Goal: Task Accomplishment & Management: Manage account settings

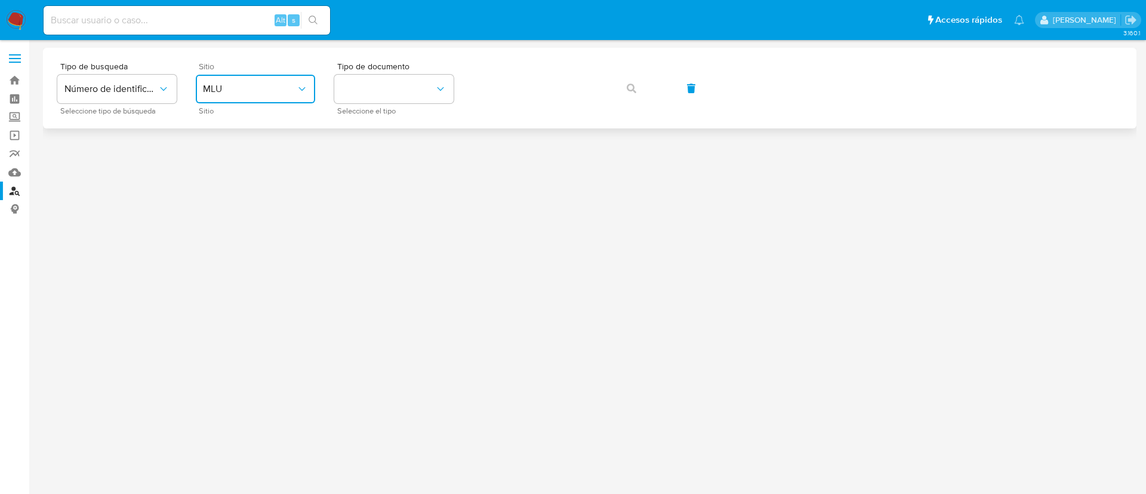
click at [288, 93] on span "MLU" at bounding box center [249, 89] width 93 height 12
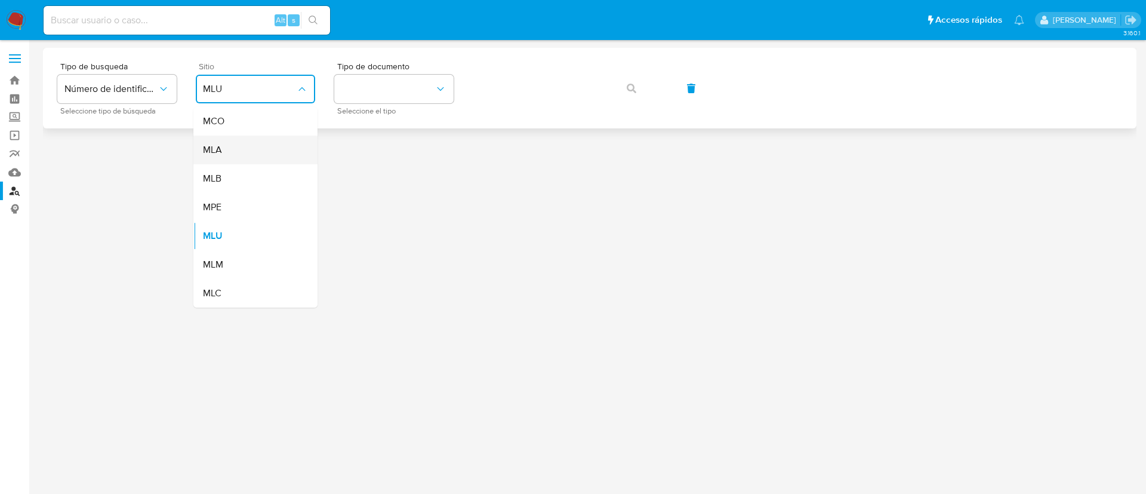
click at [273, 154] on div "MLA" at bounding box center [252, 150] width 98 height 29
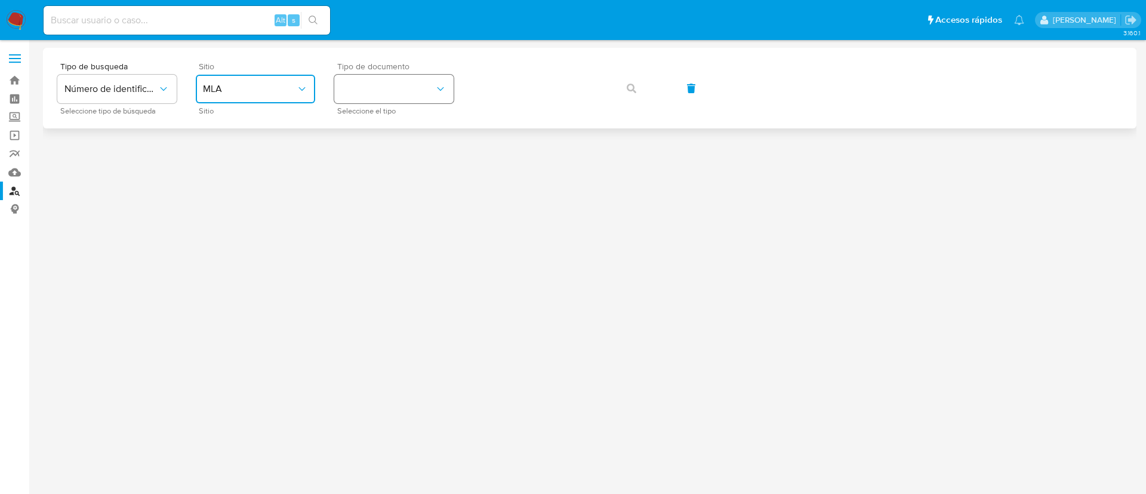
click at [402, 92] on button "identificationType" at bounding box center [393, 89] width 119 height 29
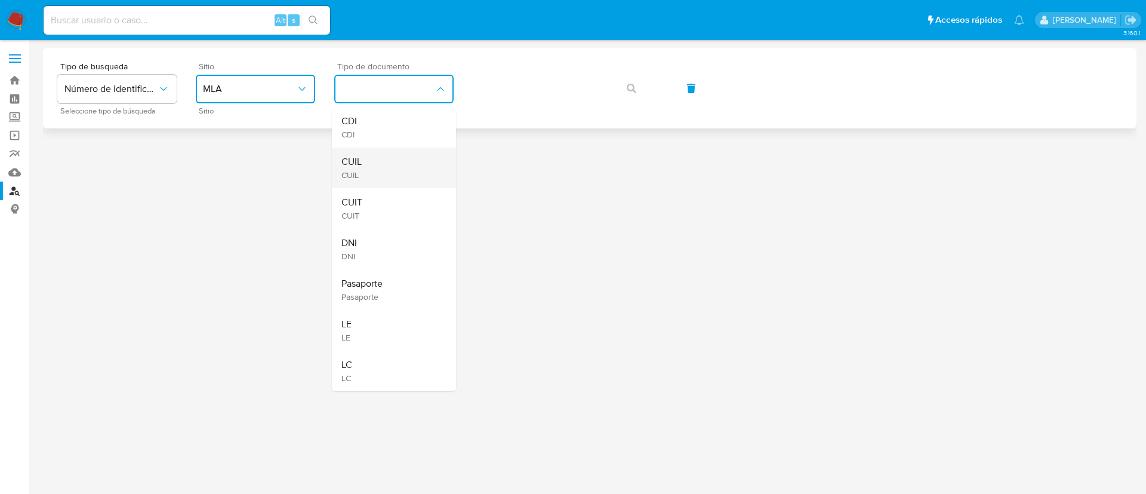
click at [393, 166] on div "CUIL CUIL" at bounding box center [390, 167] width 98 height 41
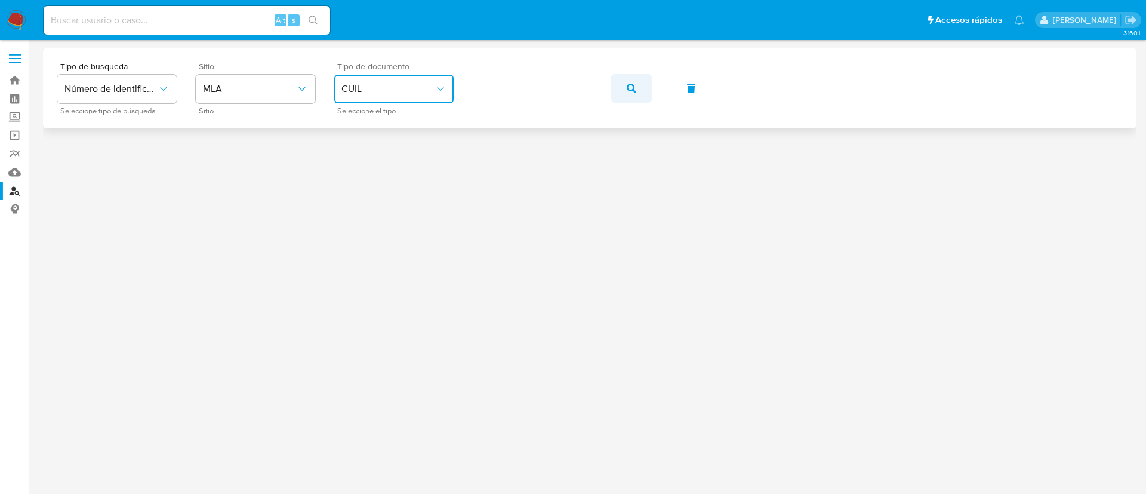
click at [620, 91] on button "button" at bounding box center [631, 88] width 41 height 29
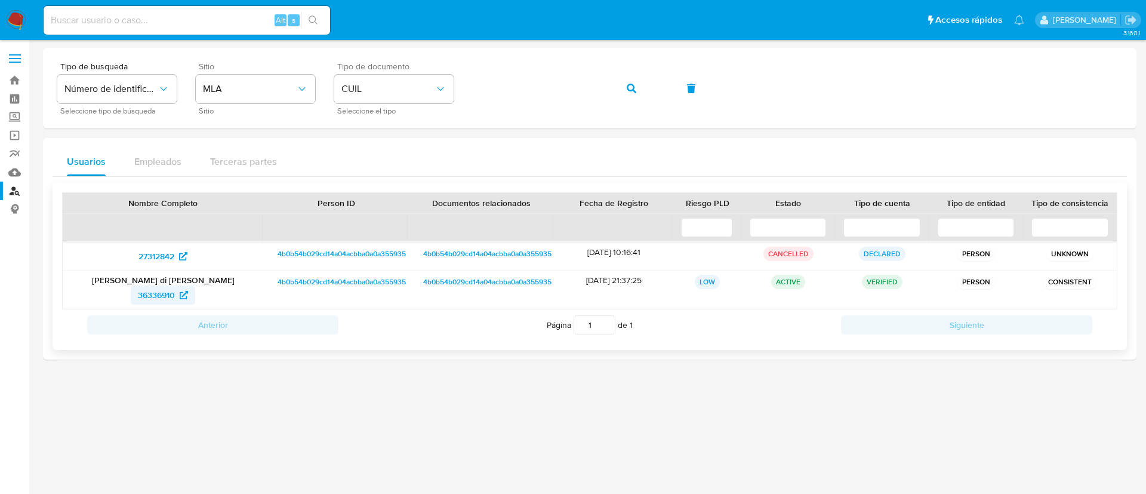
click at [155, 294] on span "36336910" at bounding box center [156, 294] width 37 height 19
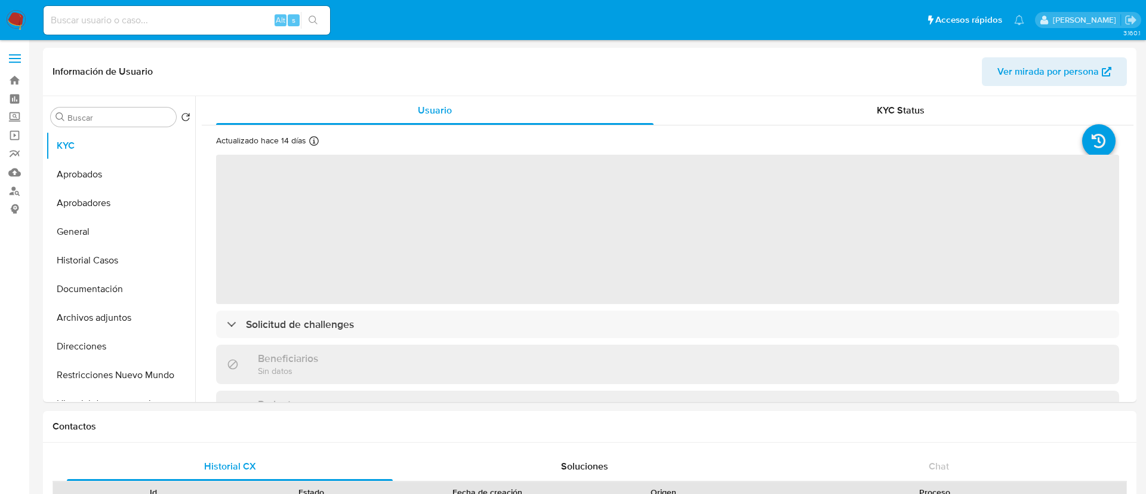
select select "10"
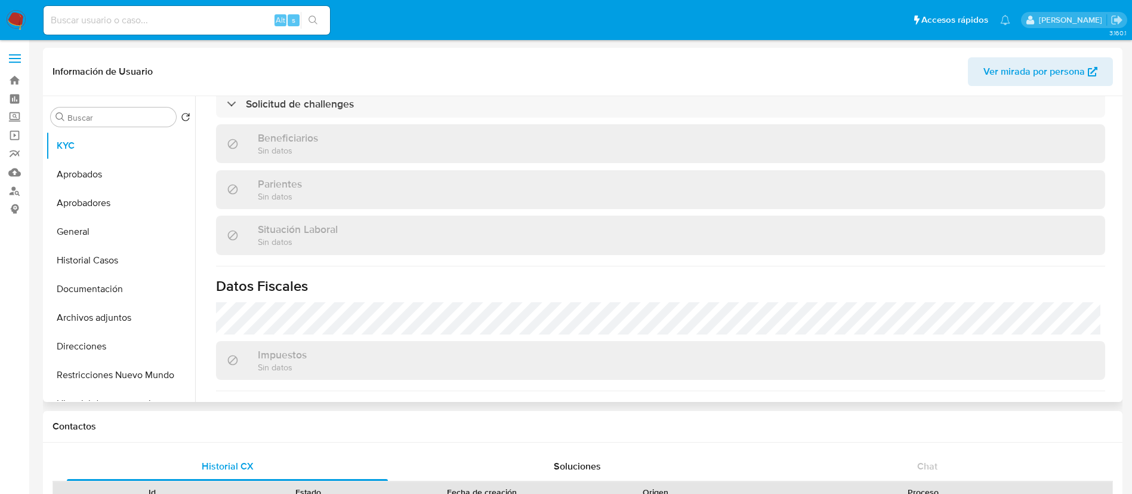
scroll to position [607, 0]
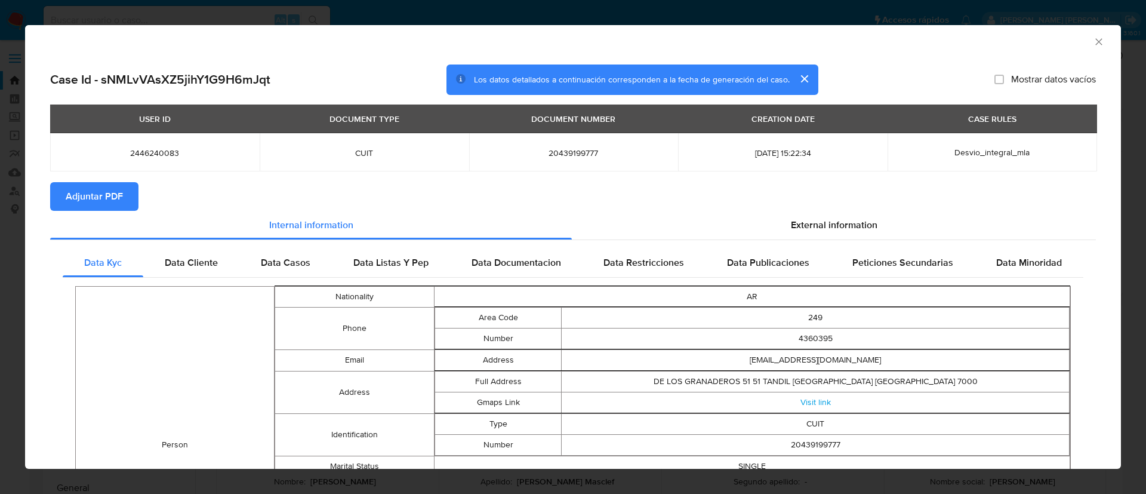
select select "10"
click at [1093, 46] on icon "Cerrar ventana" at bounding box center [1099, 42] width 12 height 12
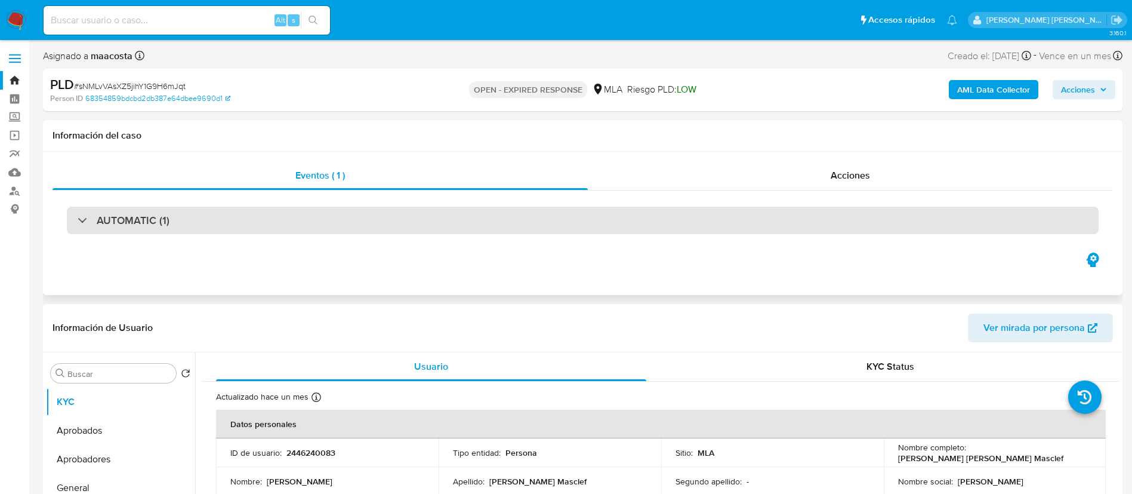
scroll to position [32, 0]
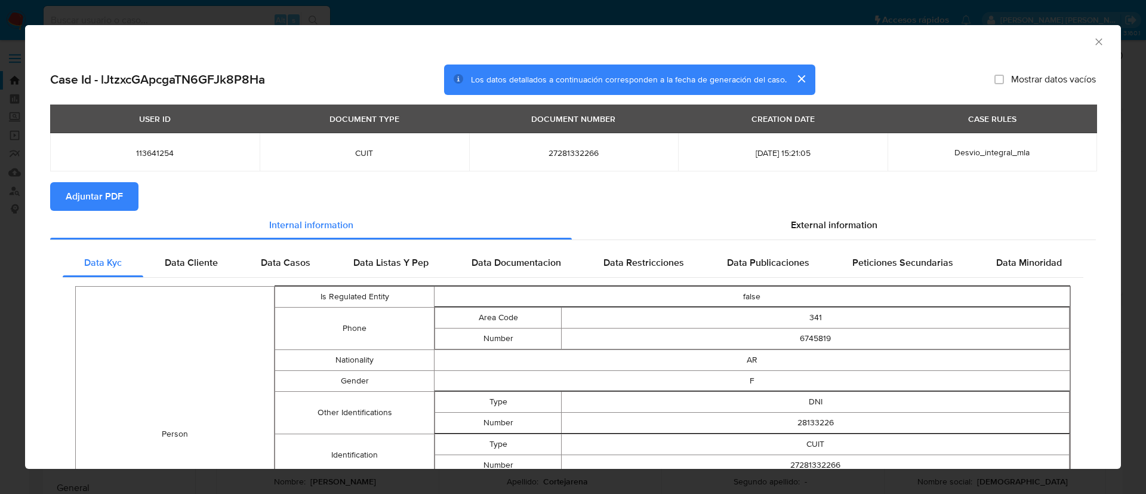
select select "10"
click at [1093, 36] on icon "Cerrar ventana" at bounding box center [1099, 42] width 12 height 12
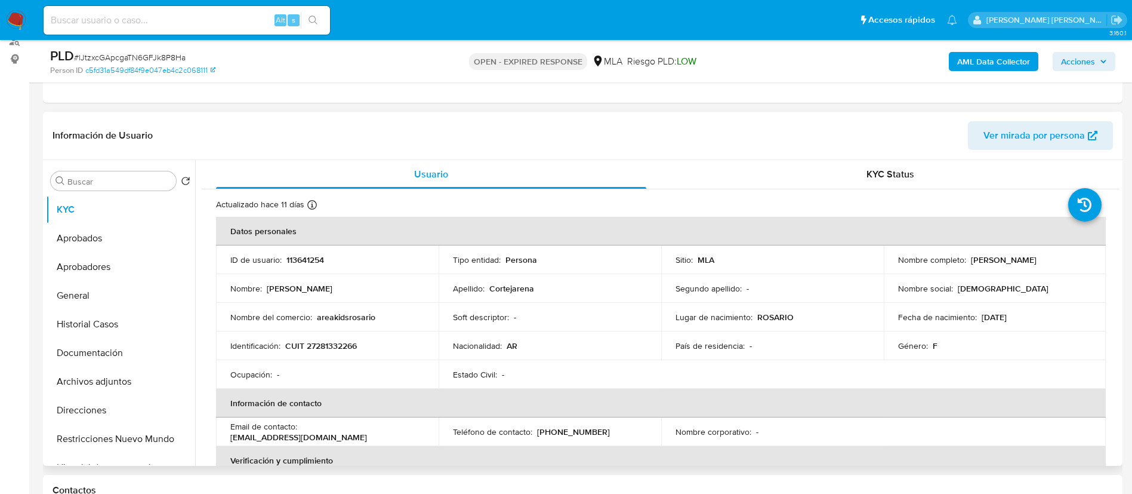
scroll to position [1, 0]
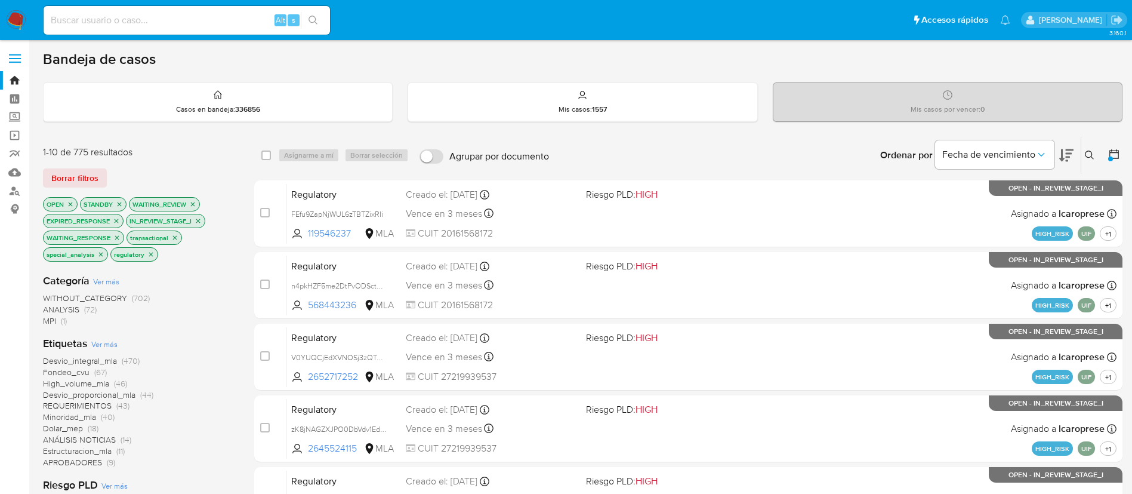
click at [1092, 156] on icon at bounding box center [1090, 155] width 10 height 10
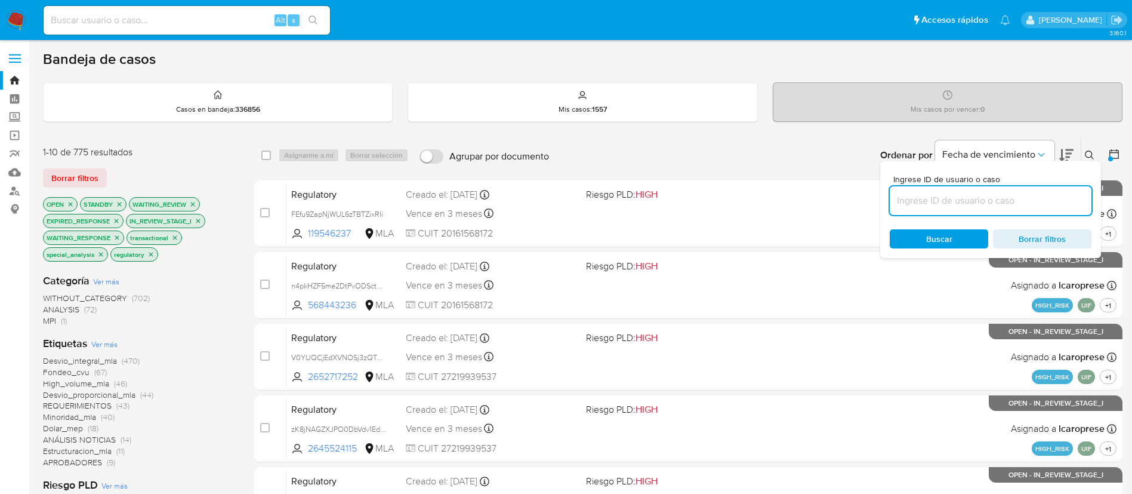
click at [977, 203] on input at bounding box center [991, 201] width 202 height 16
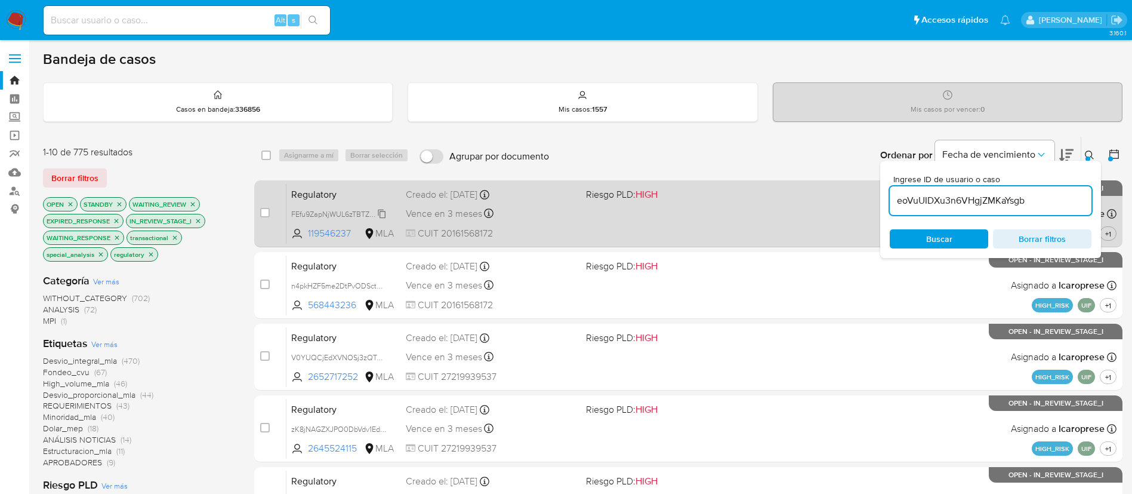
type input "eoVuUIDXu3n6VHgjZMKaYsgb"
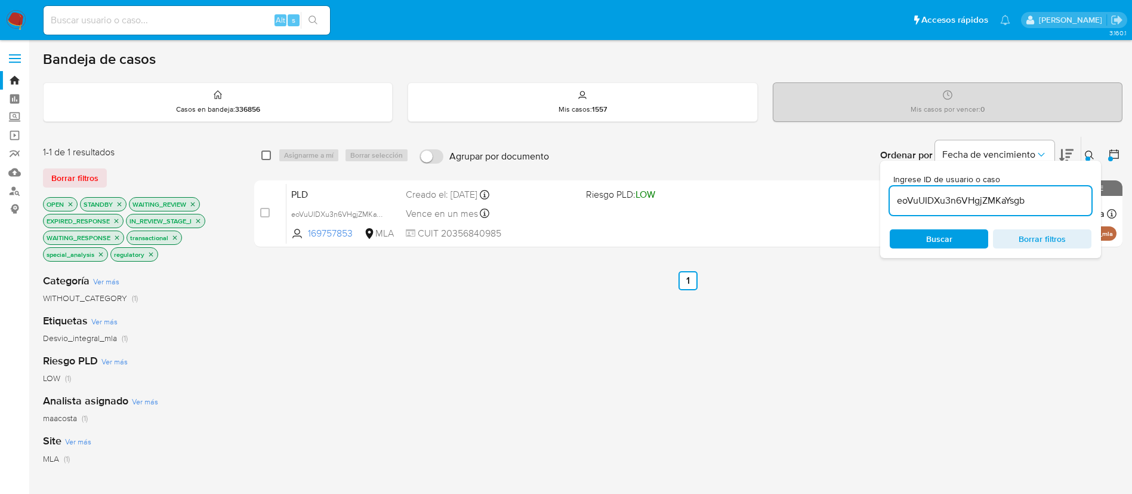
click at [264, 158] on input "checkbox" at bounding box center [266, 155] width 10 height 10
checkbox input "true"
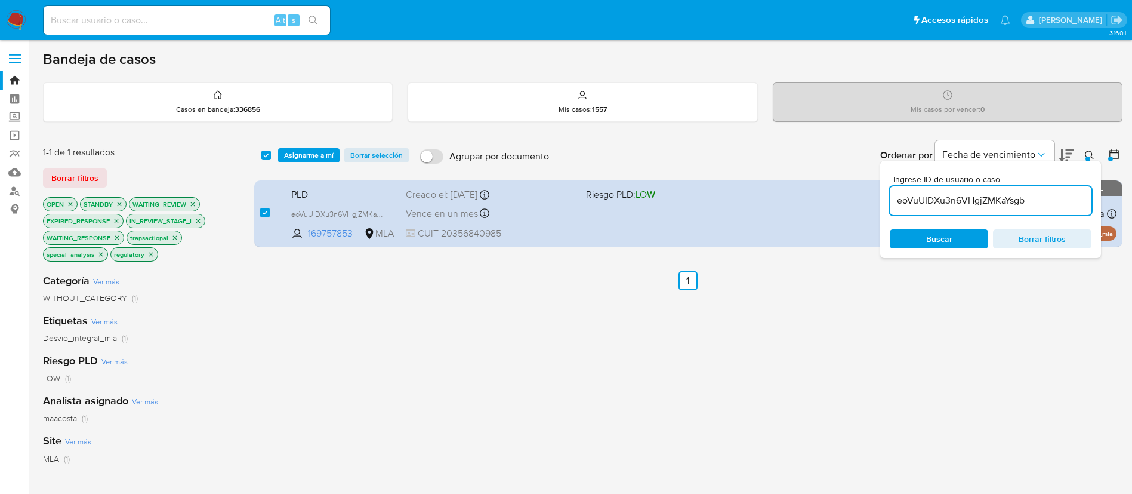
click at [967, 198] on input "eoVuUIDXu3n6VHgjZMKaYsgb" at bounding box center [991, 201] width 202 height 16
click at [967, 198] on input "L2Tzl2JqEahapWGRw4BhqwPg" at bounding box center [991, 201] width 202 height 16
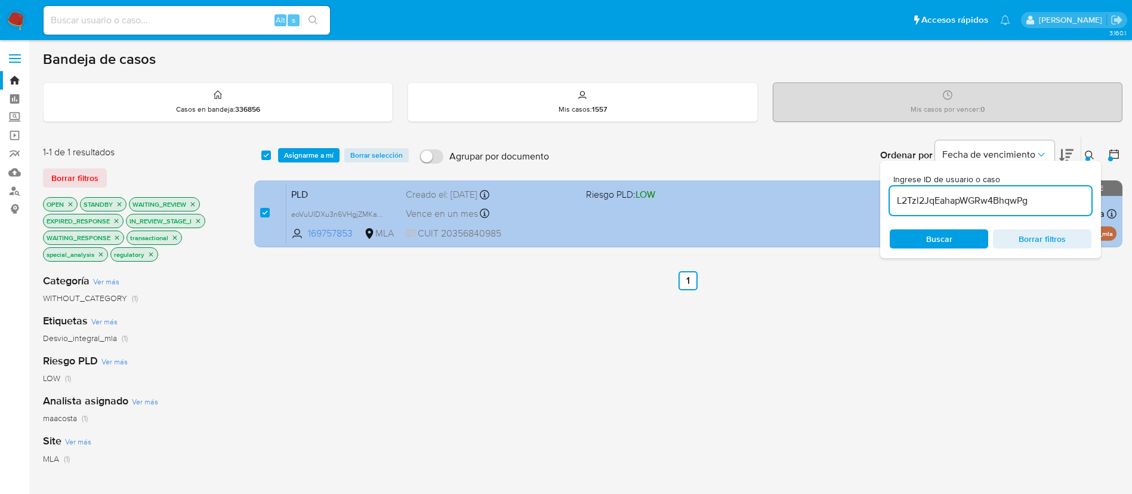
type input "L2Tzl2JqEahapWGRw4BhqwPg"
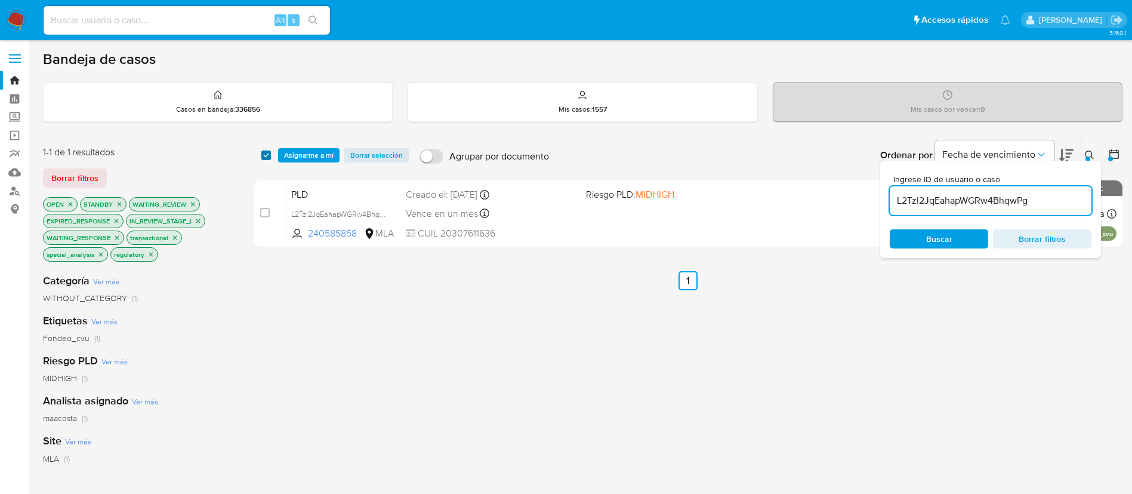
click at [269, 156] on input "checkbox" at bounding box center [266, 155] width 10 height 10
checkbox input "true"
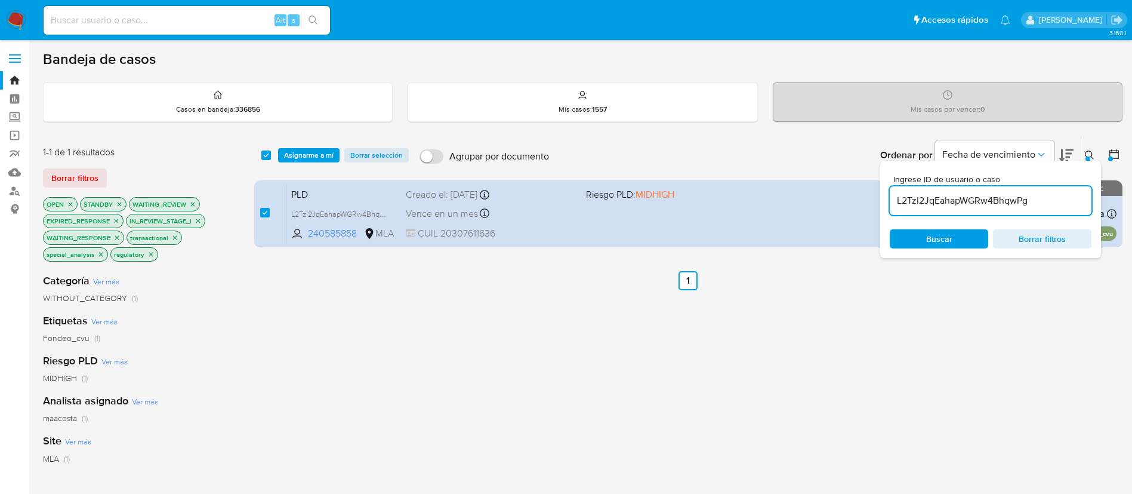
click at [1024, 194] on input "L2Tzl2JqEahapWGRw4BhqwPg" at bounding box center [991, 201] width 202 height 16
type input "sNMLvVAsXZ5jihY1G9H6mJqt"
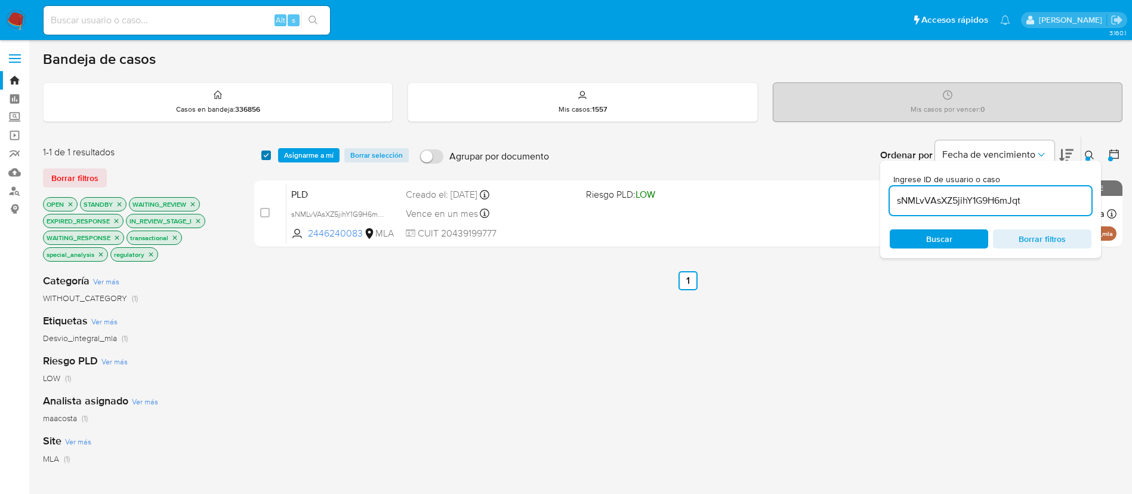
click at [267, 155] on input "checkbox" at bounding box center [266, 155] width 10 height 10
checkbox input "true"
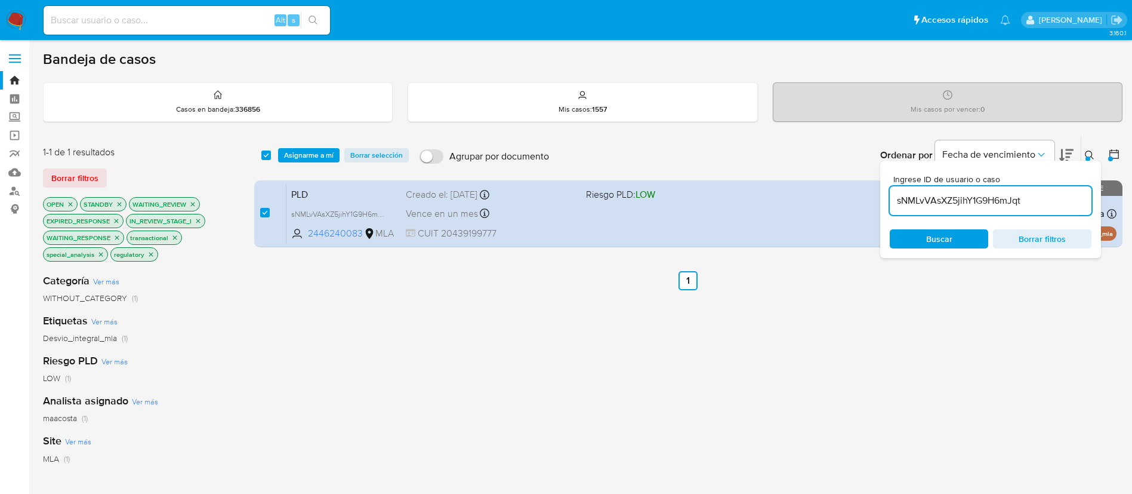
click at [999, 199] on input "sNMLvVAsXZ5jihY1G9H6mJqt" at bounding box center [991, 201] width 202 height 16
type input "hnOhsl3kcxLn1u8lNONHWisi"
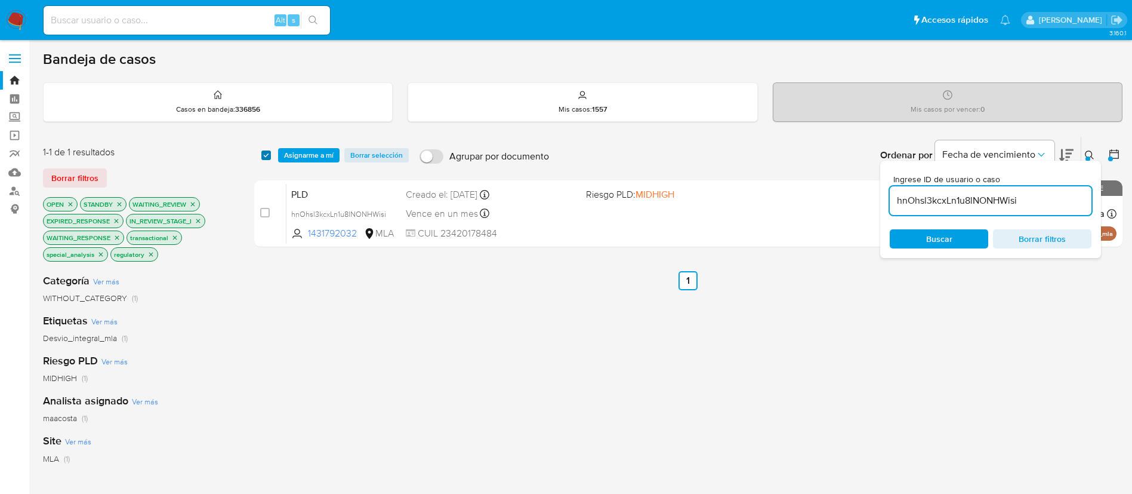
click at [264, 156] on input "checkbox" at bounding box center [266, 155] width 10 height 10
checkbox input "true"
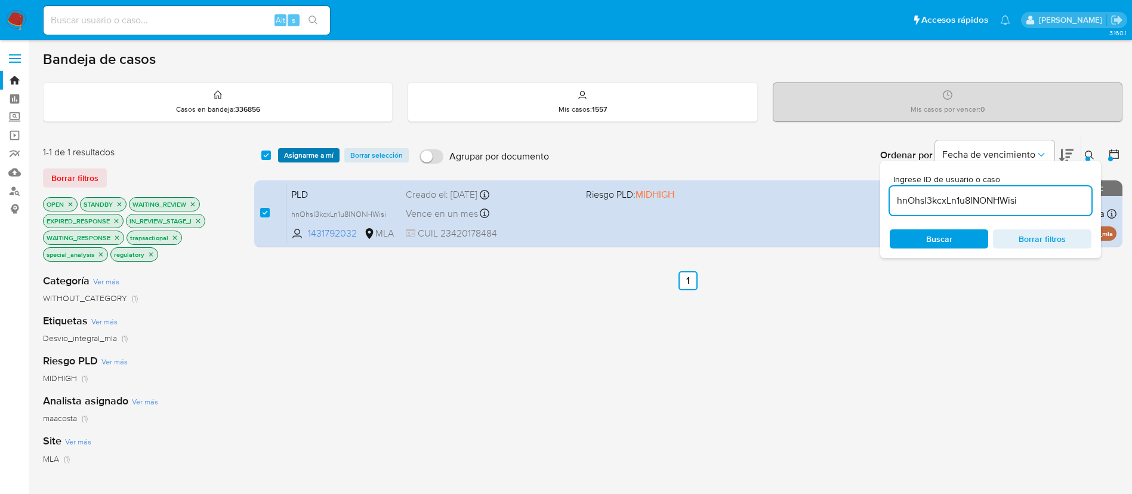
click at [306, 153] on span "Asignarme a mí" at bounding box center [309, 155] width 50 height 12
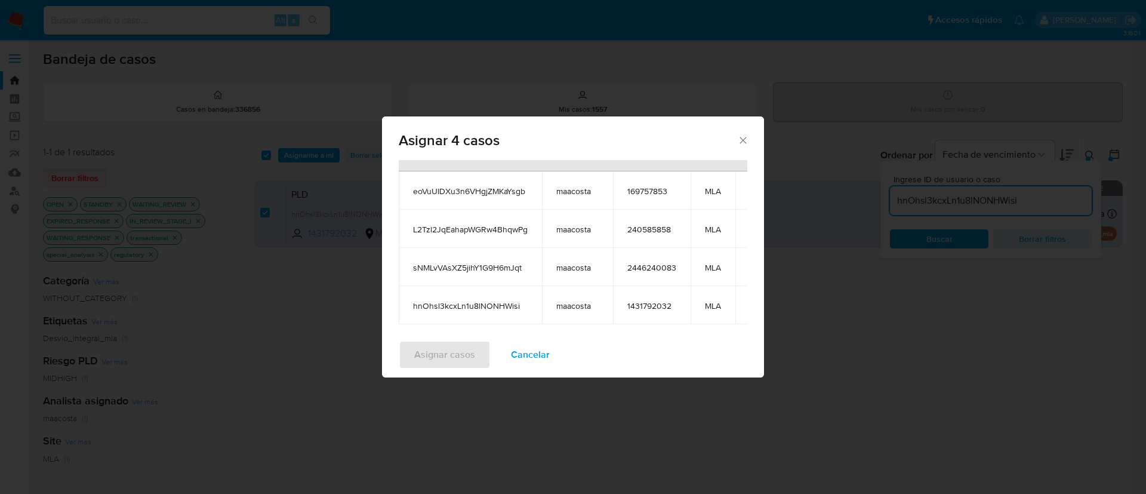
scroll to position [149, 0]
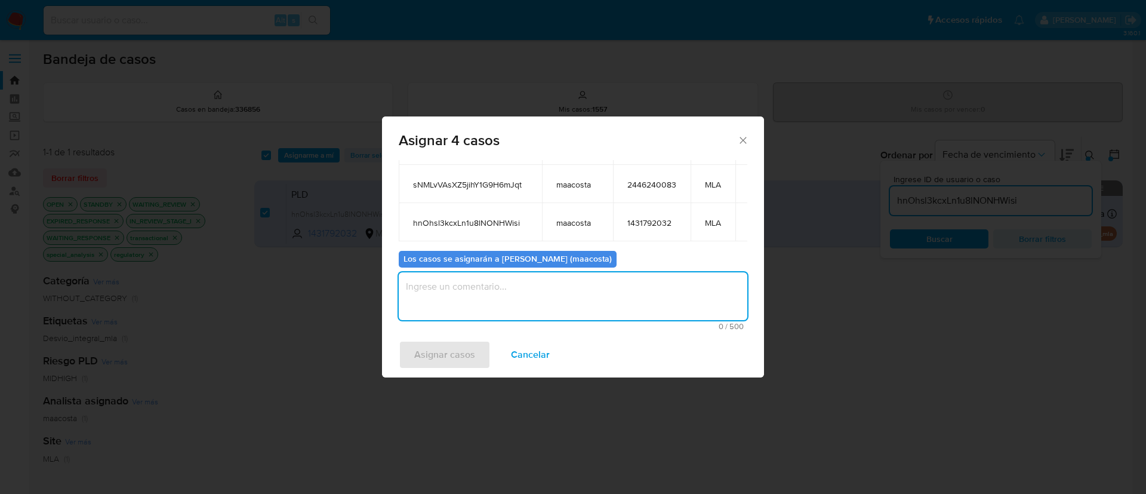
click at [537, 285] on textarea "assign-modal" at bounding box center [573, 296] width 349 height 48
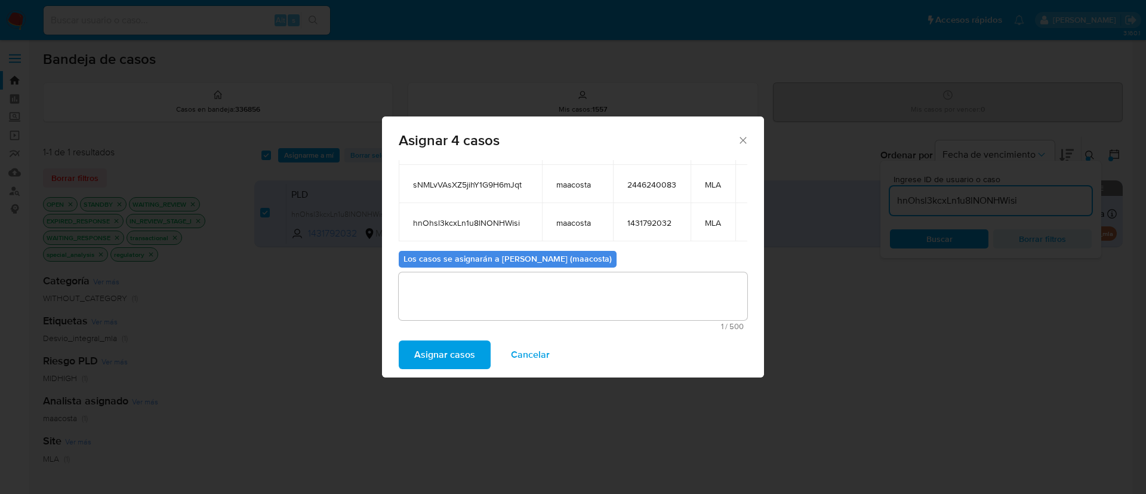
click at [439, 358] on span "Asignar casos" at bounding box center [444, 354] width 61 height 26
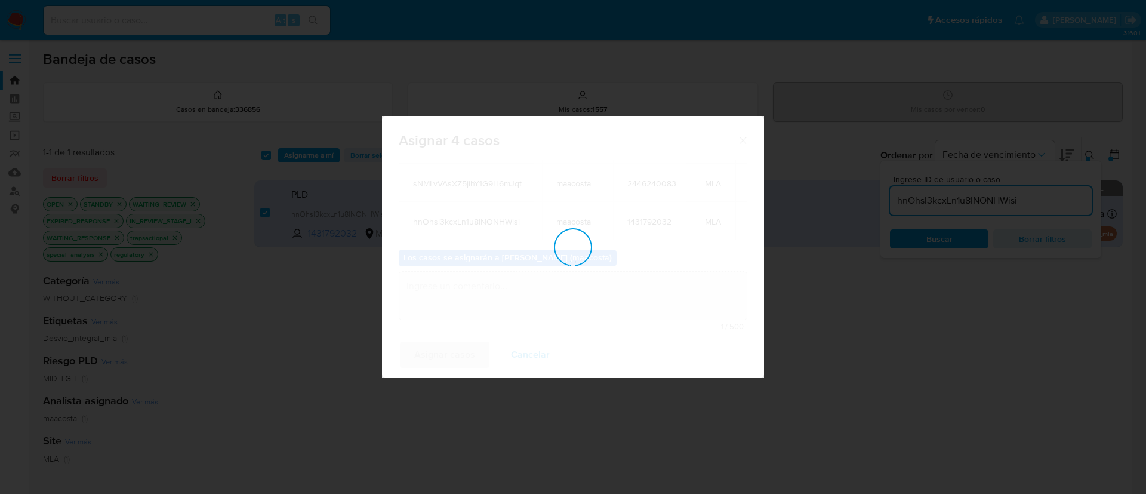
scroll to position [72, 0]
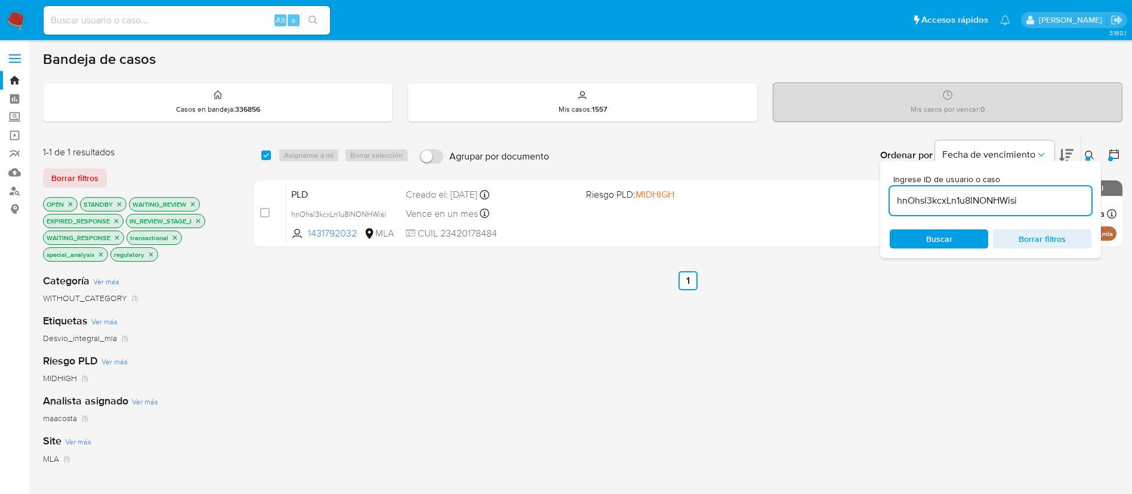
click at [931, 197] on input "hnOhsl3kcxLn1u8lNONHWisi" at bounding box center [991, 201] width 202 height 16
paste input "lJtzxcGApcgaTN6GFJk8P8Ha"
type input "lJtzxcGApcgaTN6GFJk8P8Ha"
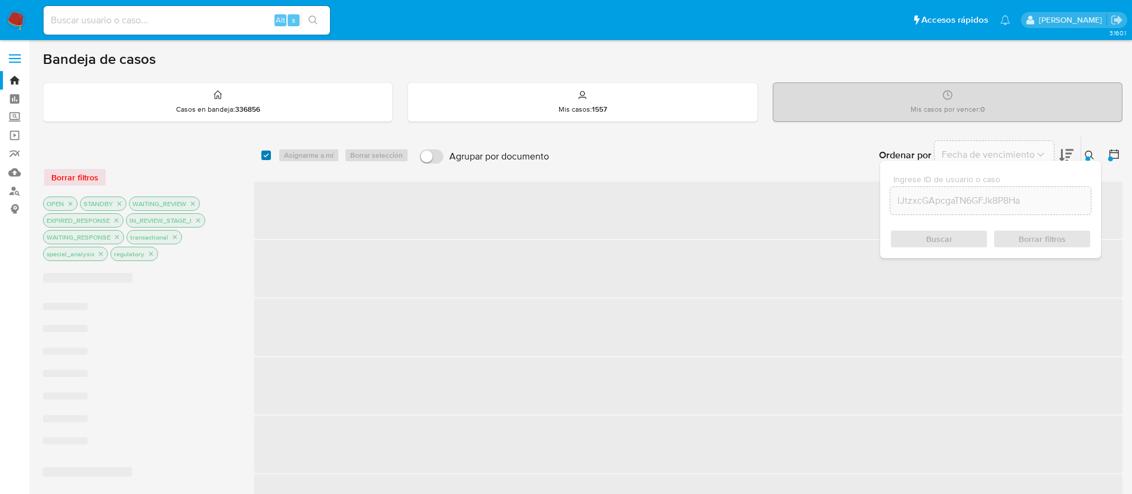
click at [262, 153] on input "checkbox" at bounding box center [266, 155] width 10 height 10
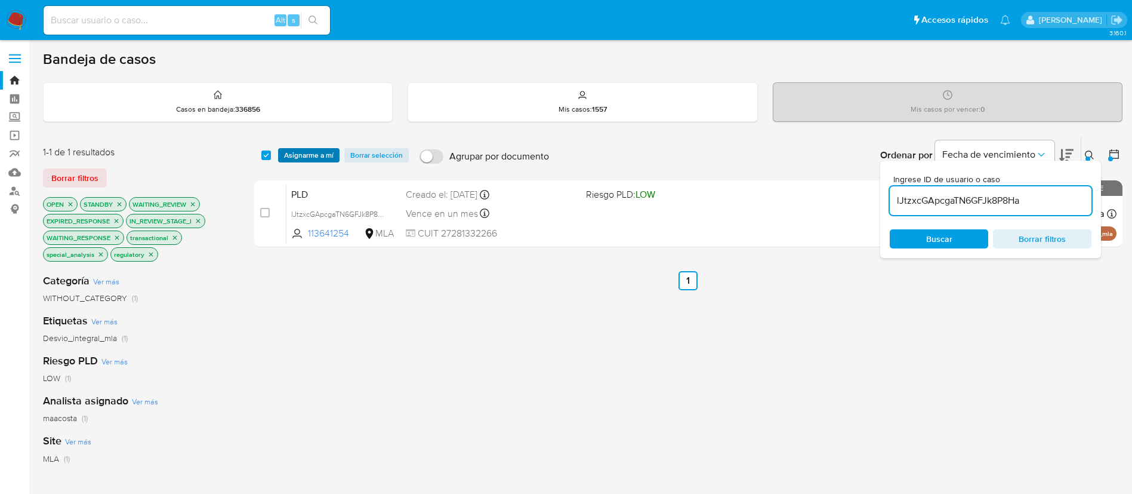
click at [297, 155] on span "Asignarme a mí" at bounding box center [309, 155] width 50 height 12
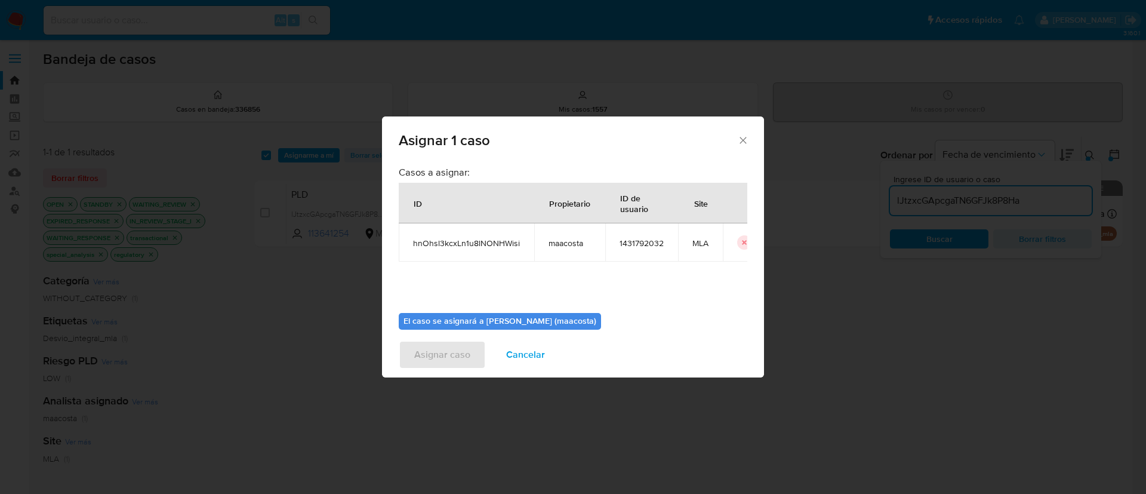
scroll to position [62, 0]
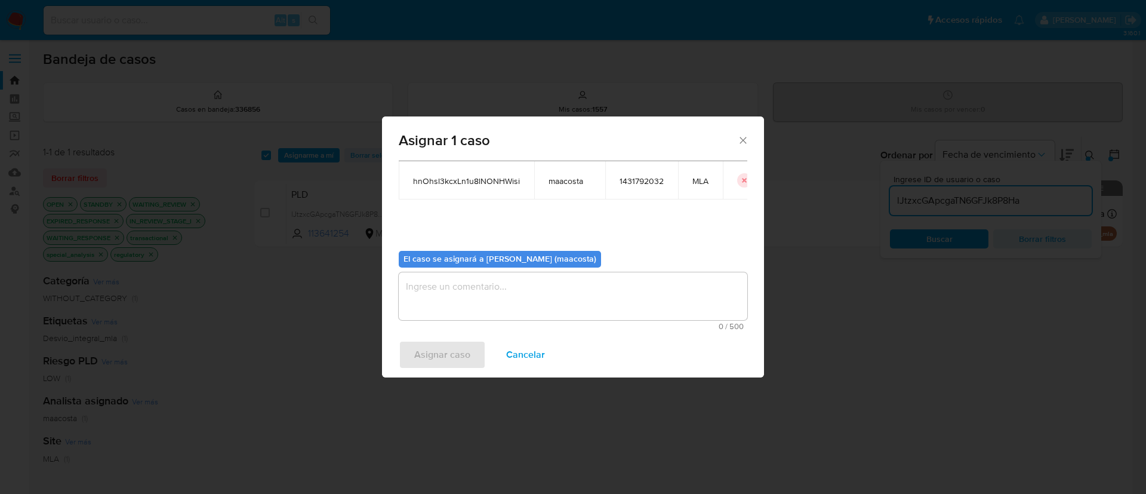
click at [528, 364] on span "Cancelar" at bounding box center [525, 354] width 39 height 26
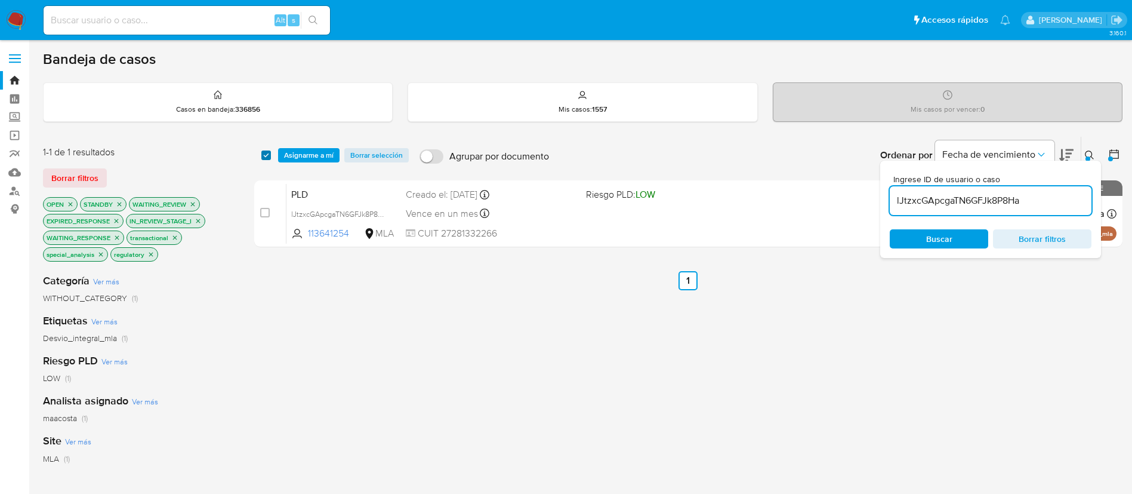
click at [266, 154] on input "checkbox" at bounding box center [266, 155] width 10 height 10
checkbox input "true"
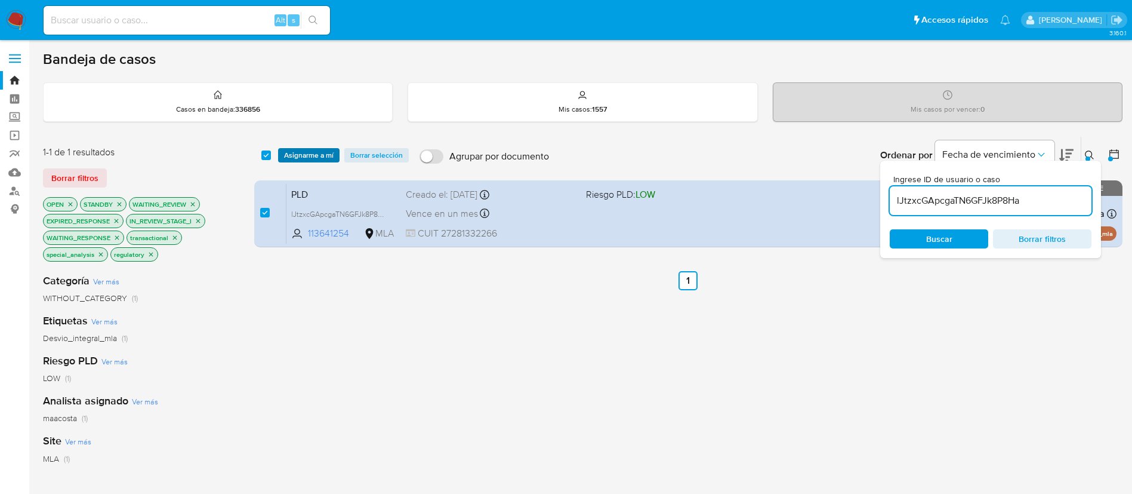
click at [314, 159] on span "Asignarme a mí" at bounding box center [309, 155] width 50 height 12
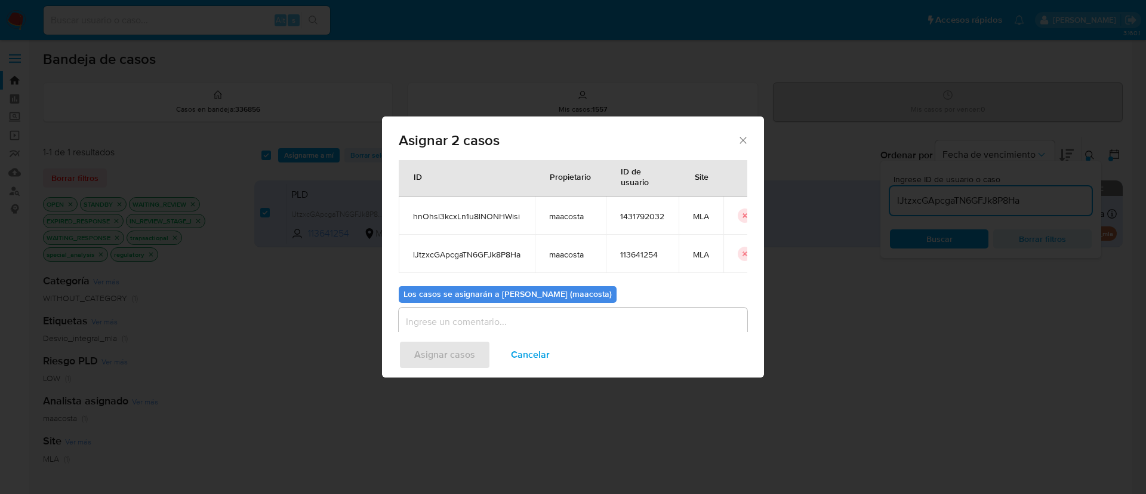
scroll to position [0, 33]
click at [722, 213] on icon "icon-button" at bounding box center [725, 215] width 7 height 7
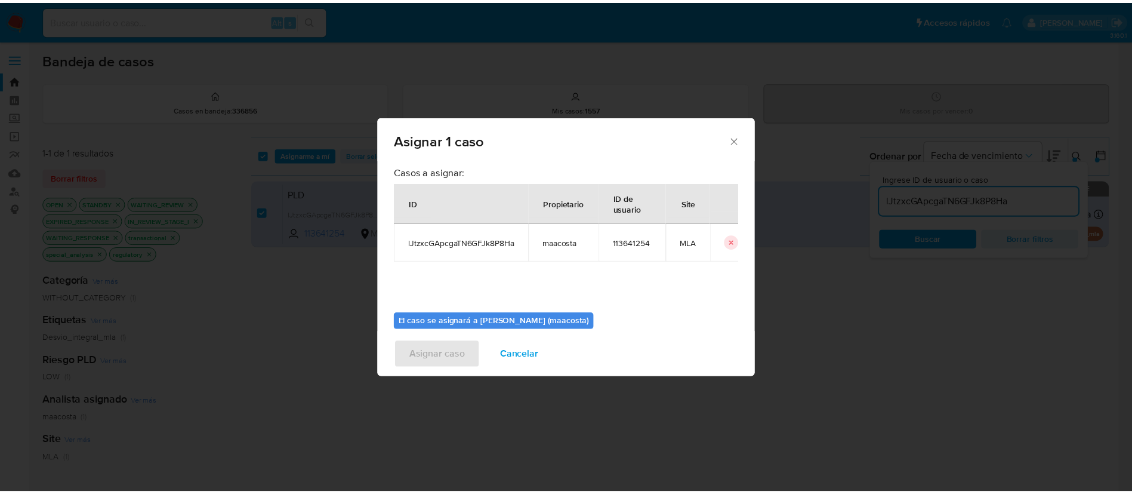
scroll to position [62, 0]
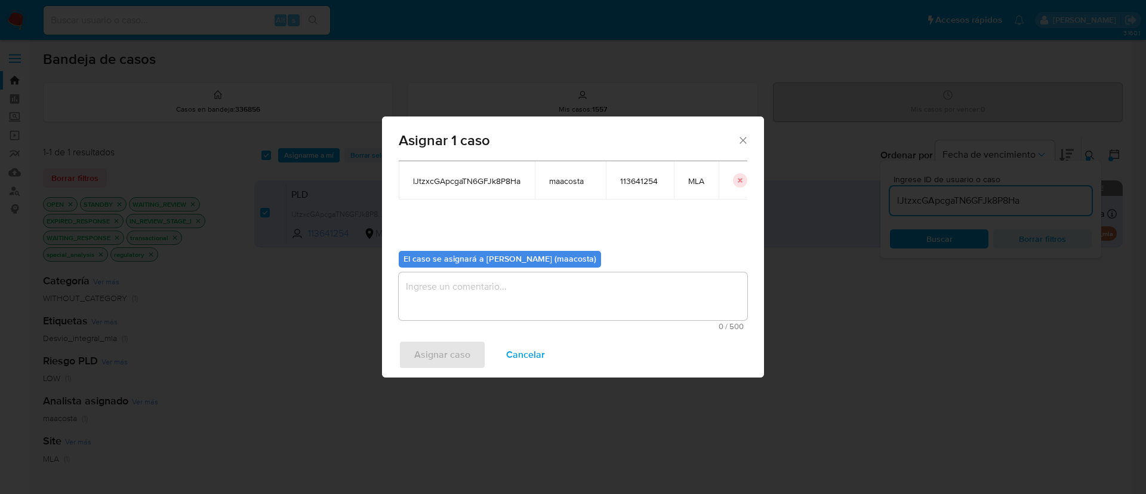
click at [481, 293] on textarea "assign-modal" at bounding box center [573, 296] width 349 height 48
click at [451, 353] on span "Asignar caso" at bounding box center [442, 354] width 56 height 26
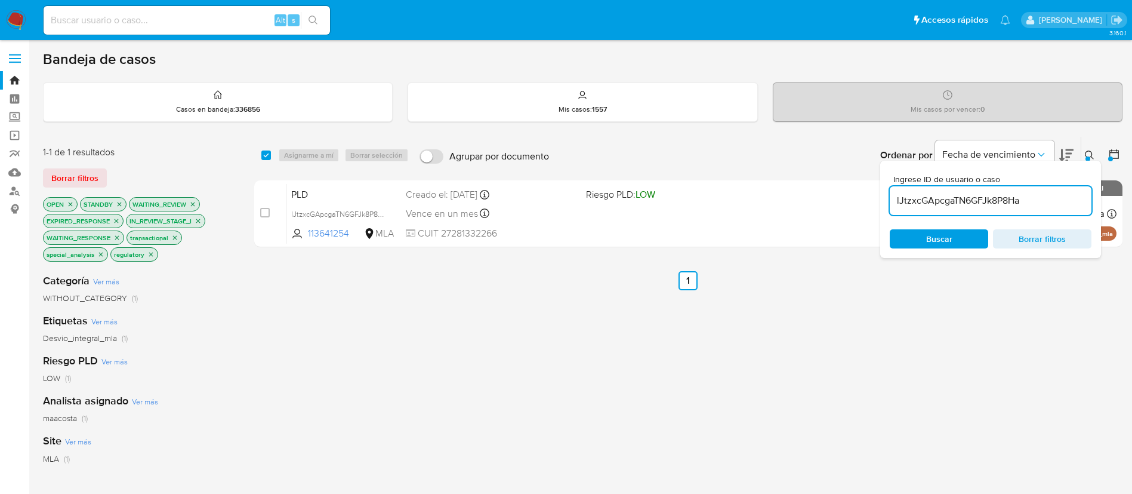
click at [910, 198] on input "lJtzxcGApcgaTN6GFJk8P8Ha" at bounding box center [991, 201] width 202 height 16
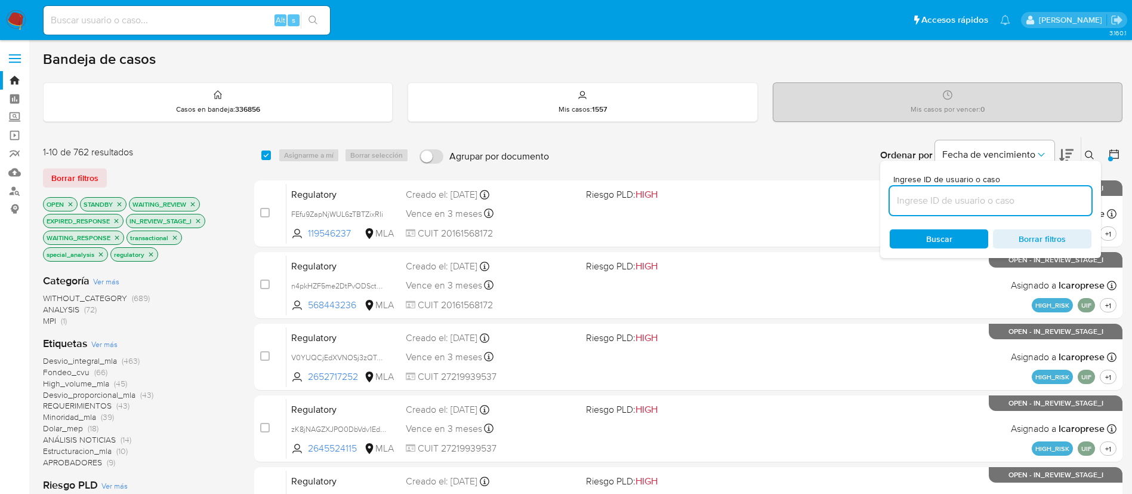
click at [1090, 156] on icon at bounding box center [1090, 155] width 10 height 10
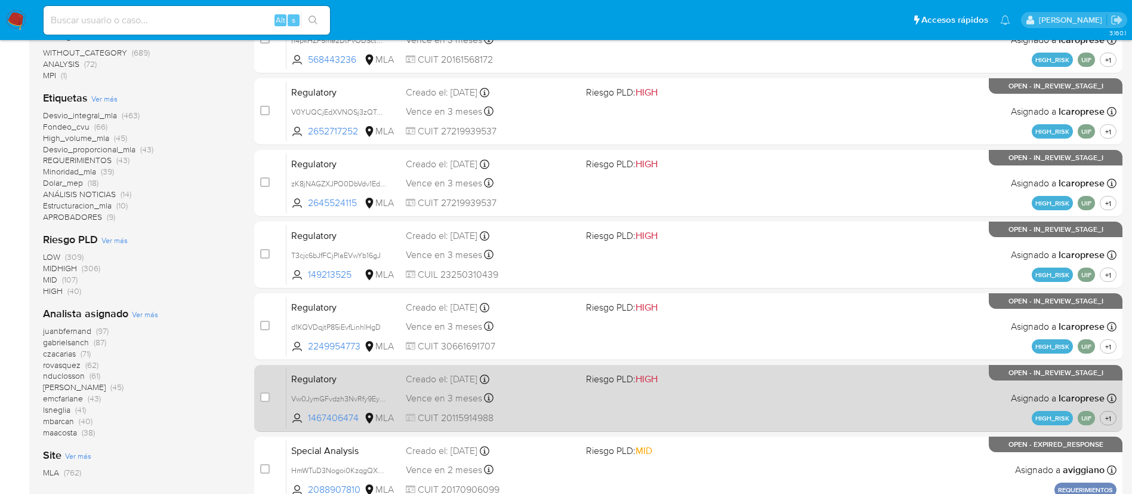
scroll to position [261, 0]
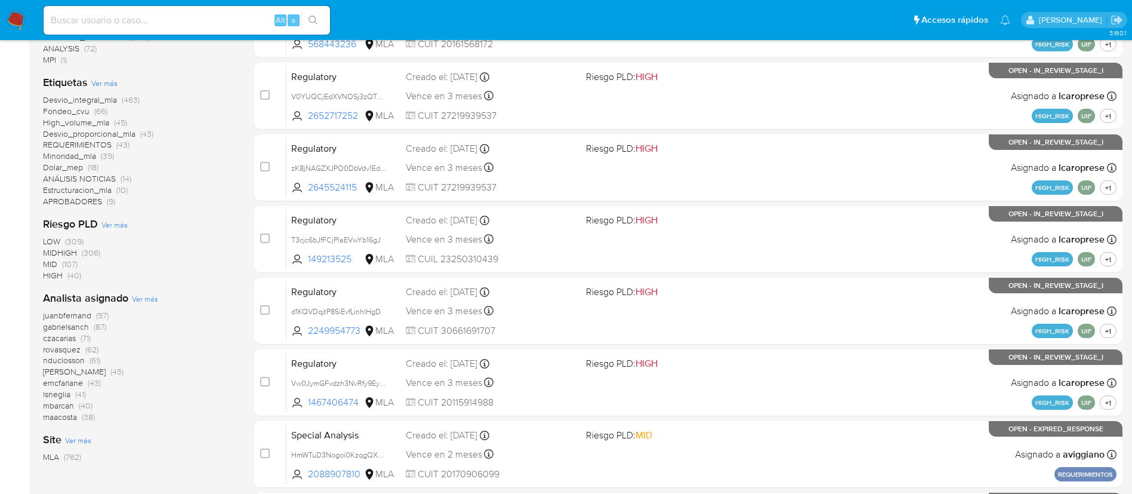
click at [149, 300] on span "Ver más" at bounding box center [145, 298] width 26 height 11
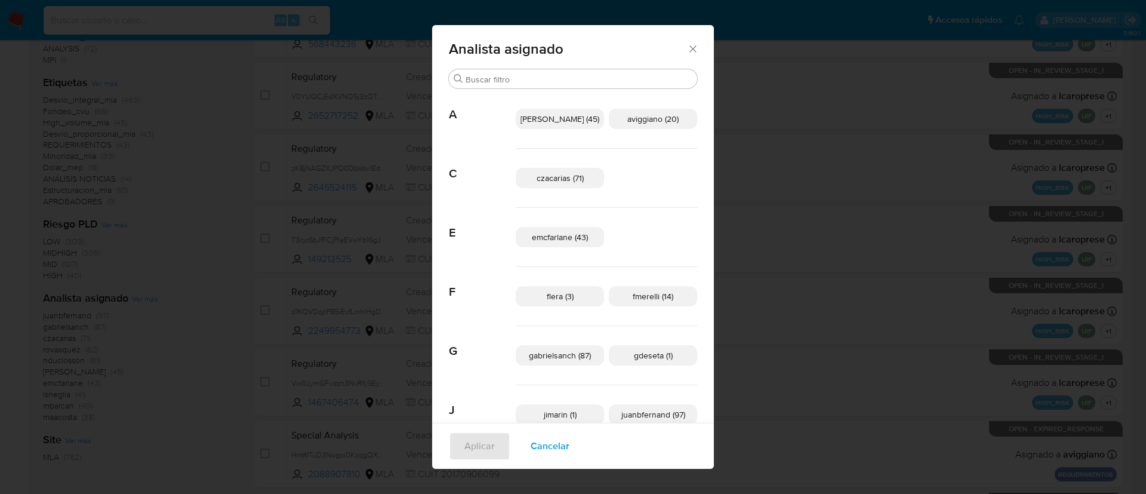
click at [94, 321] on div "Analista asignado Buscar A amedzovich (45) aviggiano (20) C czacarias (71) E em…" at bounding box center [573, 247] width 1146 height 494
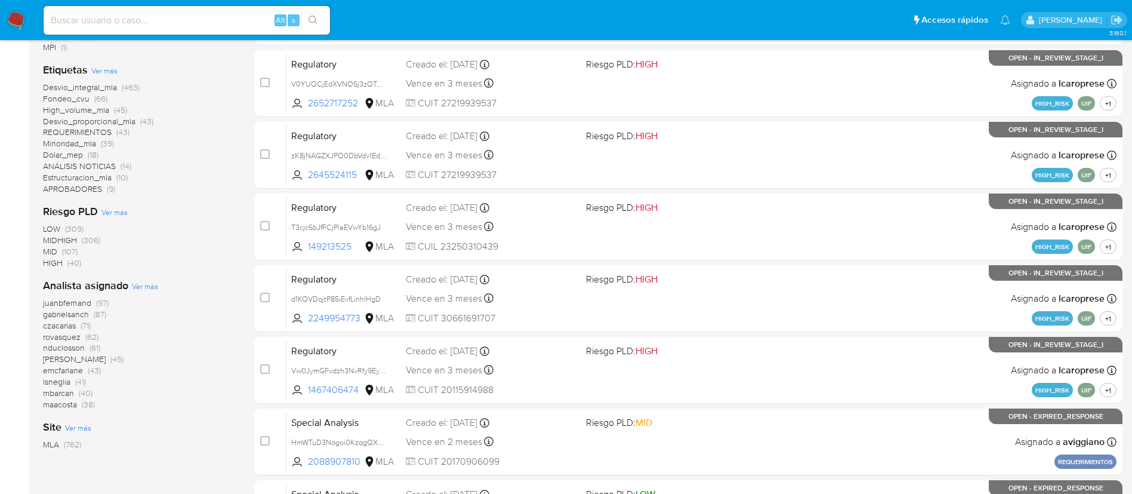
scroll to position [277, 0]
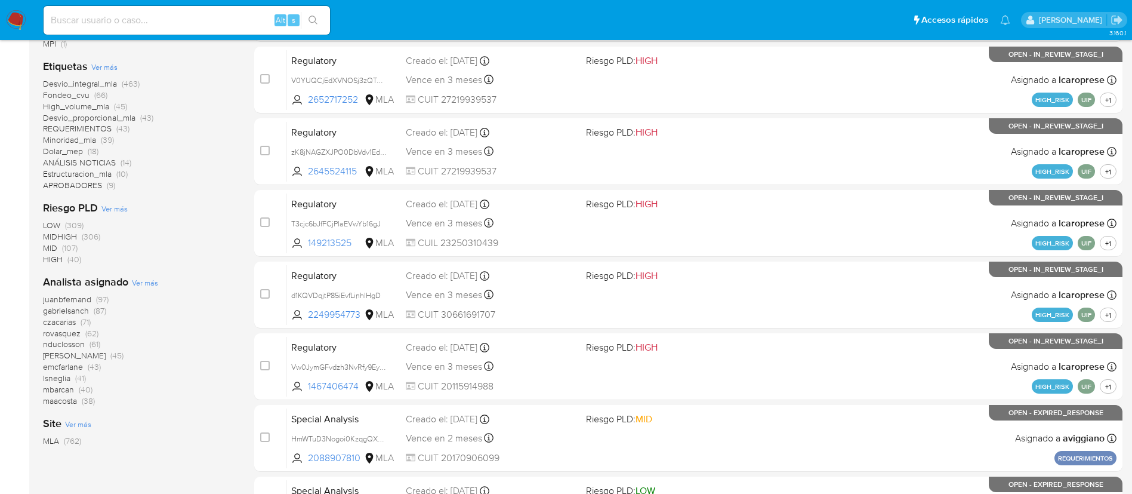
click at [202, 310] on div "juanbfernand (97) gabrielsanch (87) czacarias (71) rovasquez (62) nduclosson (6…" at bounding box center [139, 350] width 192 height 113
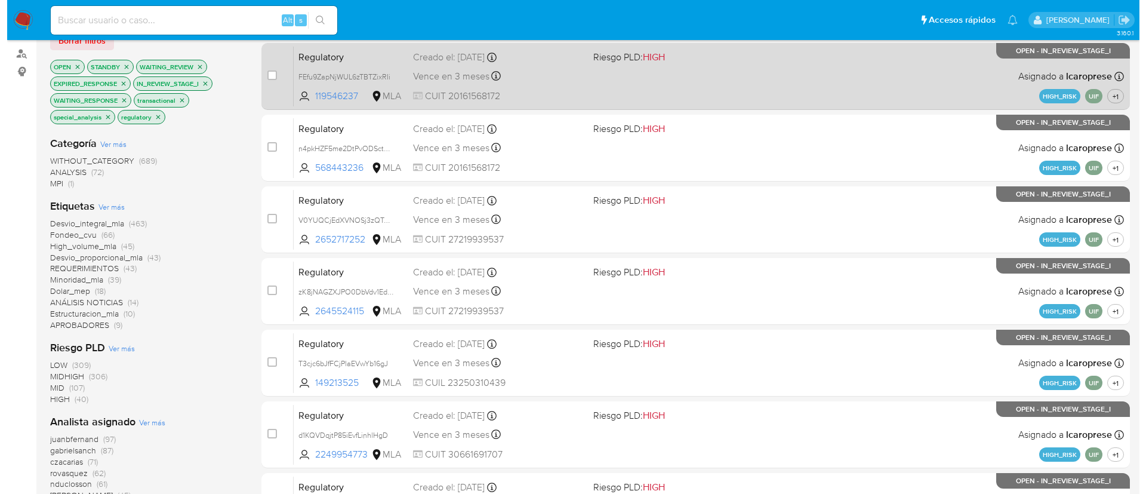
scroll to position [0, 0]
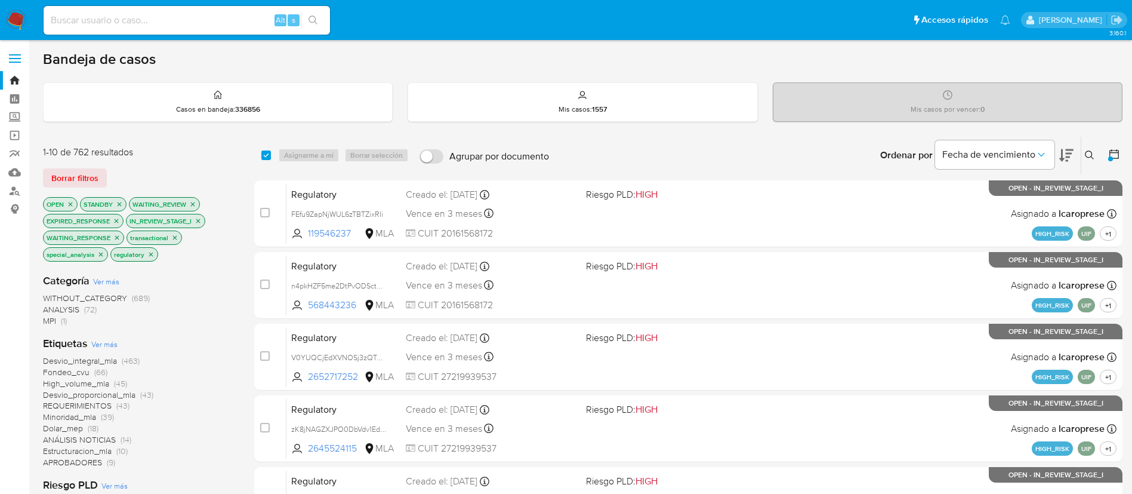
click at [1095, 159] on button at bounding box center [1092, 155] width 20 height 14
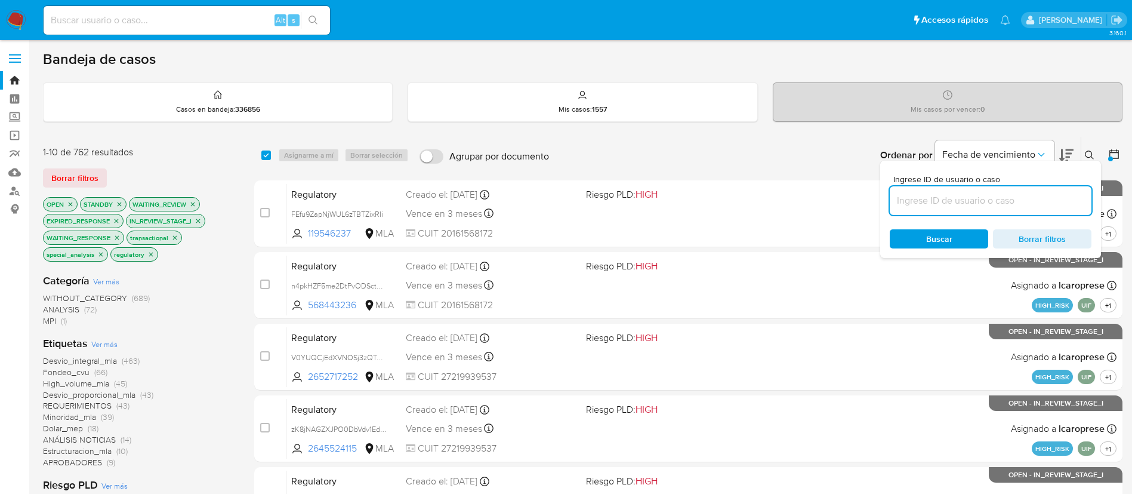
click at [962, 194] on input at bounding box center [991, 201] width 202 height 16
type input "dDtr6jx0DcT7CIkQPHNOfXBY"
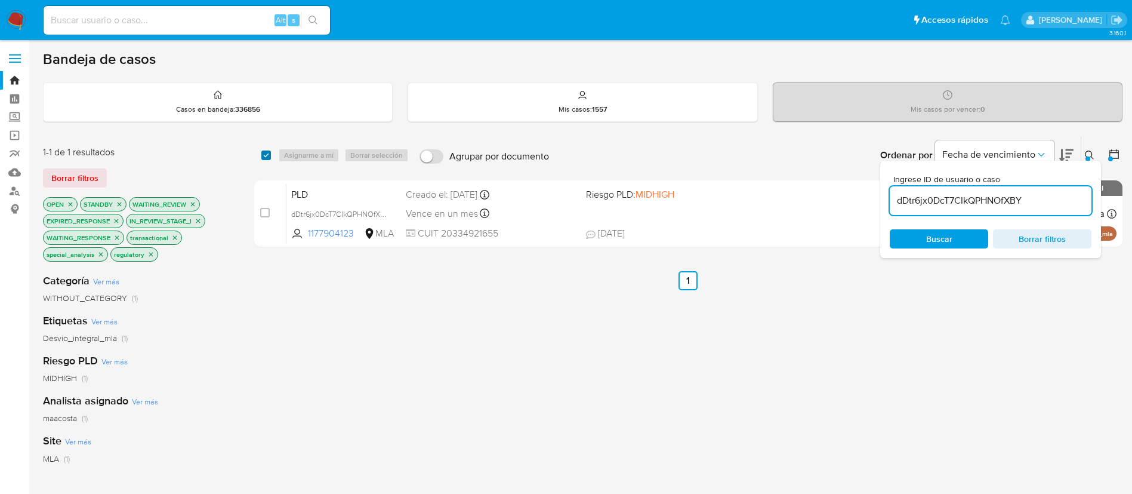
click at [262, 153] on input "checkbox" at bounding box center [266, 155] width 10 height 10
checkbox input "true"
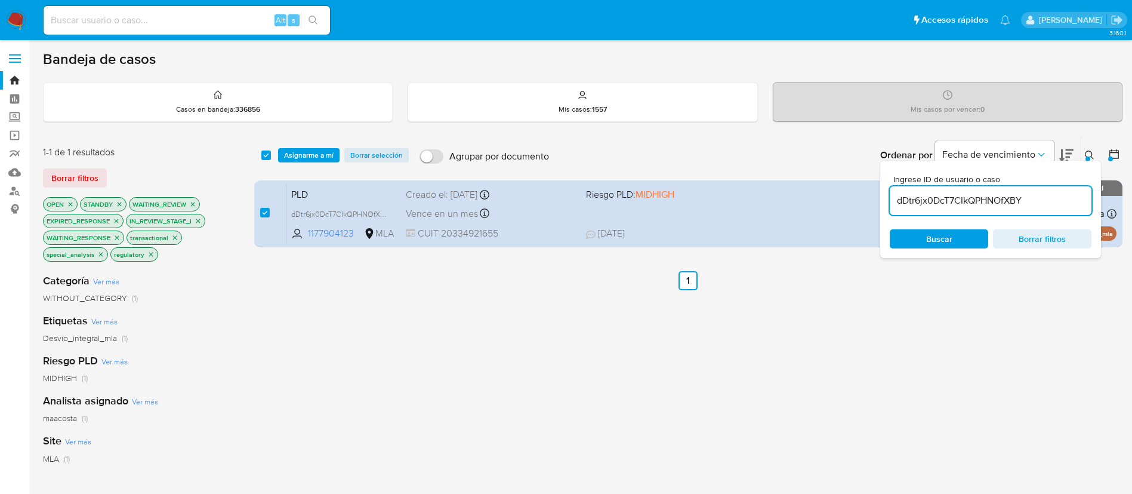
click at [958, 197] on input "dDtr6jx0DcT7CIkQPHNOfXBY" at bounding box center [991, 201] width 202 height 16
type input "I2pxGNRjO2qbkITDt7xEUOop"
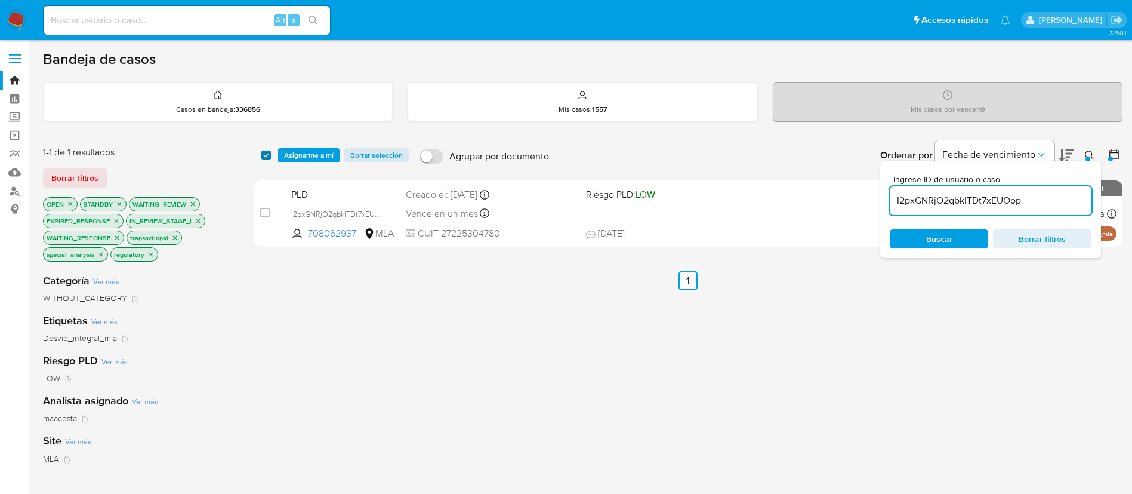
click at [268, 151] on input "checkbox" at bounding box center [266, 155] width 10 height 10
checkbox input "true"
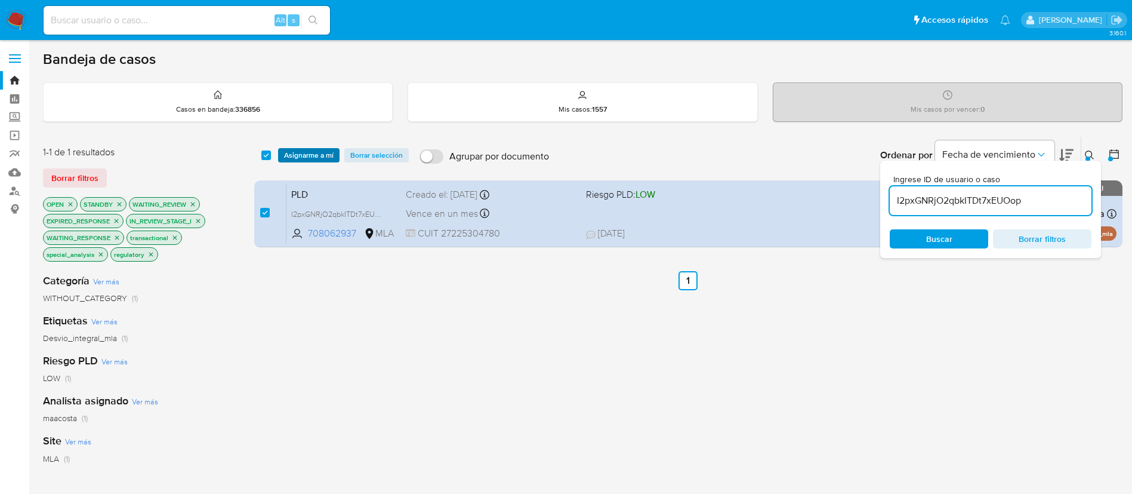
click at [304, 149] on span "Asignarme a mí" at bounding box center [309, 155] width 50 height 12
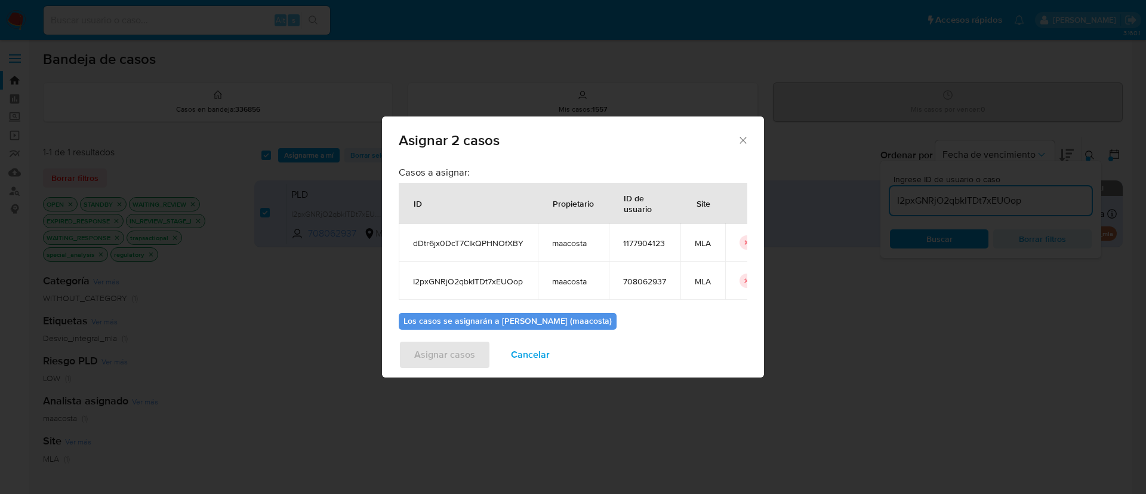
scroll to position [72, 0]
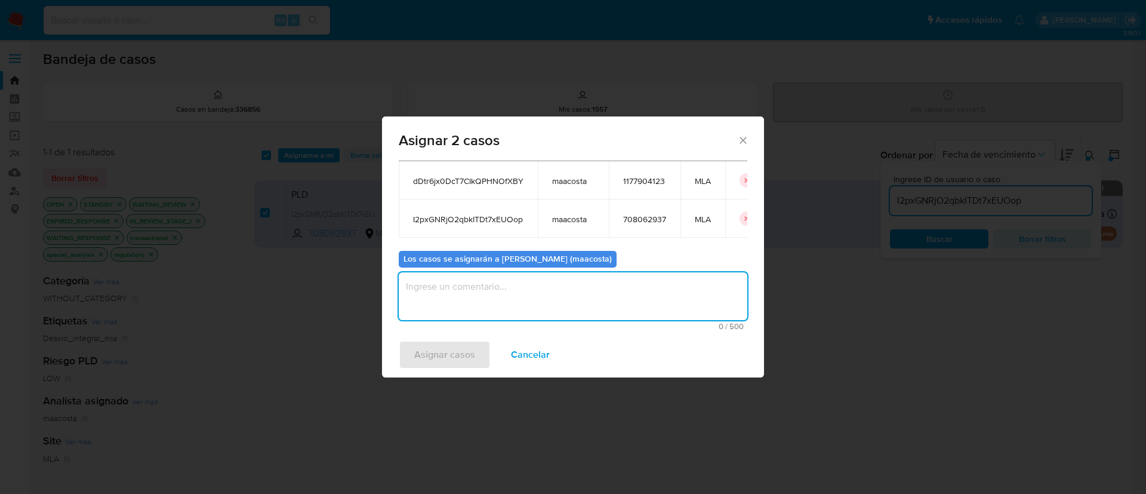
click at [468, 287] on textarea "assign-modal" at bounding box center [573, 296] width 349 height 48
click at [439, 349] on span "Asignar casos" at bounding box center [444, 354] width 61 height 26
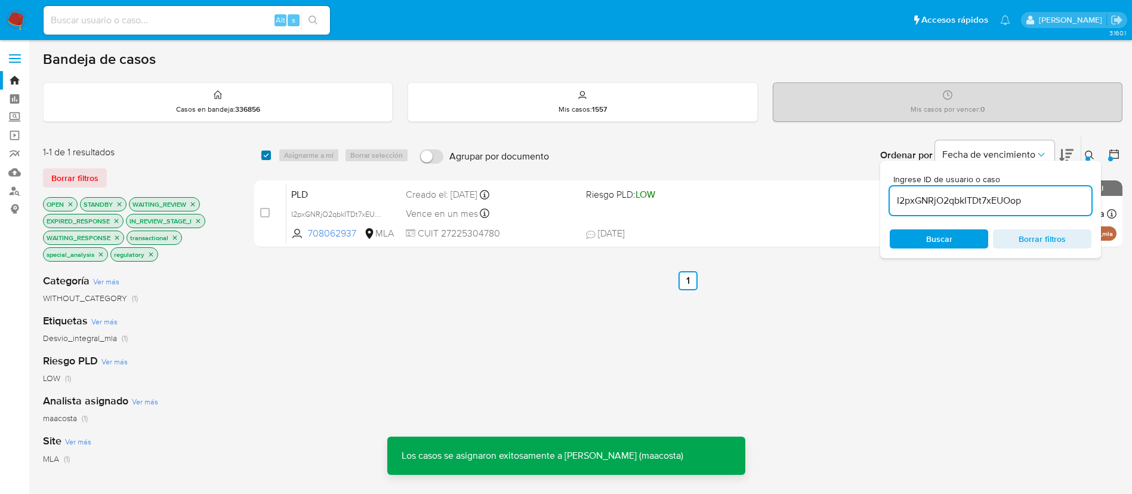
click at [263, 155] on input "checkbox" at bounding box center [266, 155] width 10 height 10
checkbox input "true"
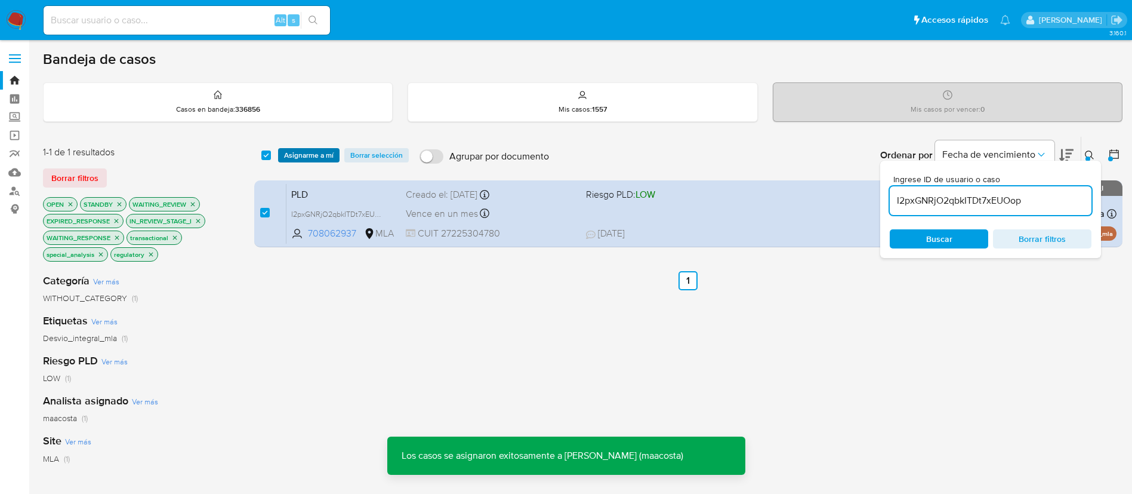
click at [301, 155] on span "Asignarme a mí" at bounding box center [309, 155] width 50 height 12
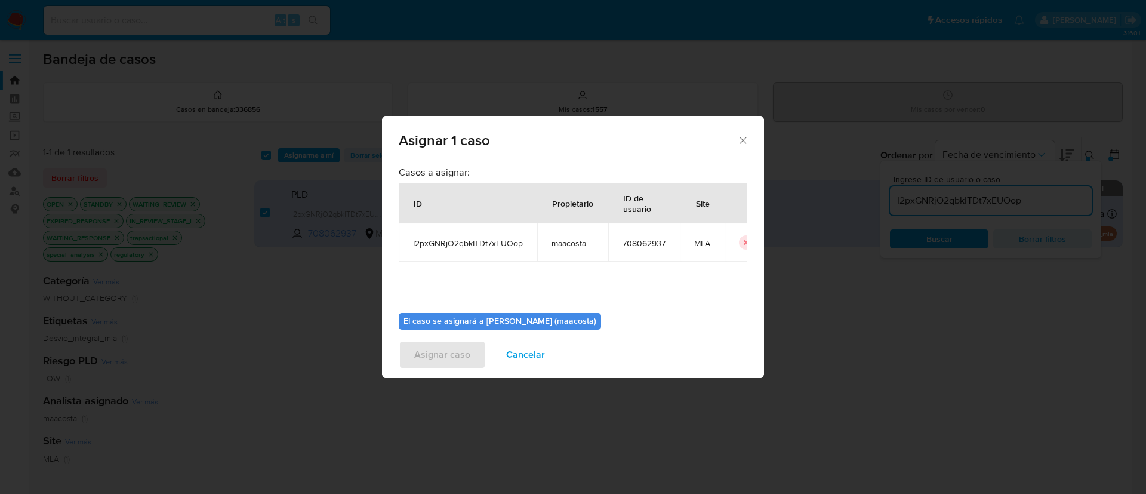
scroll to position [62, 0]
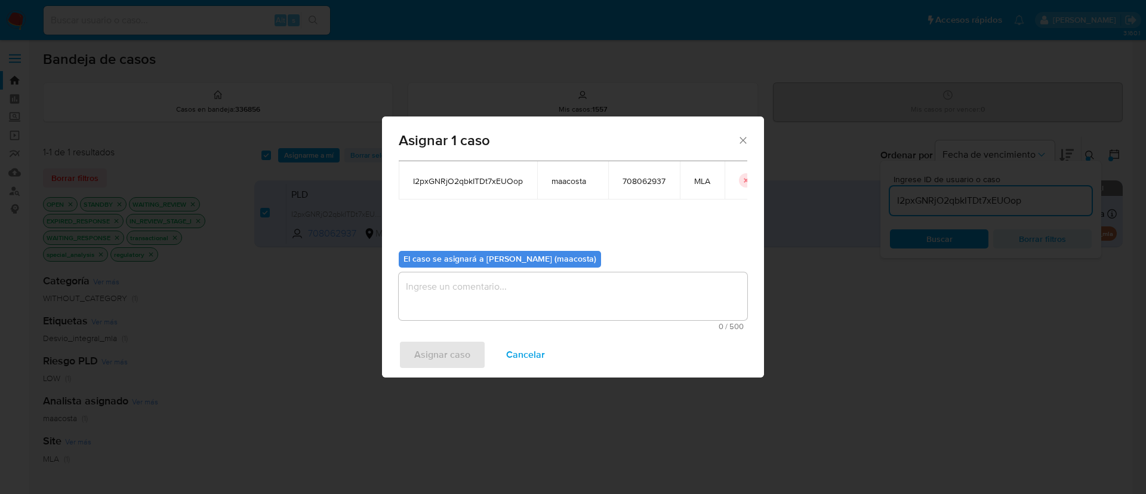
click at [890, 290] on div "Asignar 1 caso Casos a asignar: ID Propietario ID de usuario Site I2pxGNRjO2qbk…" at bounding box center [573, 247] width 1146 height 494
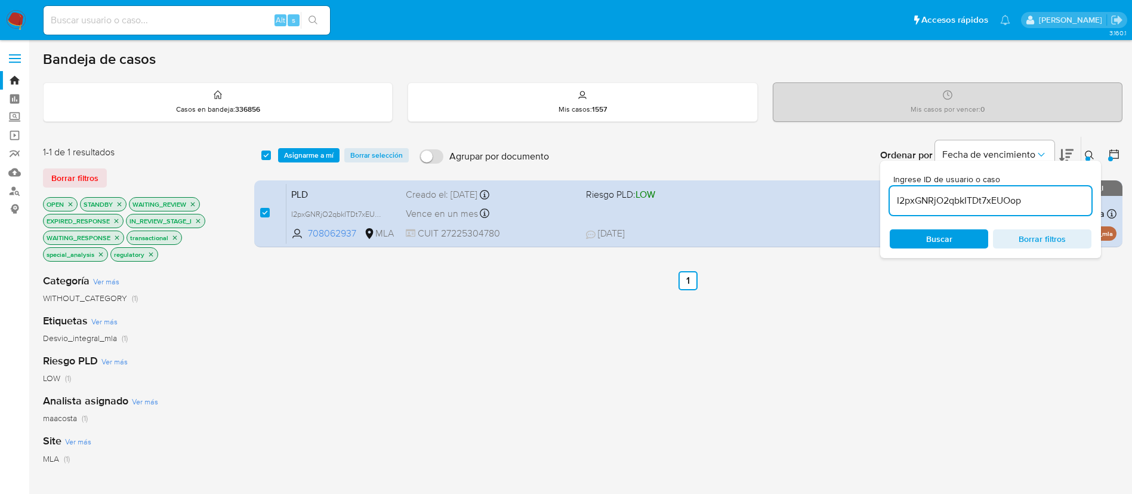
click at [938, 201] on input "I2pxGNRjO2qbkITDt7xEUOop" at bounding box center [991, 201] width 202 height 16
paste input "dDtr6jx0DcT7CIkQPHNOfXBY"
type input "dDtr6jx0DcT7CIkQPHNOfXBY"
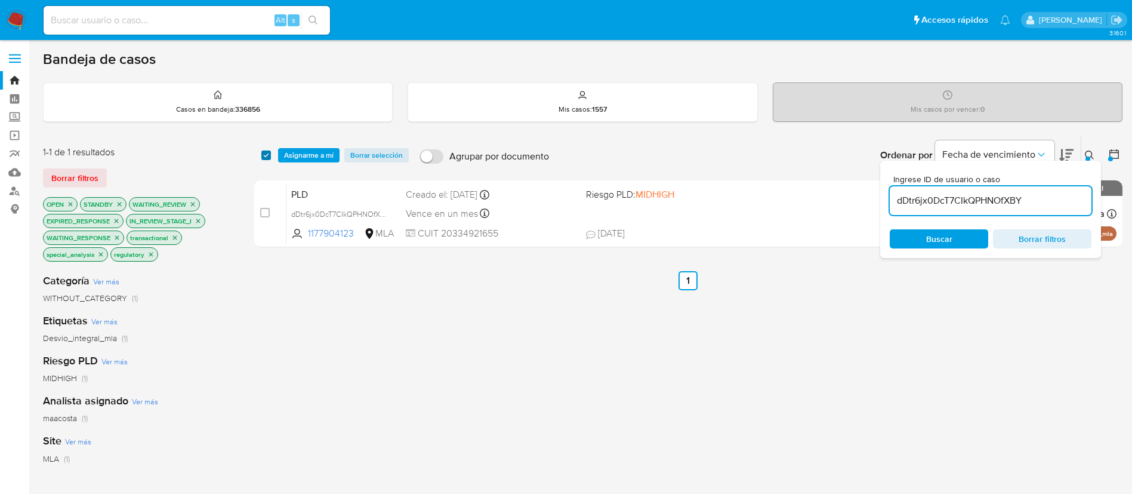
click at [266, 151] on input "checkbox" at bounding box center [266, 155] width 10 height 10
checkbox input "true"
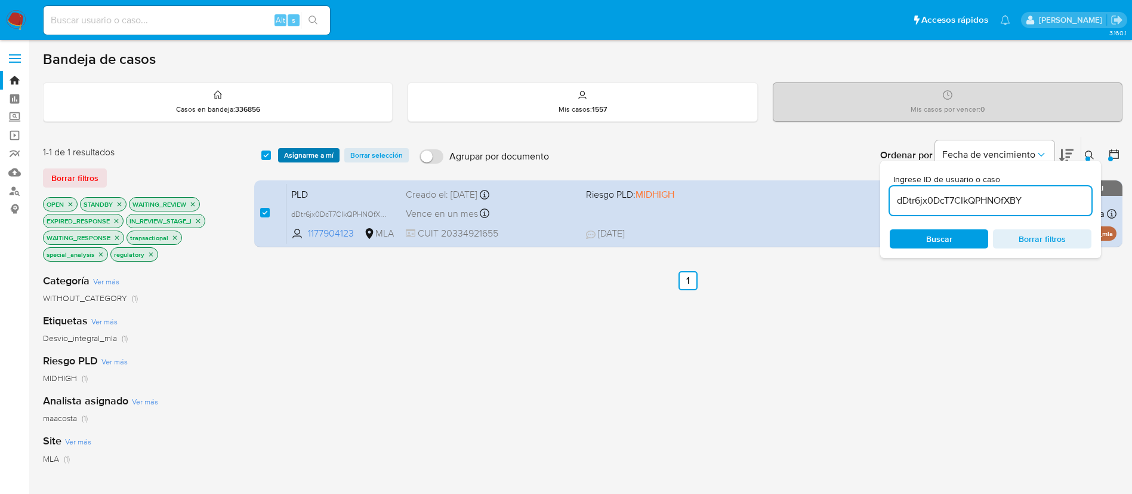
click at [300, 152] on span "Asignarme a mí" at bounding box center [309, 155] width 50 height 12
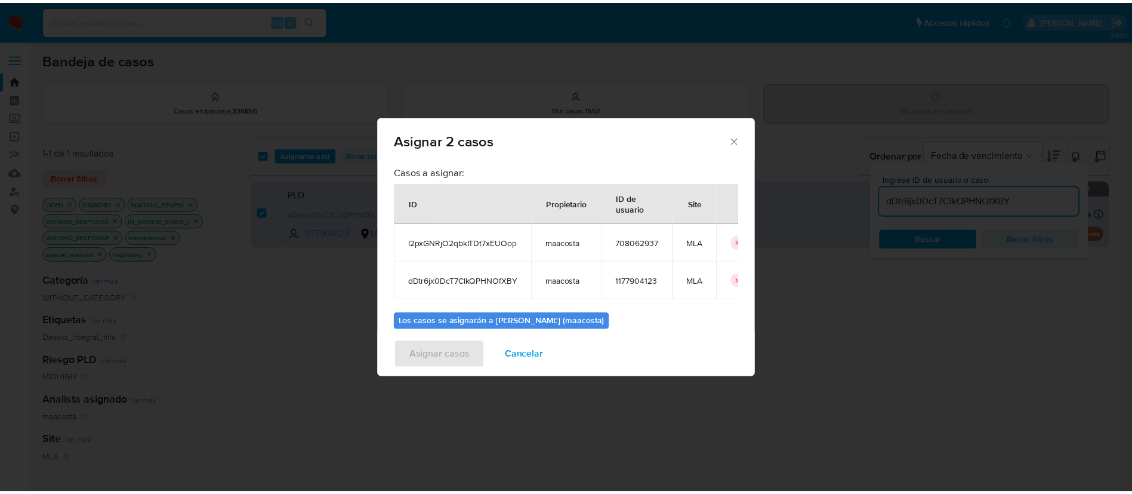
scroll to position [72, 0]
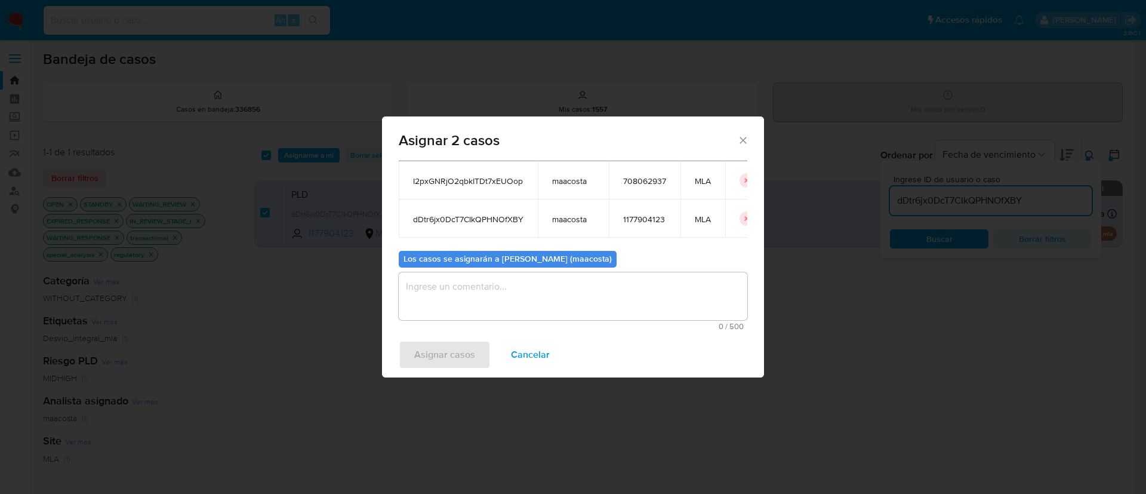
click at [448, 291] on textarea "assign-modal" at bounding box center [573, 296] width 349 height 48
click at [439, 356] on span "Asignar casos" at bounding box center [444, 354] width 61 height 26
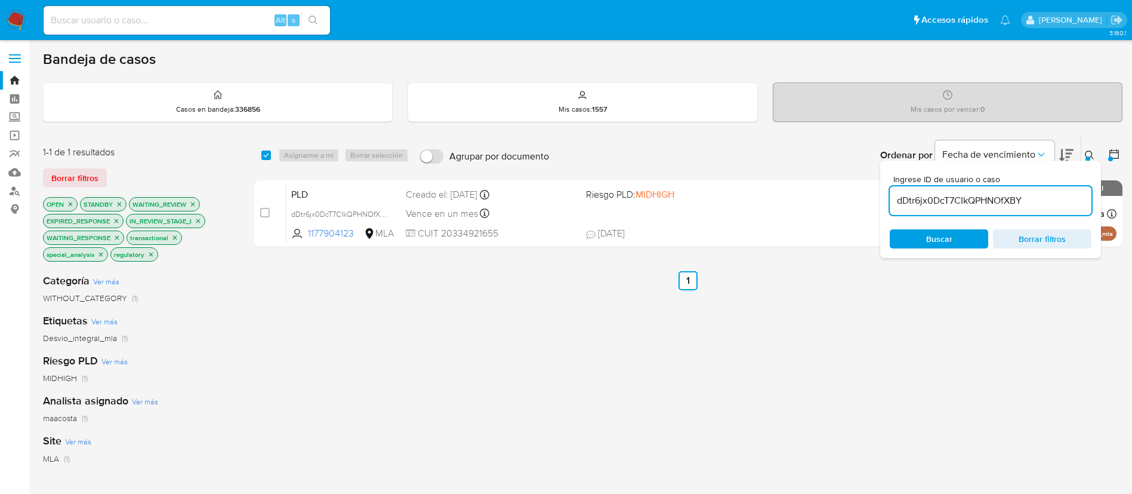
click at [949, 196] on input "dDtr6jx0DcT7CIkQPHNOfXBY" at bounding box center [991, 201] width 202 height 16
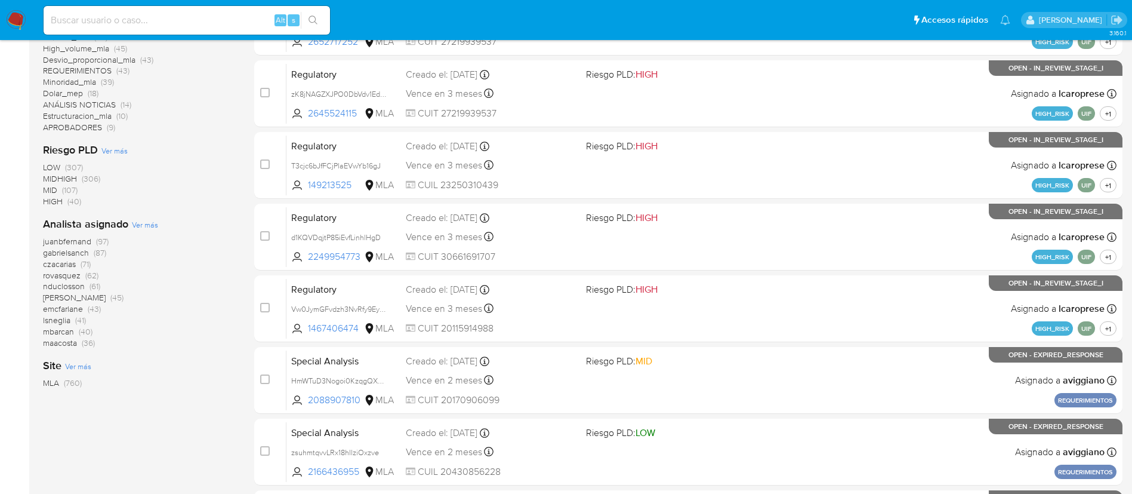
scroll to position [337, 0]
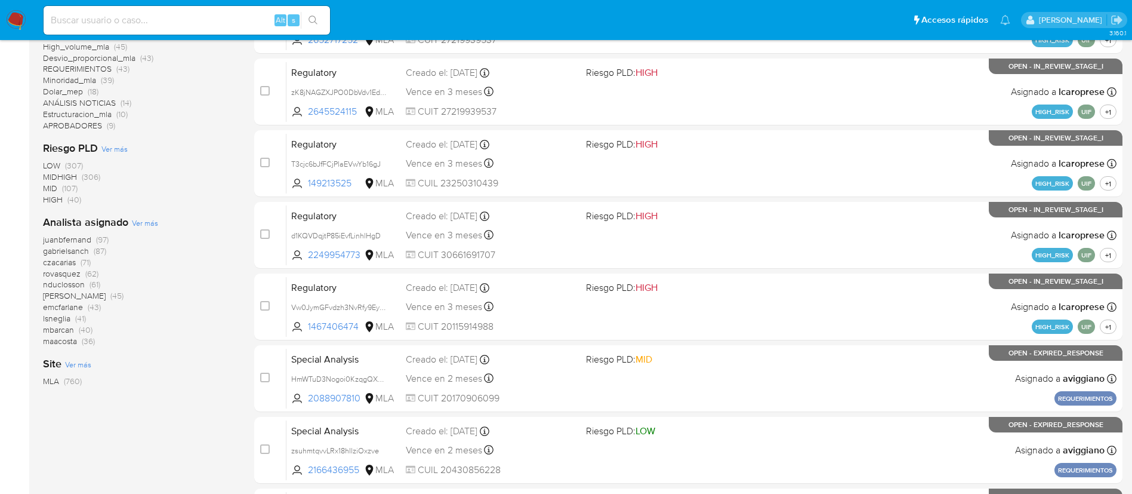
click at [137, 310] on div "juanbfernand (97) gabrielsanch (87) czacarias (71) rovasquez (62) nduclosson (6…" at bounding box center [139, 290] width 192 height 113
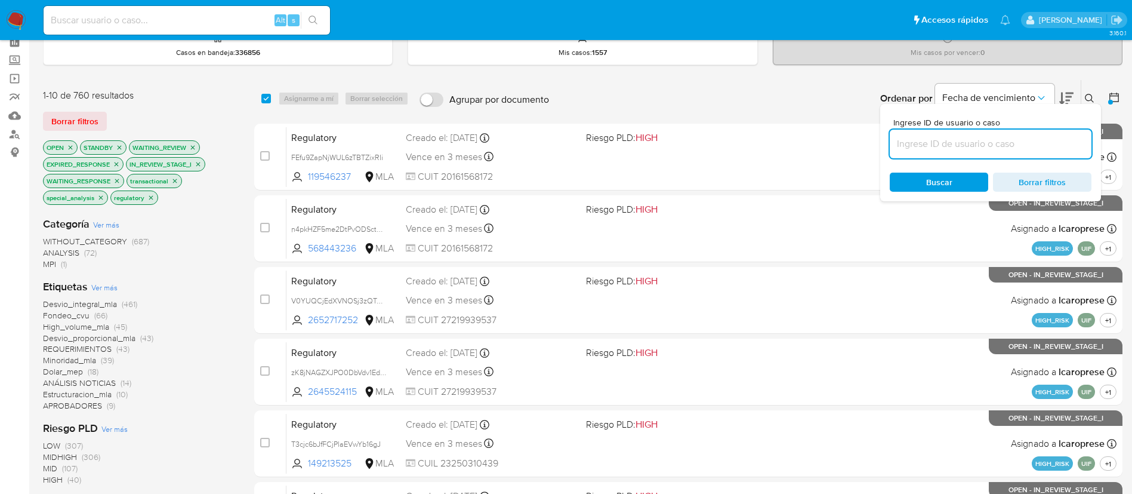
scroll to position [56, 0]
click at [1114, 94] on icon at bounding box center [1115, 99] width 12 height 12
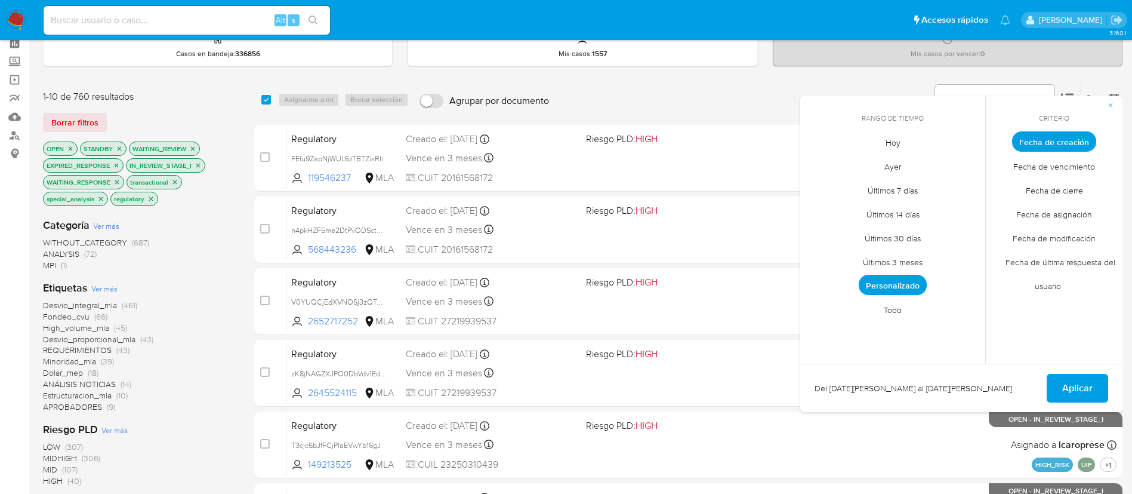
click at [897, 310] on span "Todo" at bounding box center [893, 309] width 43 height 24
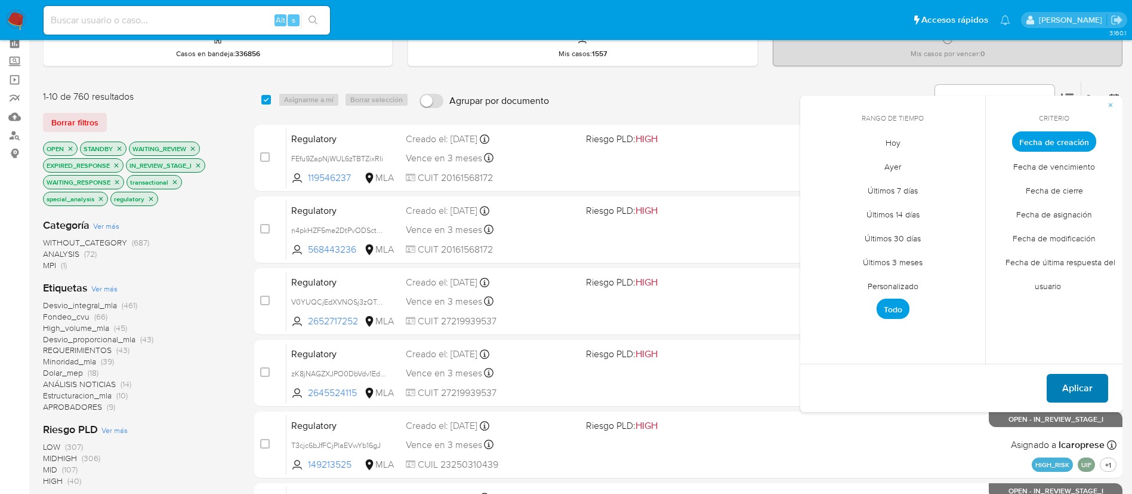
click at [1085, 395] on span "Aplicar" at bounding box center [1078, 388] width 30 height 26
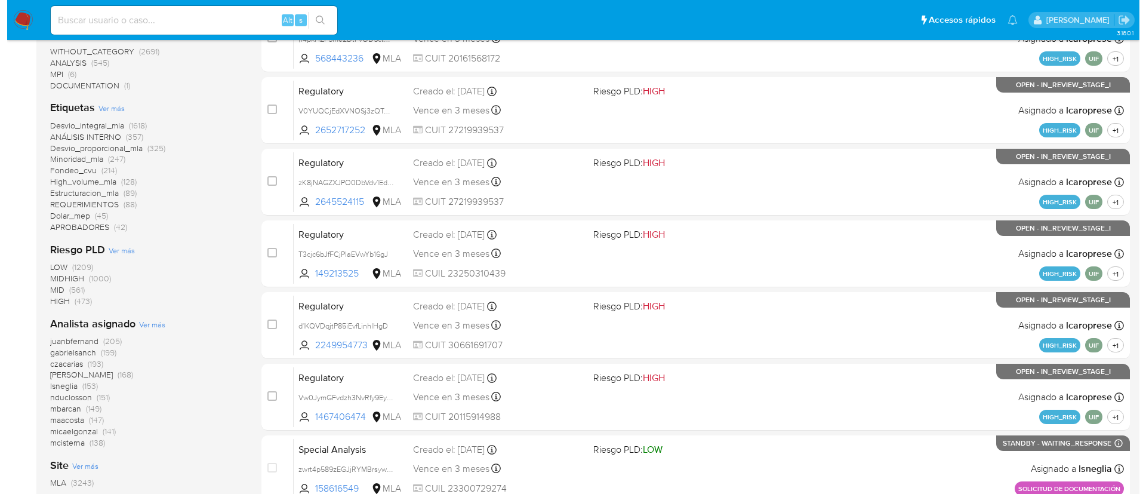
scroll to position [244, 0]
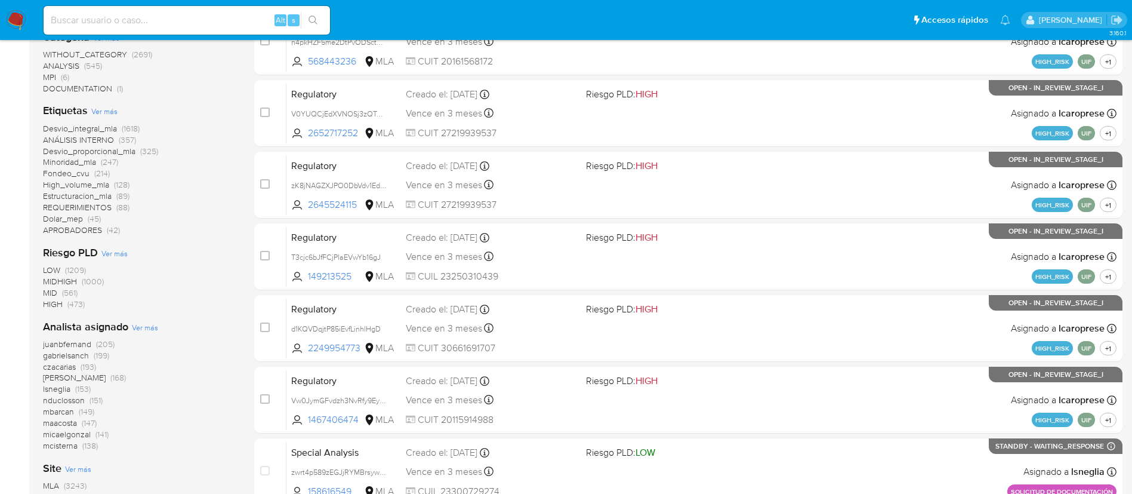
click at [144, 325] on span "Ver más" at bounding box center [145, 327] width 26 height 11
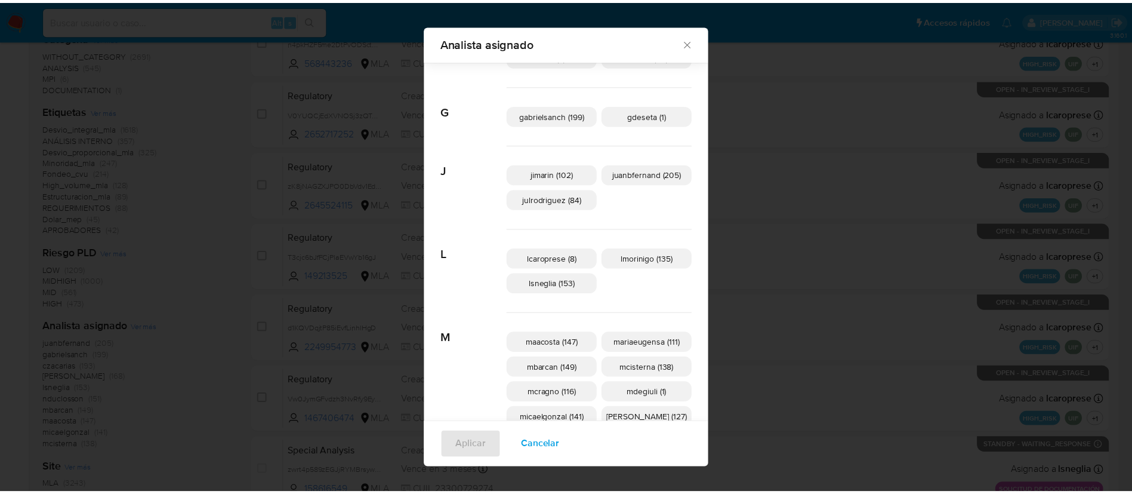
scroll to position [257, 0]
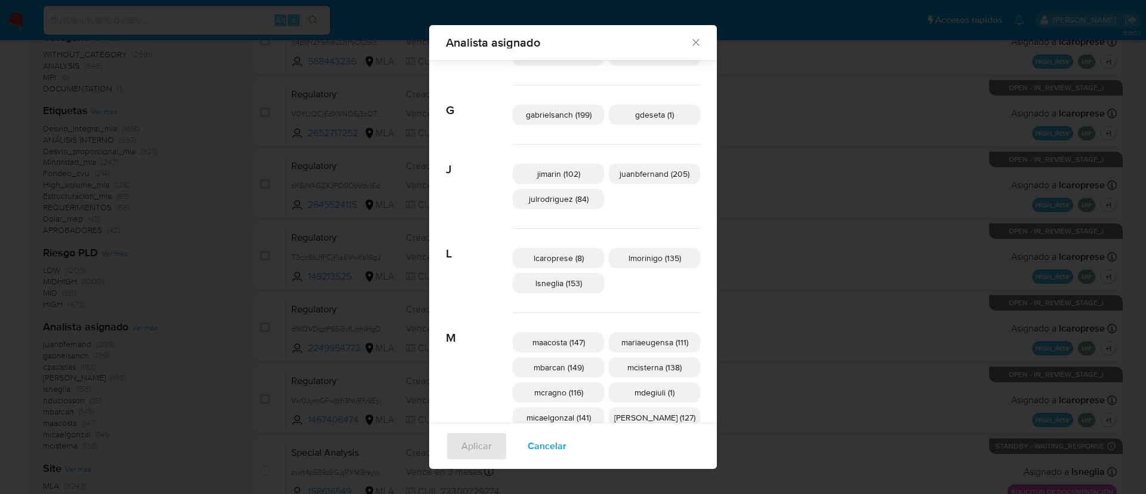
click at [309, 313] on div "Analista asignado Buscar A afaruolo (2) amedzovich (168) aviggiano (34) avilosi…" at bounding box center [573, 247] width 1146 height 494
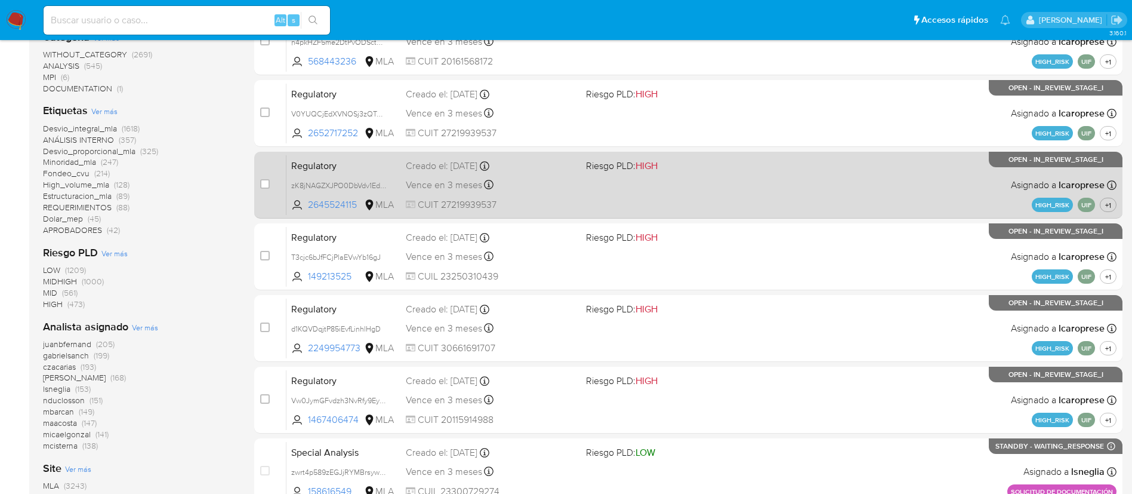
scroll to position [0, 0]
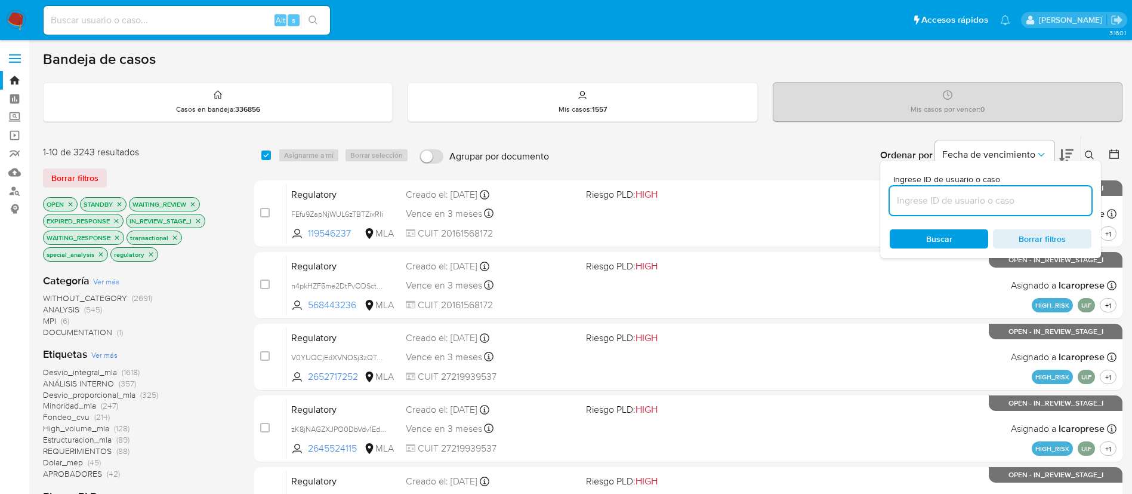
click at [1091, 156] on icon at bounding box center [1089, 154] width 9 height 9
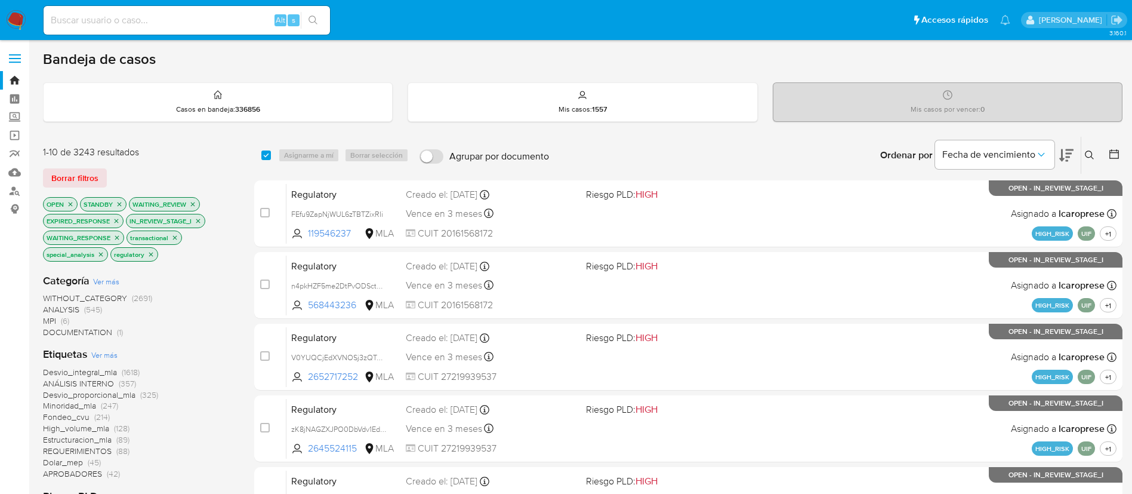
click at [1114, 152] on icon at bounding box center [1115, 154] width 10 height 10
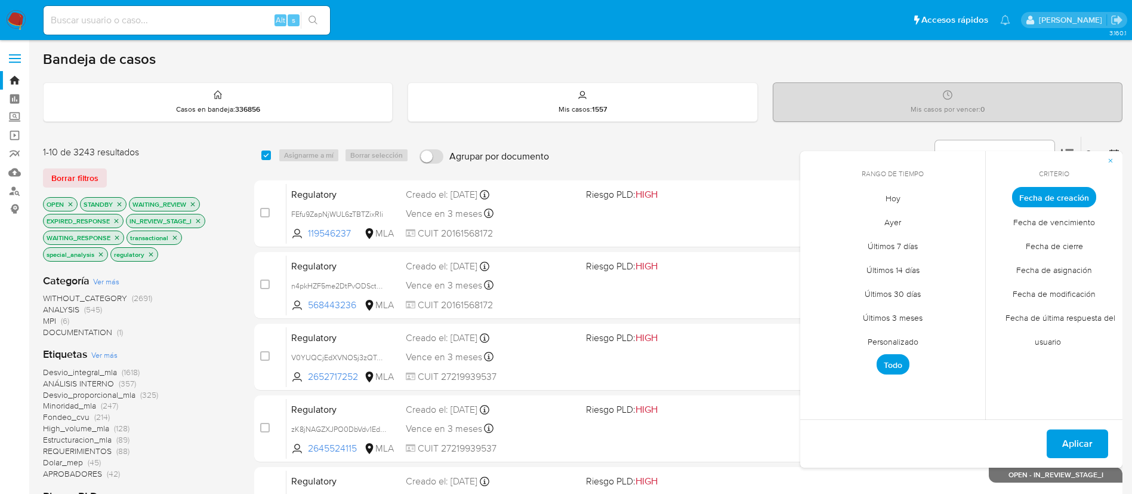
click at [890, 346] on span "Personalizado" at bounding box center [893, 341] width 76 height 24
click at [816, 218] on icon "Mes anterior" at bounding box center [819, 219] width 14 height 14
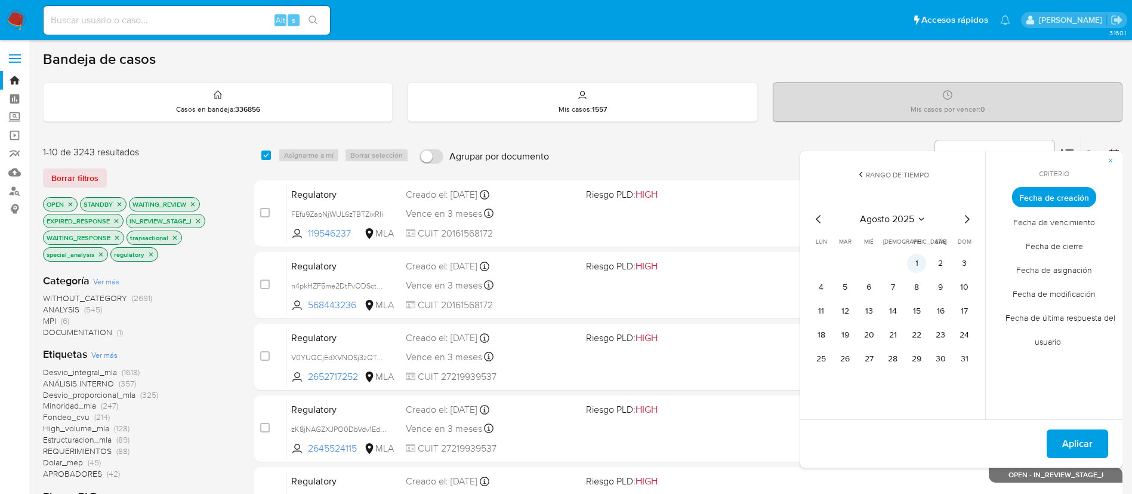
click at [915, 260] on button "1" at bounding box center [916, 263] width 19 height 19
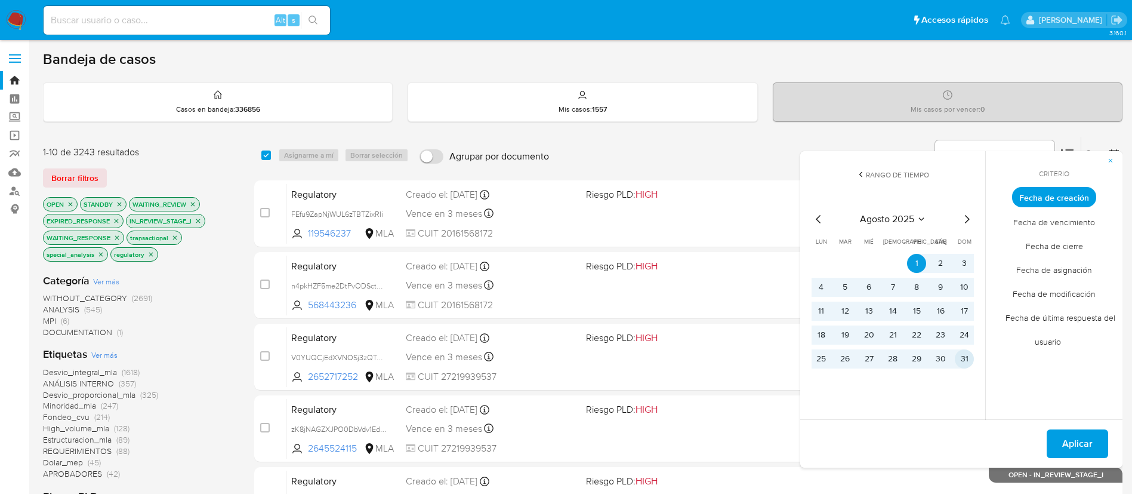
click at [964, 353] on button "31" at bounding box center [964, 358] width 19 height 19
click at [1069, 439] on span "Aplicar" at bounding box center [1078, 443] width 30 height 26
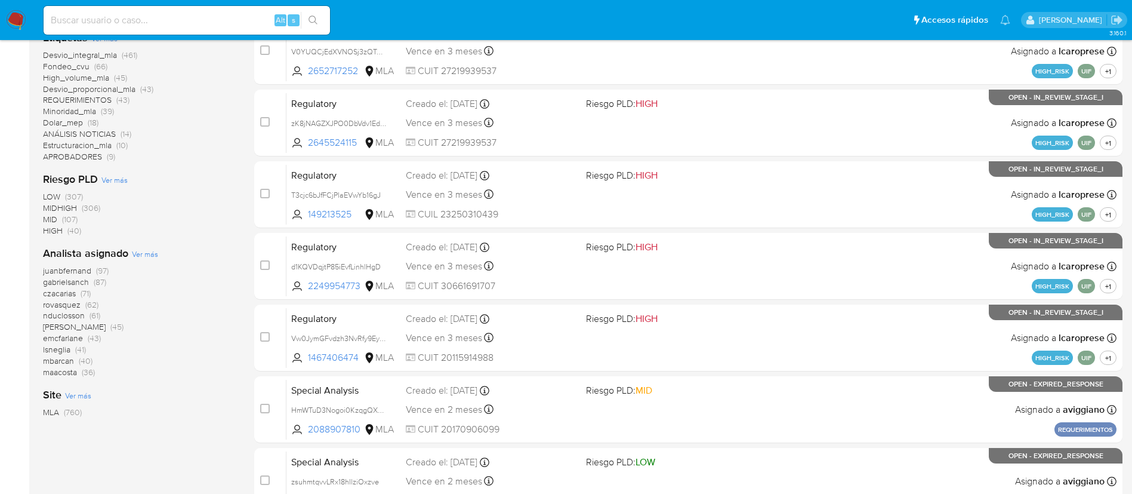
scroll to position [306, 0]
click at [69, 372] on span "maacosta" at bounding box center [60, 371] width 34 height 12
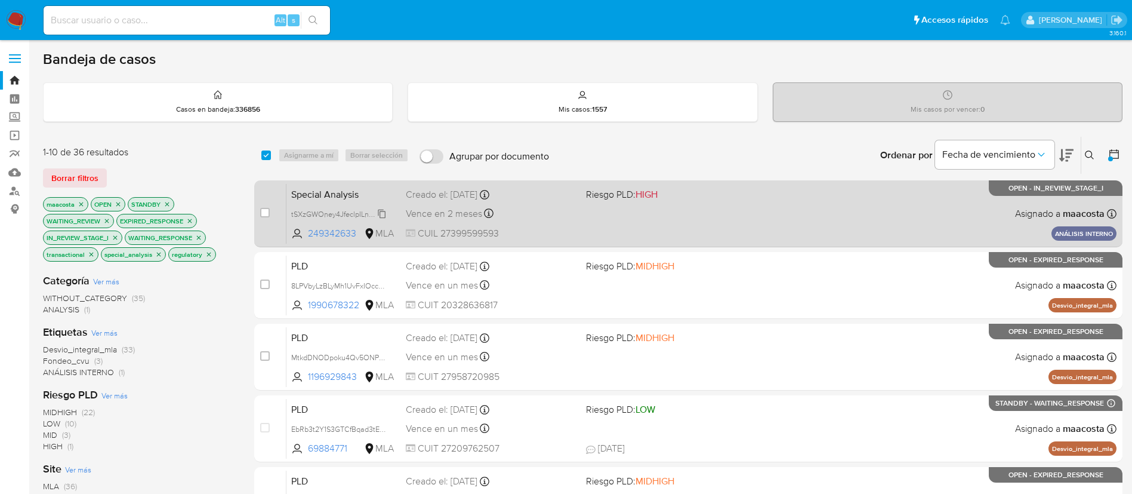
click at [381, 214] on span "tSXzGWOney4JfeclpILnzlN0" at bounding box center [337, 213] width 93 height 13
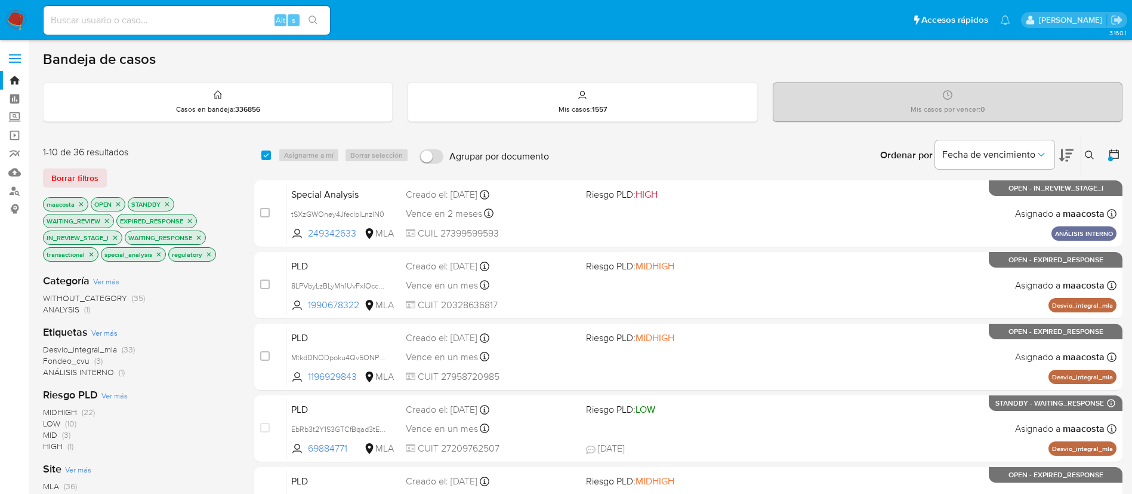
click at [1118, 156] on icon at bounding box center [1115, 154] width 12 height 12
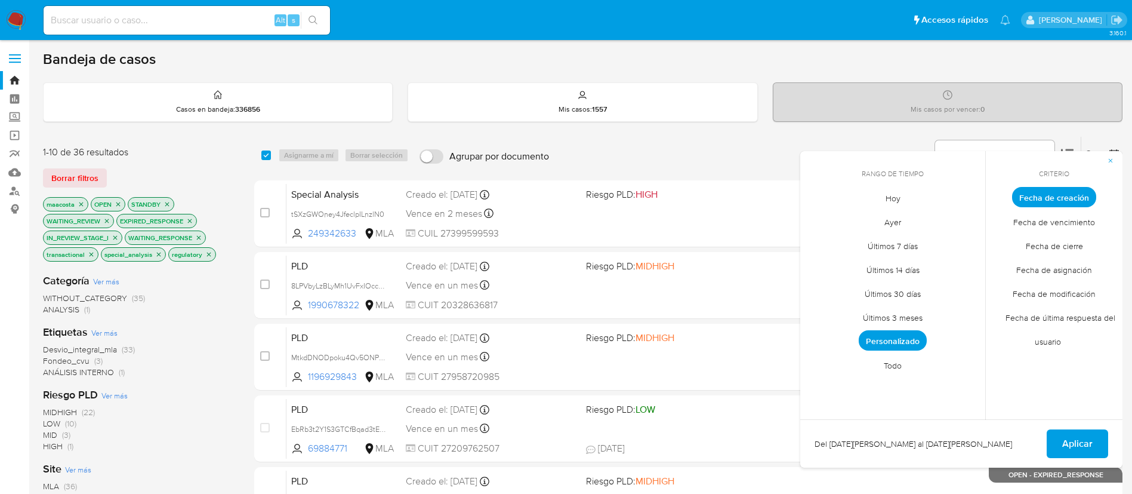
click at [1052, 267] on span "Fecha de asignación" at bounding box center [1054, 269] width 101 height 24
click at [896, 343] on span "Personalizado" at bounding box center [893, 340] width 68 height 20
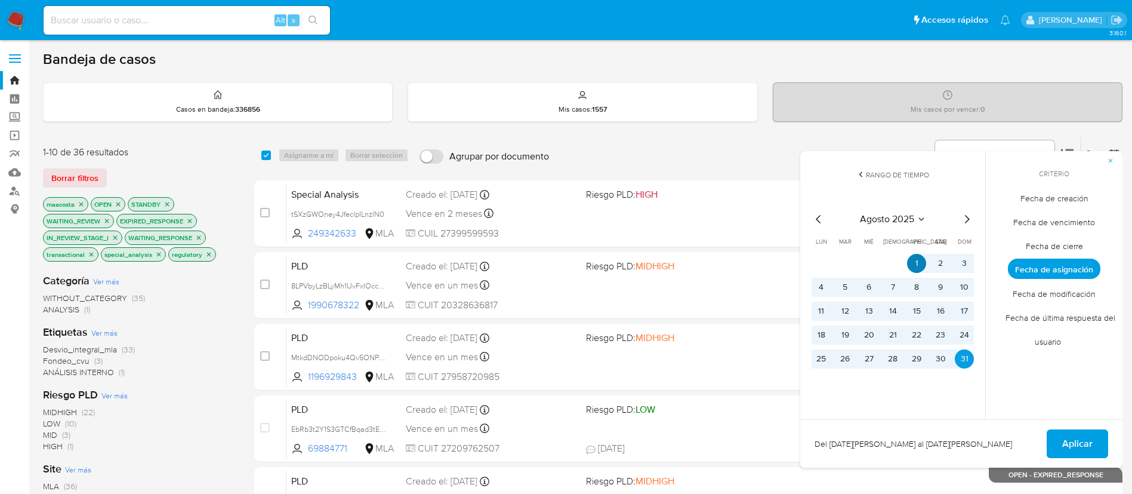
click at [919, 258] on button "1" at bounding box center [916, 263] width 19 height 19
click at [968, 339] on button "24" at bounding box center [964, 334] width 19 height 19
click at [1060, 441] on button "Aplicar" at bounding box center [1077, 443] width 61 height 29
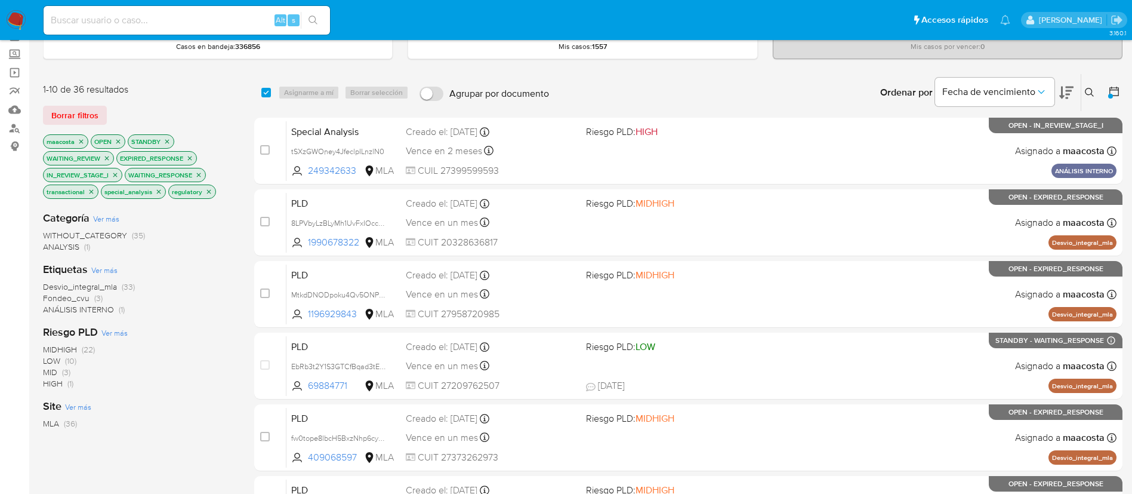
scroll to position [62, 0]
click at [80, 140] on icon "close-filter" at bounding box center [81, 142] width 4 height 4
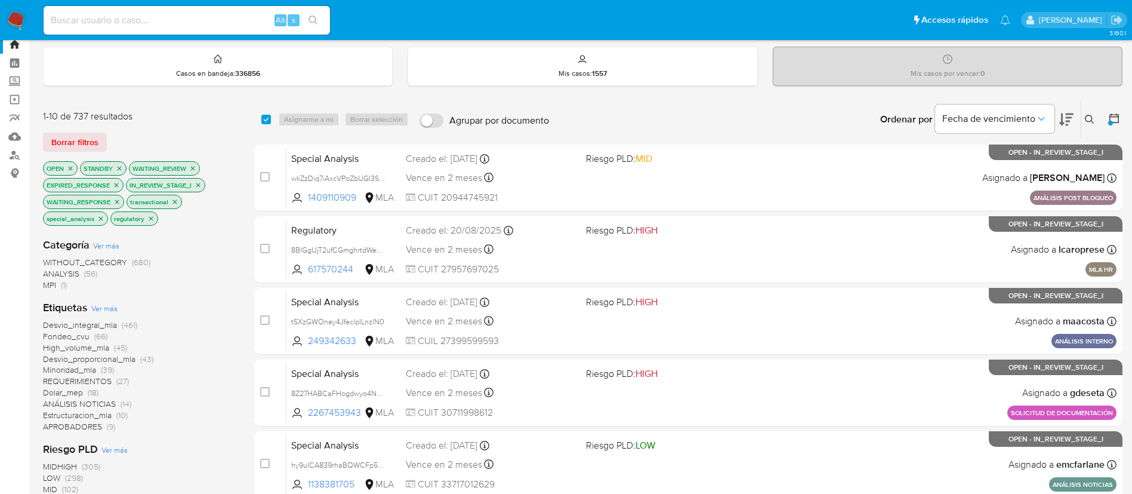
scroll to position [24, 0]
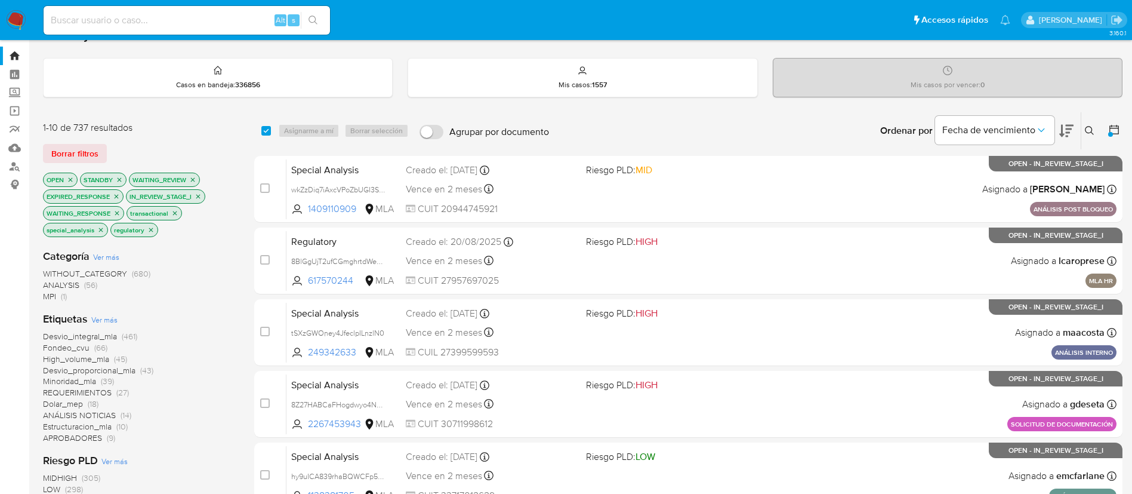
click at [1121, 131] on button at bounding box center [1116, 131] width 14 height 14
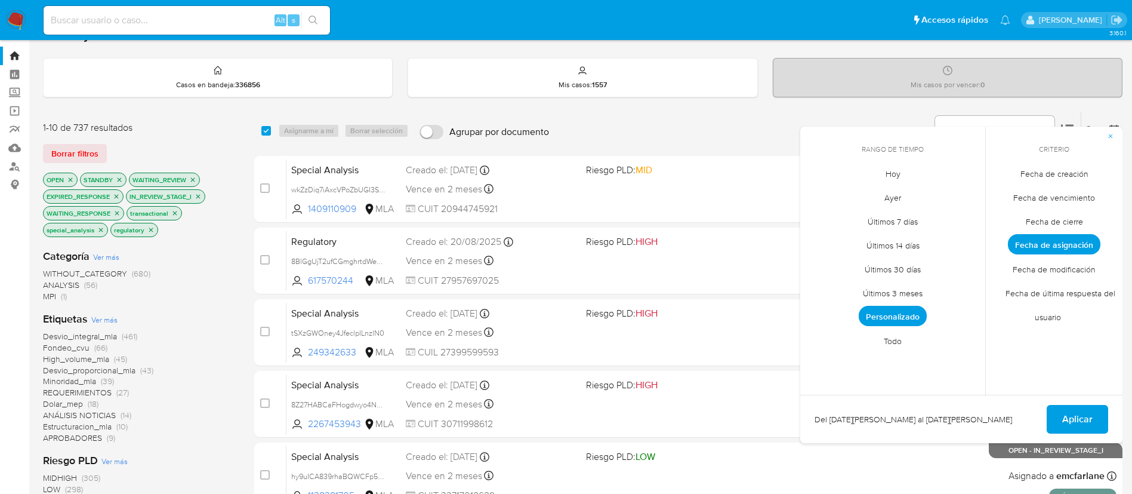
click at [895, 315] on span "Personalizado" at bounding box center [893, 316] width 68 height 20
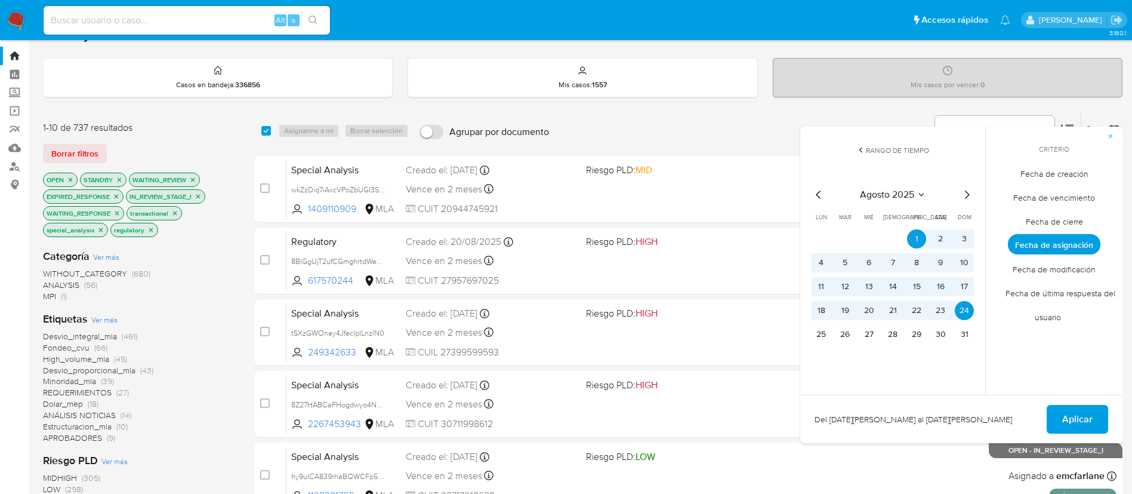
click at [1051, 172] on span "Fecha de creación" at bounding box center [1054, 173] width 93 height 24
click at [968, 334] on button "31" at bounding box center [964, 334] width 19 height 19
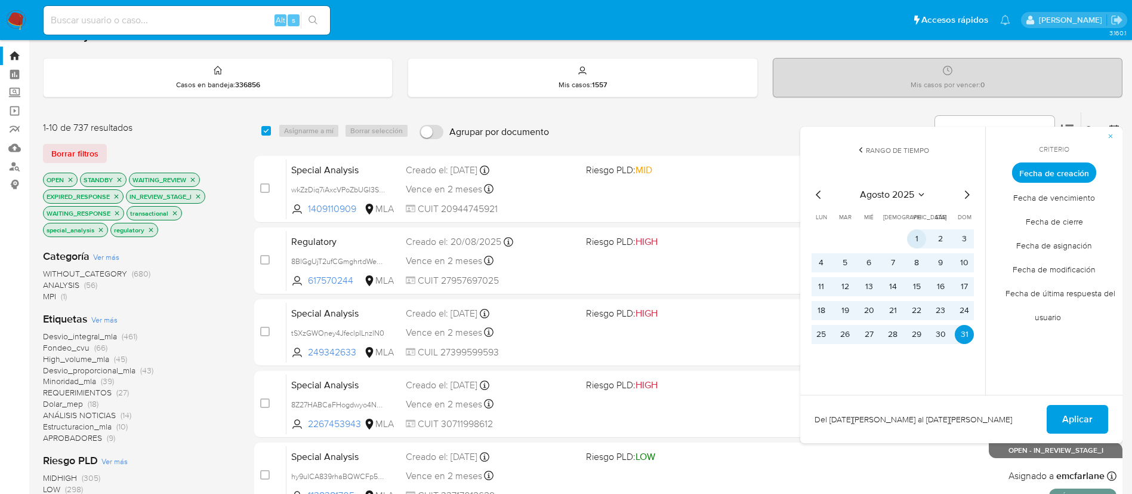
click at [919, 234] on button "1" at bounding box center [916, 238] width 19 height 19
click at [1082, 427] on span "Aplicar" at bounding box center [1078, 419] width 30 height 26
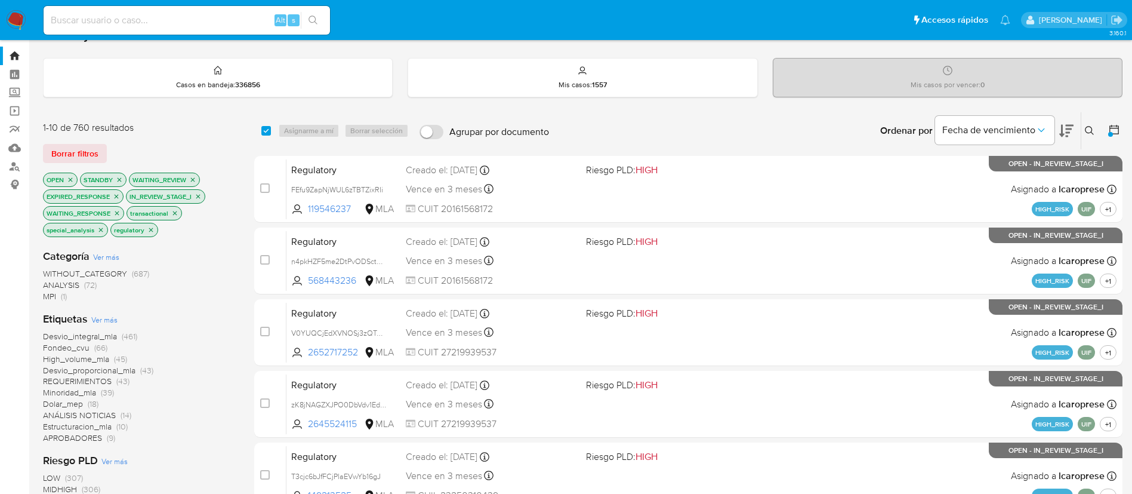
scroll to position [492, 0]
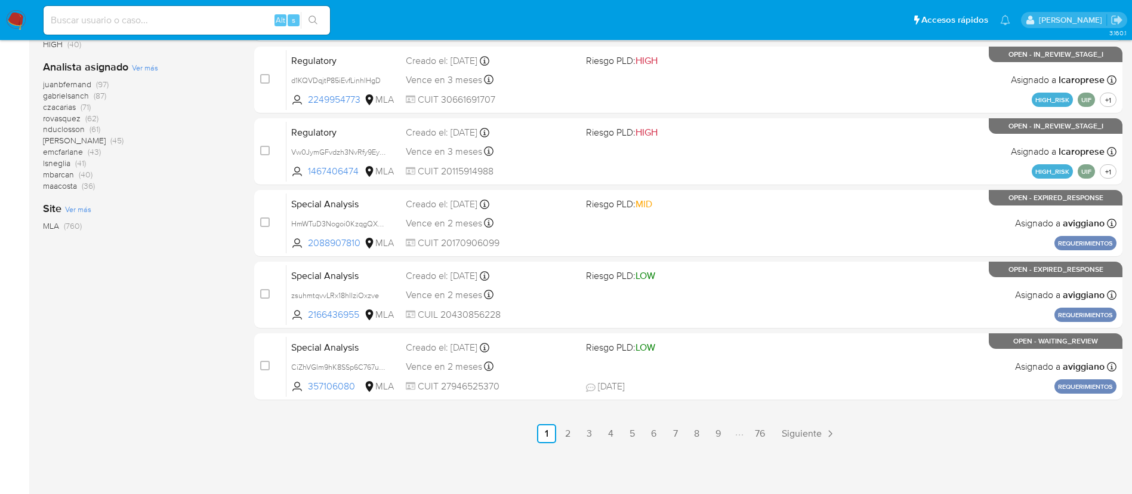
click at [69, 188] on span "maacosta" at bounding box center [60, 186] width 34 height 12
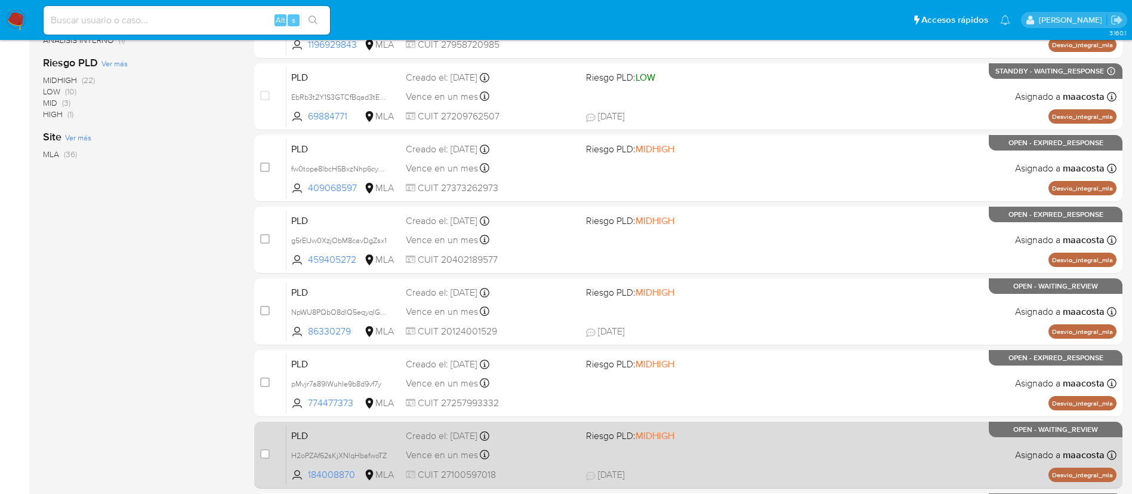
scroll to position [331, 0]
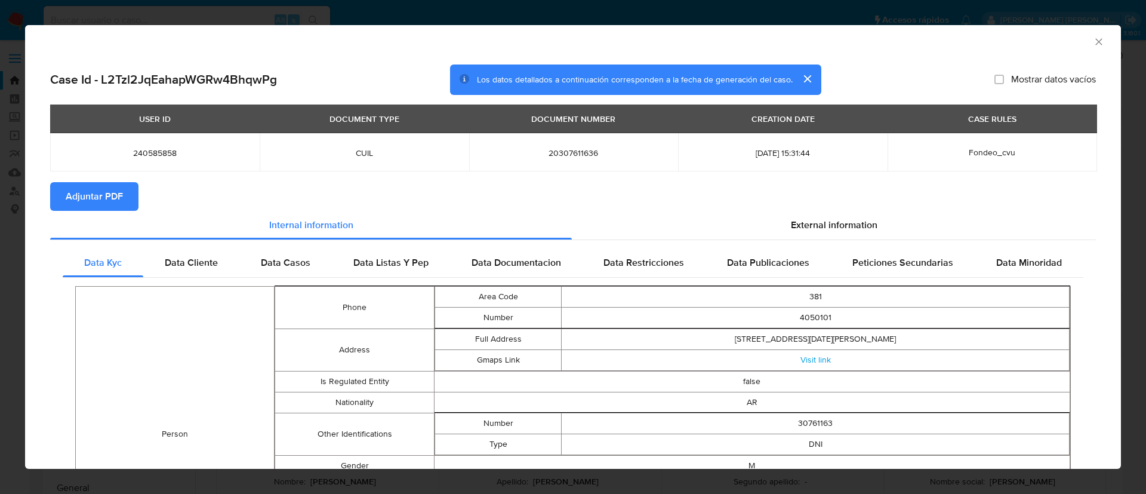
select select "10"
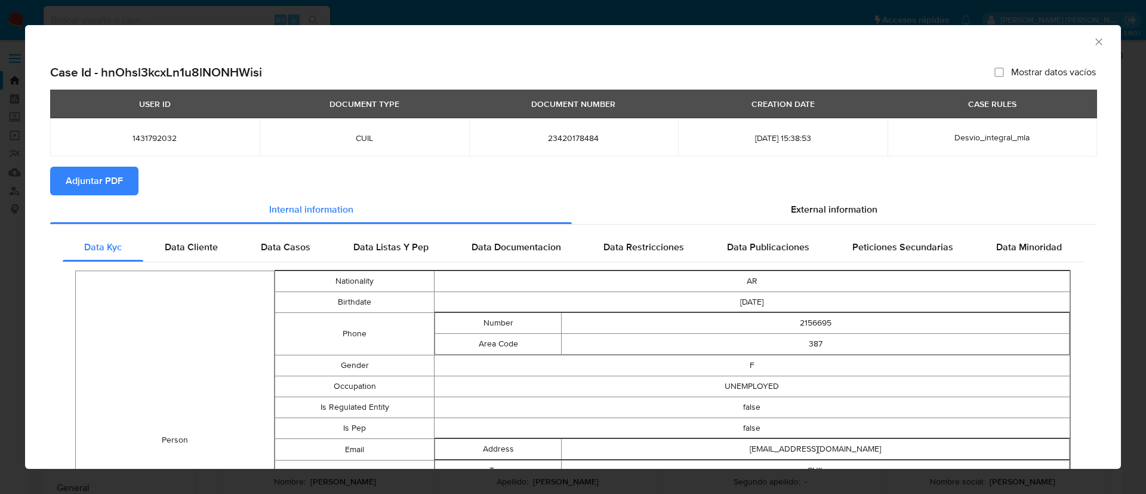
select select "10"
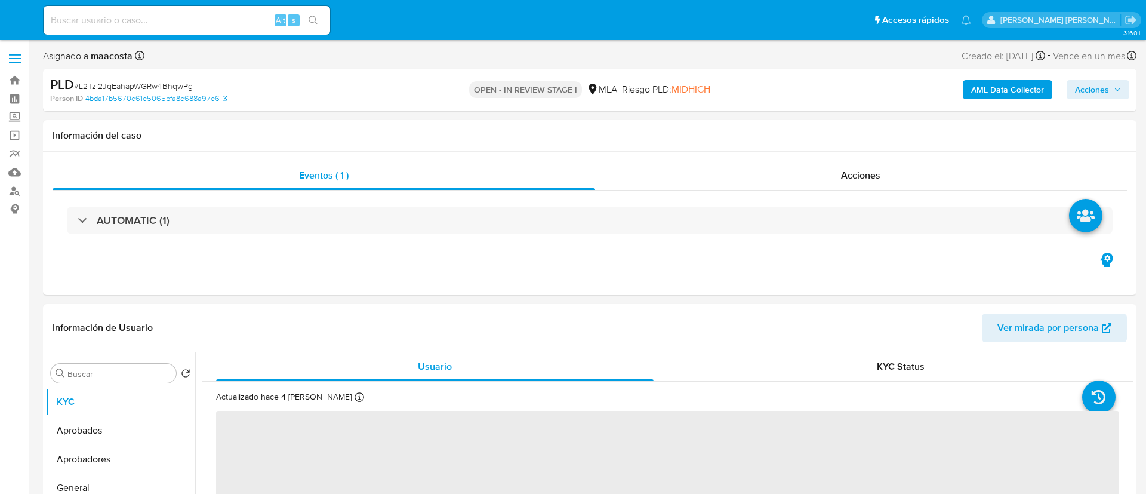
select select "10"
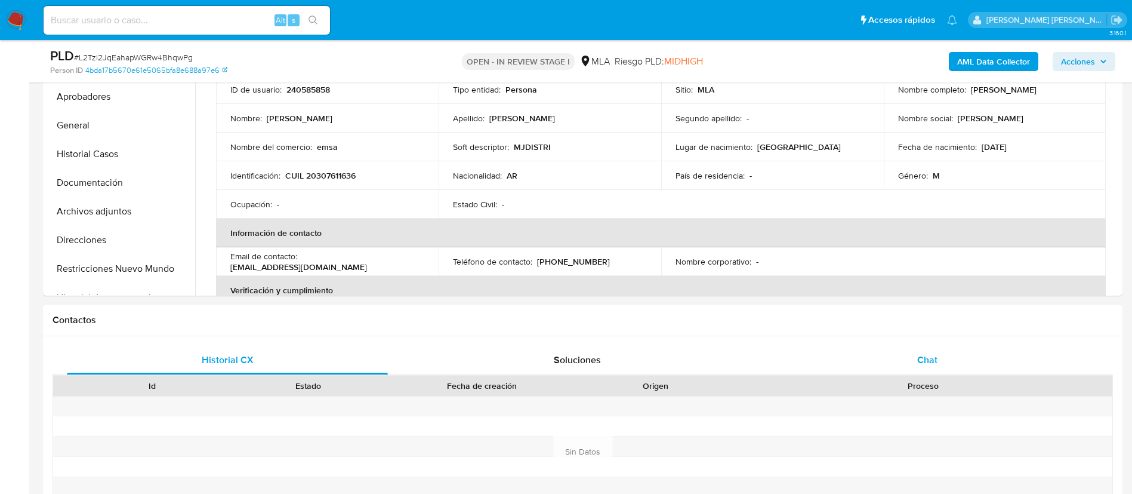
click at [924, 346] on div "Chat" at bounding box center [927, 360] width 321 height 29
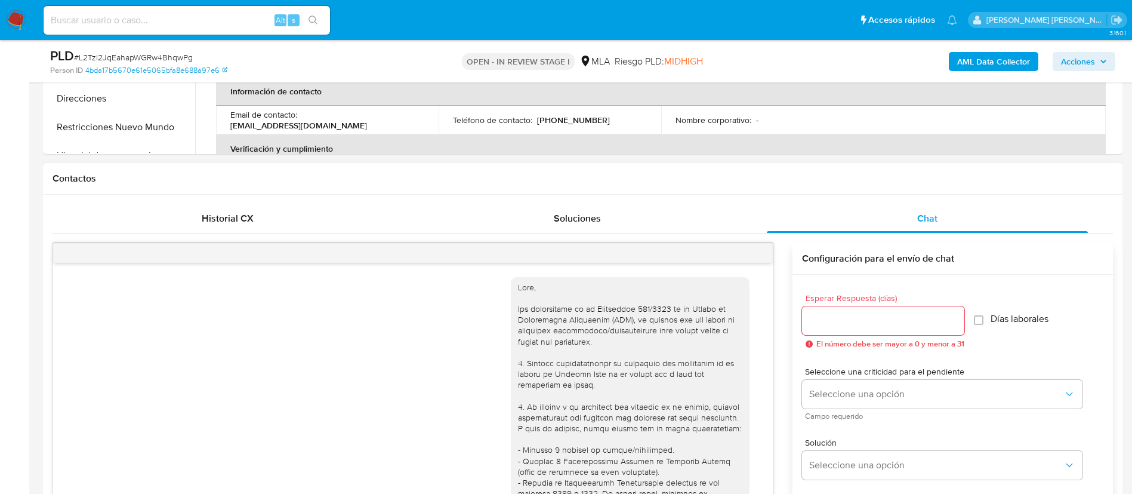
scroll to position [684, 0]
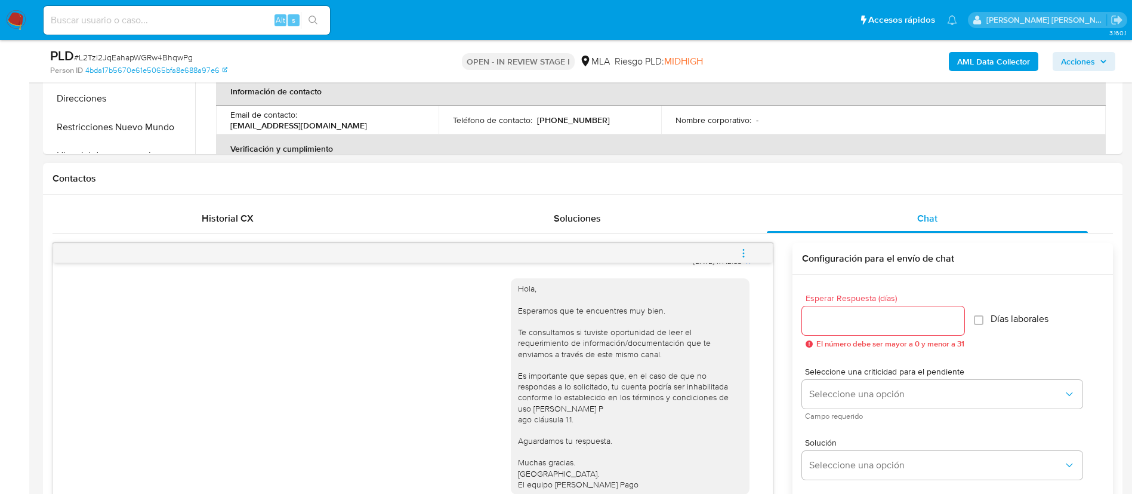
click at [740, 254] on icon "menu-action" at bounding box center [743, 253] width 11 height 11
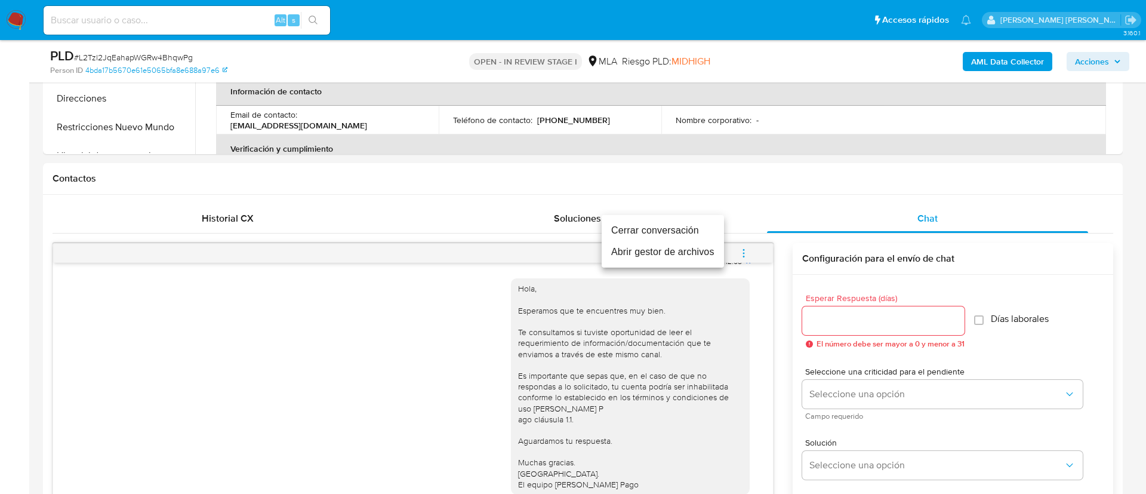
click at [690, 235] on li "Cerrar conversación" at bounding box center [663, 230] width 122 height 21
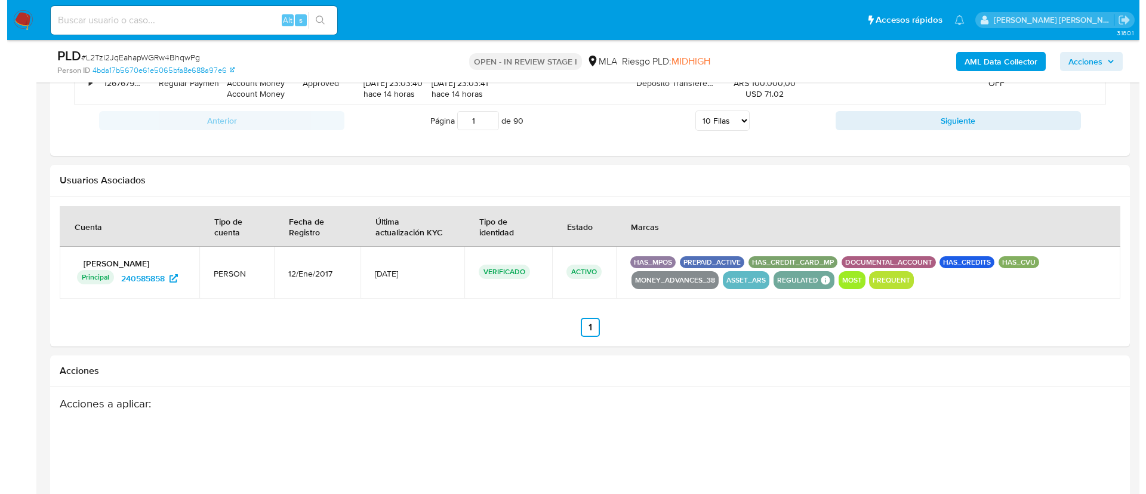
scroll to position [1851, 0]
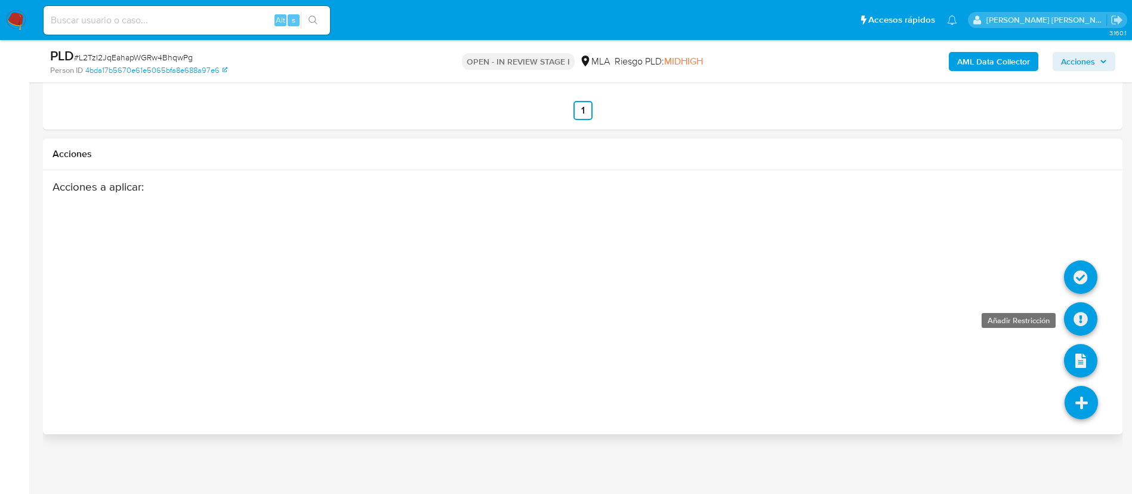
click at [1079, 326] on icon at bounding box center [1080, 318] width 33 height 33
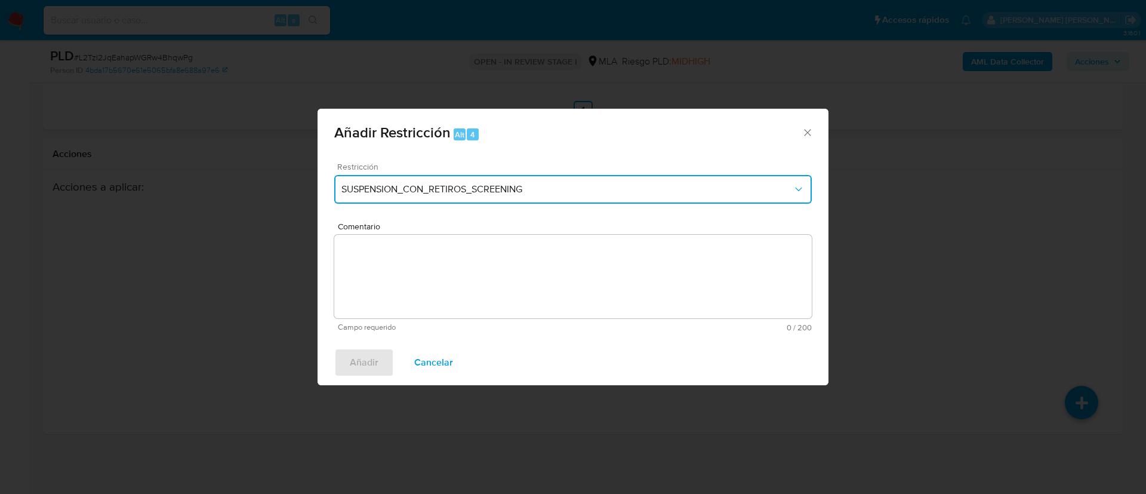
click at [483, 187] on span "SUSPENSION_CON_RETIROS_SCREENING" at bounding box center [566, 189] width 451 height 12
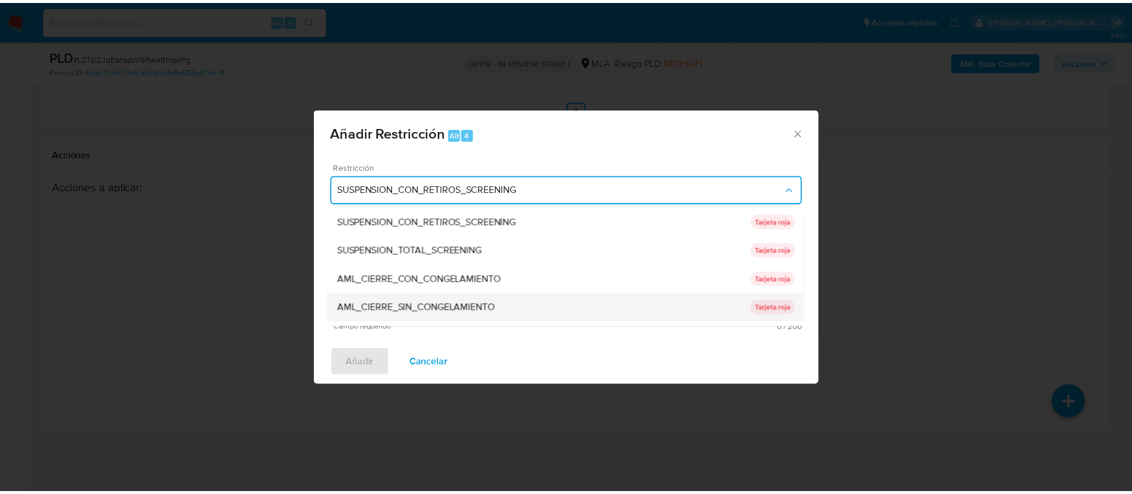
scroll to position [253, 0]
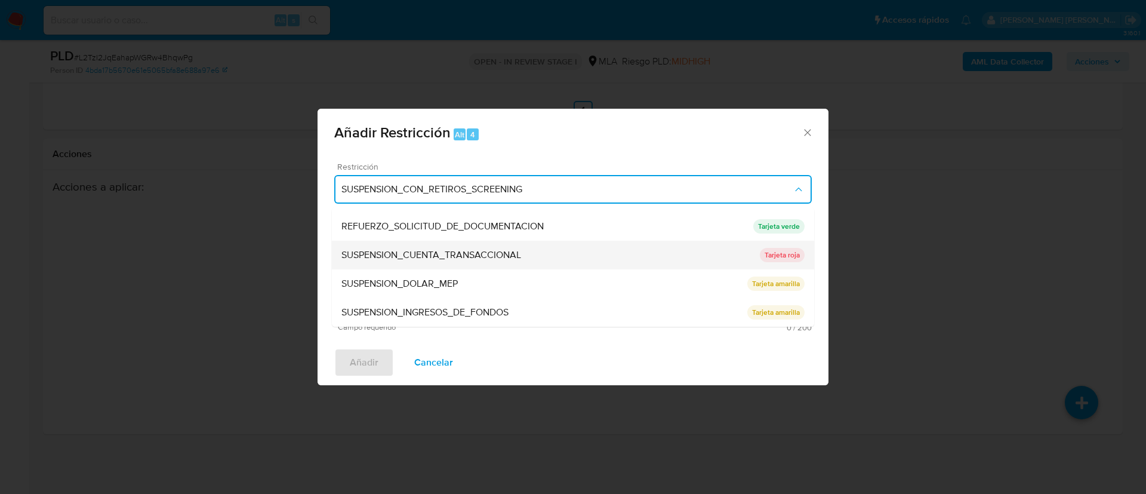
click at [388, 255] on span "SUSPENSION_CUENTA_TRANSACCIONAL" at bounding box center [431, 255] width 180 height 12
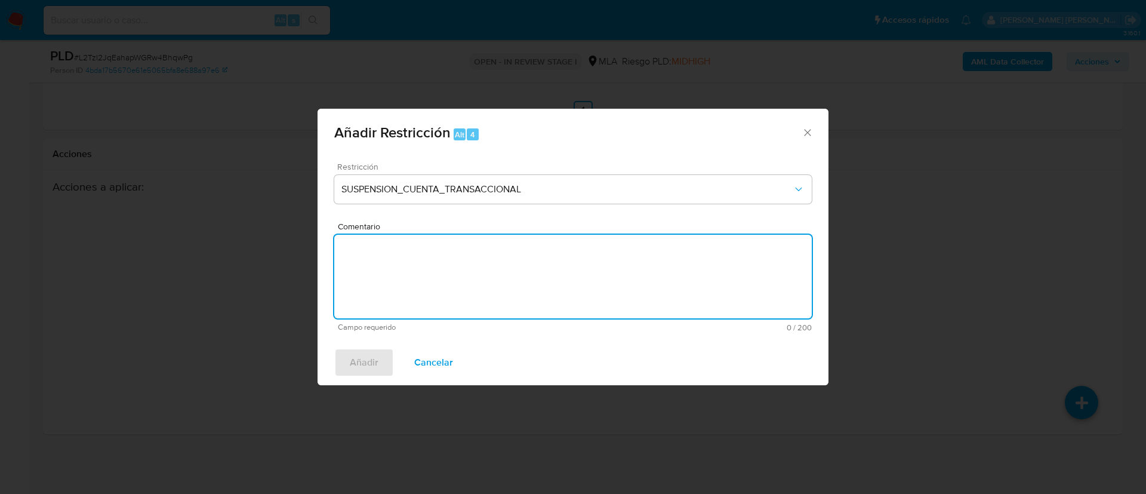
click at [388, 255] on textarea "Comentario" at bounding box center [573, 277] width 478 height 84
type textarea "AML"
click at [367, 365] on span "Añadir" at bounding box center [364, 362] width 29 height 26
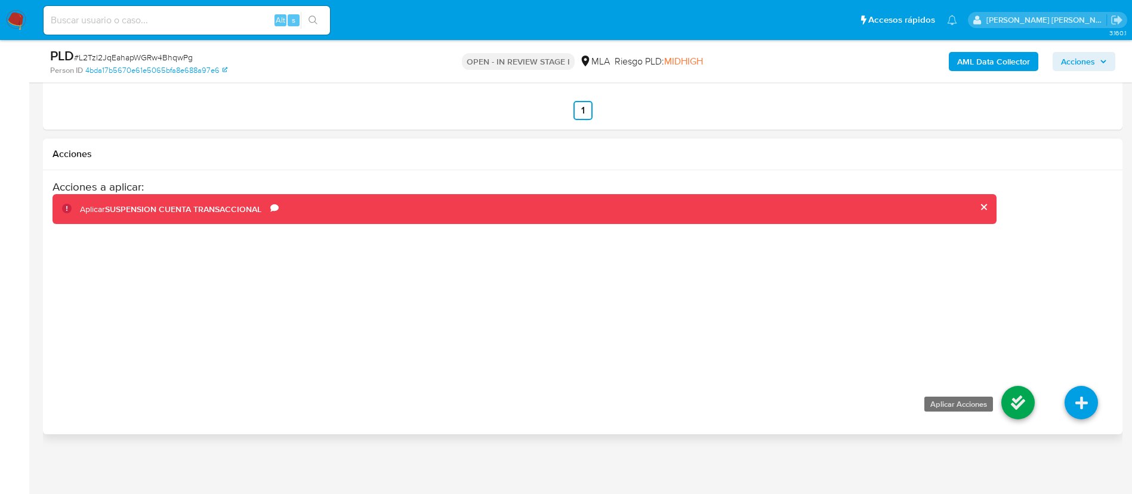
click at [1018, 398] on icon at bounding box center [1018, 402] width 33 height 33
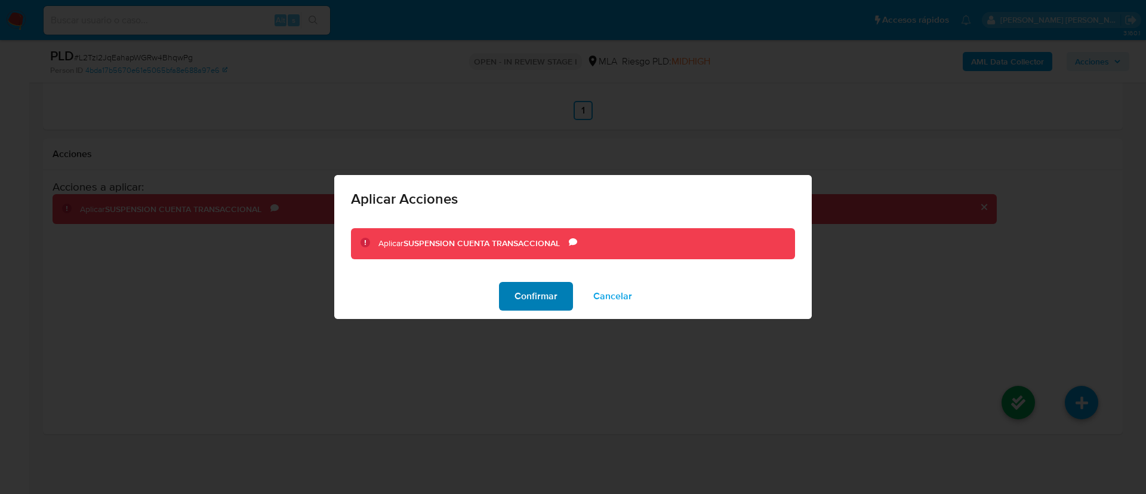
click at [506, 299] on button "Confirmar" at bounding box center [536, 296] width 74 height 29
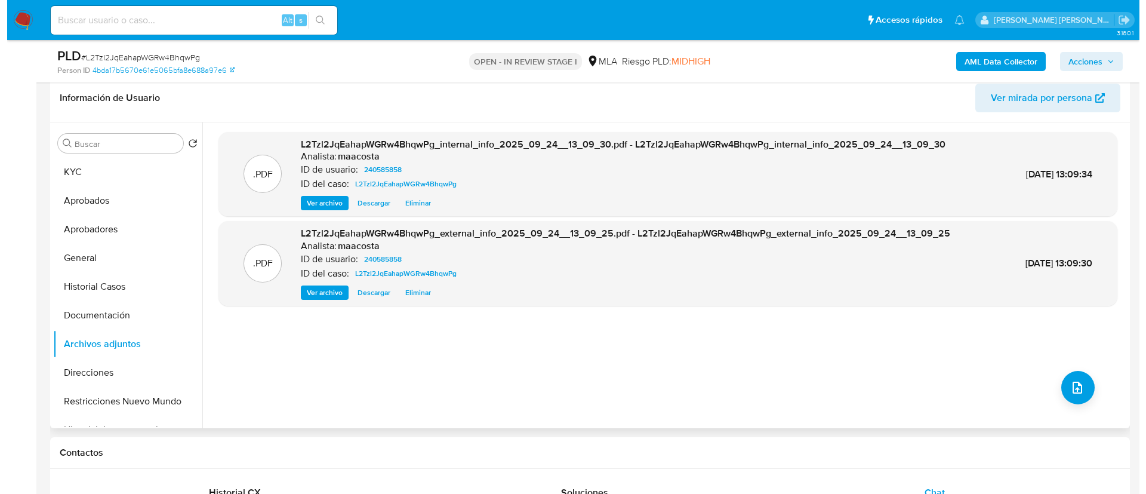
scroll to position [192, 0]
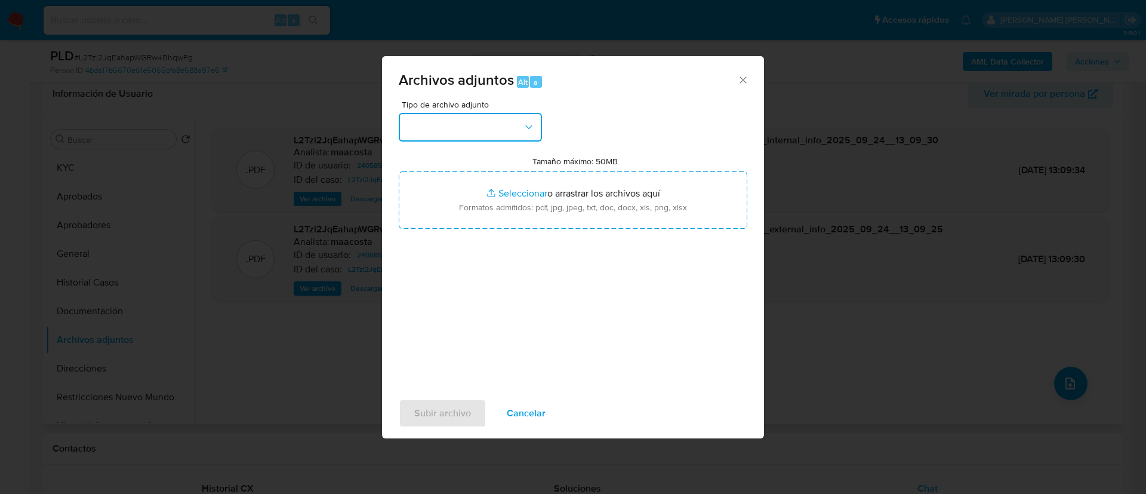
click at [463, 128] on button "button" at bounding box center [470, 127] width 143 height 29
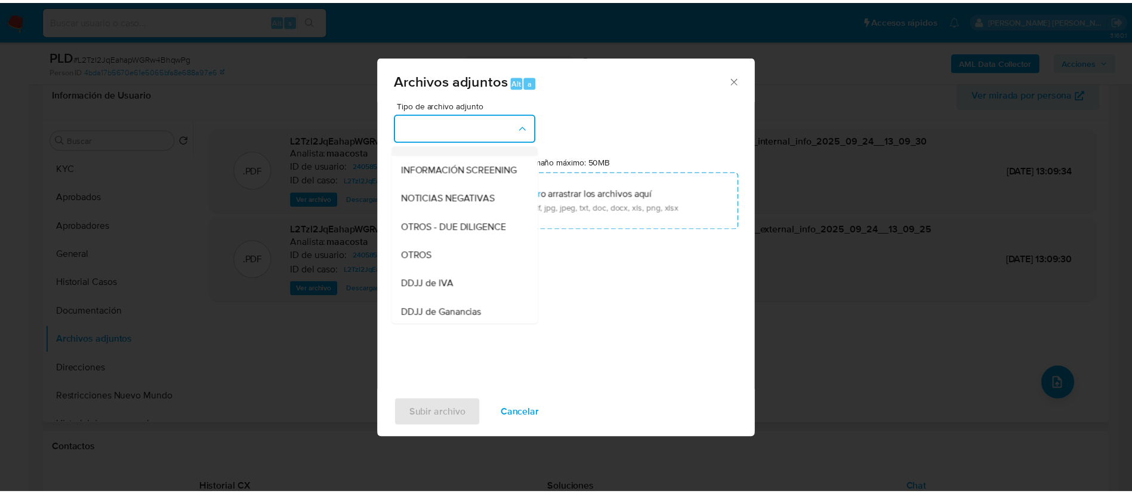
scroll to position [134, 0]
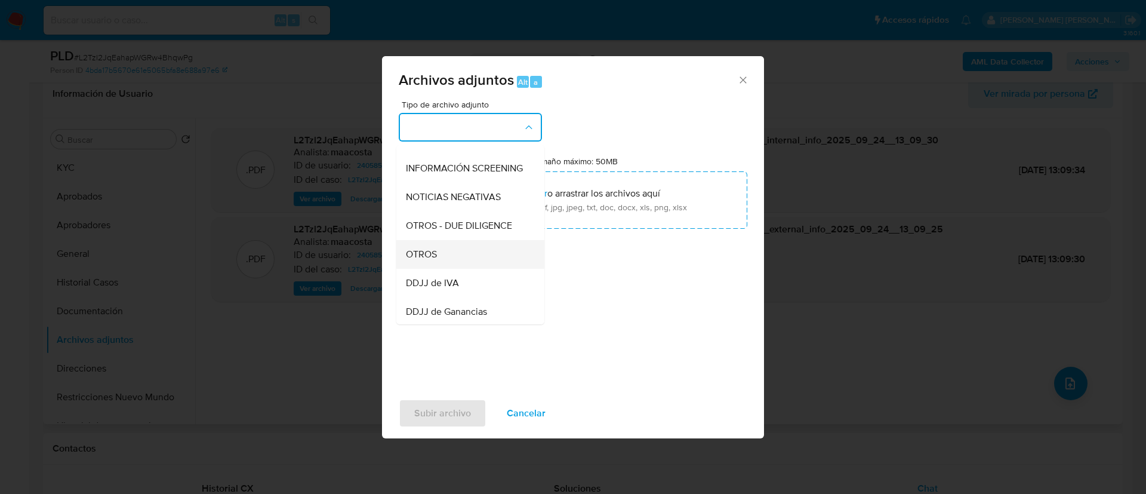
click at [441, 266] on div "OTROS" at bounding box center [467, 254] width 122 height 29
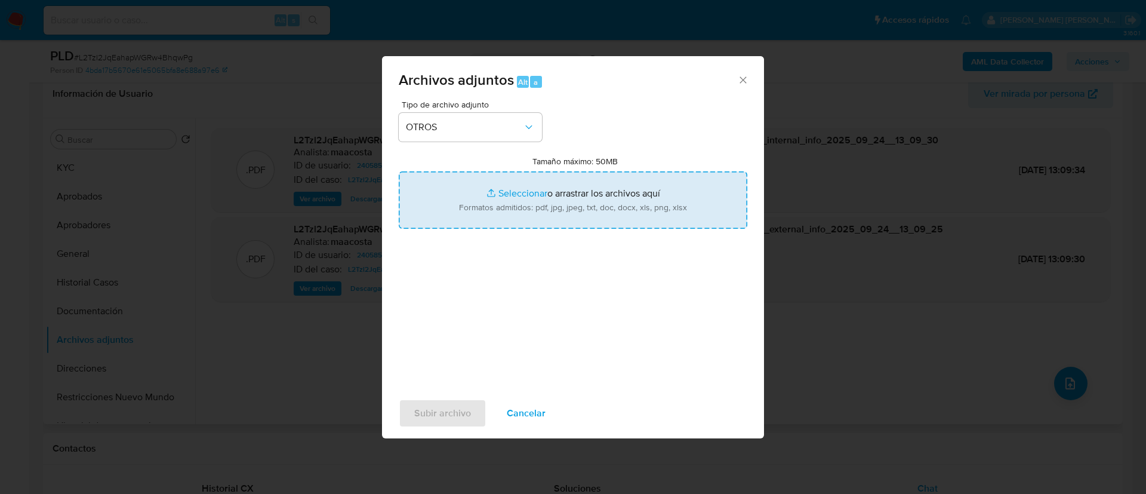
type input "C:\fakepath\Emilio Dario Saliba - Movimientos.xlsx"
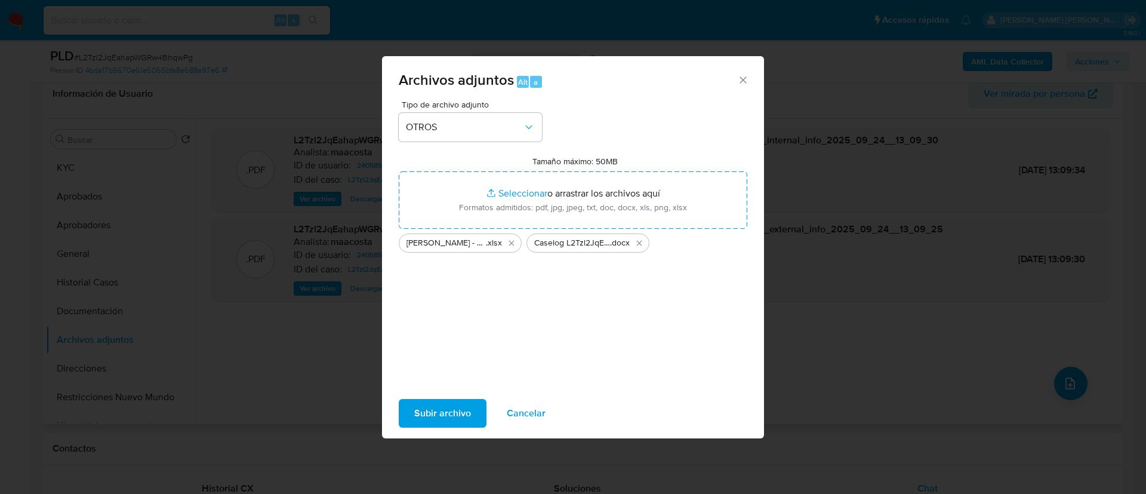
click at [461, 411] on span "Subir archivo" at bounding box center [442, 413] width 57 height 26
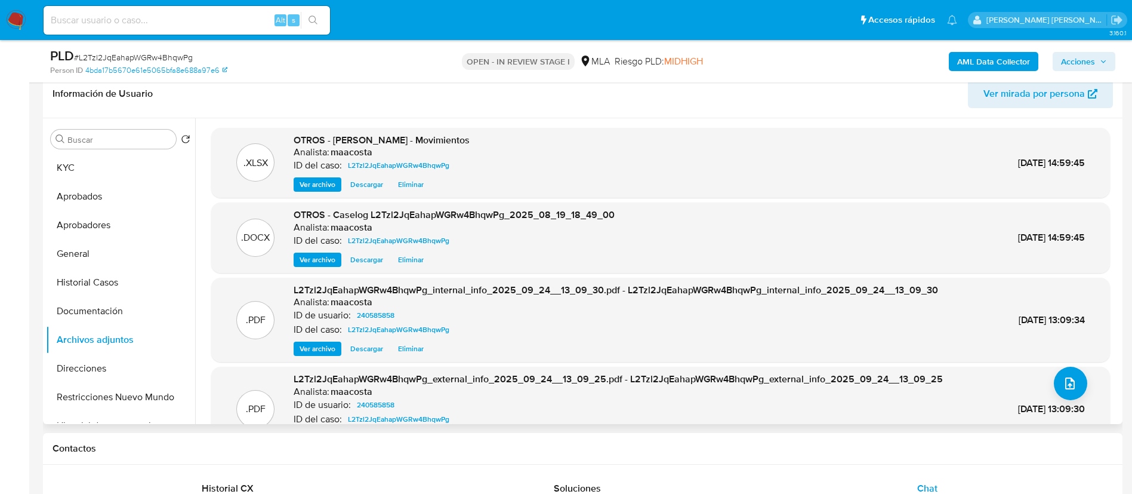
click at [1103, 54] on span "Acciones" at bounding box center [1084, 61] width 46 height 17
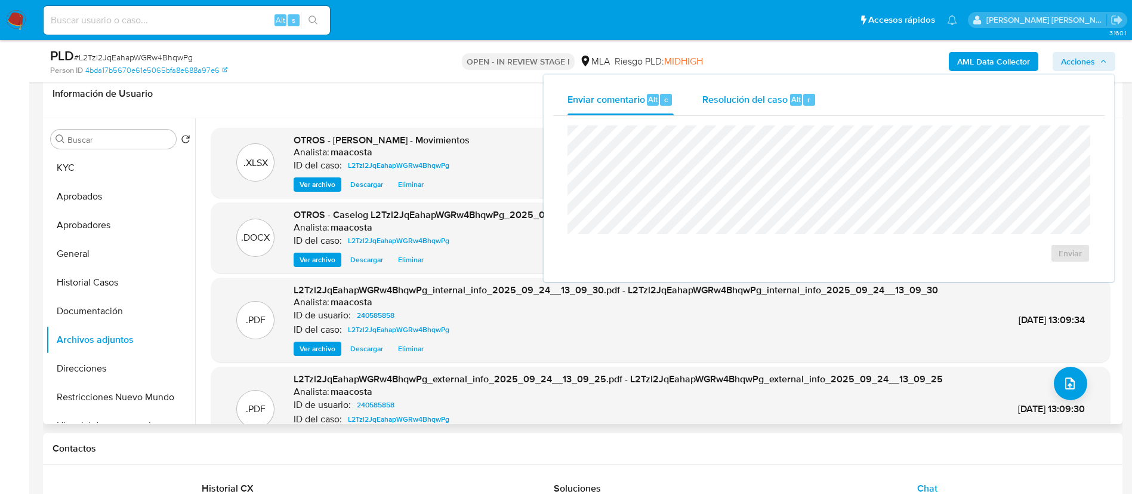
click at [788, 96] on div "Resolución del caso Alt r" at bounding box center [760, 99] width 114 height 31
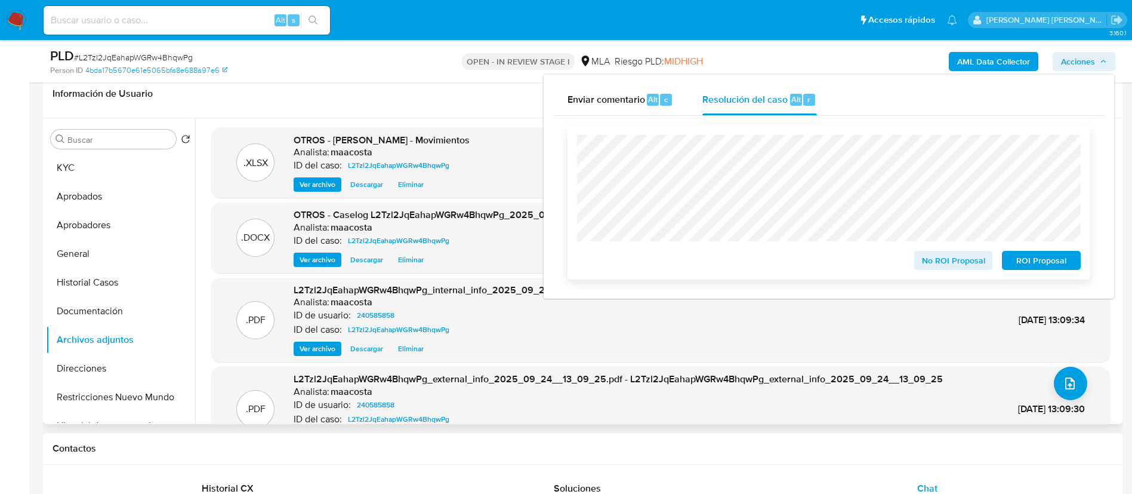
click at [1032, 264] on span "ROI Proposal" at bounding box center [1042, 260] width 62 height 17
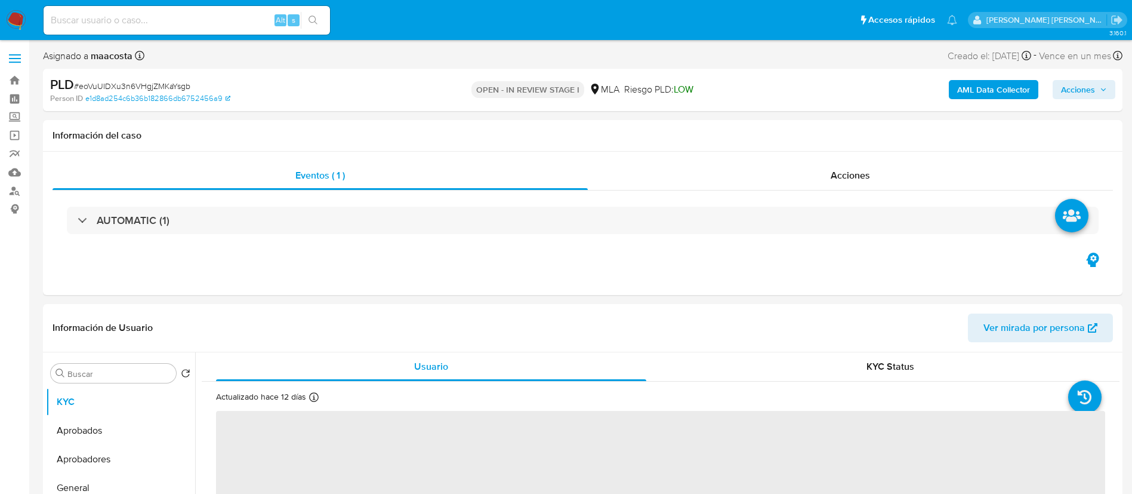
select select "10"
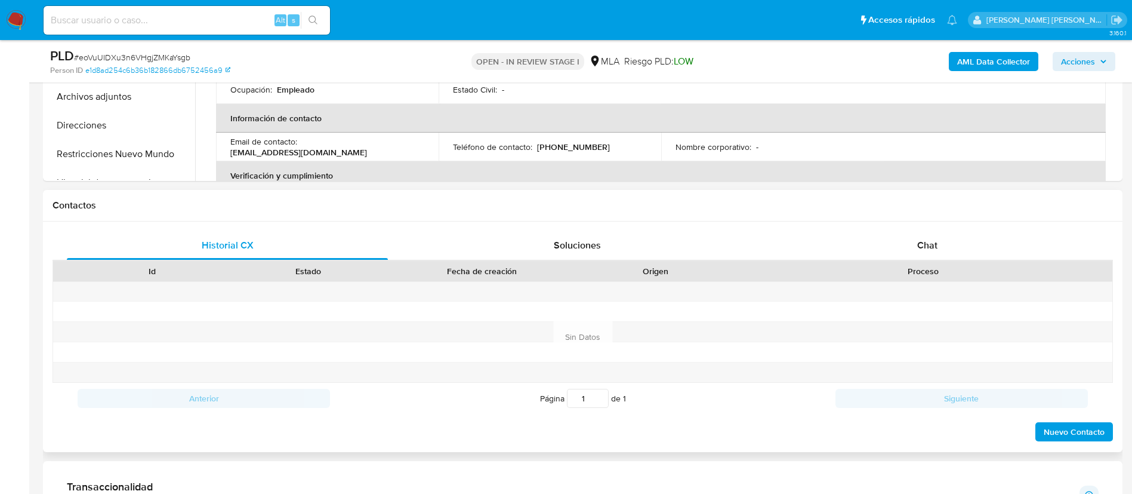
scroll to position [493, 0]
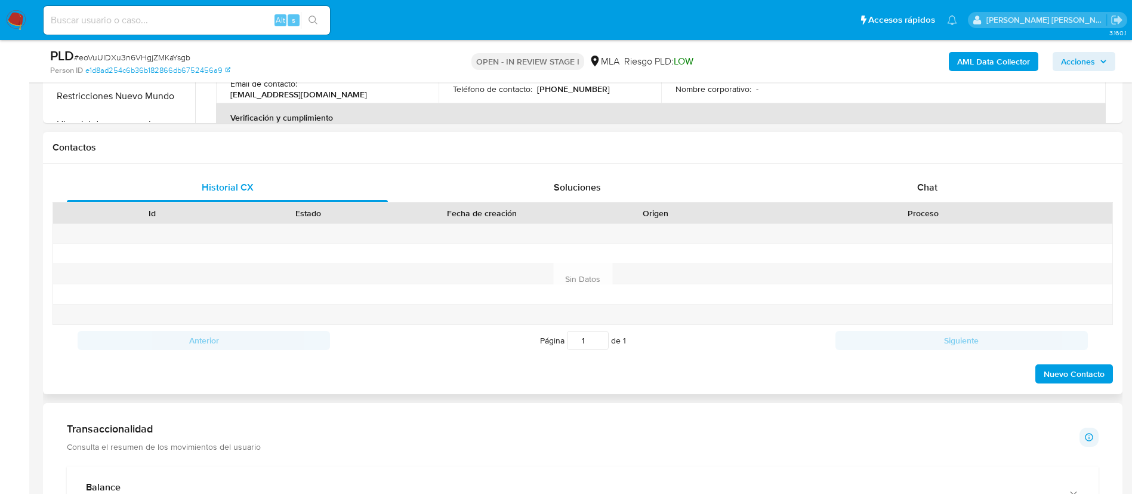
click at [932, 168] on div "Historial CX Soluciones Chat Id Estado Fecha de creación Origen Proceso Anterio…" at bounding box center [583, 279] width 1080 height 230
click at [934, 197] on div "Chat" at bounding box center [927, 187] width 321 height 29
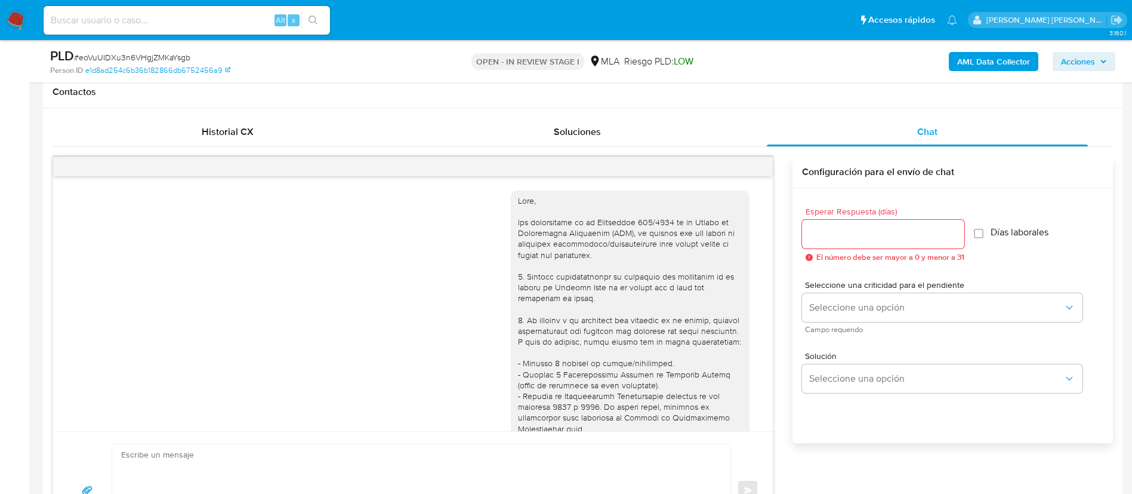
scroll to position [684, 0]
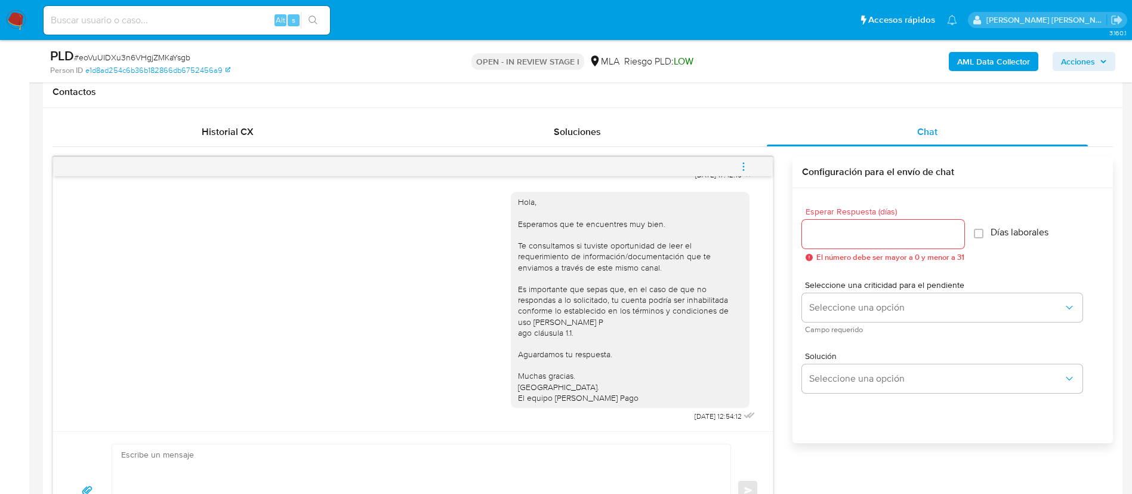
click at [744, 162] on icon "menu-action" at bounding box center [743, 162] width 1 height 1
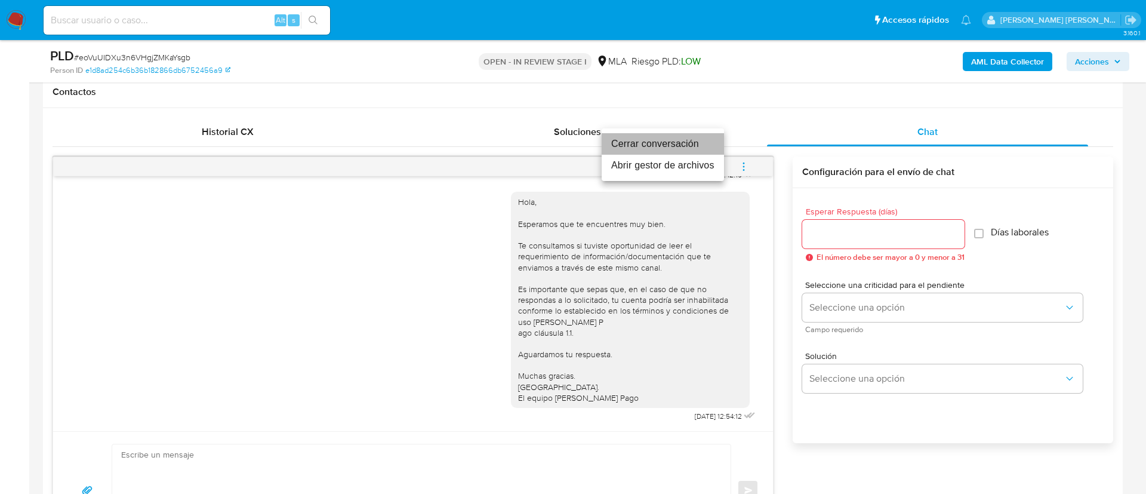
click at [682, 138] on li "Cerrar conversación" at bounding box center [663, 143] width 122 height 21
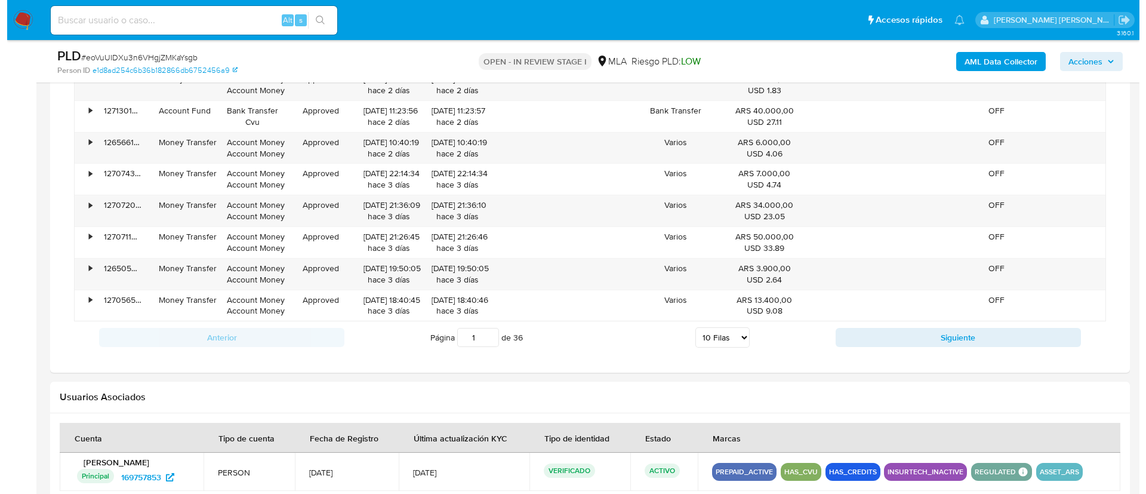
scroll to position [1827, 0]
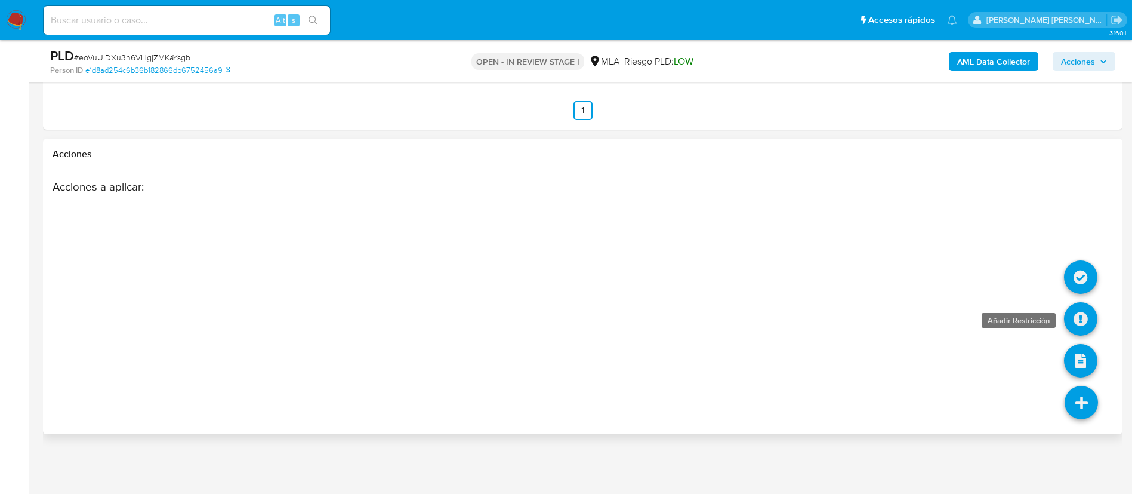
click at [1079, 322] on icon at bounding box center [1080, 318] width 33 height 33
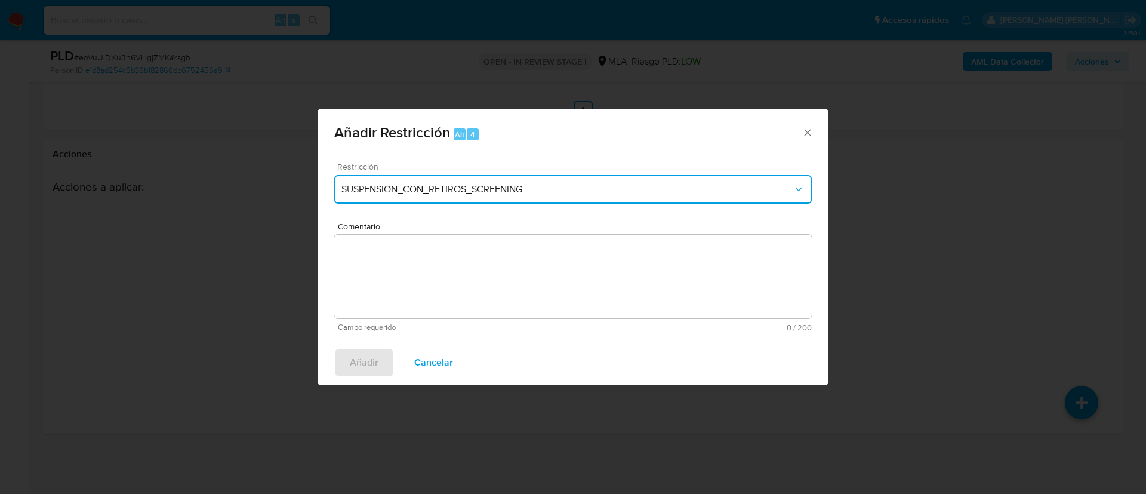
click at [481, 182] on button "SUSPENSION_CON_RETIROS_SCREENING" at bounding box center [573, 189] width 478 height 29
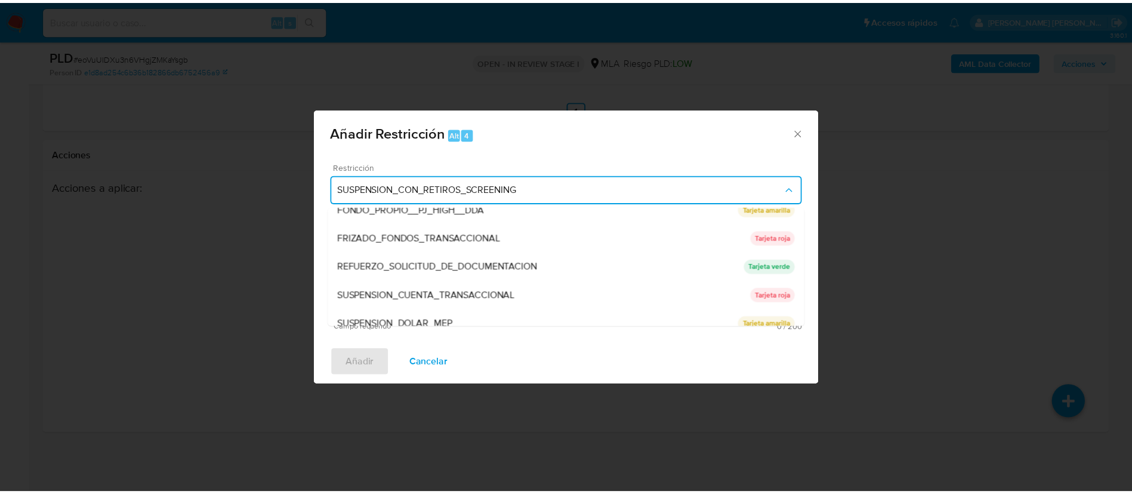
scroll to position [253, 0]
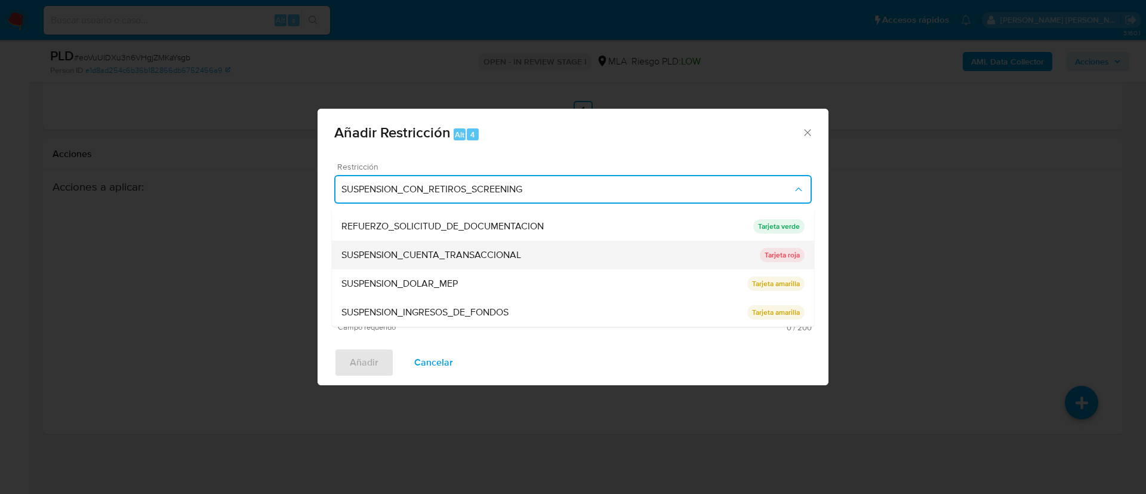
click at [383, 254] on span "SUSPENSION_CUENTA_TRANSACCIONAL" at bounding box center [431, 255] width 180 height 12
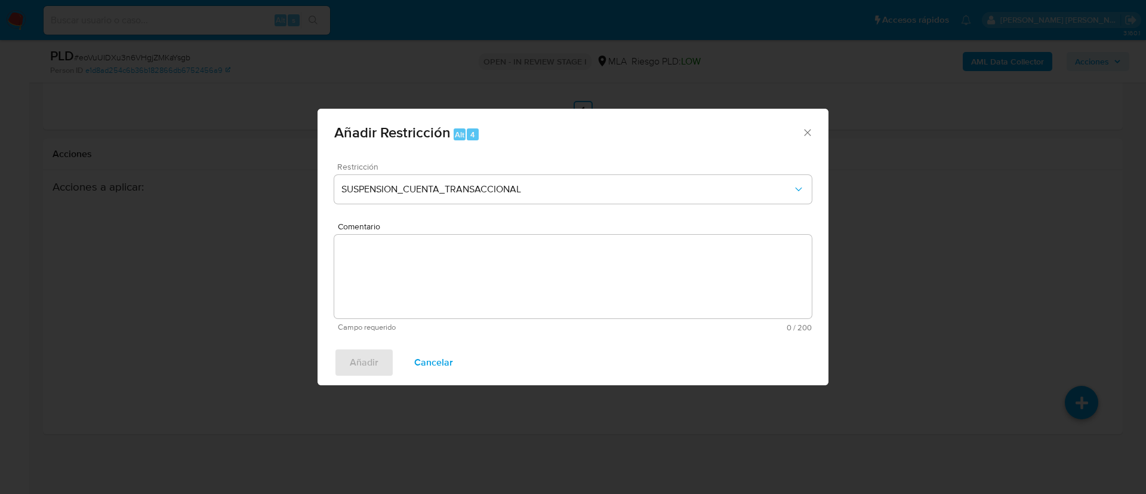
click at [406, 288] on textarea "Comentario" at bounding box center [573, 277] width 478 height 84
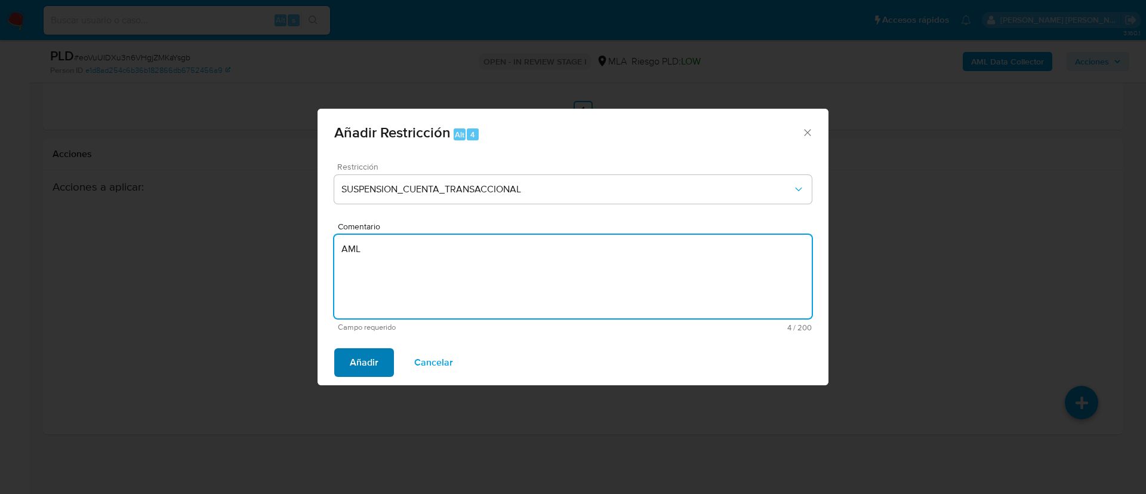
type textarea "AML"
click at [367, 362] on span "Añadir" at bounding box center [364, 362] width 29 height 26
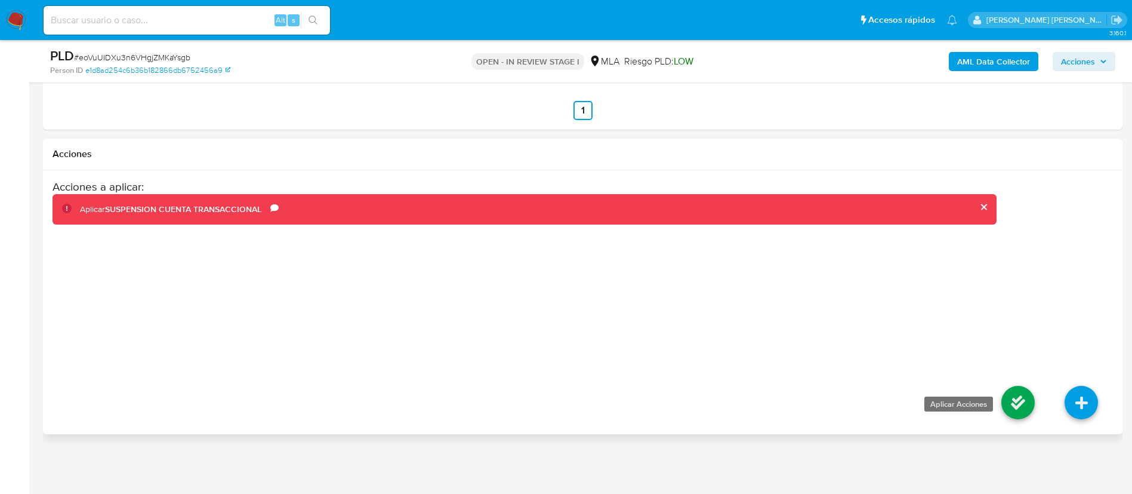
click at [1022, 396] on icon at bounding box center [1018, 402] width 33 height 33
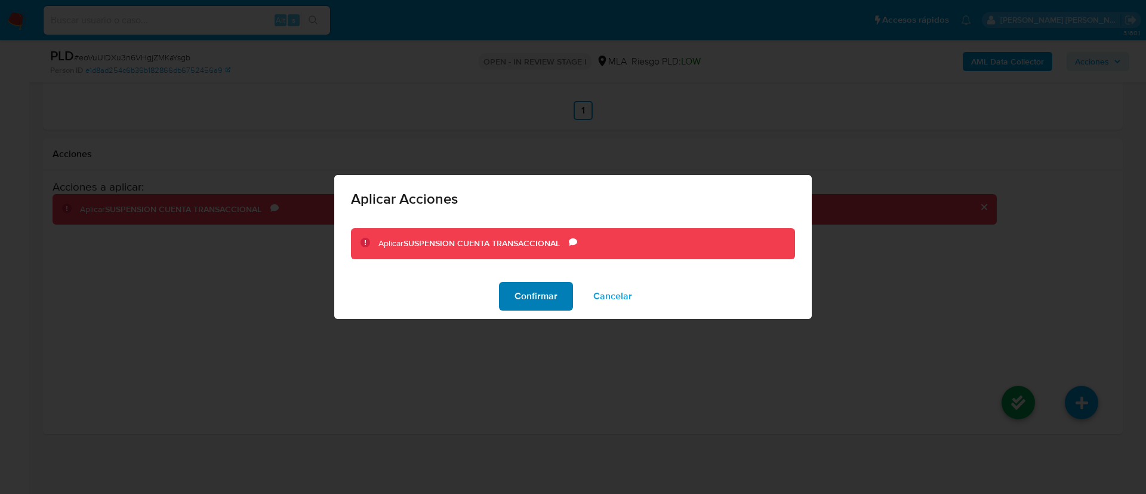
click at [517, 297] on span "Confirmar" at bounding box center [536, 296] width 43 height 26
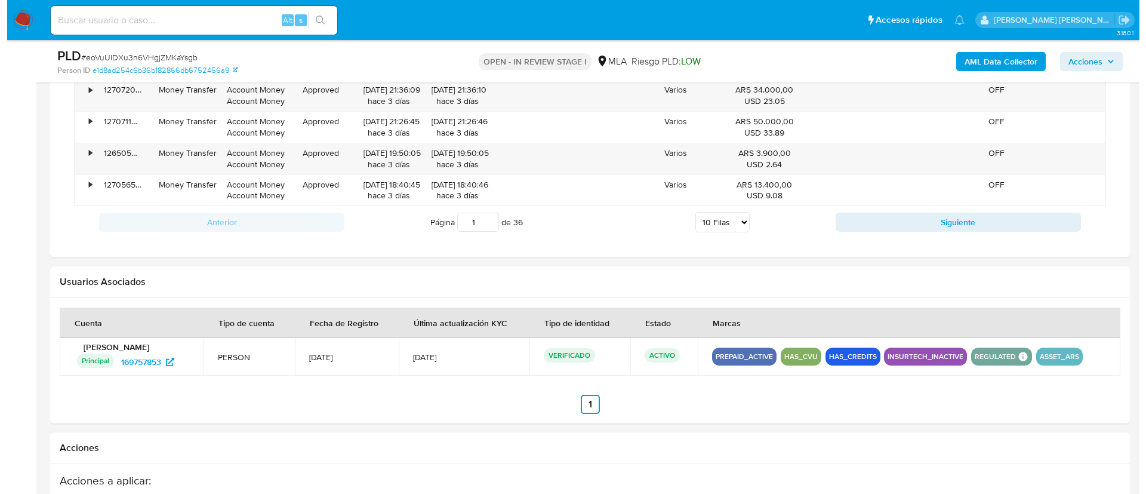
scroll to position [192, 0]
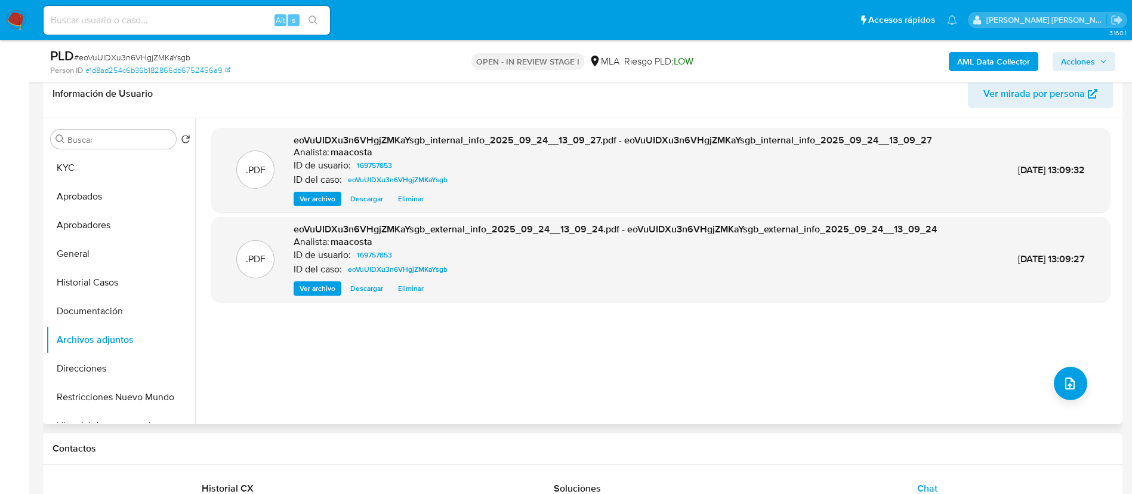
click at [1024, 348] on div ".PDF eoVuUIDXu3n6VHgjZMKaYsgb_internal_info_2025_09_24__13_09_27.pdf - eoVuUIDX…" at bounding box center [660, 271] width 899 height 287
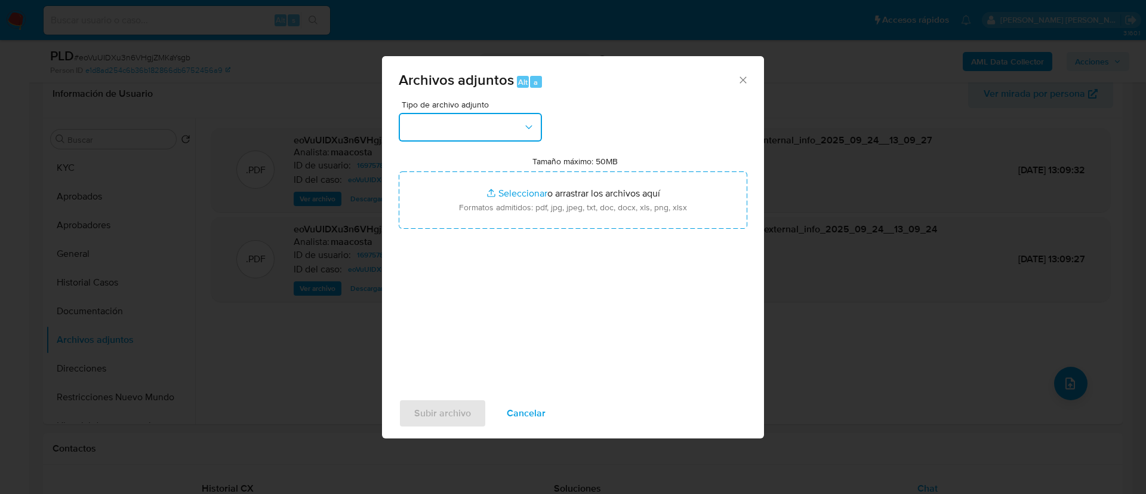
click at [482, 121] on button "button" at bounding box center [470, 127] width 143 height 29
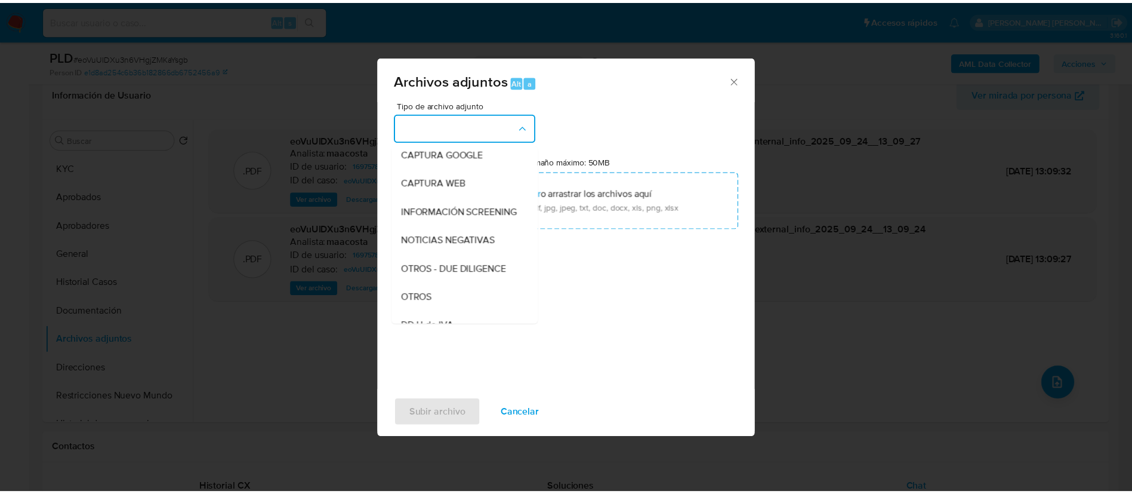
scroll to position [81, 0]
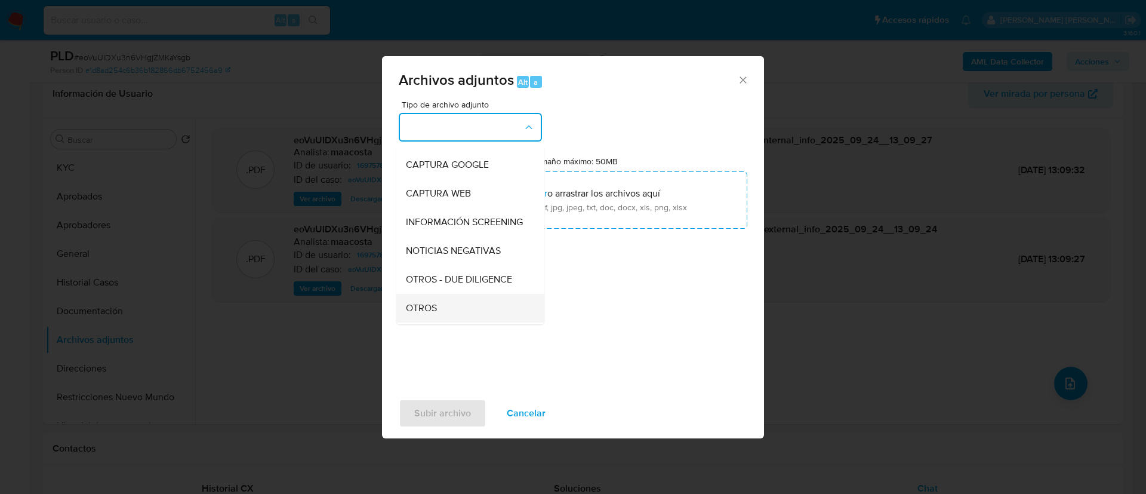
click at [437, 314] on span "OTROS" at bounding box center [421, 308] width 31 height 12
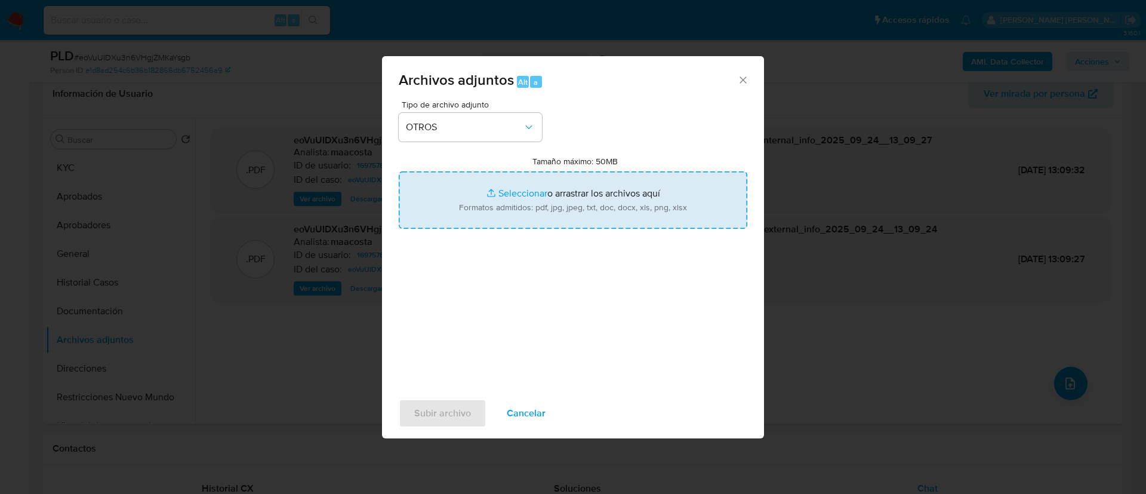
type input "C:\fakepath\Daniel Maidana - Movimientos.xlsx"
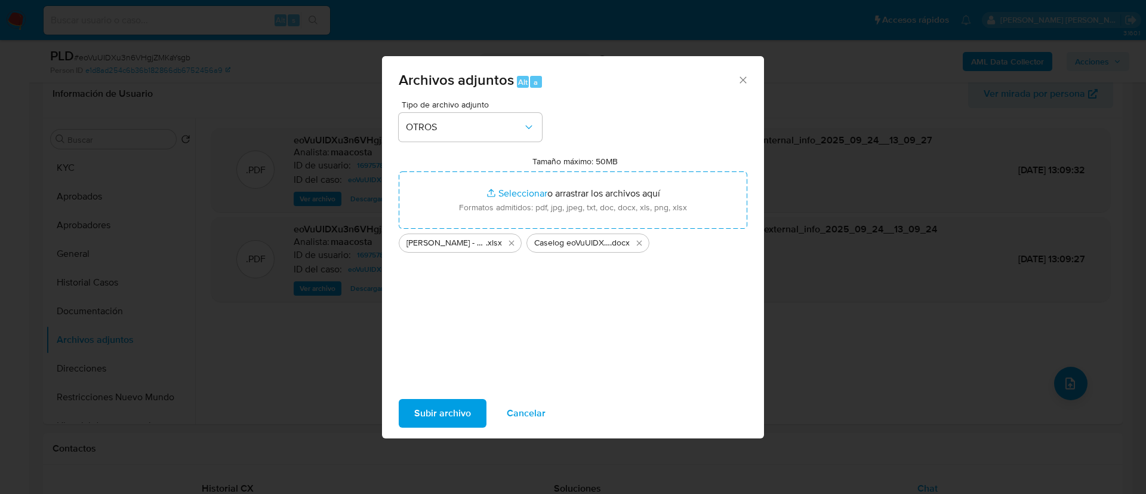
click at [461, 411] on span "Subir archivo" at bounding box center [442, 413] width 57 height 26
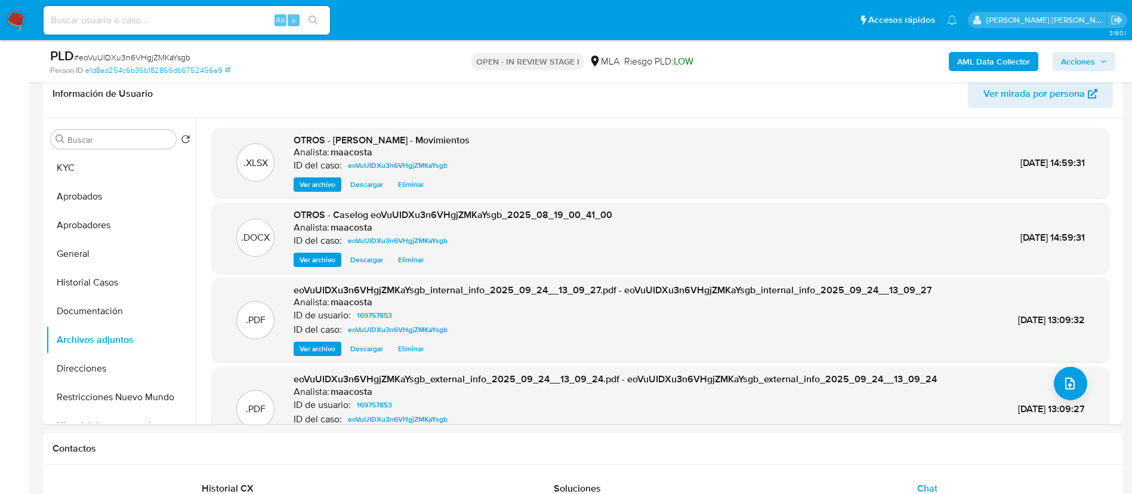
click at [1095, 62] on span "Acciones" at bounding box center [1078, 61] width 34 height 19
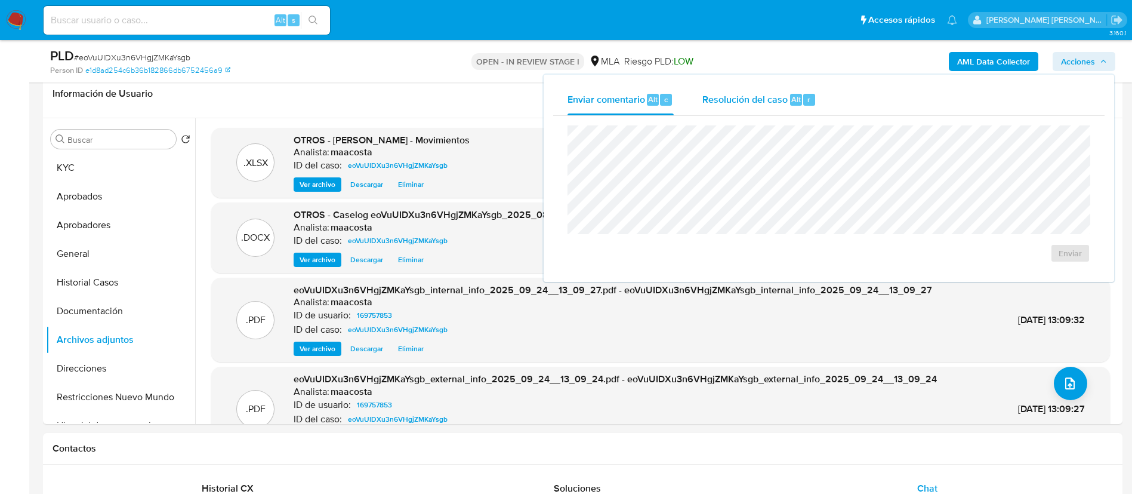
click at [732, 100] on span "Resolución del caso" at bounding box center [745, 99] width 85 height 14
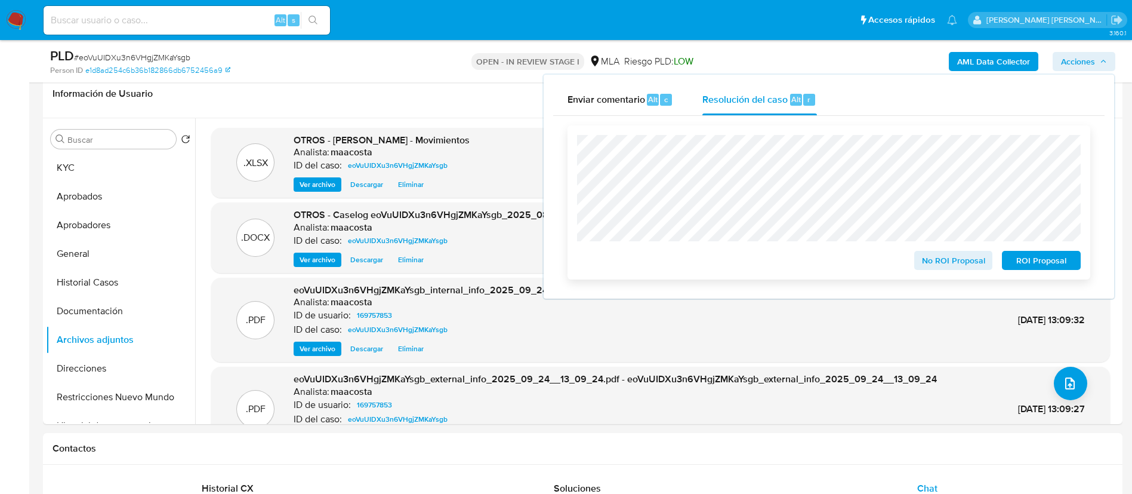
click at [1050, 260] on span "ROI Proposal" at bounding box center [1042, 260] width 62 height 17
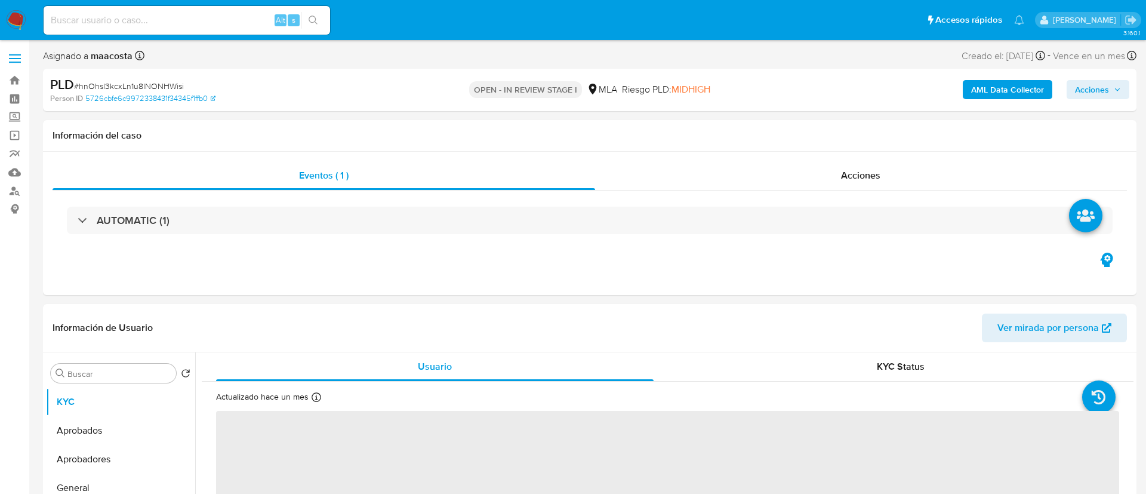
select select "10"
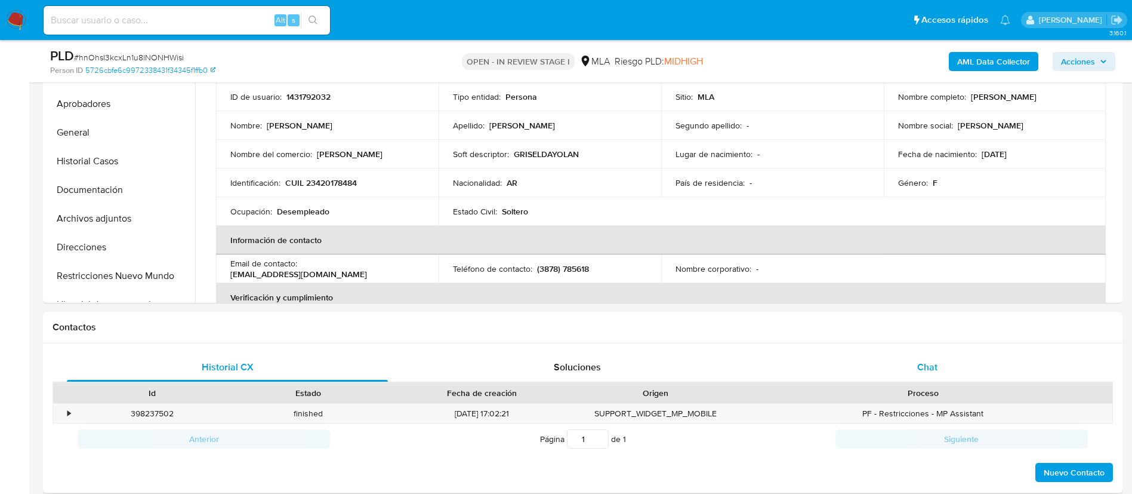
click at [924, 375] on div "Chat" at bounding box center [927, 367] width 321 height 29
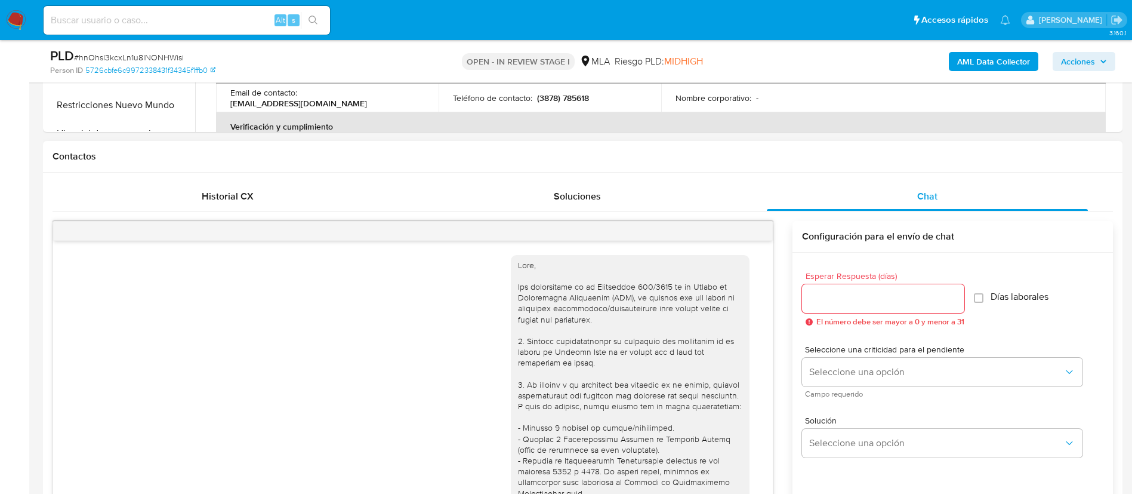
scroll to position [684, 0]
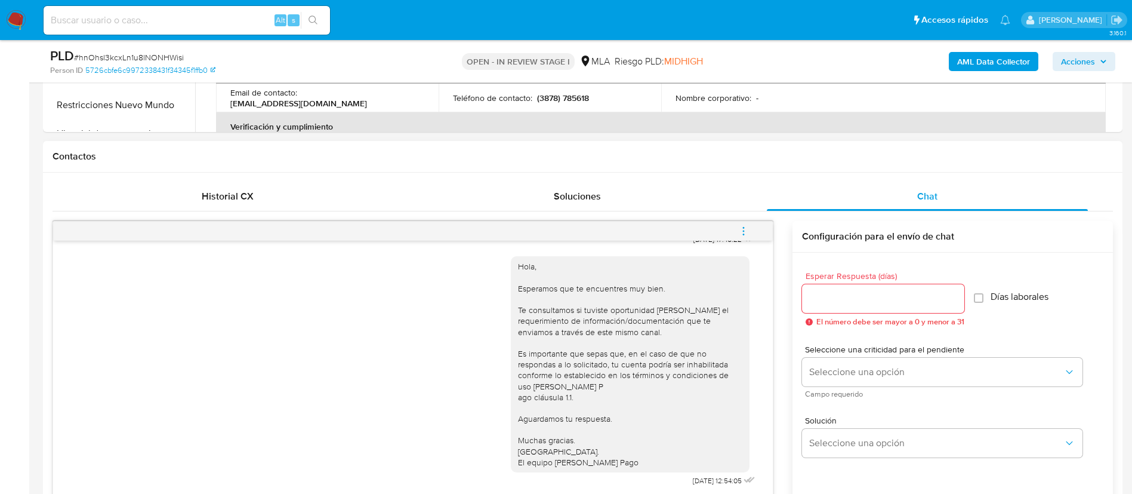
click at [737, 241] on button "menu-action" at bounding box center [743, 231] width 39 height 29
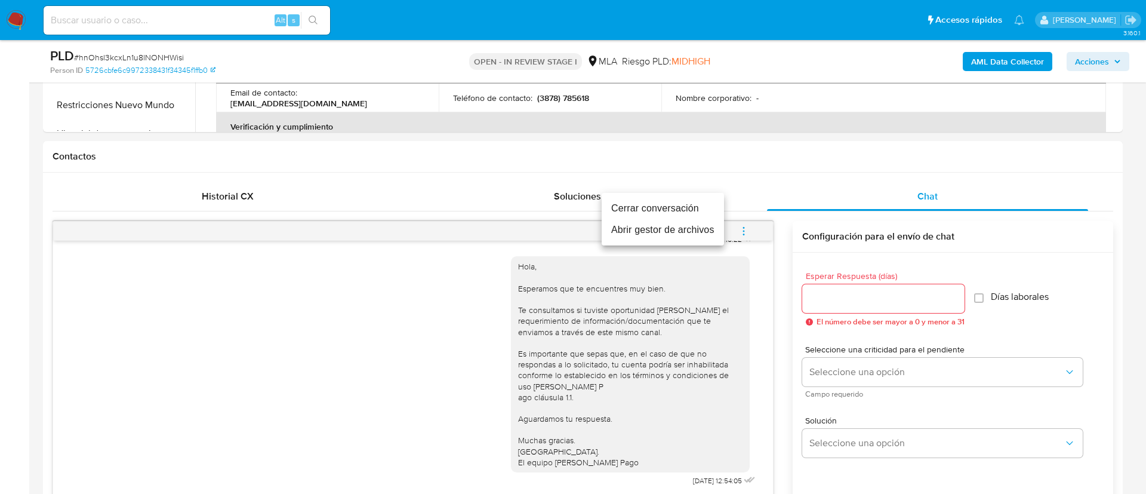
click at [685, 210] on li "Cerrar conversación" at bounding box center [663, 208] width 122 height 21
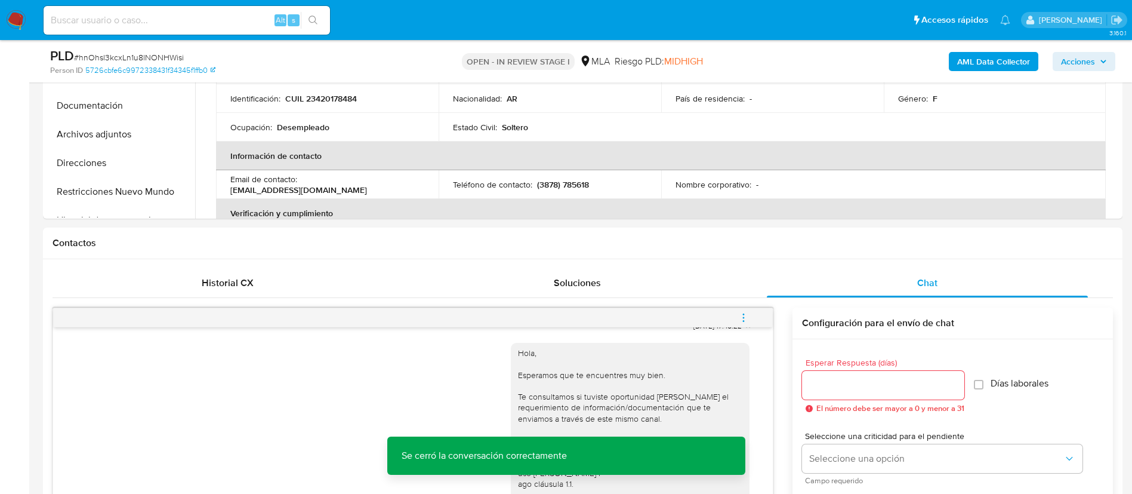
scroll to position [396, 0]
click at [253, 280] on div "Historial CX" at bounding box center [227, 284] width 321 height 29
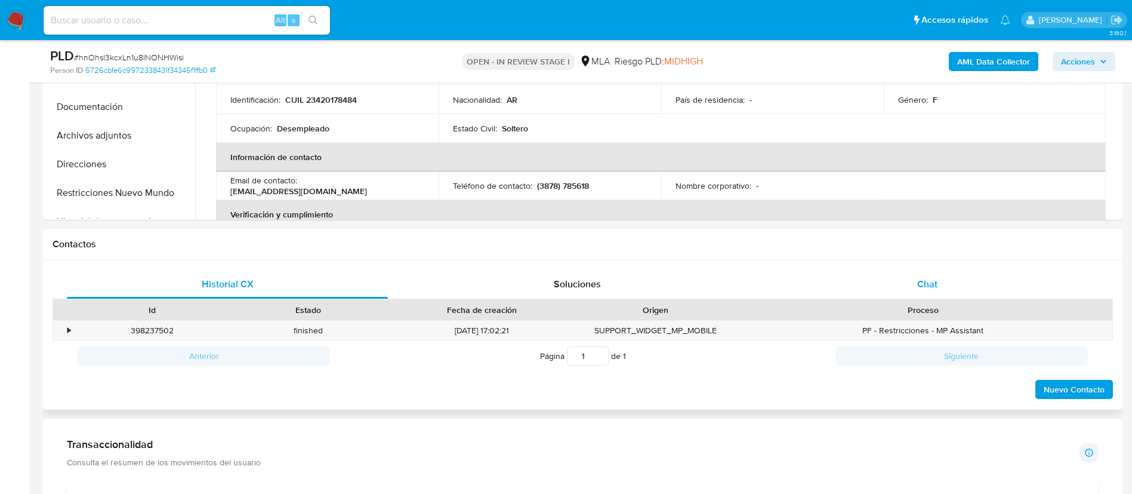
click at [927, 278] on span "Chat" at bounding box center [928, 284] width 20 height 14
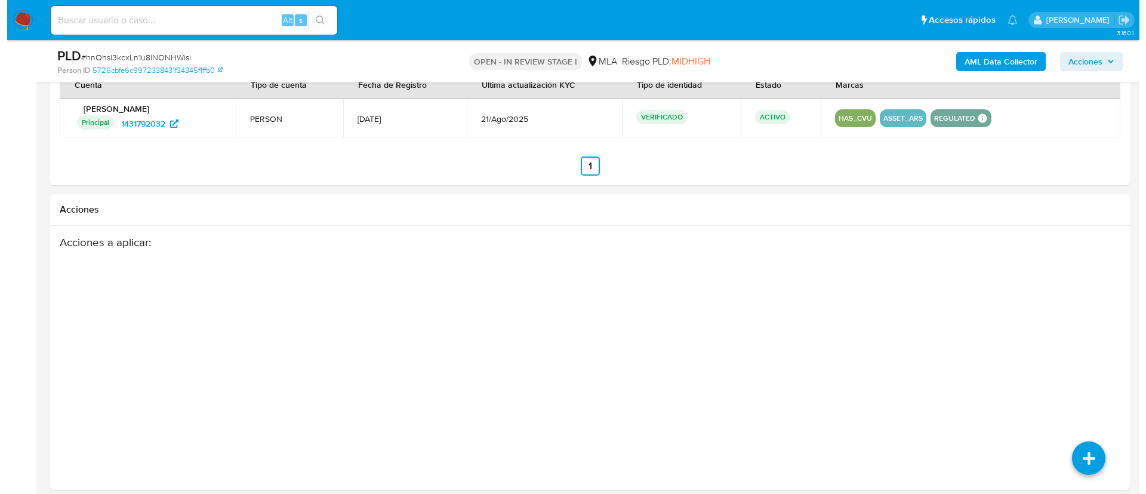
scroll to position [1827, 0]
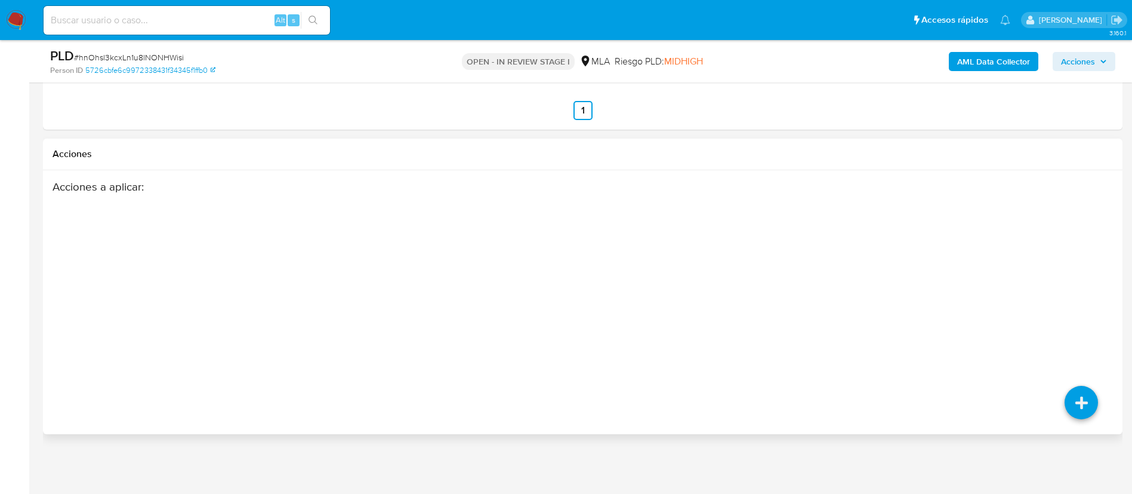
click at [1067, 311] on div "Acciones a aplicar :" at bounding box center [583, 275] width 1061 height 191
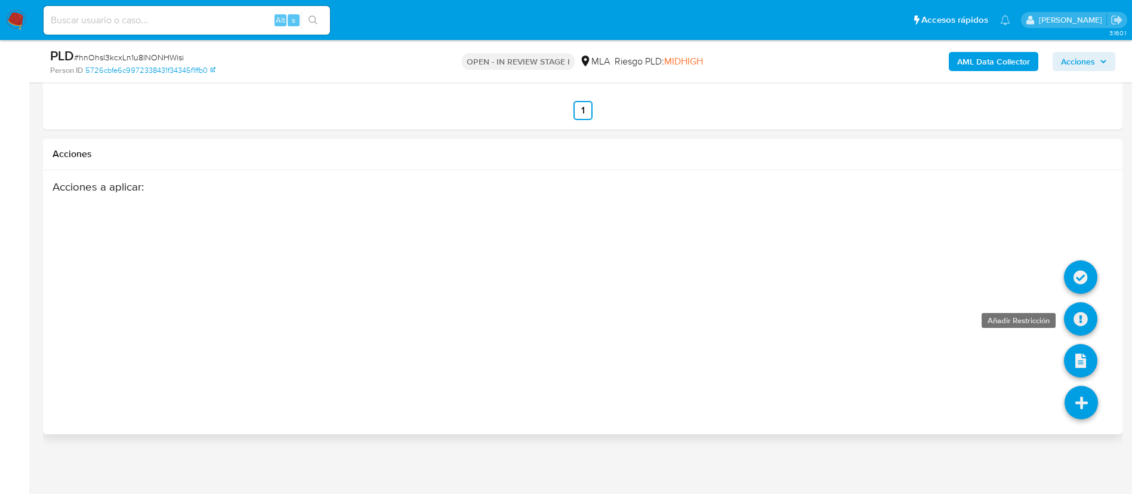
click at [1084, 318] on icon at bounding box center [1080, 318] width 33 height 33
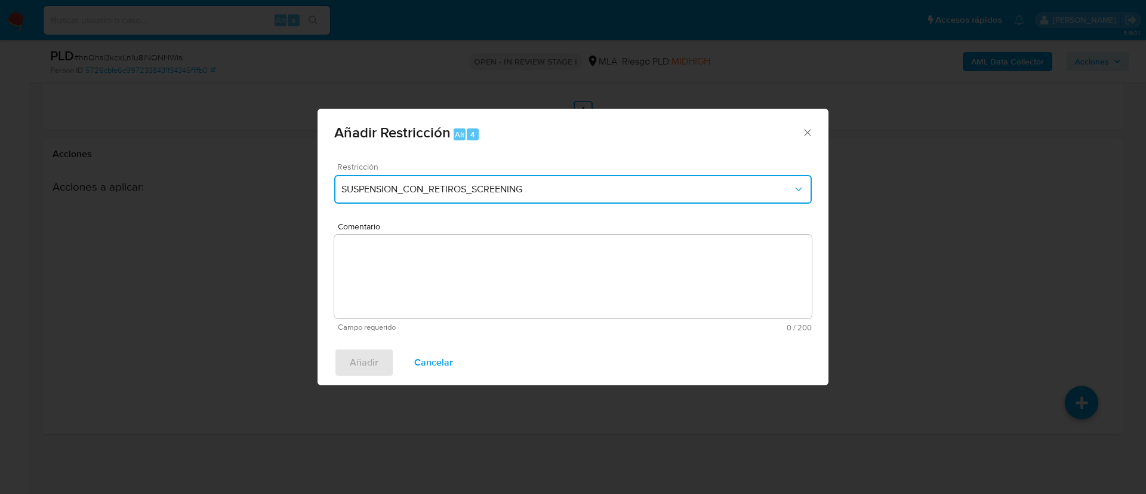
click at [502, 191] on span "SUSPENSION_CON_RETIROS_SCREENING" at bounding box center [566, 189] width 451 height 12
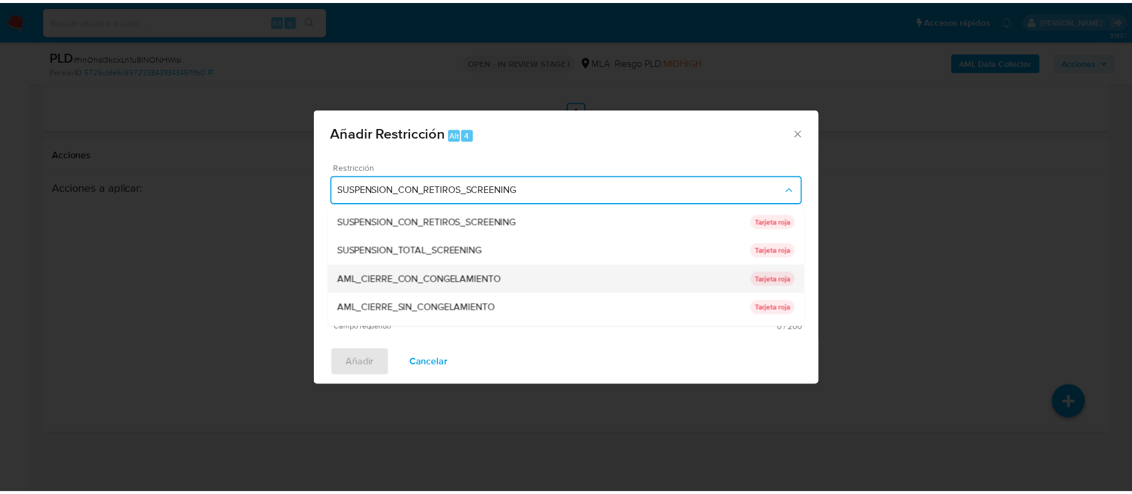
scroll to position [253, 0]
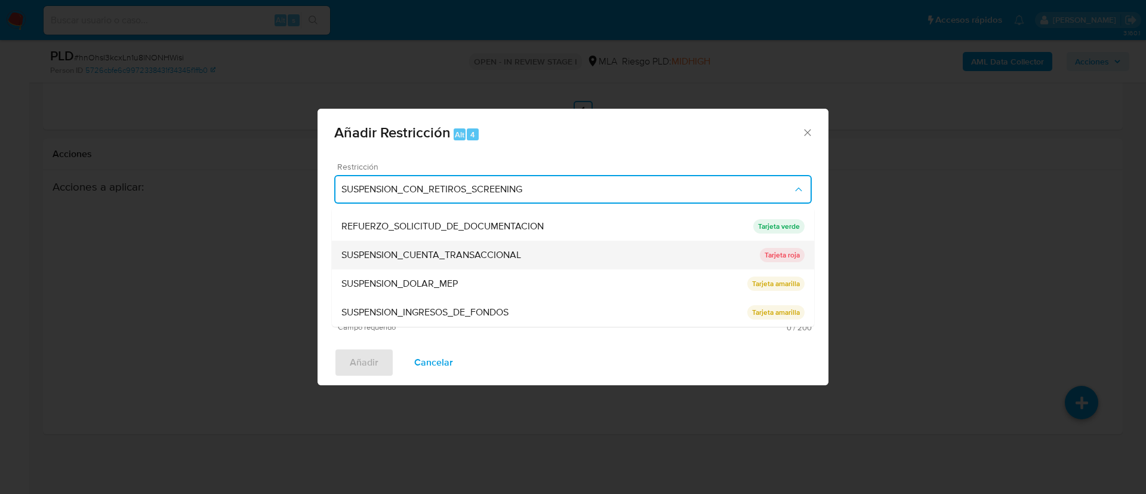
click at [381, 258] on span "SUSPENSION_CUENTA_TRANSACCIONAL" at bounding box center [431, 255] width 180 height 12
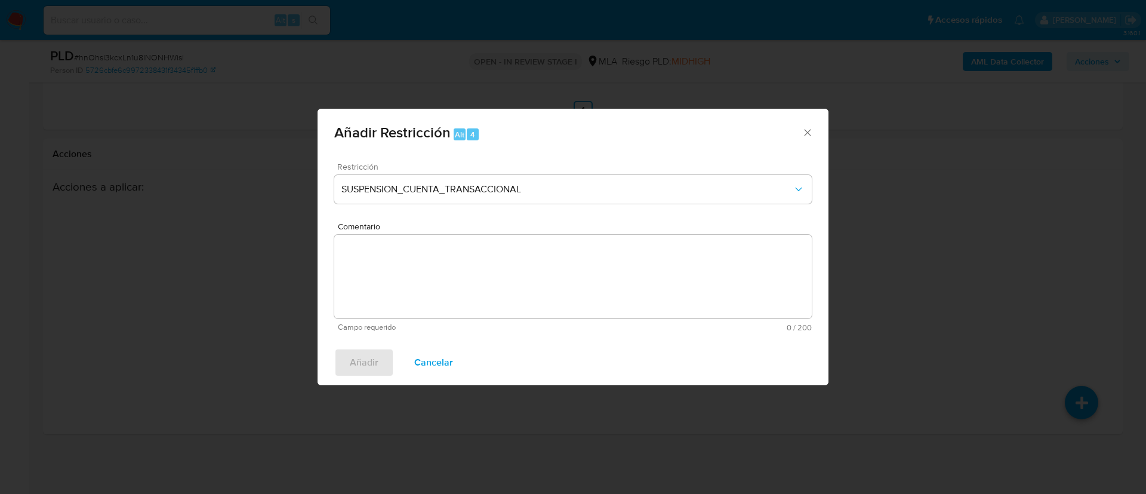
click at [381, 258] on textarea "Comentario" at bounding box center [573, 277] width 478 height 84
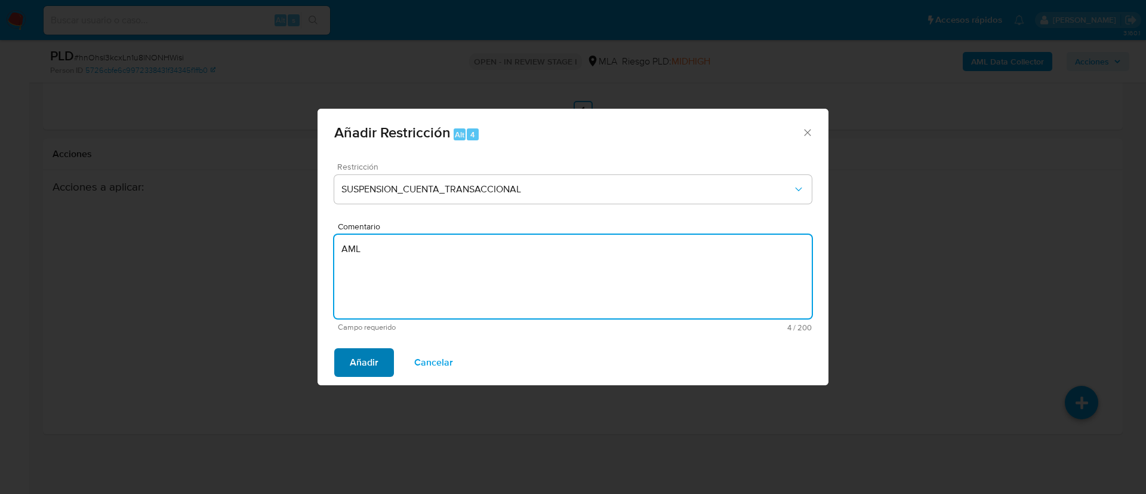
type textarea "AML"
click at [374, 359] on span "Añadir" at bounding box center [364, 362] width 29 height 26
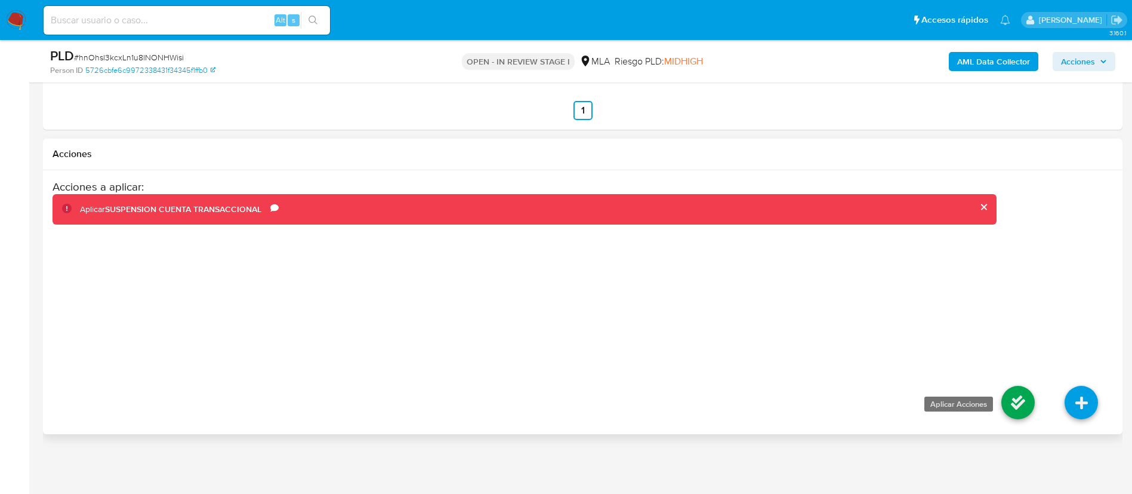
click at [1014, 407] on icon at bounding box center [1018, 402] width 33 height 33
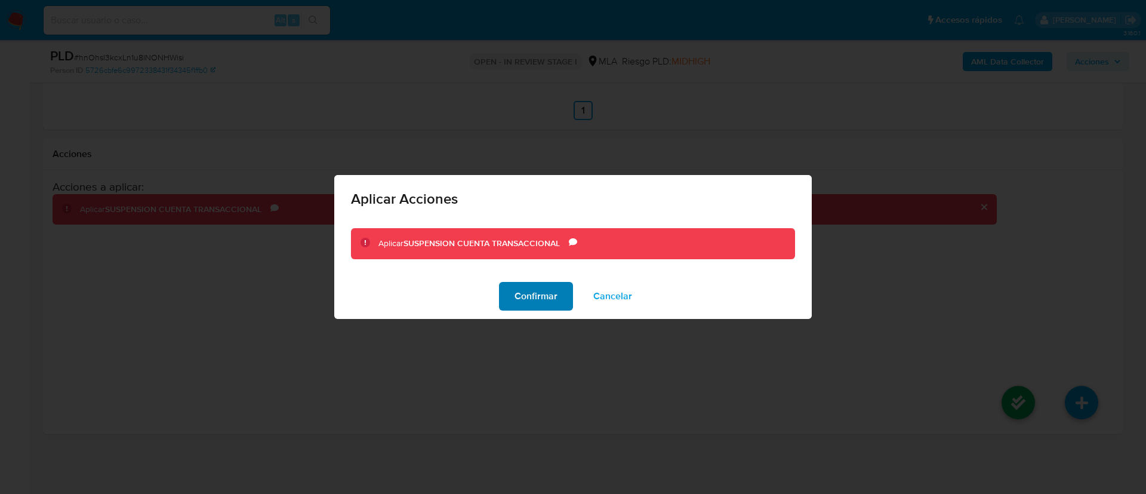
click at [523, 302] on span "Confirmar" at bounding box center [536, 296] width 43 height 26
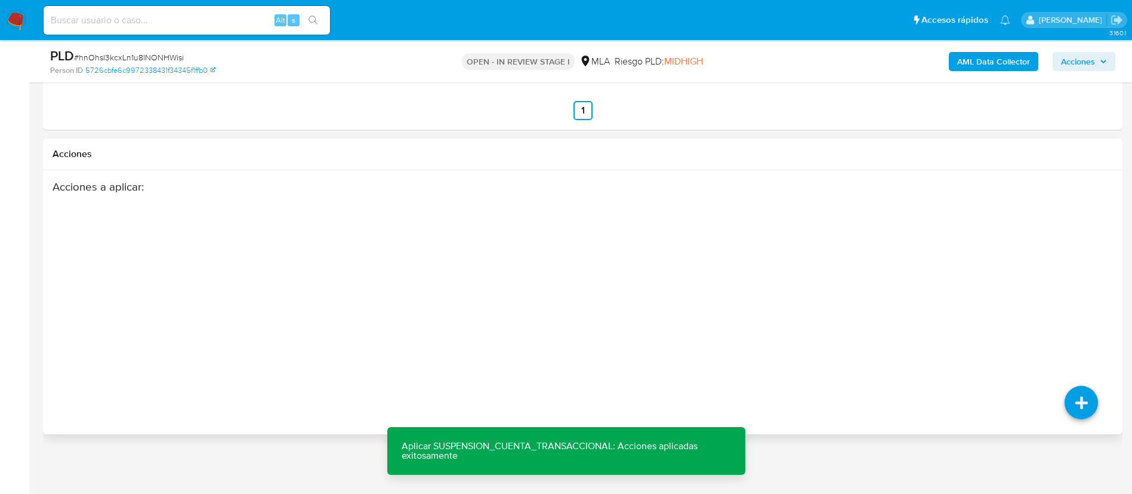
click at [183, 356] on div "Acciones a aplicar :" at bounding box center [525, 275] width 944 height 191
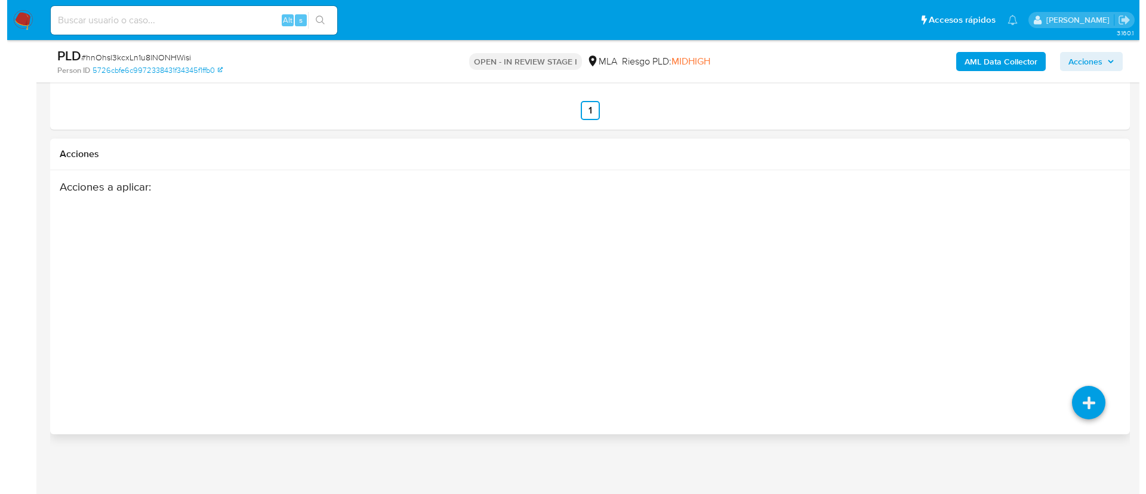
scroll to position [192, 0]
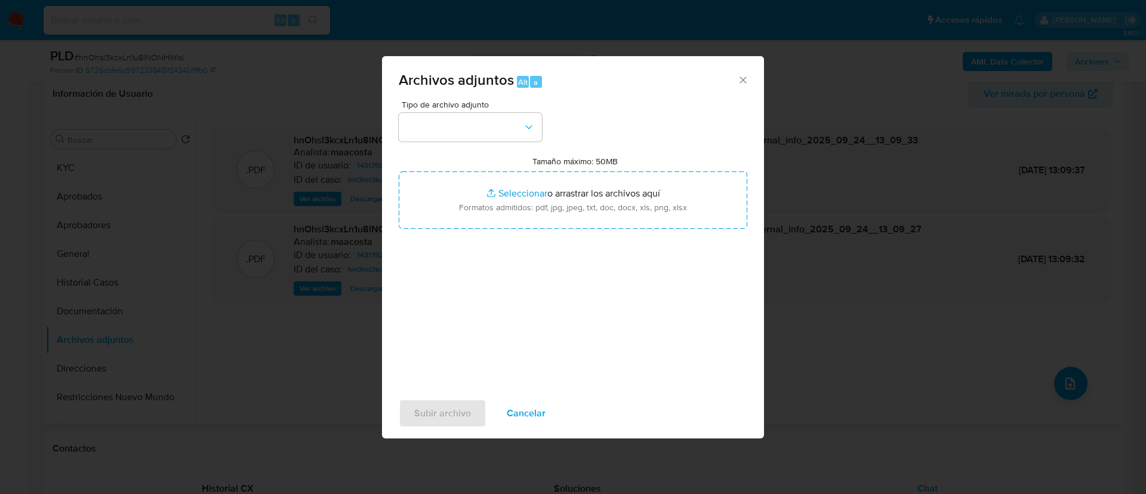
click at [455, 108] on span "Tipo de archivo adjunto" at bounding box center [473, 104] width 143 height 8
click at [453, 129] on button "button" at bounding box center [470, 127] width 143 height 29
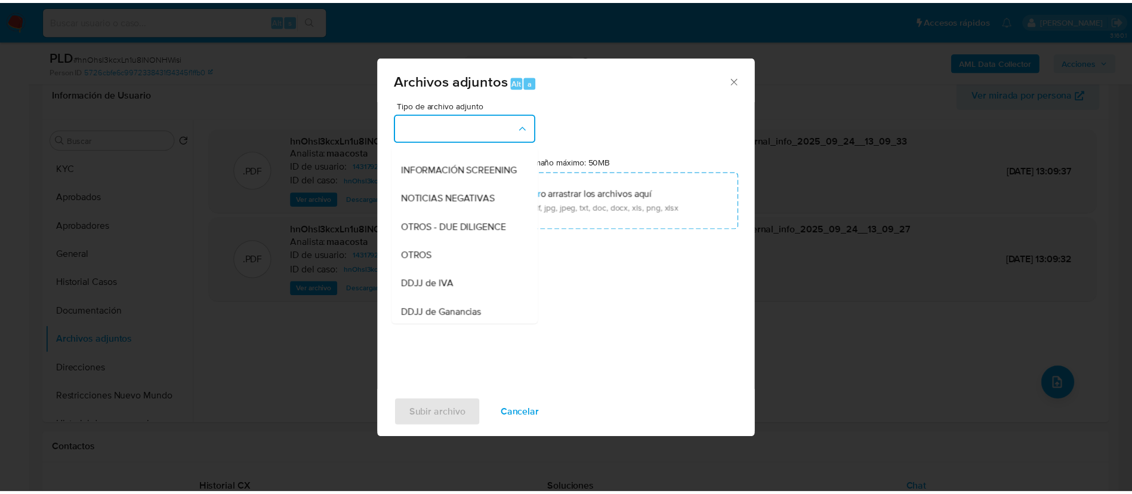
scroll to position [134, 0]
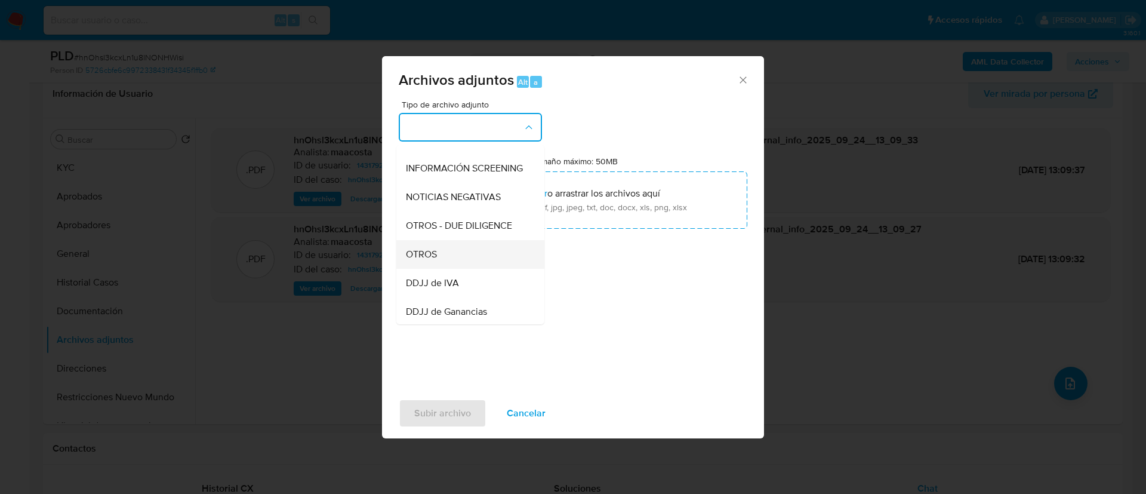
click at [440, 257] on div "OTROS" at bounding box center [467, 254] width 122 height 29
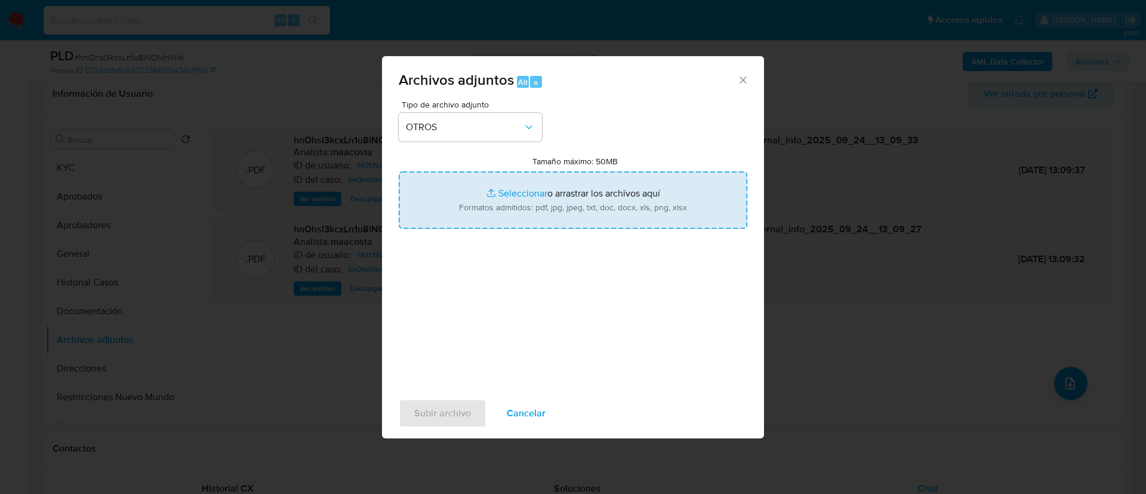
type input "C:\fakepath\Griselda Yolanda Llanos- Movimientos.xlsx"
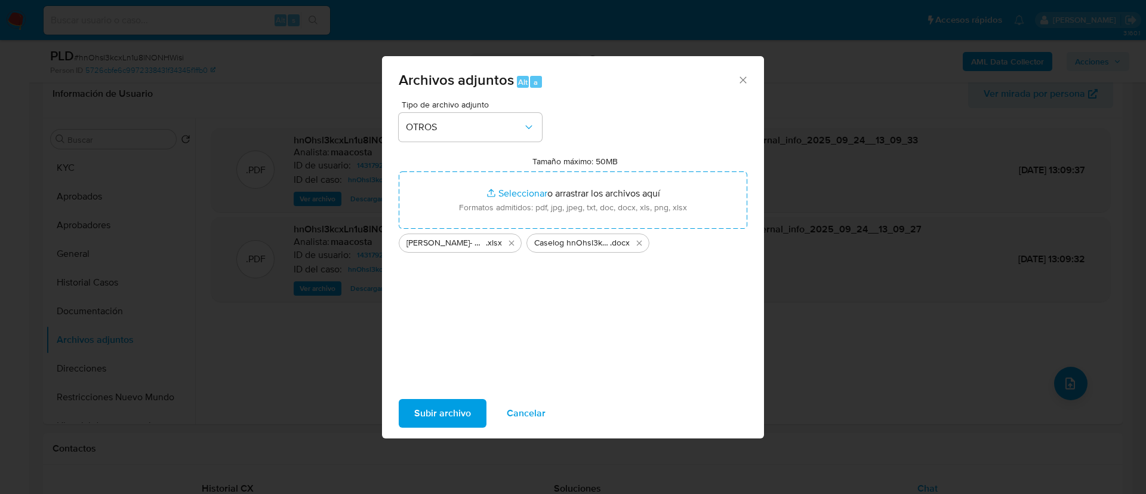
click at [461, 411] on span "Subir archivo" at bounding box center [442, 413] width 57 height 26
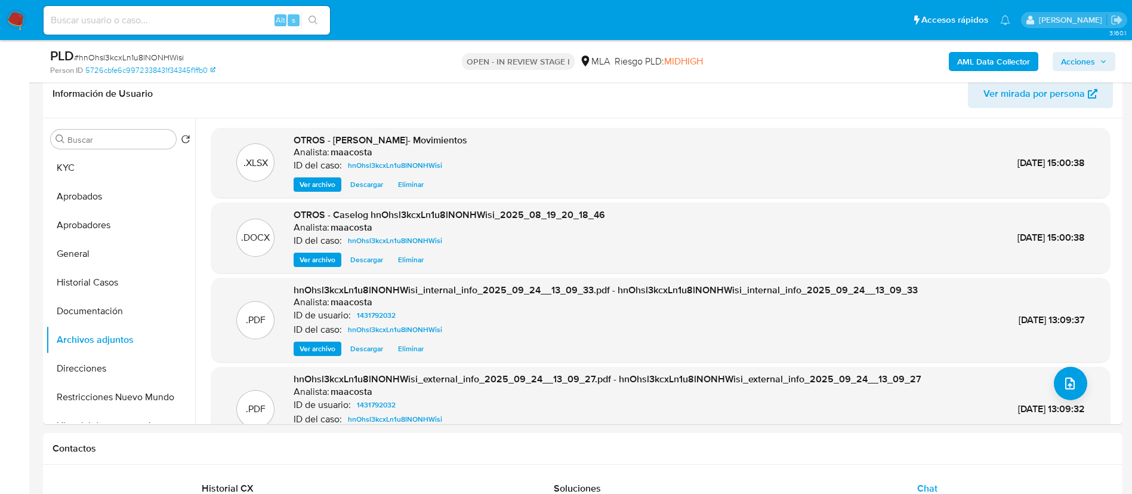
click at [1083, 53] on span "Acciones" at bounding box center [1078, 61] width 34 height 19
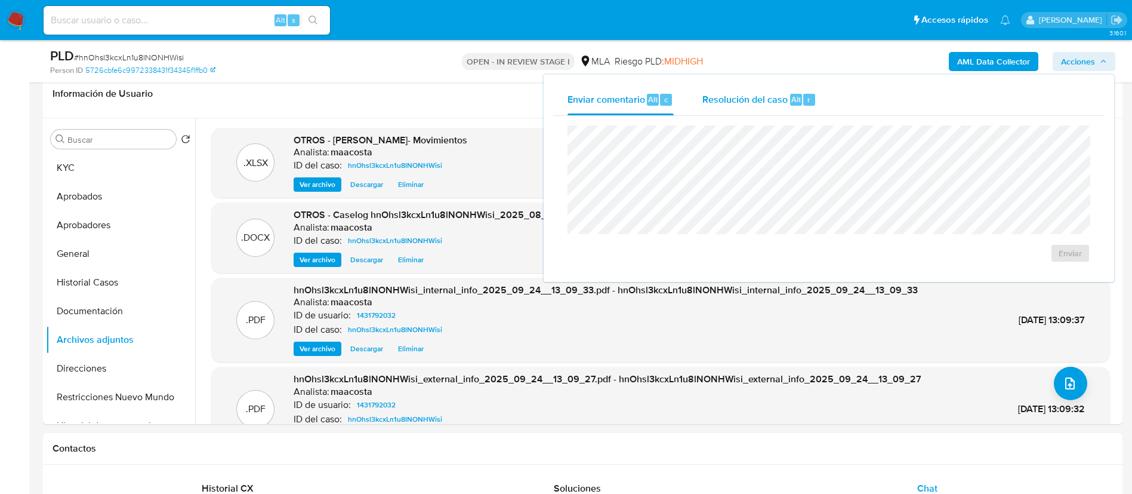
click at [786, 92] on span "Resolución del caso" at bounding box center [745, 99] width 85 height 14
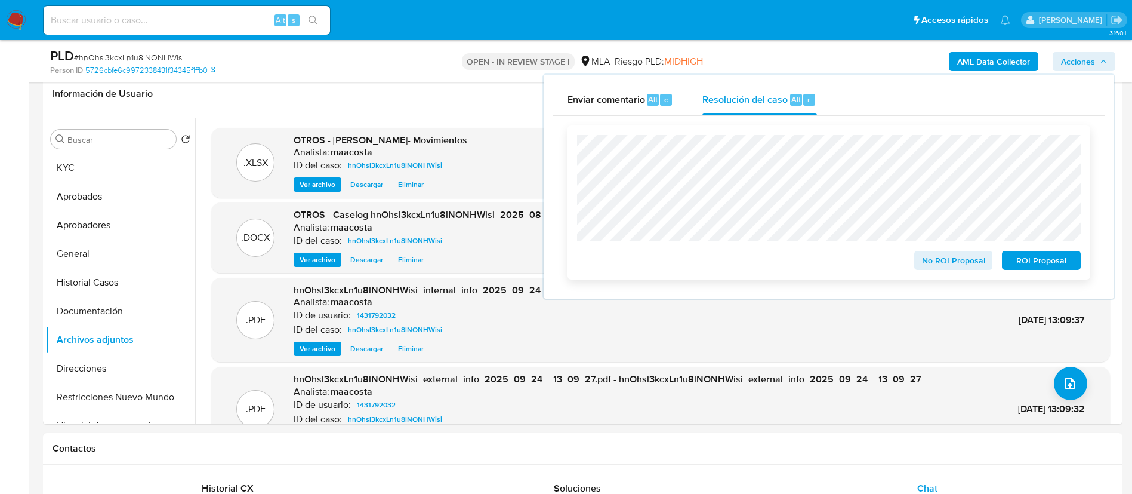
click at [1062, 264] on span "ROI Proposal" at bounding box center [1042, 260] width 62 height 17
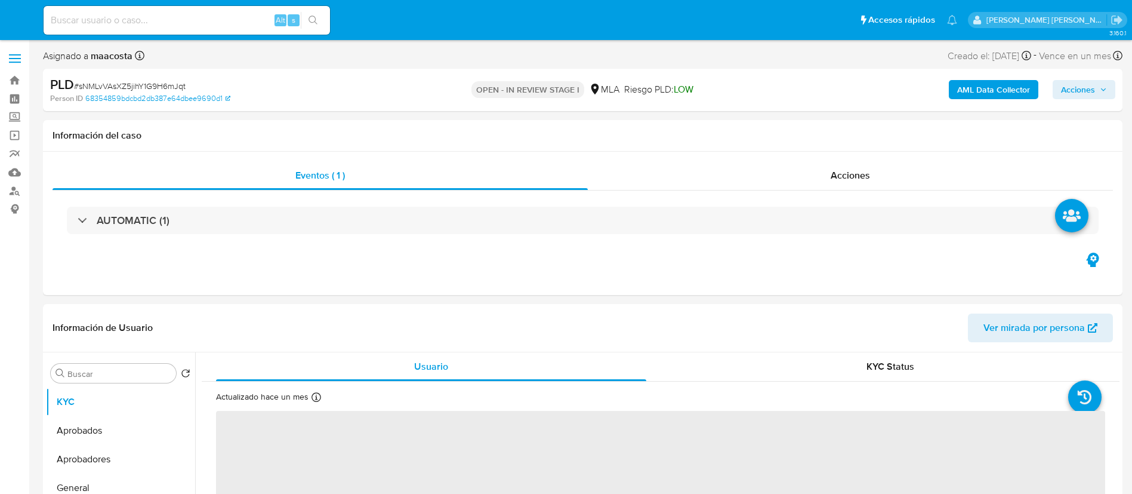
select select "10"
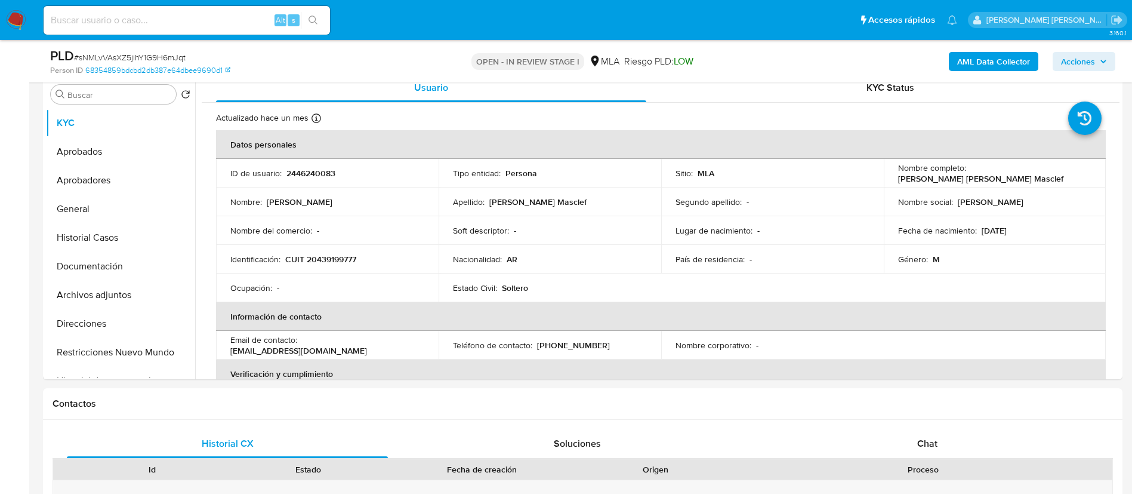
scroll to position [253, 0]
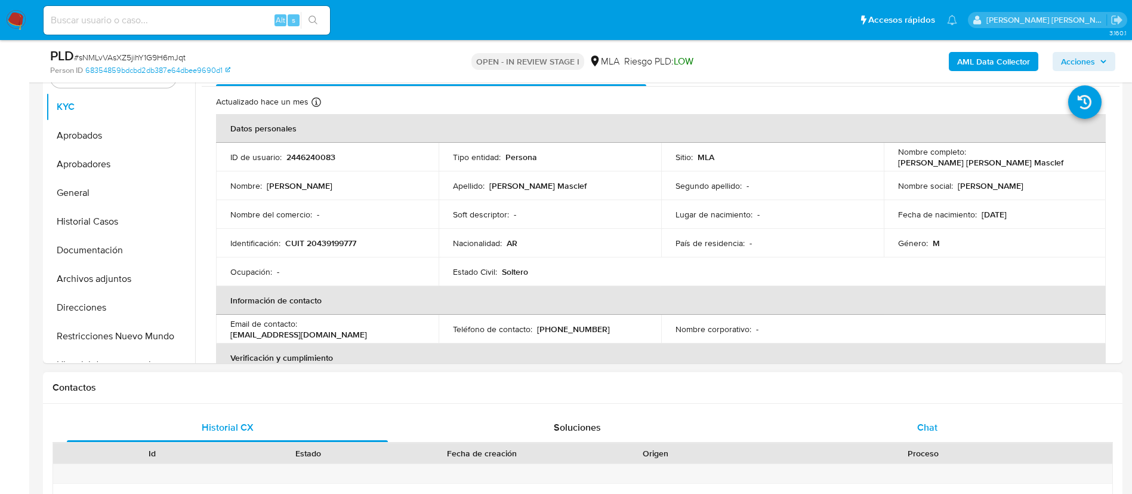
click at [928, 413] on div "Chat" at bounding box center [927, 427] width 321 height 29
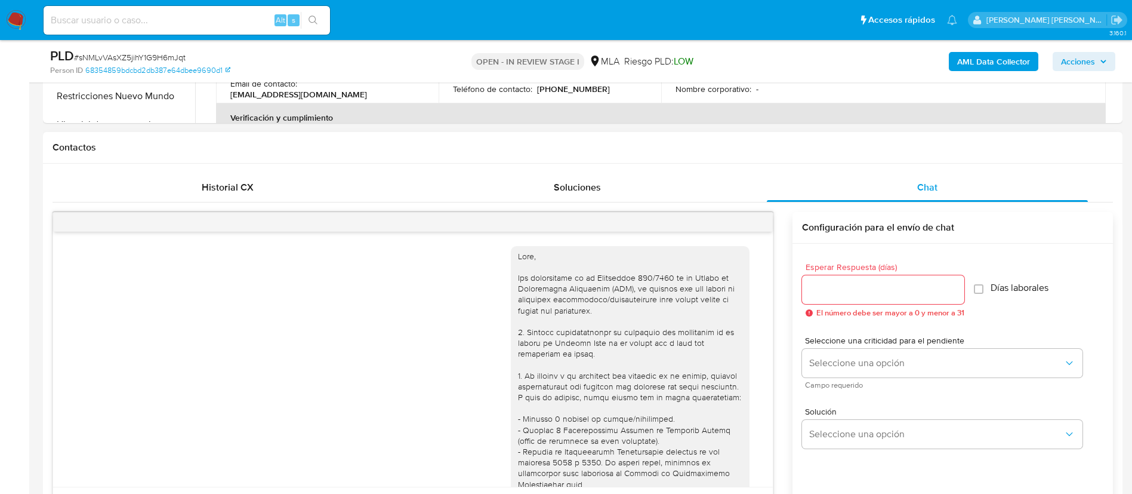
scroll to position [684, 0]
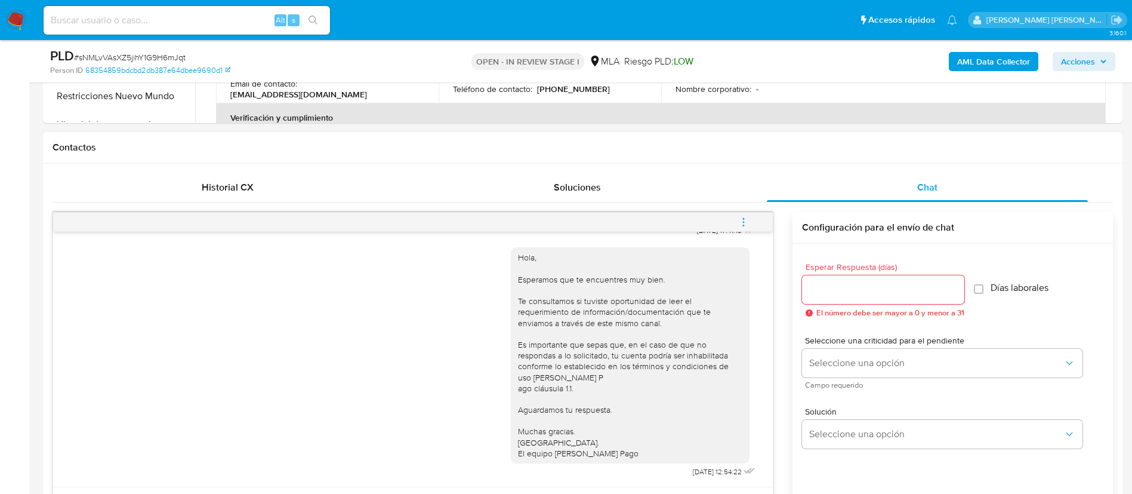
click at [741, 222] on icon "menu-action" at bounding box center [743, 222] width 11 height 11
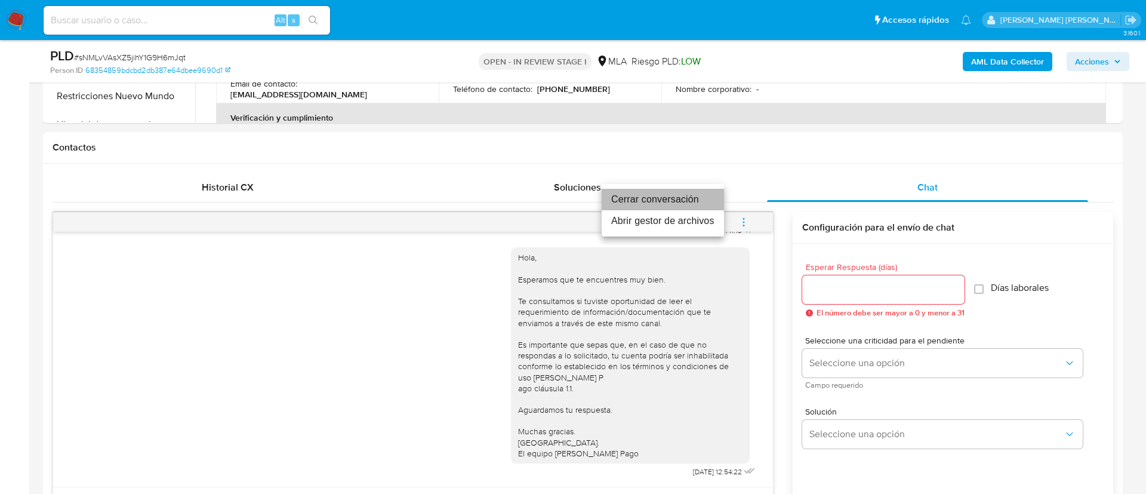
click at [689, 202] on li "Cerrar conversación" at bounding box center [663, 199] width 122 height 21
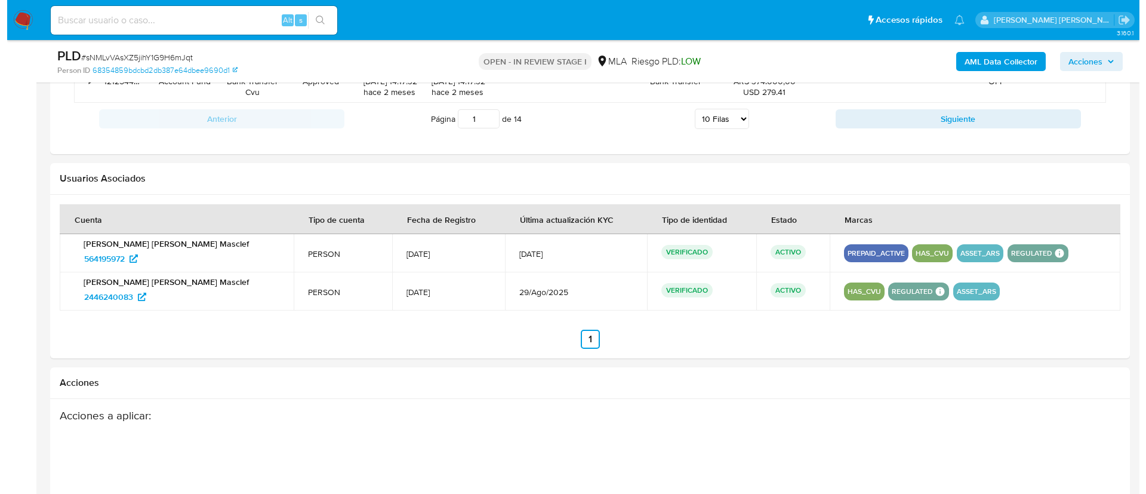
scroll to position [1865, 0]
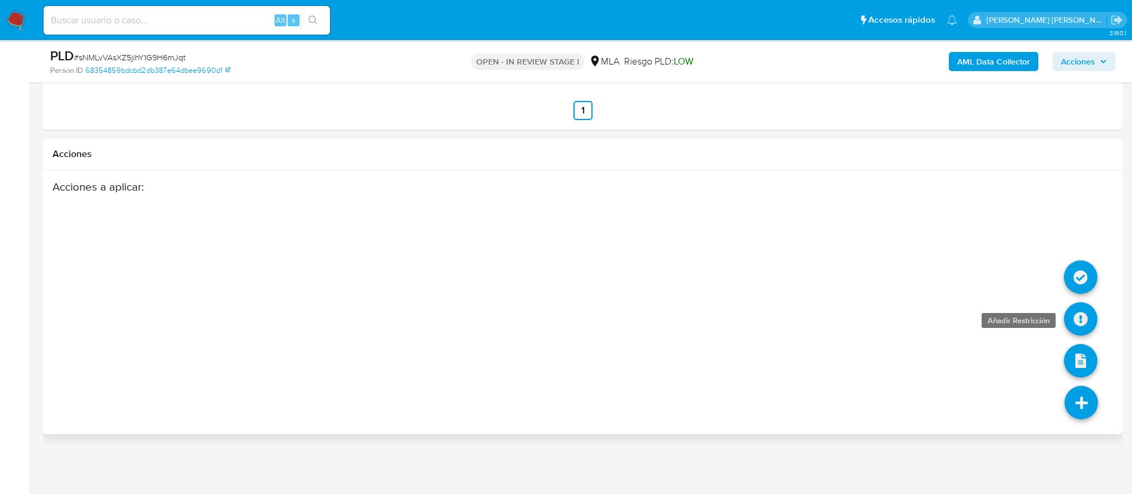
click at [1080, 314] on icon at bounding box center [1080, 318] width 33 height 33
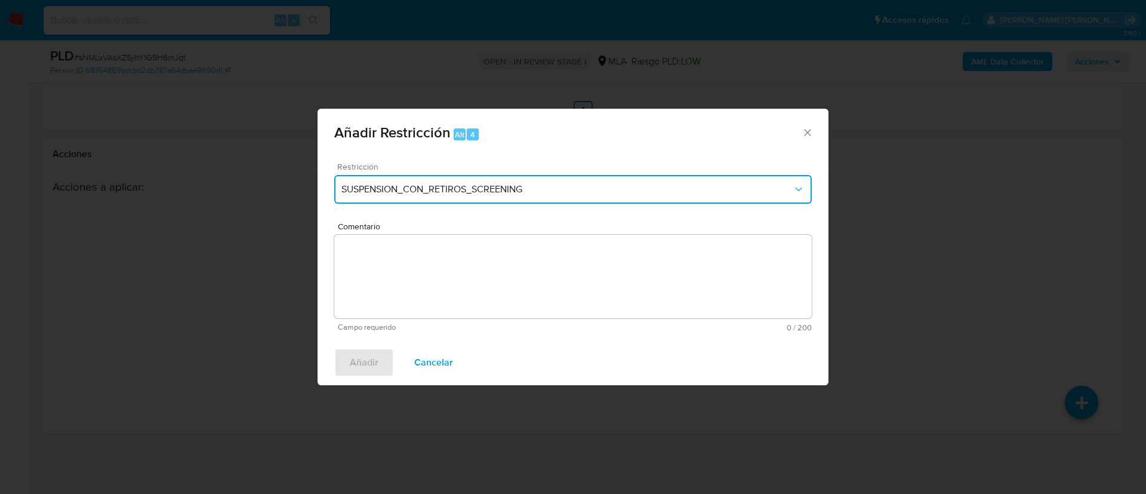
click at [431, 195] on button "SUSPENSION_CON_RETIROS_SCREENING" at bounding box center [573, 189] width 478 height 29
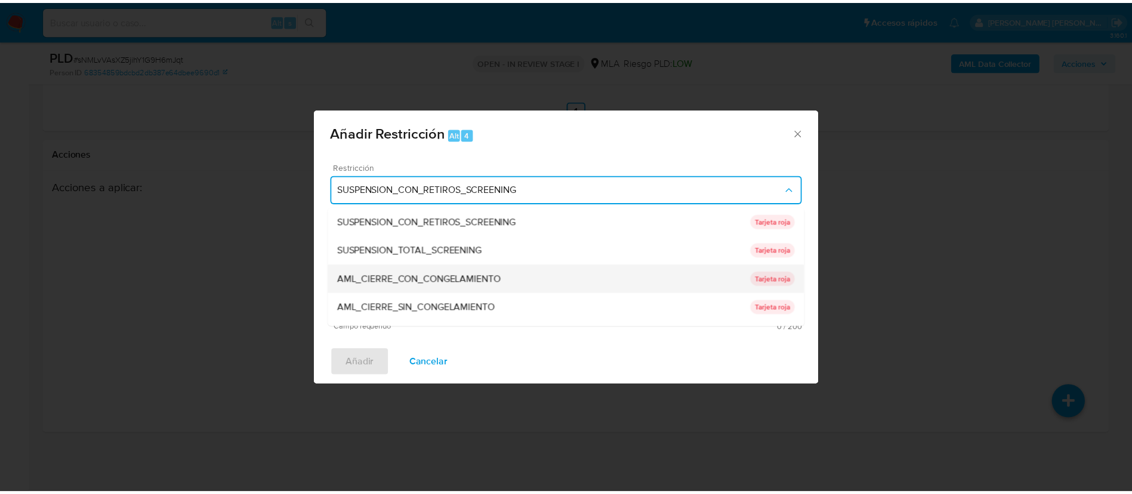
scroll to position [253, 0]
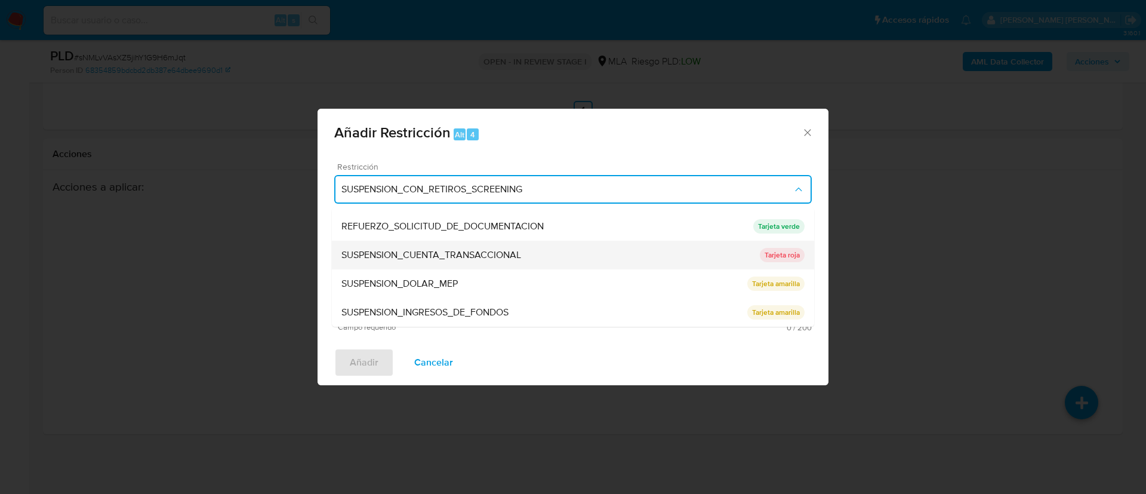
click at [388, 260] on span "SUSPENSION_CUENTA_TRANSACCIONAL" at bounding box center [431, 255] width 180 height 12
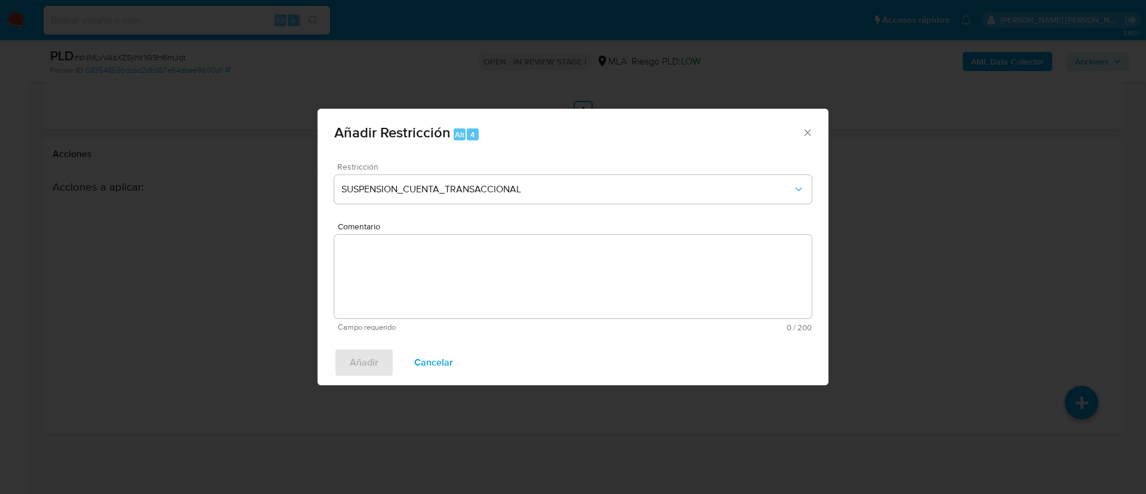
click at [388, 260] on textarea "Comentario" at bounding box center [573, 277] width 478 height 84
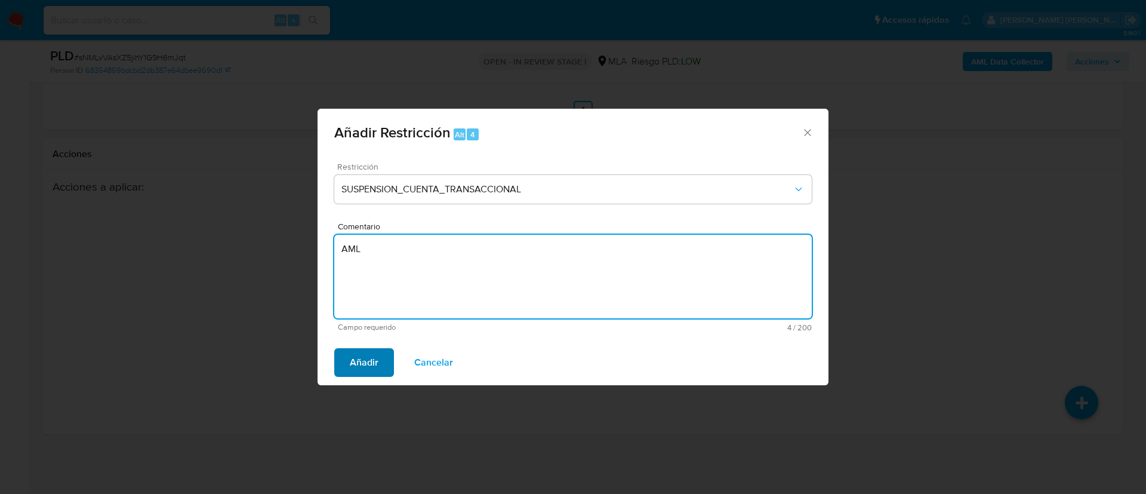
type textarea "AML"
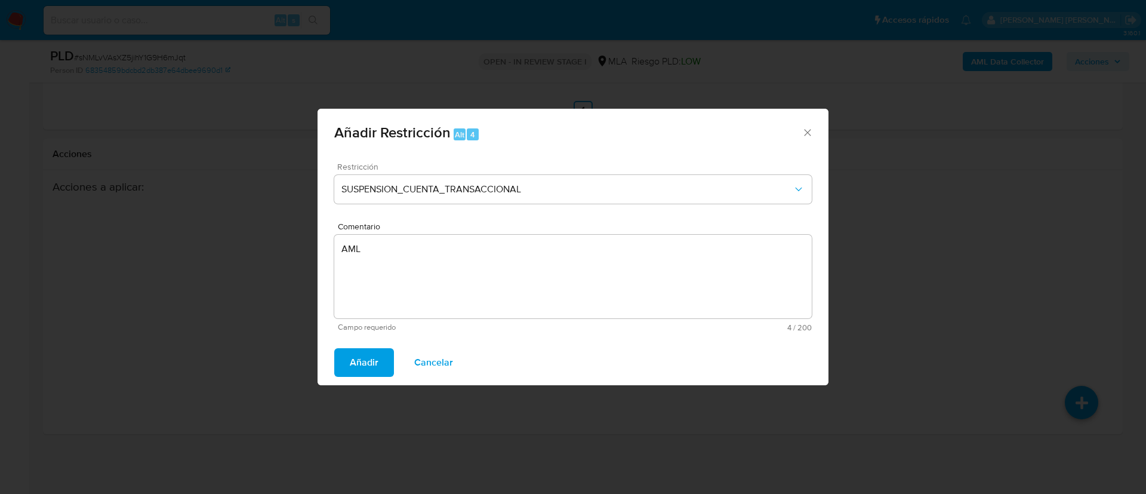
click at [365, 354] on span "Añadir" at bounding box center [364, 362] width 29 height 26
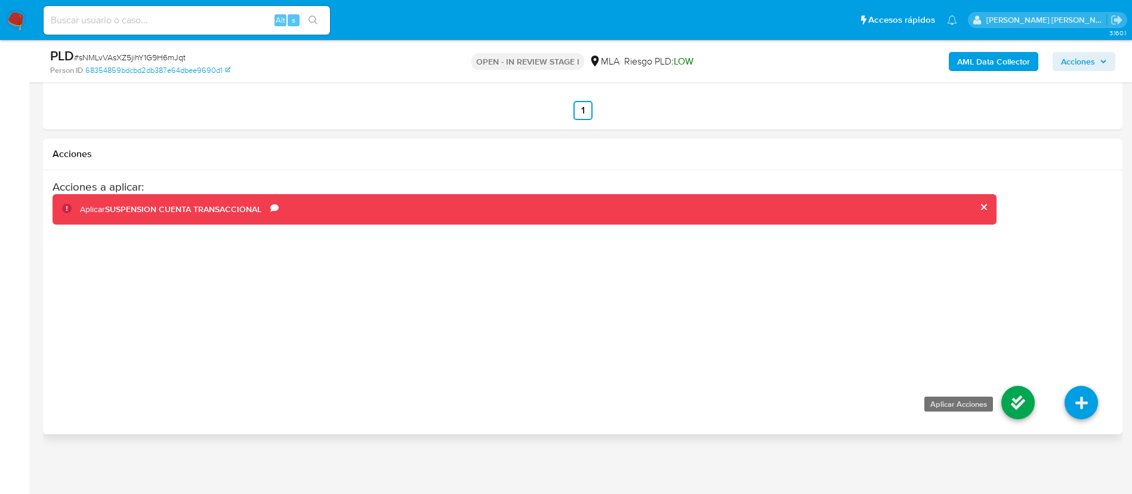
click at [1029, 413] on icon at bounding box center [1018, 402] width 33 height 33
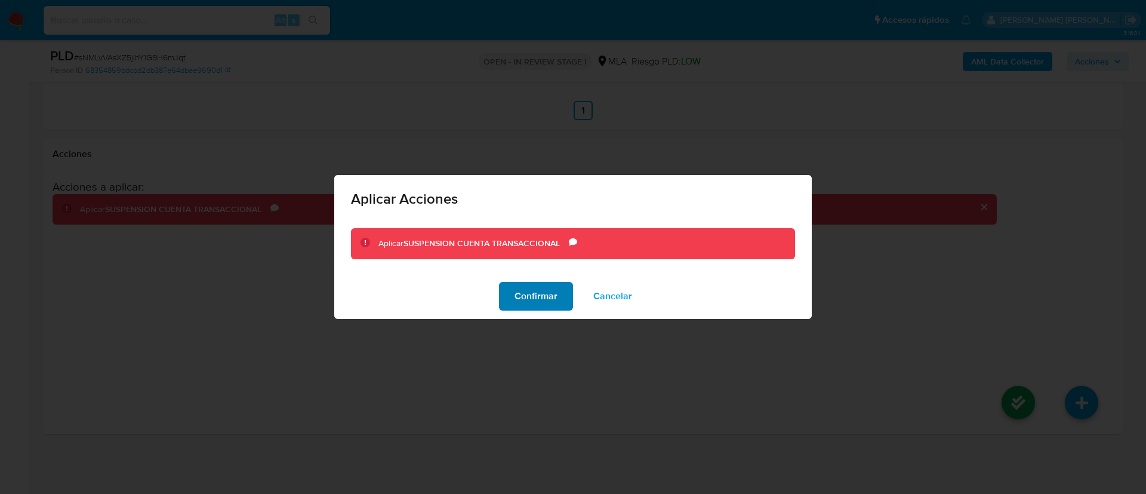
click at [546, 293] on span "Confirmar" at bounding box center [536, 296] width 43 height 26
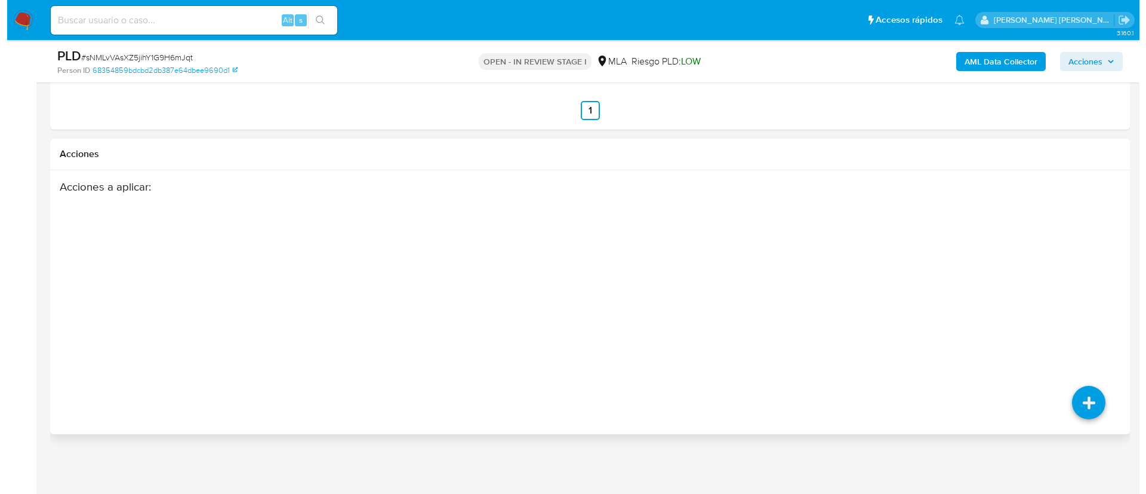
scroll to position [192, 0]
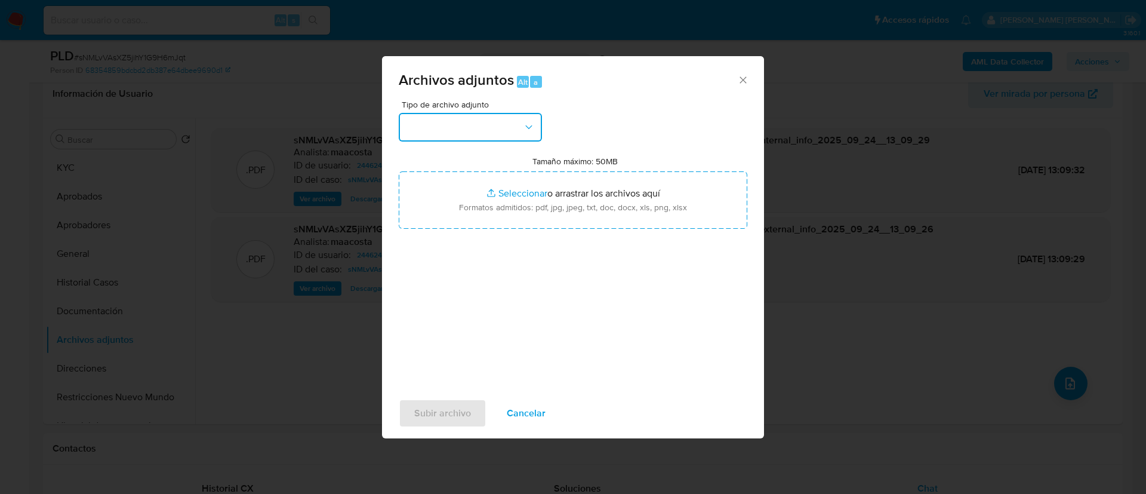
click at [507, 141] on button "button" at bounding box center [470, 127] width 143 height 29
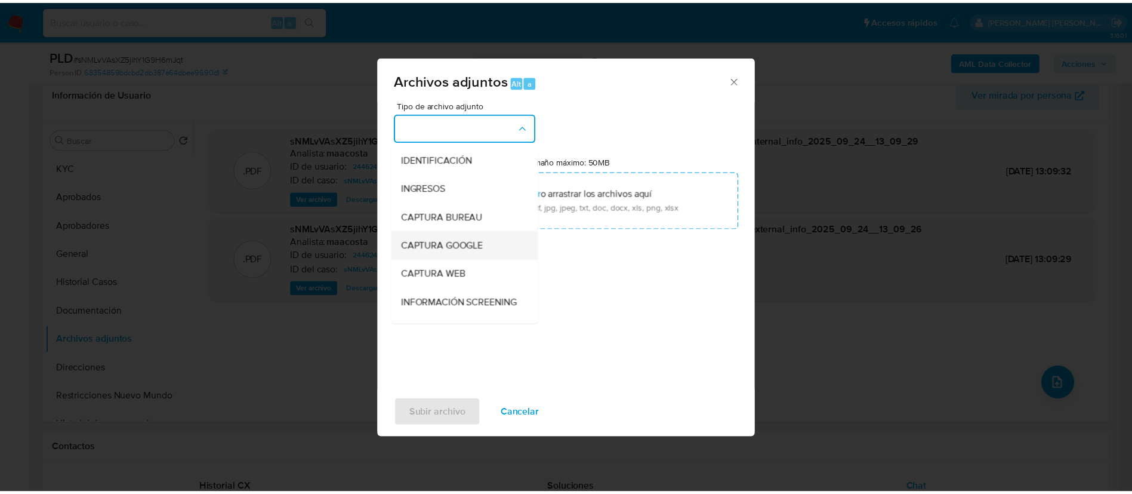
scroll to position [95, 0]
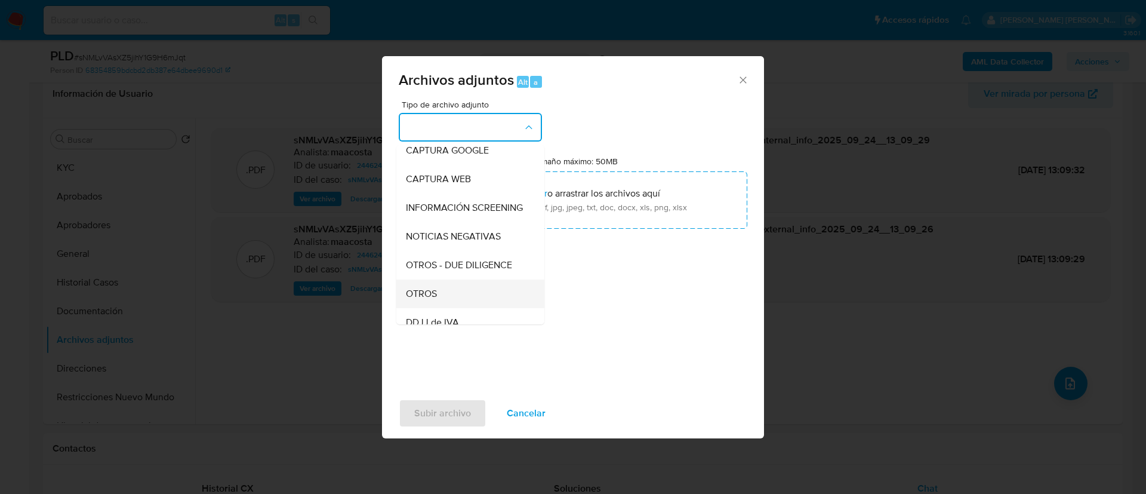
click at [429, 300] on span "OTROS" at bounding box center [421, 294] width 31 height 12
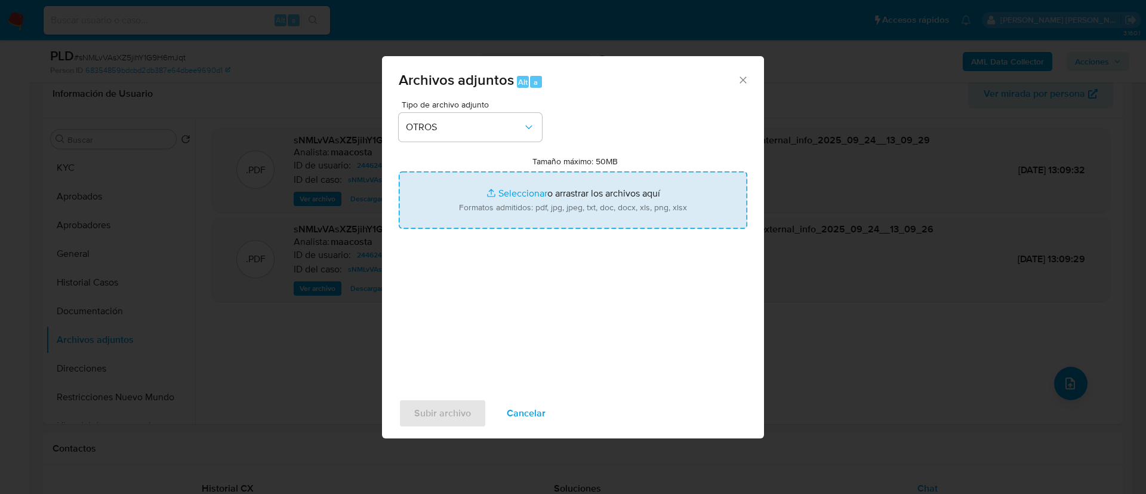
type input "C:\fakepath\[PERSON_NAME] [PERSON_NAME] Masclef- Movimientos.xlsx"
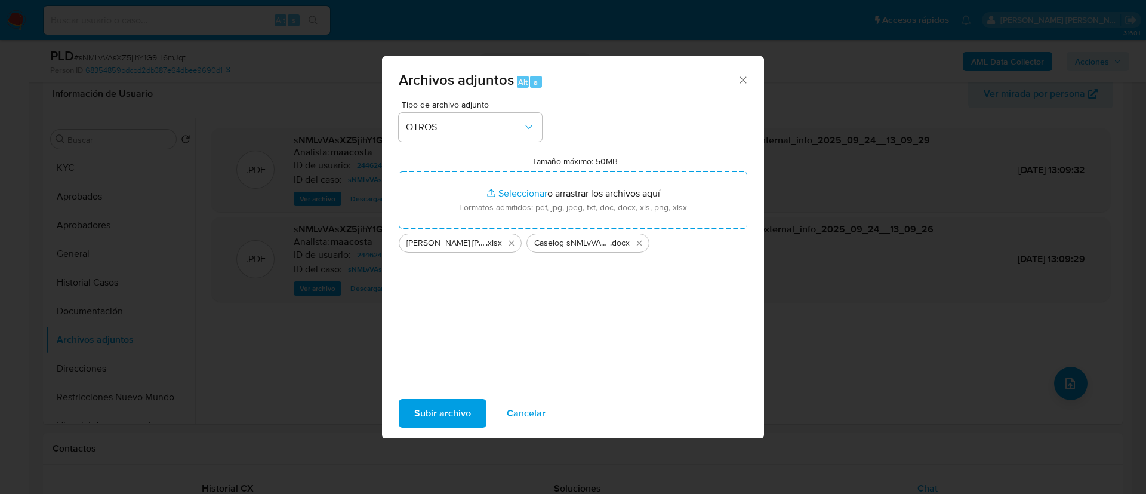
click at [461, 411] on span "Subir archivo" at bounding box center [442, 413] width 57 height 26
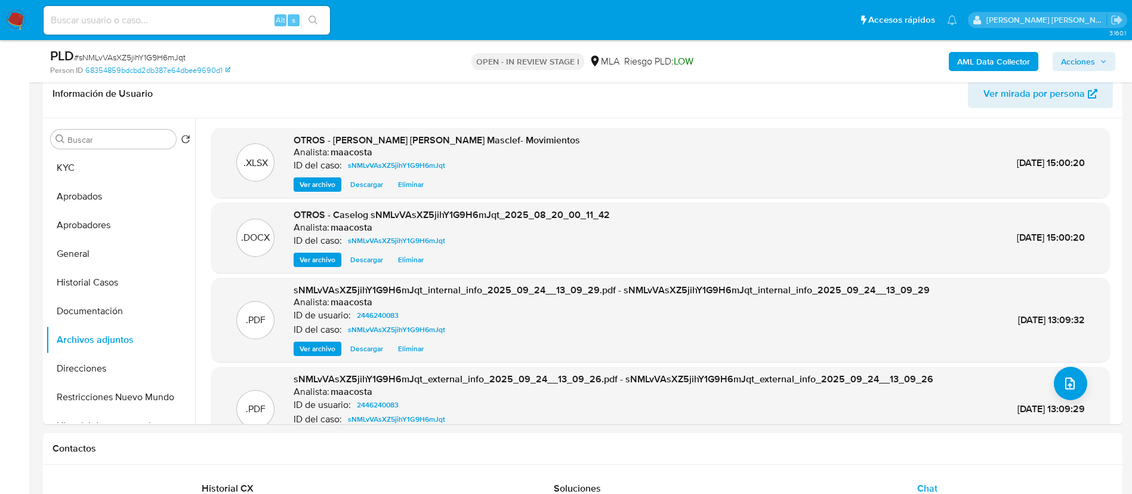
click at [1085, 59] on span "Acciones" at bounding box center [1078, 61] width 34 height 19
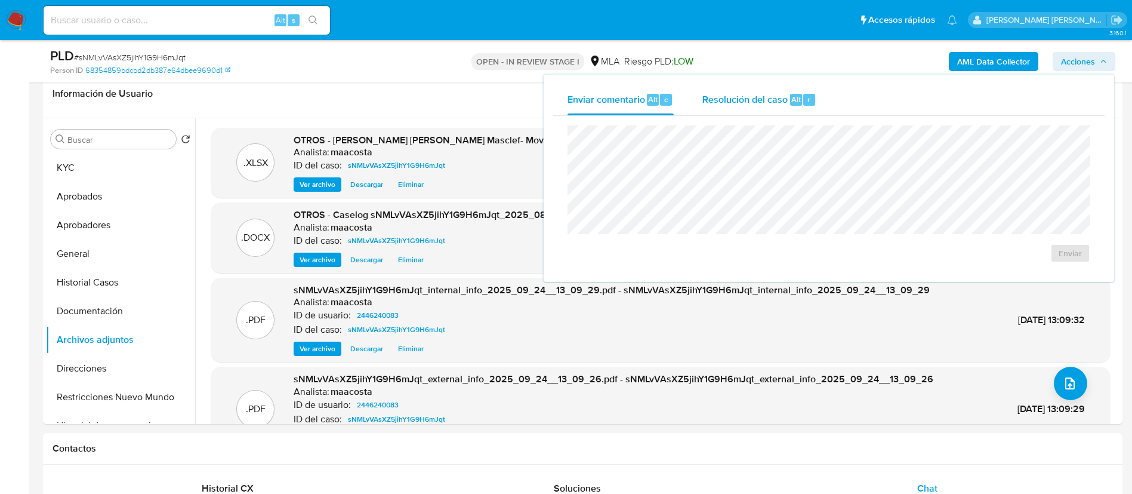
click at [775, 101] on span "Resolución del caso" at bounding box center [745, 99] width 85 height 14
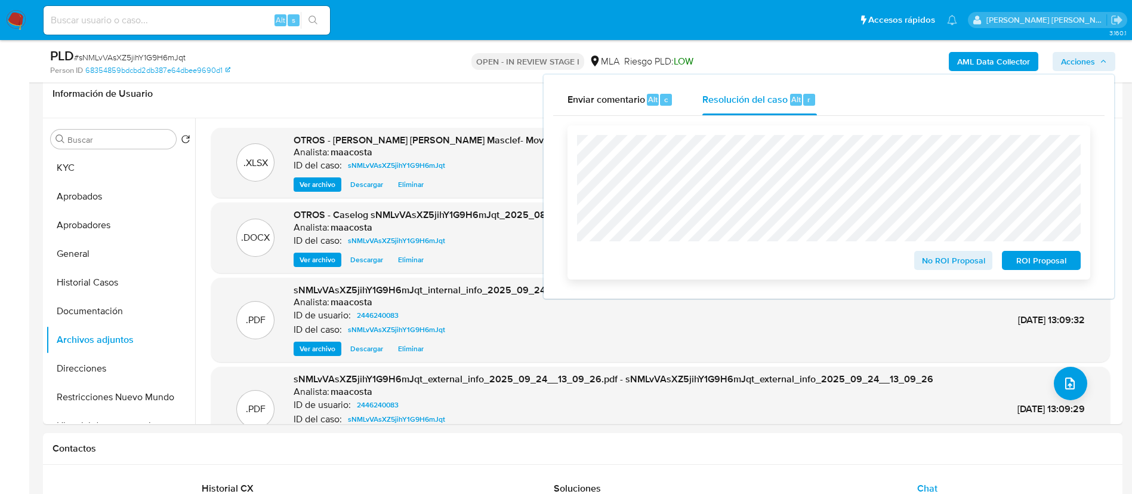
click at [1054, 255] on span "ROI Proposal" at bounding box center [1042, 260] width 62 height 17
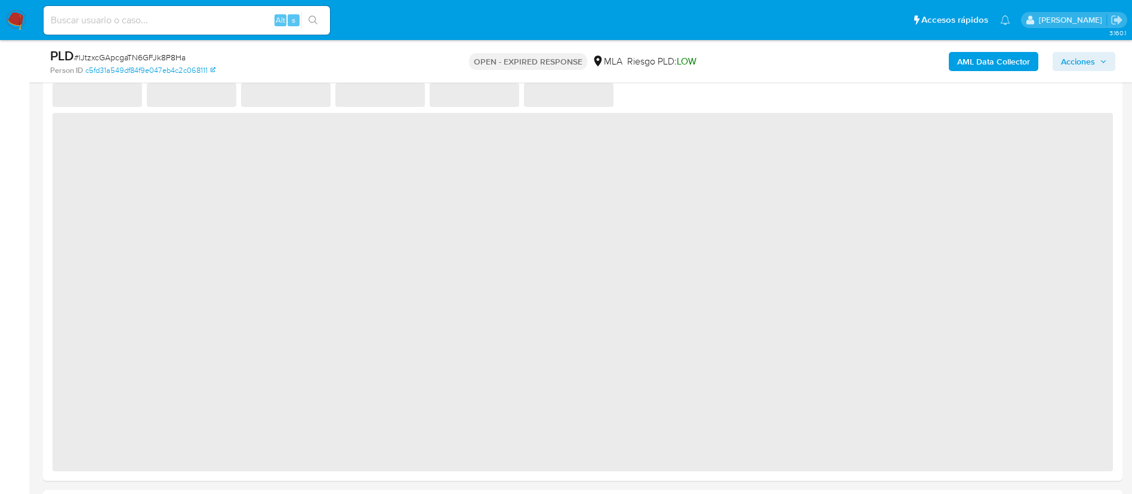
select select "10"
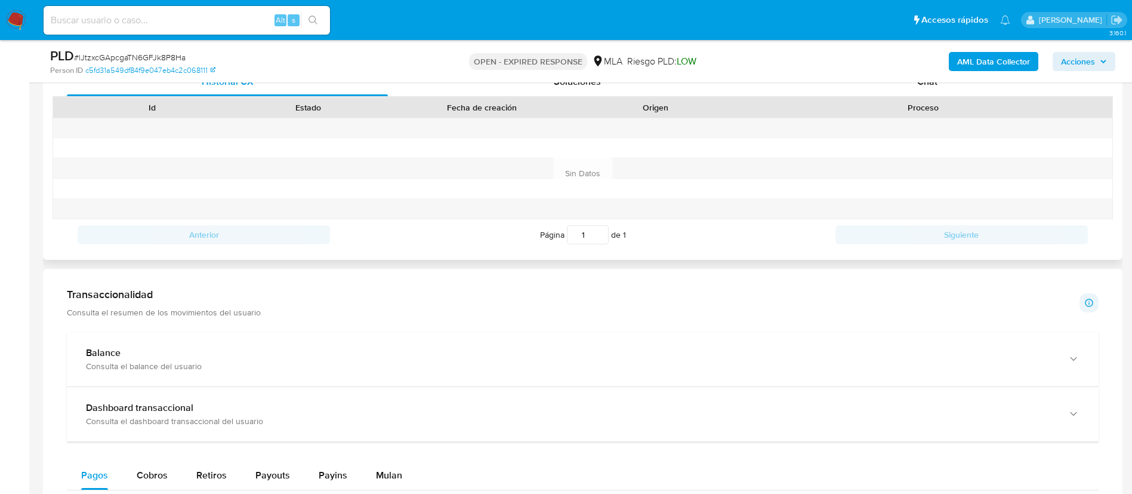
scroll to position [594, 0]
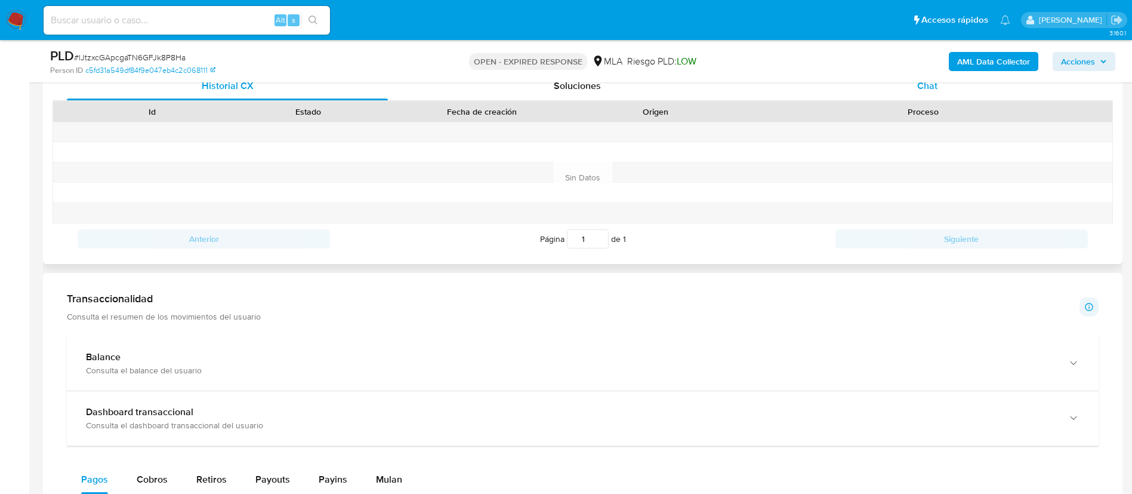
click at [937, 88] on span "Chat" at bounding box center [928, 86] width 20 height 14
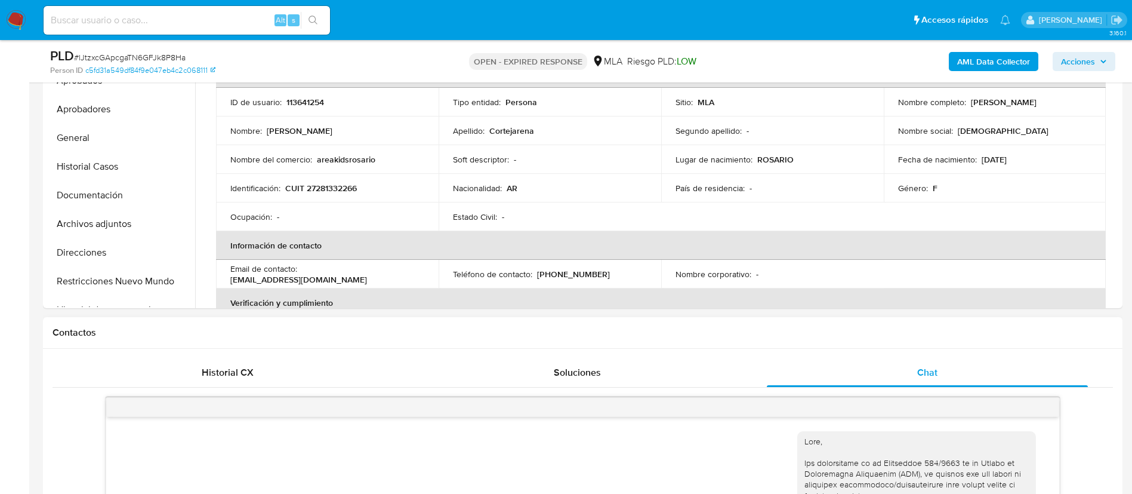
scroll to position [300, 0]
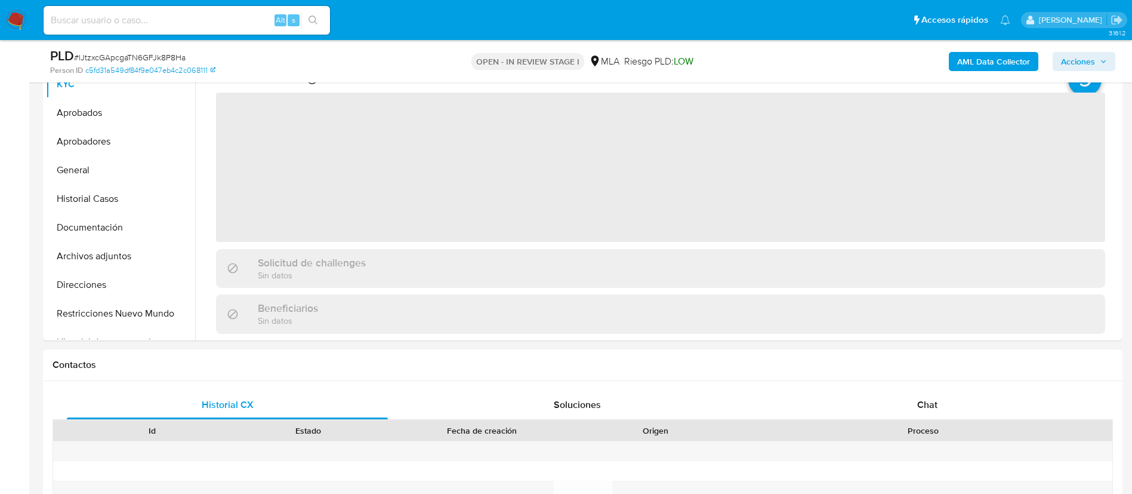
scroll to position [338, 0]
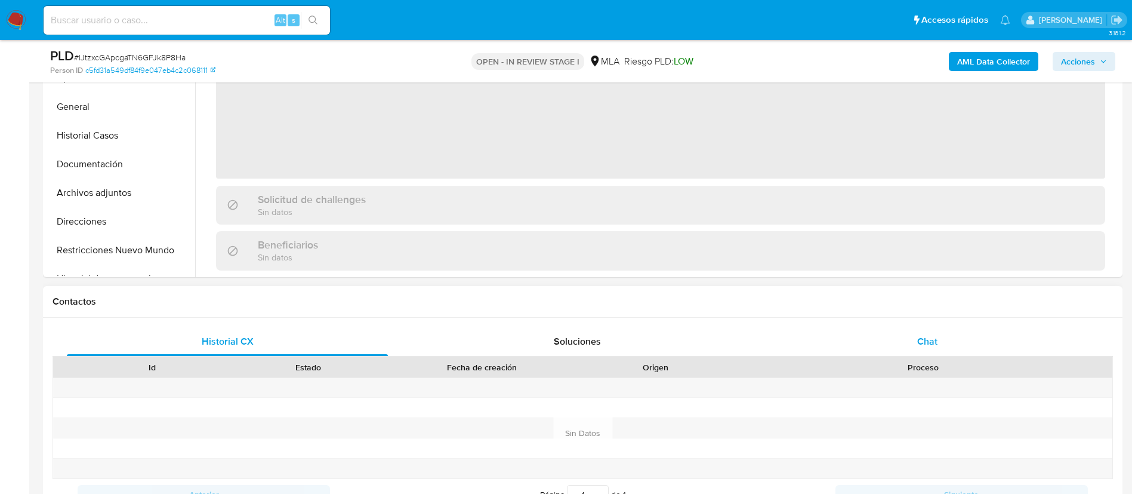
click at [923, 337] on span "Chat" at bounding box center [928, 341] width 20 height 14
select select "10"
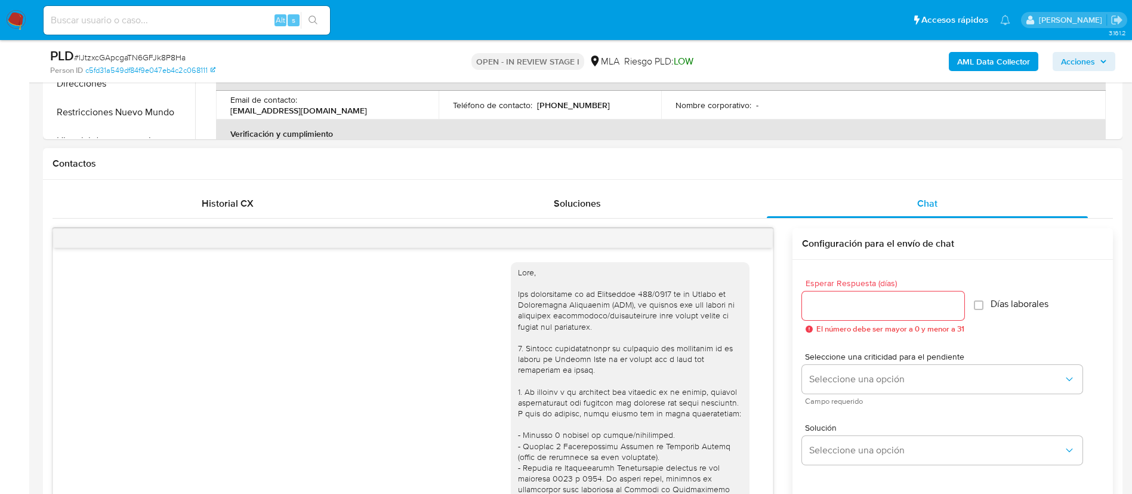
scroll to position [684, 0]
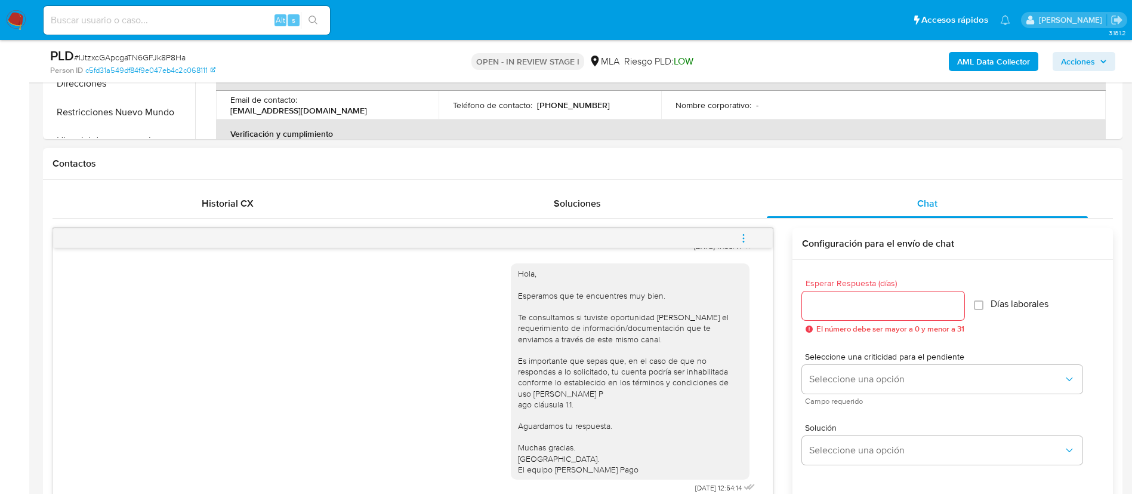
click at [751, 236] on button "menu-action" at bounding box center [743, 238] width 39 height 29
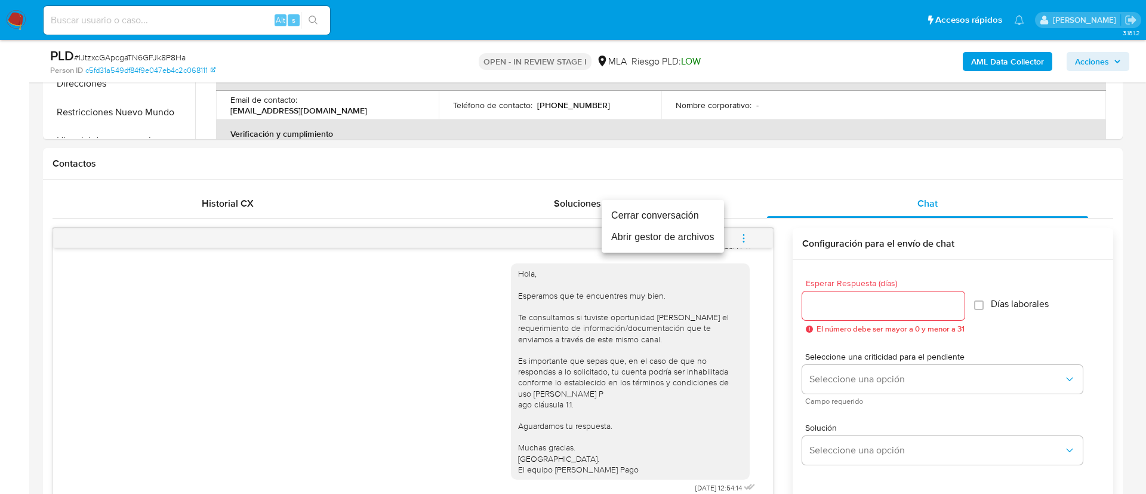
click at [682, 216] on li "Cerrar conversación" at bounding box center [663, 215] width 122 height 21
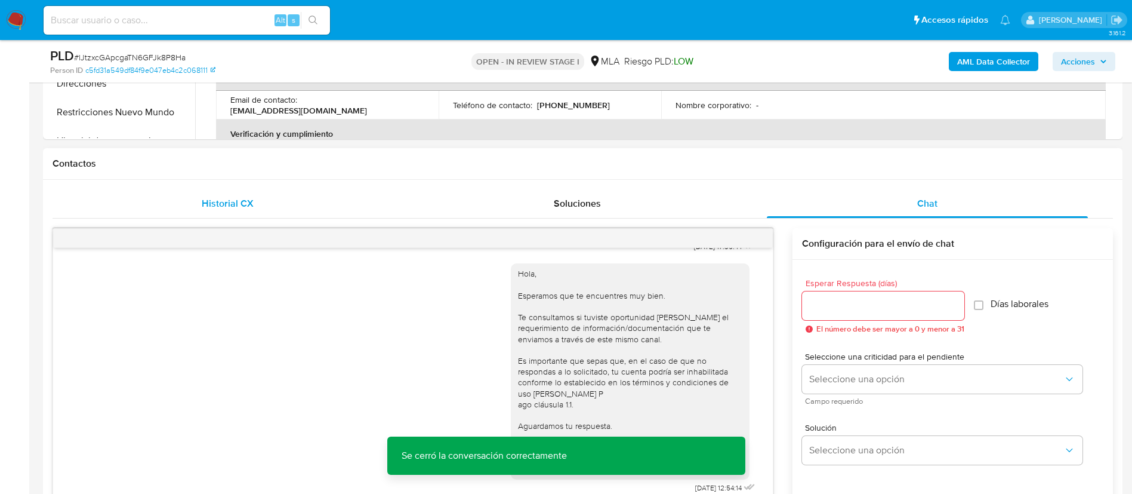
click at [239, 201] on span "Historial CX" at bounding box center [228, 203] width 52 height 14
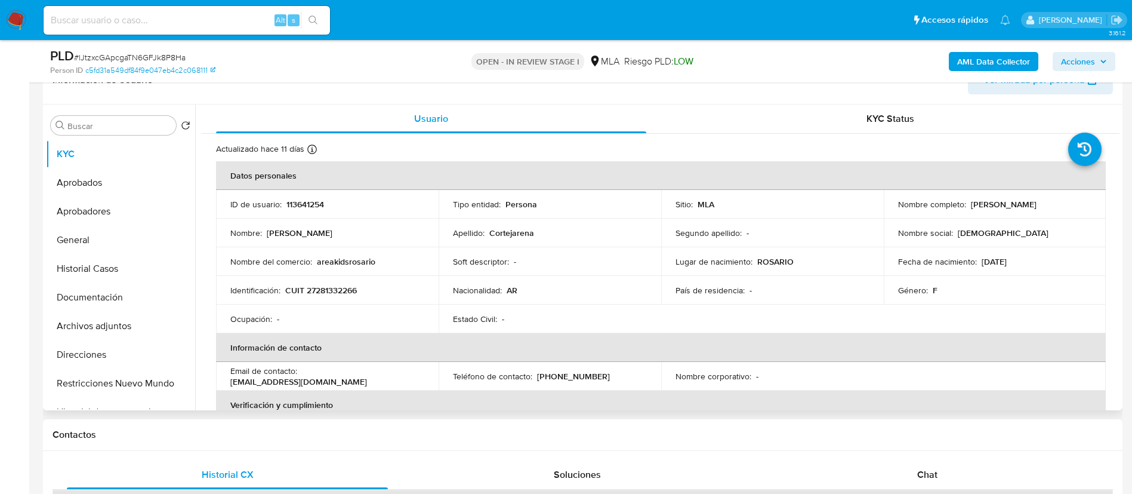
scroll to position [204, 0]
click at [896, 273] on td "Fecha de nacimiento : 25/12/1980" at bounding box center [995, 262] width 223 height 29
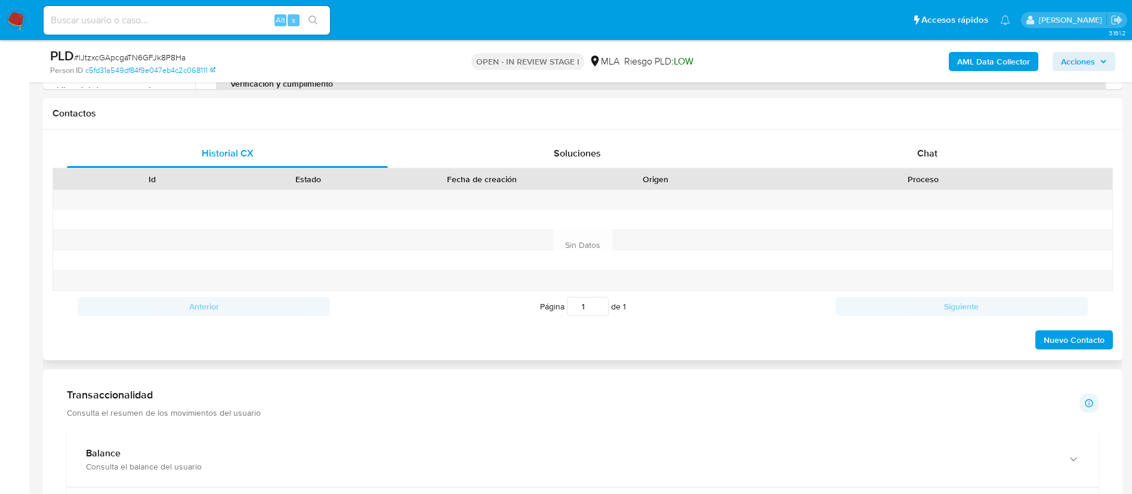
scroll to position [539, 0]
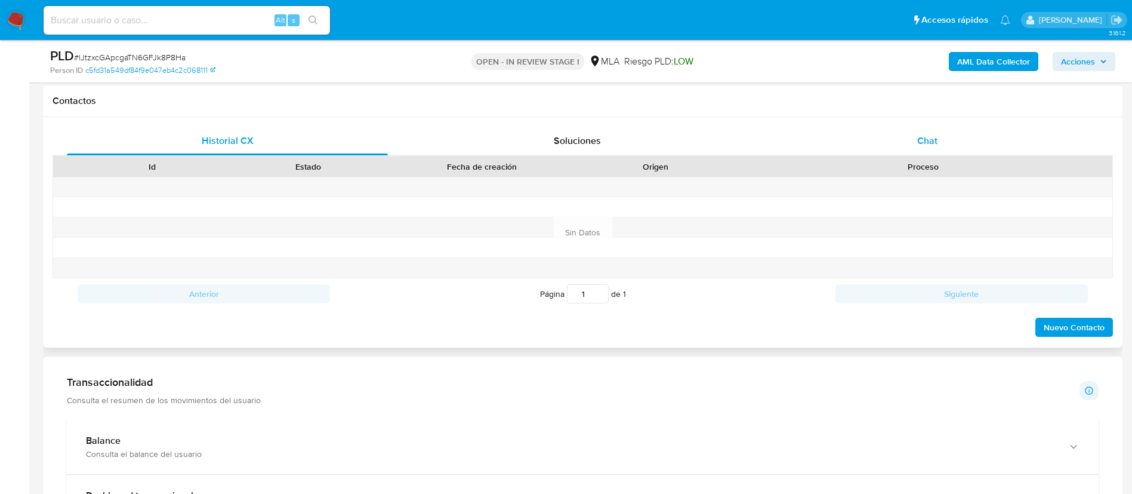
click at [932, 133] on div "Chat" at bounding box center [927, 141] width 321 height 29
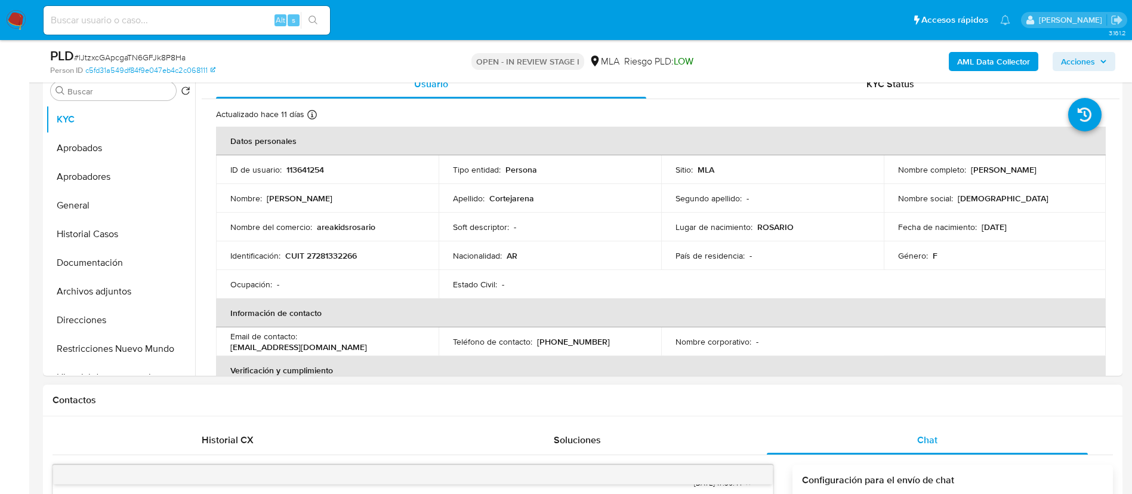
scroll to position [222, 0]
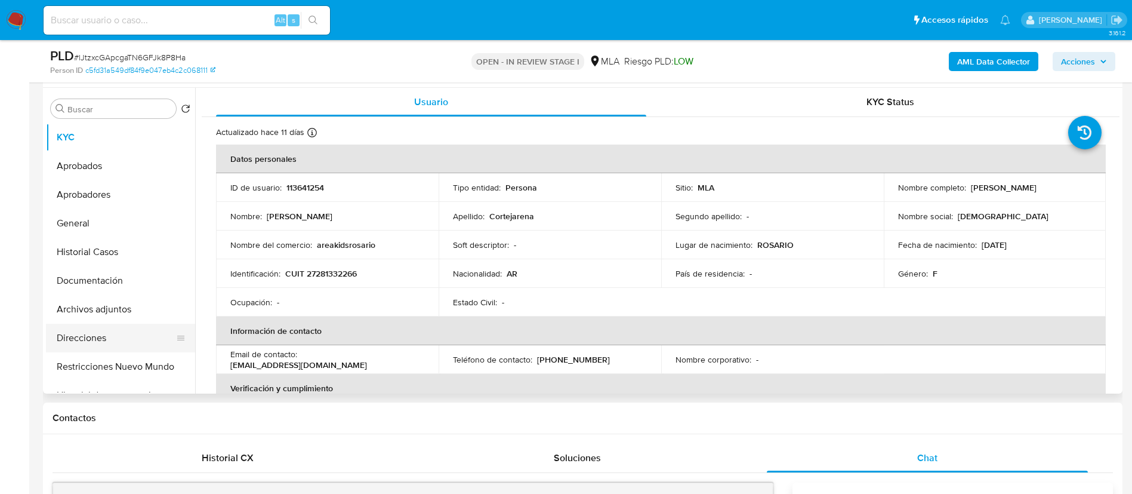
click at [133, 347] on button "Direcciones" at bounding box center [116, 338] width 140 height 29
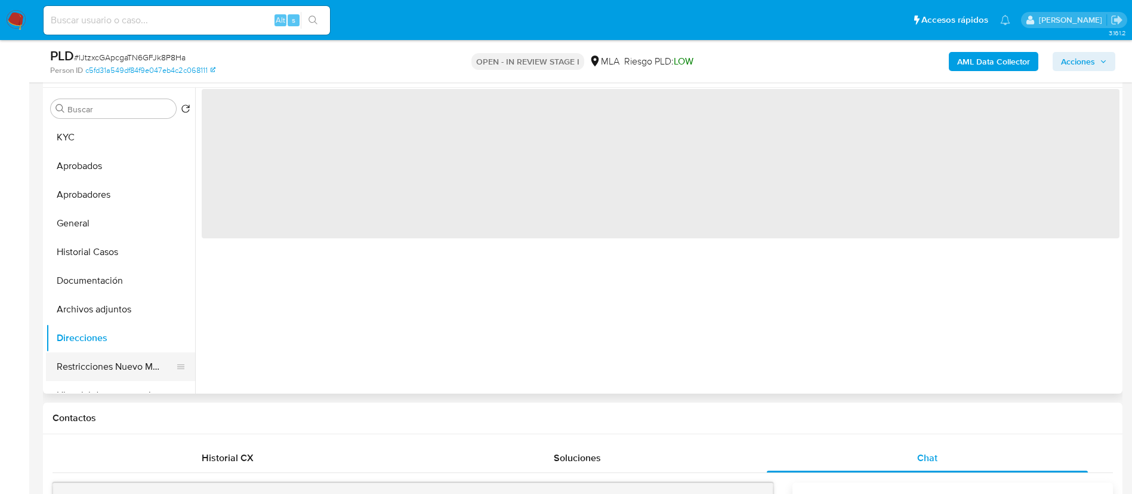
click at [139, 368] on button "Restricciones Nuevo Mundo" at bounding box center [116, 366] width 140 height 29
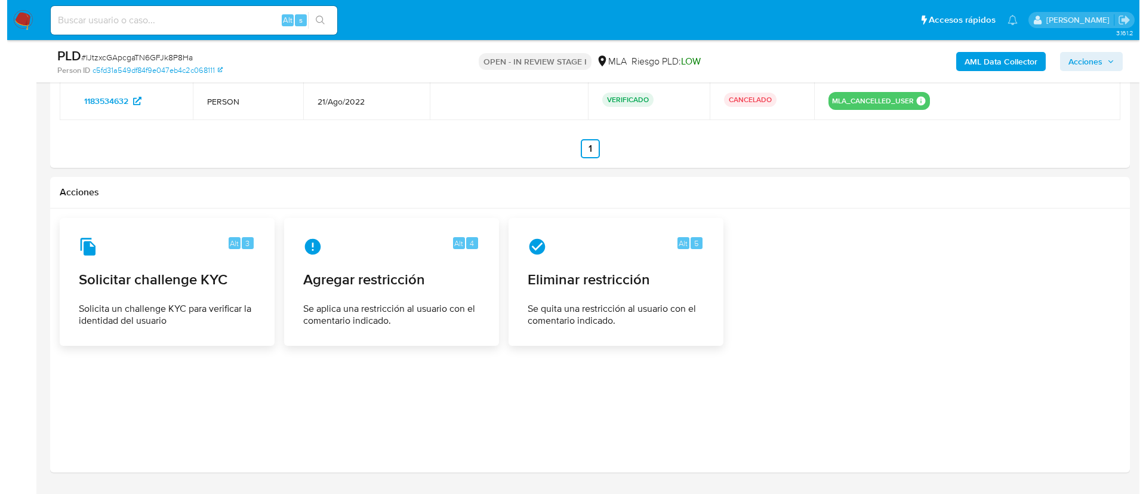
scroll to position [1865, 0]
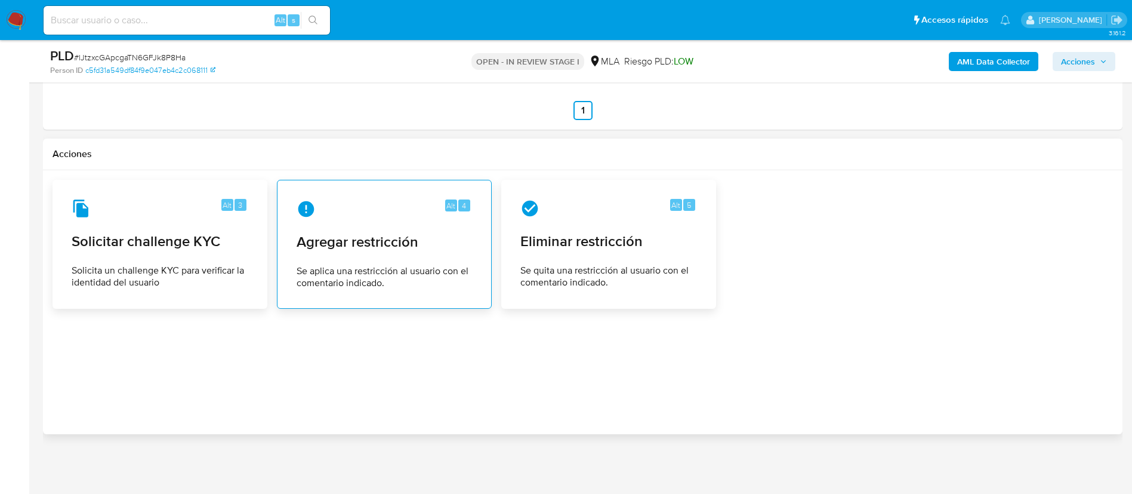
click at [324, 271] on span "Se aplica una restricción al usuario con el comentario indicado." at bounding box center [385, 277] width 176 height 24
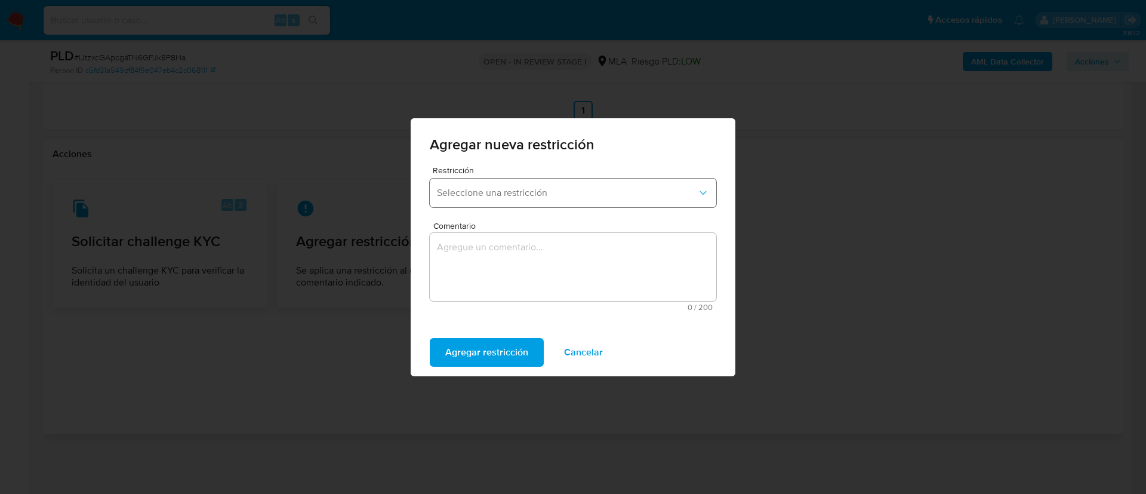
click at [489, 192] on span "Seleccione una restricción" at bounding box center [567, 193] width 260 height 12
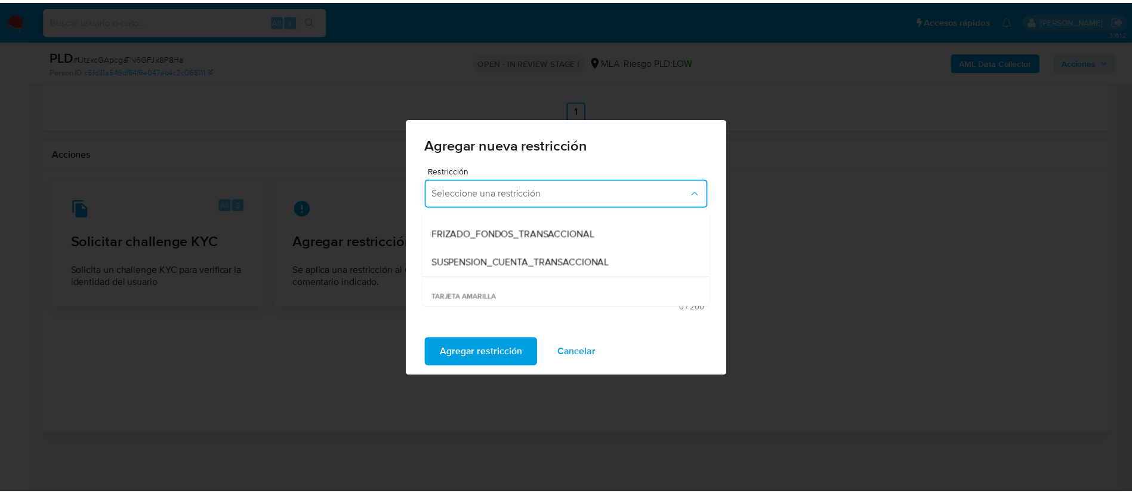
scroll to position [117, 0]
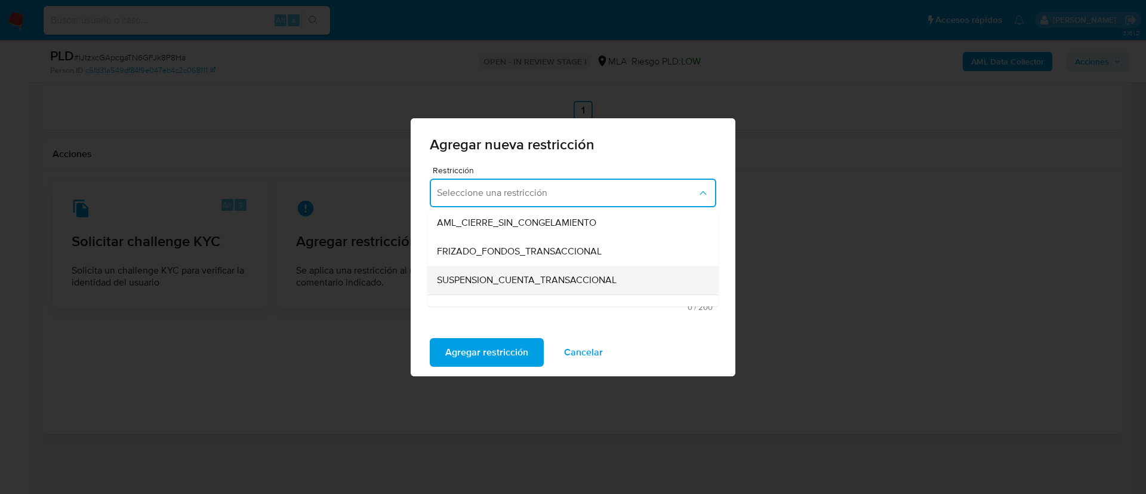
click at [565, 274] on span "SUSPENSION_CUENTA_TRANSACCIONAL" at bounding box center [527, 280] width 180 height 12
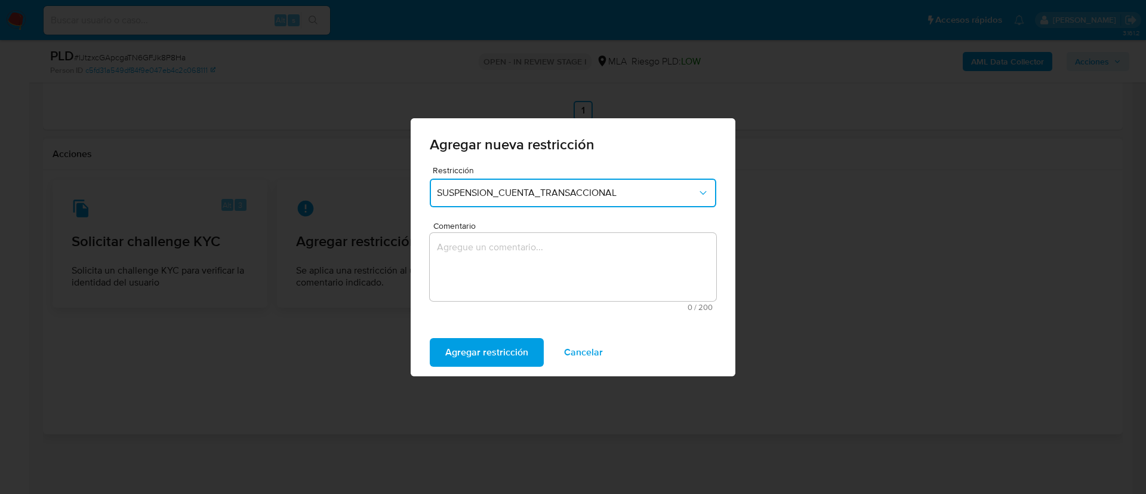
click at [524, 267] on textarea "Comentario" at bounding box center [573, 267] width 287 height 68
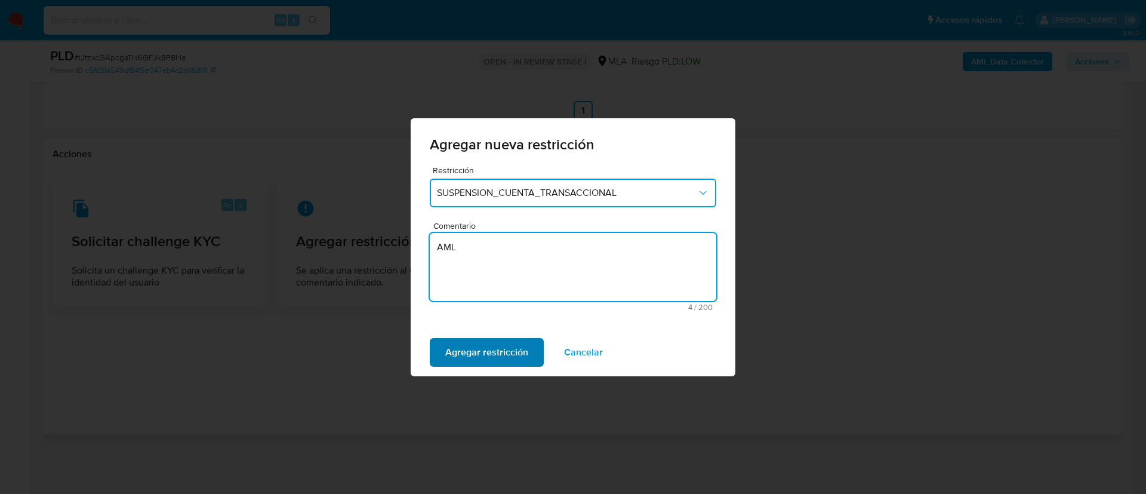
type textarea "AML"
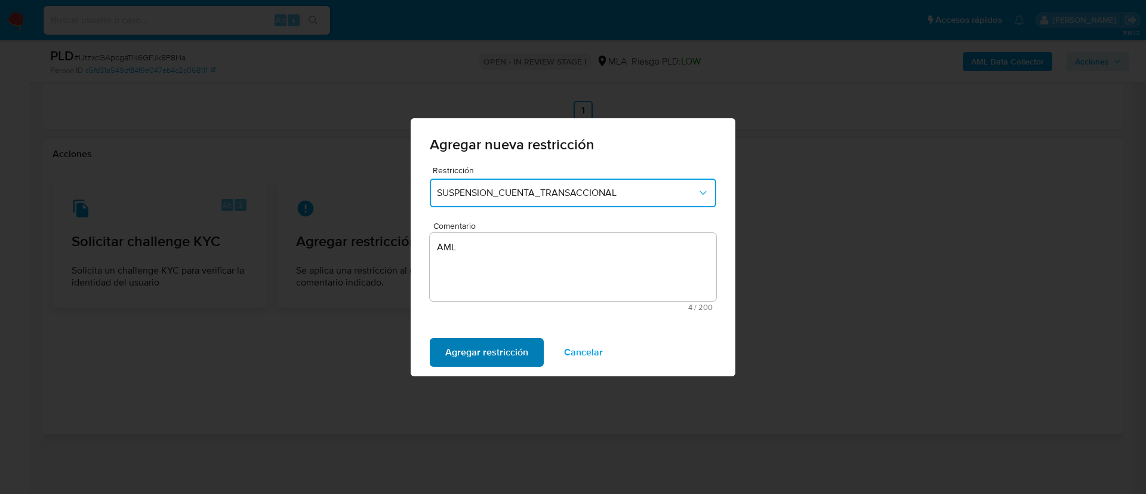
click at [493, 343] on span "Agregar restricción" at bounding box center [486, 352] width 83 height 26
click at [458, 347] on span "Confirmar" at bounding box center [466, 352] width 43 height 26
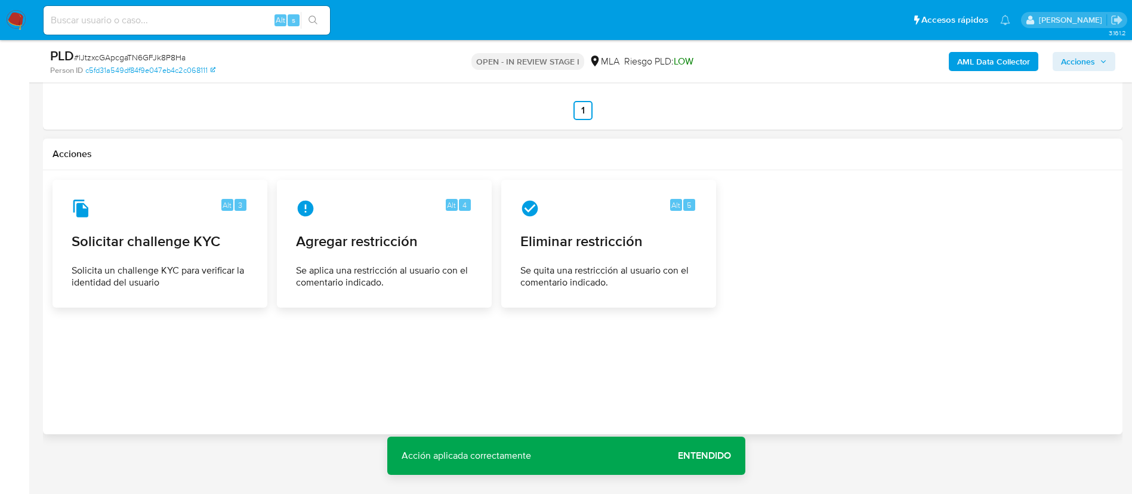
click at [698, 456] on span "Entendido" at bounding box center [704, 456] width 53 height 0
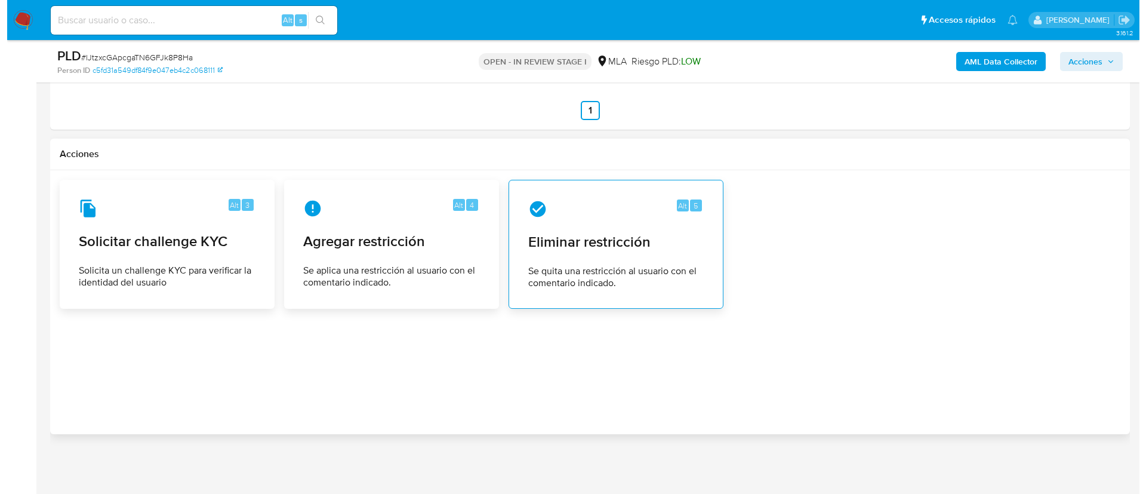
scroll to position [0, 0]
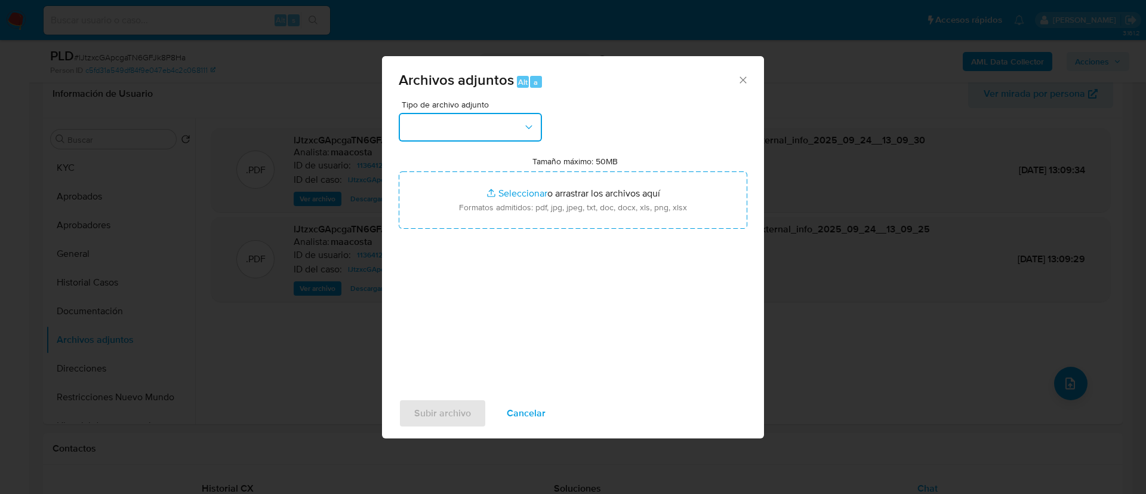
click at [515, 128] on button "button" at bounding box center [470, 127] width 143 height 29
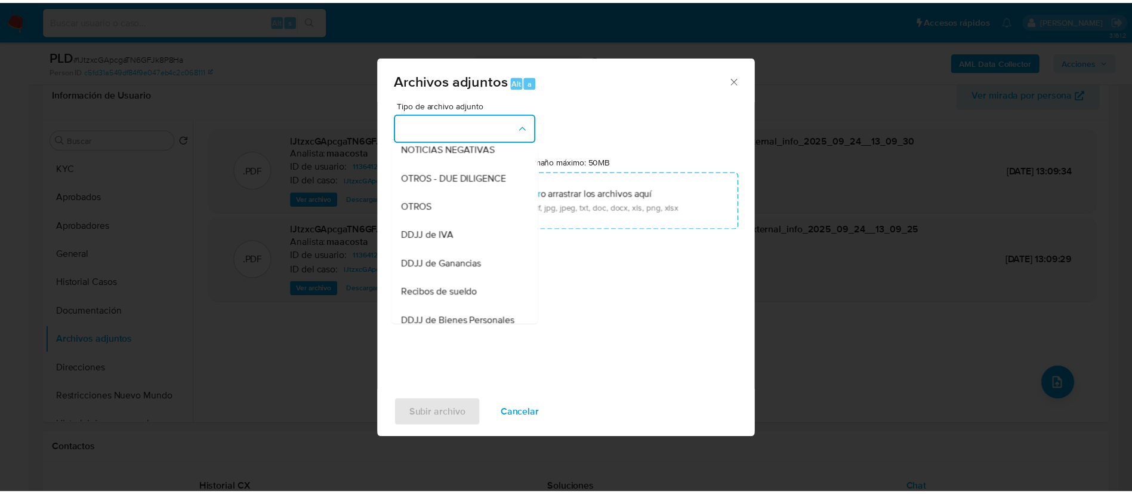
scroll to position [188, 0]
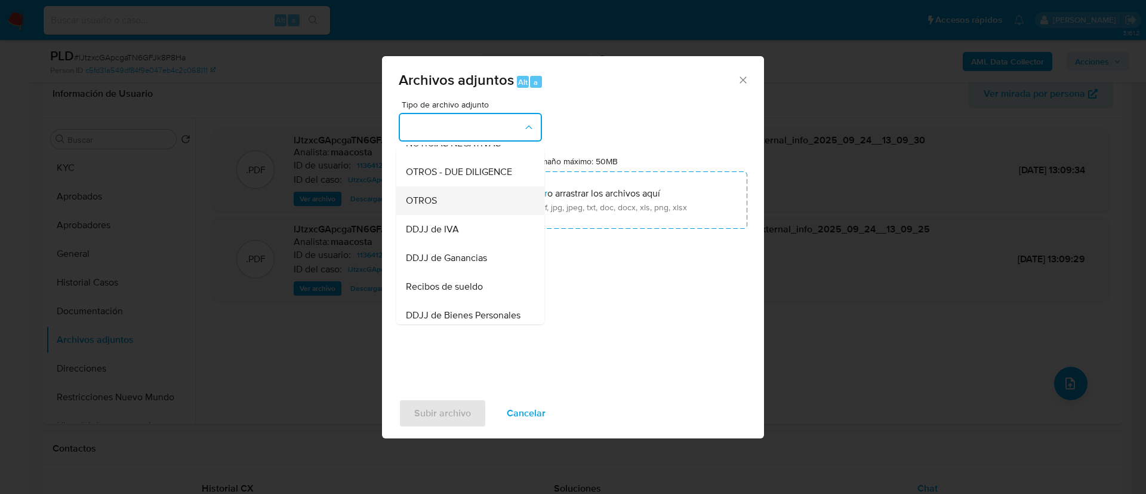
click at [434, 207] on span "OTROS" at bounding box center [421, 201] width 31 height 12
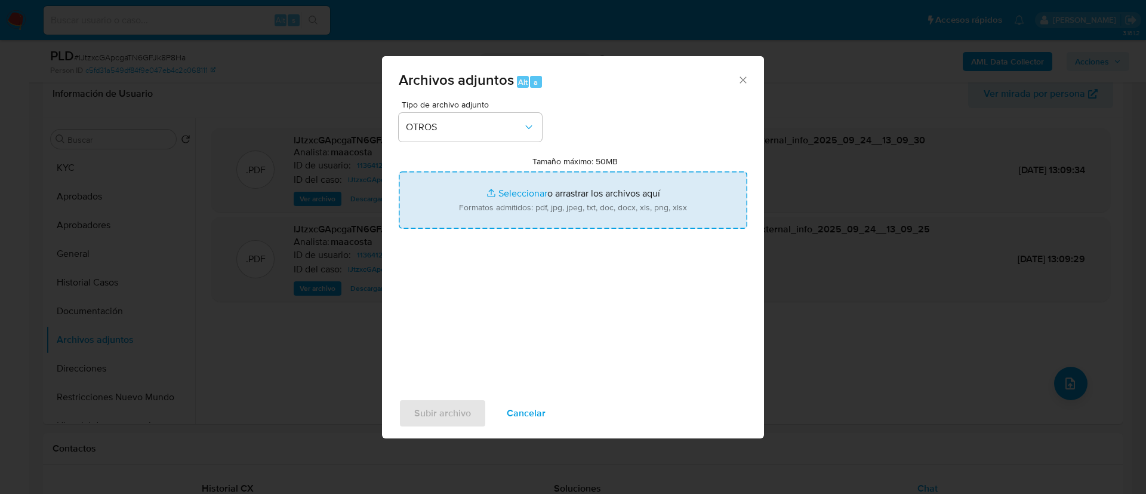
type input "C:\fakepath\Caselog lJtzxcGApcgaTN6GFJk8P8Ha_2025_08_19_14_12_19.docx"
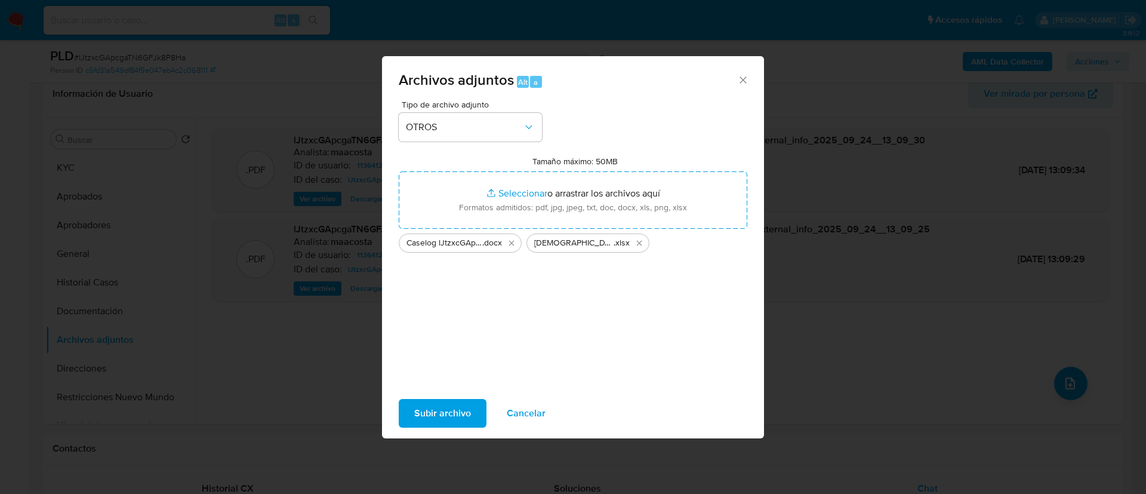
click at [461, 411] on span "Subir archivo" at bounding box center [442, 413] width 57 height 26
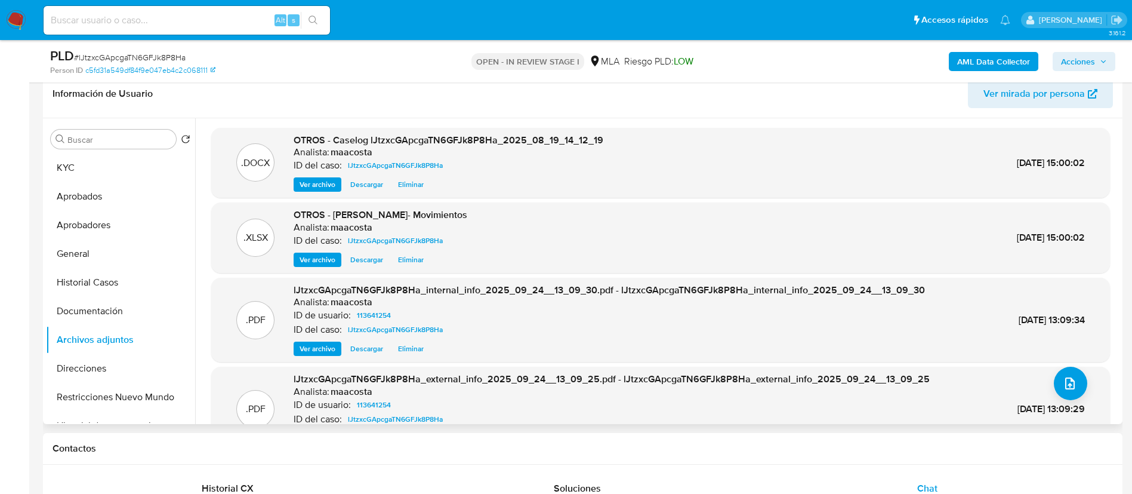
click at [1087, 95] on span "Ver mirada por persona" at bounding box center [1041, 94] width 114 height 26
click at [1115, 53] on button "Acciones" at bounding box center [1084, 61] width 63 height 19
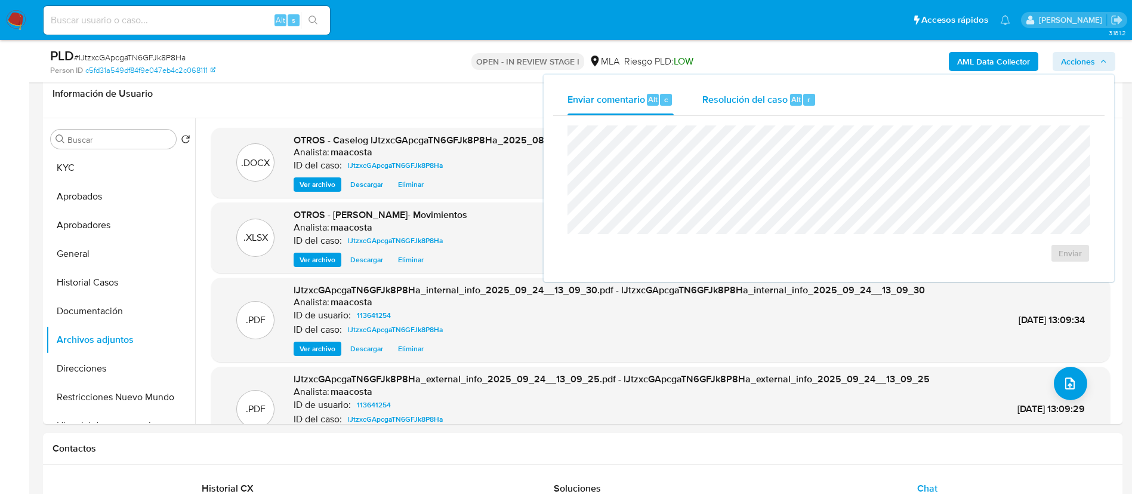
click at [816, 104] on button "Resolución del caso Alt r" at bounding box center [759, 99] width 143 height 31
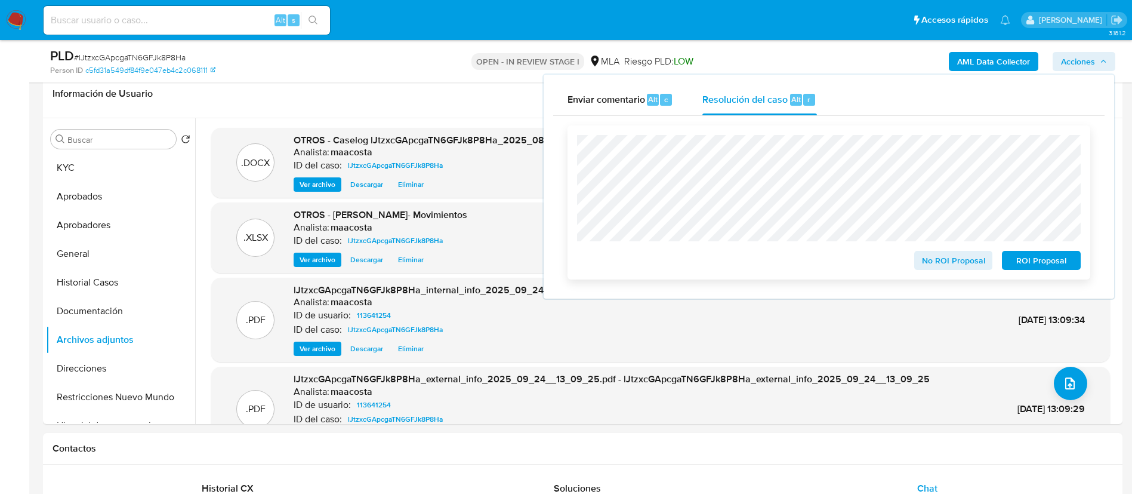
click at [1042, 257] on span "ROI Proposal" at bounding box center [1042, 260] width 62 height 17
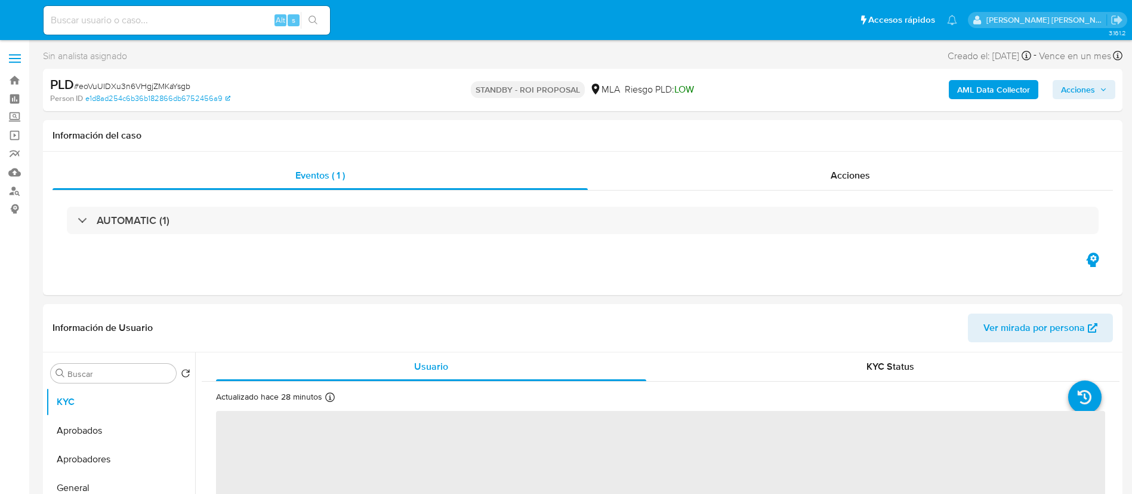
select select "10"
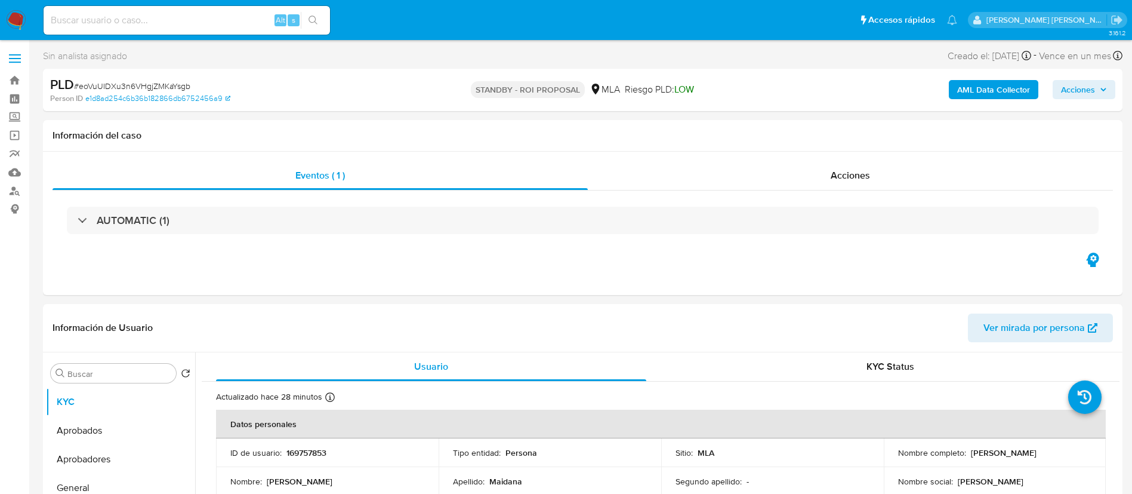
paste input "pmgyV1Kwud2YDnQcI6S6lTrA"
click at [253, 17] on input "pmgyV1Kwud2YDnQcI6S6lTrA" at bounding box center [187, 21] width 287 height 16
type input "pmgyV1Kwud2YDnQcI6S6lTrA"
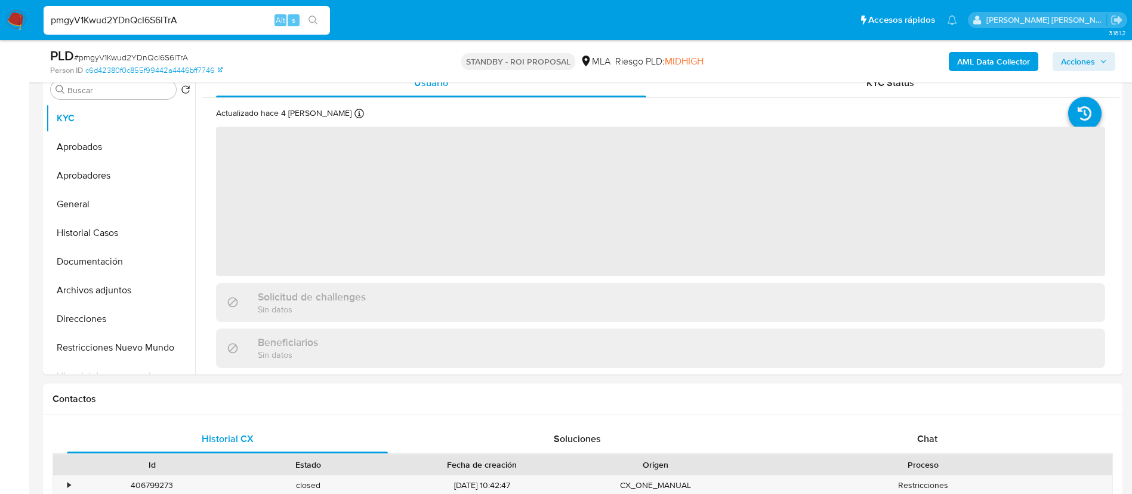
scroll to position [285, 0]
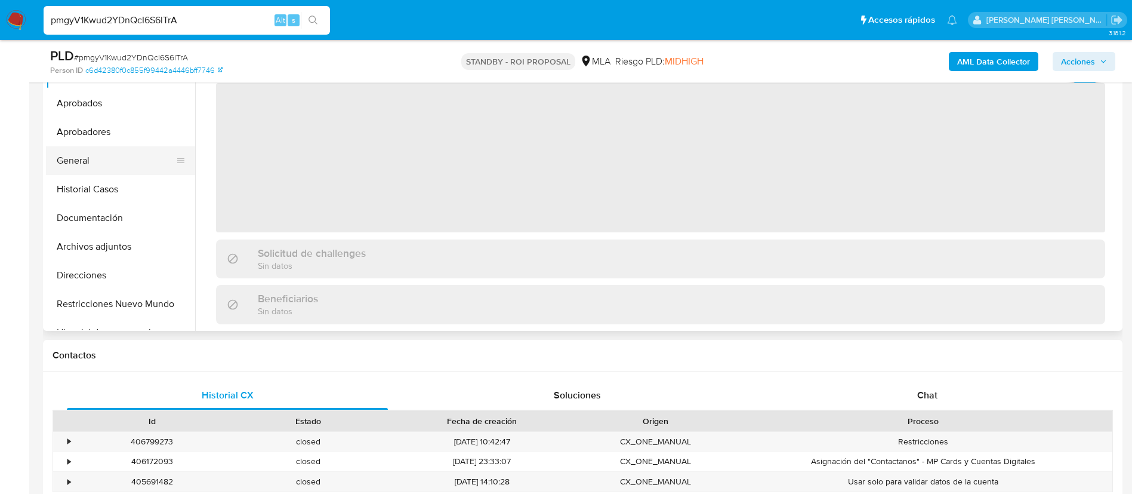
select select "10"
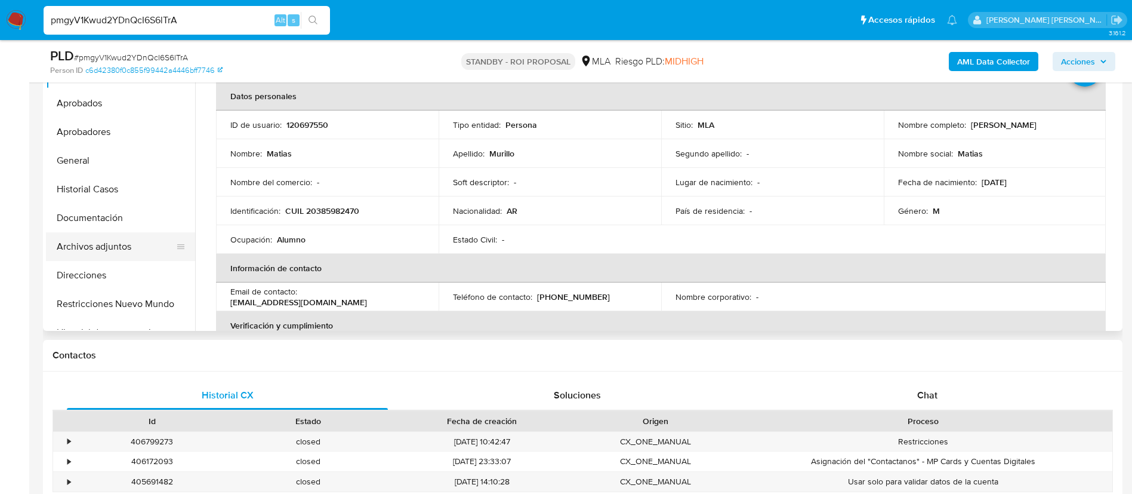
click at [86, 244] on button "Archivos adjuntos" at bounding box center [116, 246] width 140 height 29
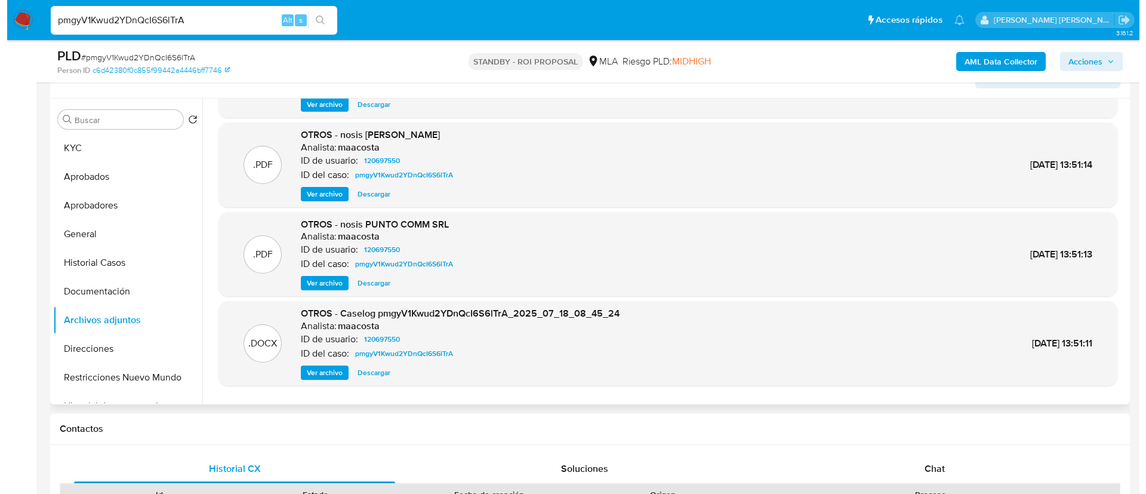
scroll to position [100, 0]
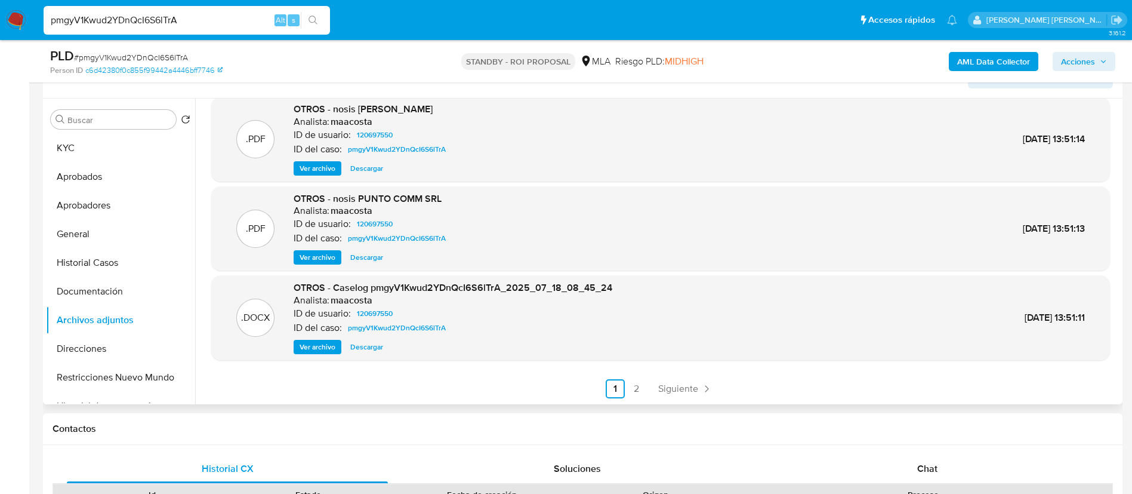
click at [313, 347] on span "Ver archivo" at bounding box center [318, 347] width 36 height 12
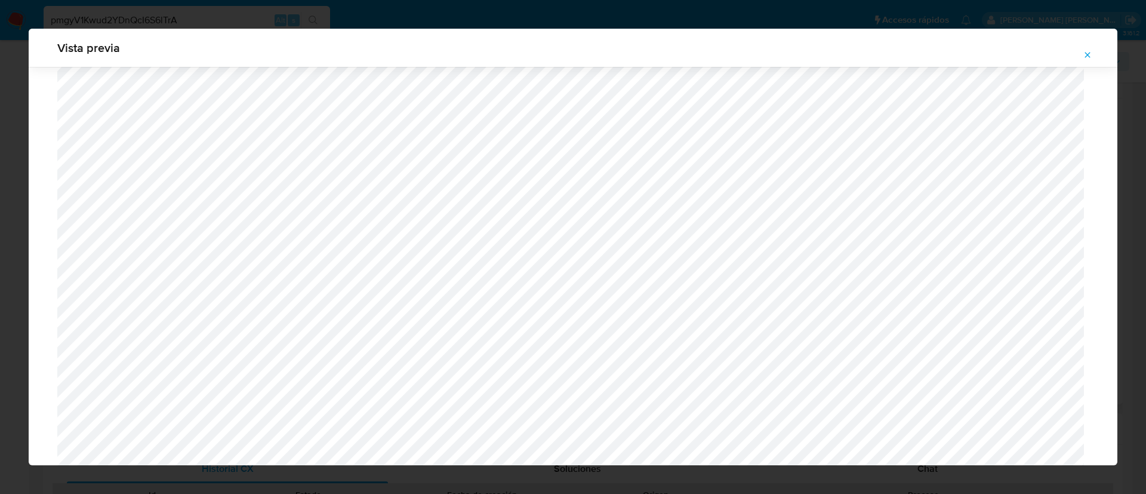
scroll to position [572, 0]
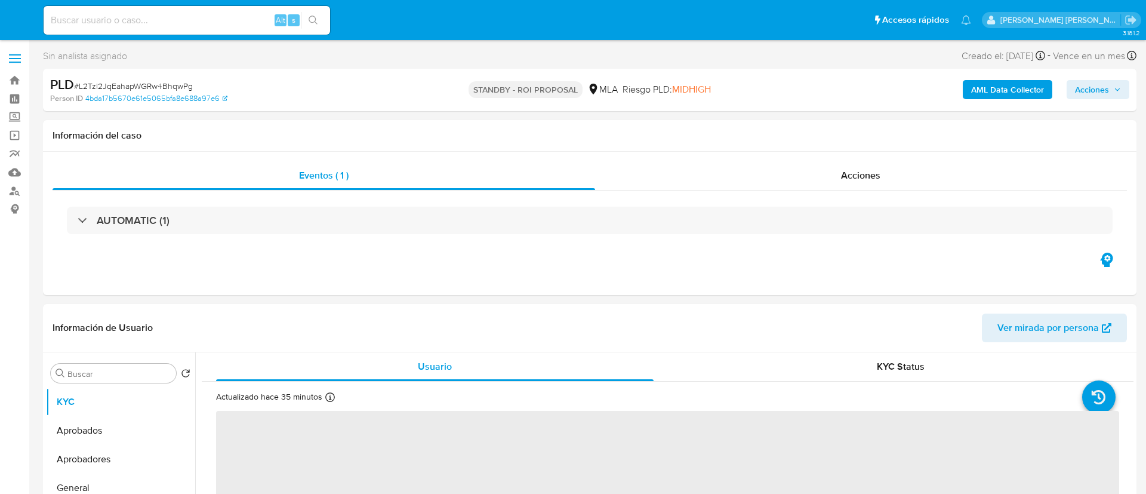
select select "10"
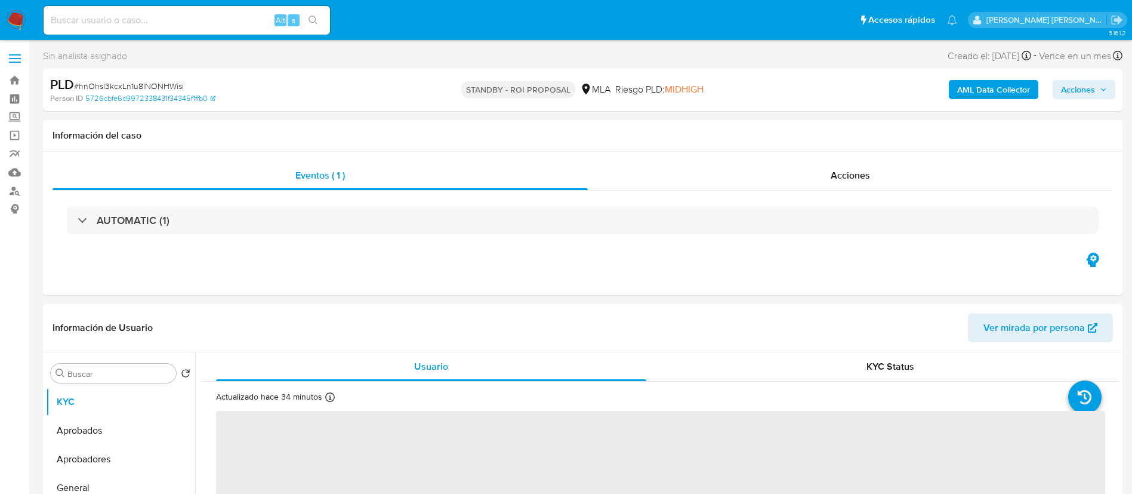
select select "10"
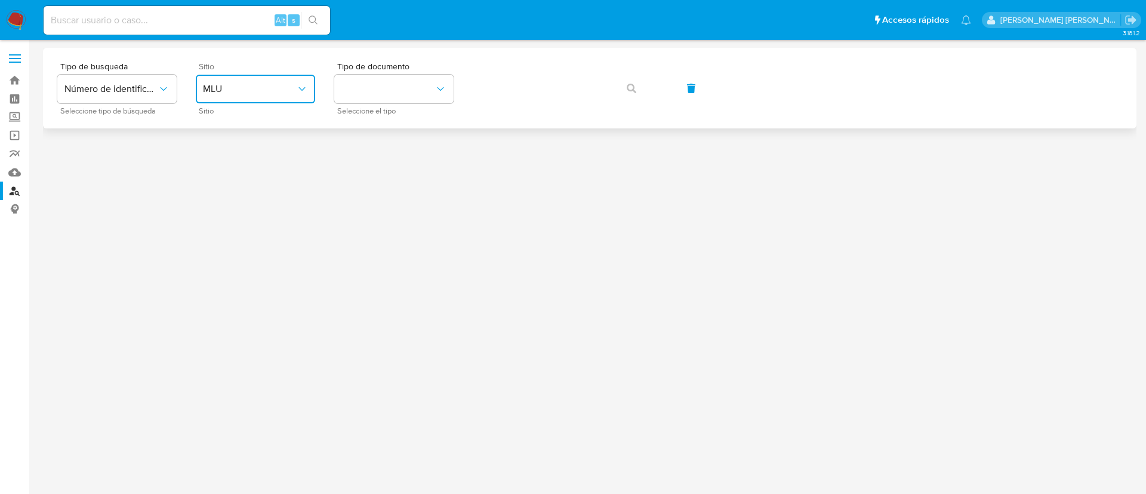
click at [212, 87] on span "MLU" at bounding box center [249, 89] width 93 height 12
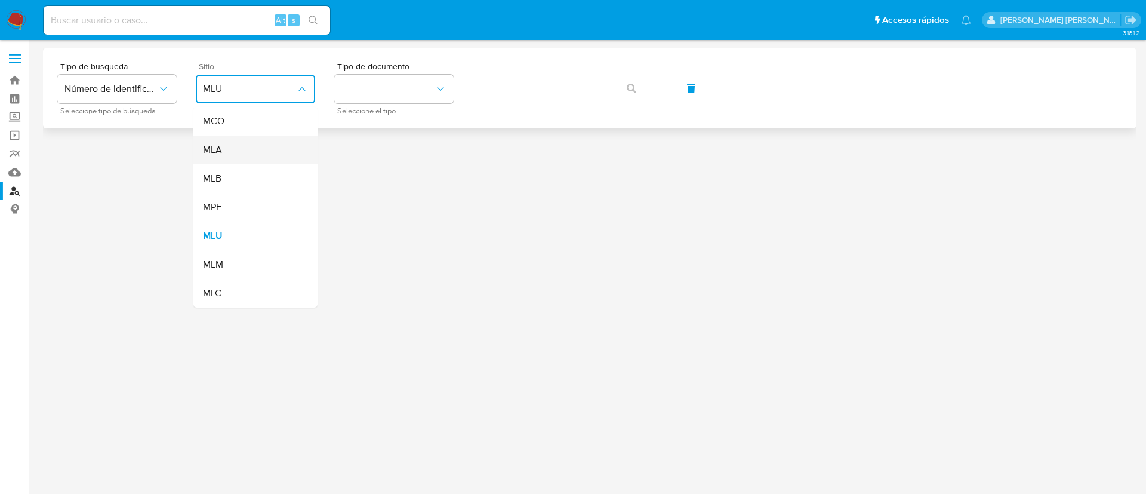
click at [253, 157] on div "MLA" at bounding box center [252, 150] width 98 height 29
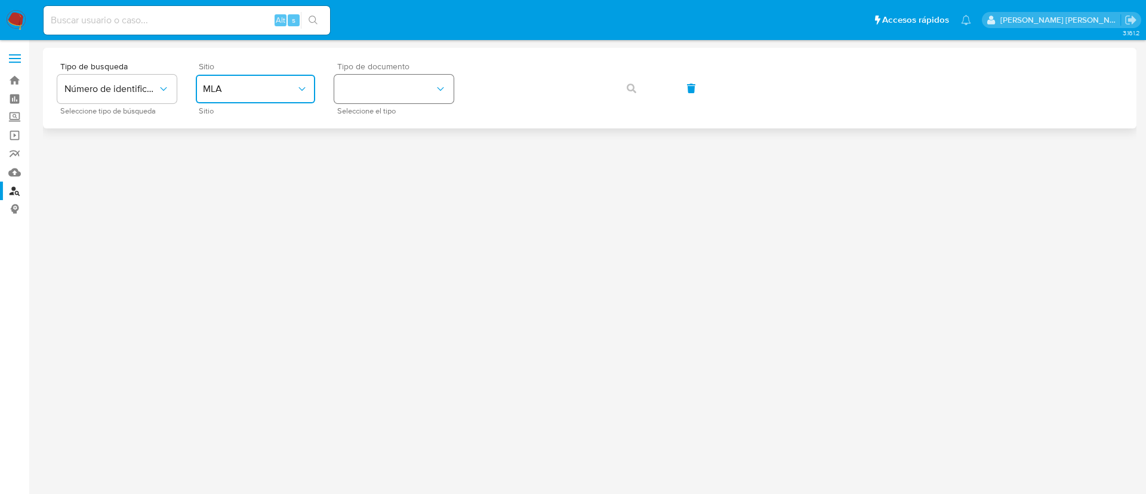
click at [407, 94] on button "identificationType" at bounding box center [393, 89] width 119 height 29
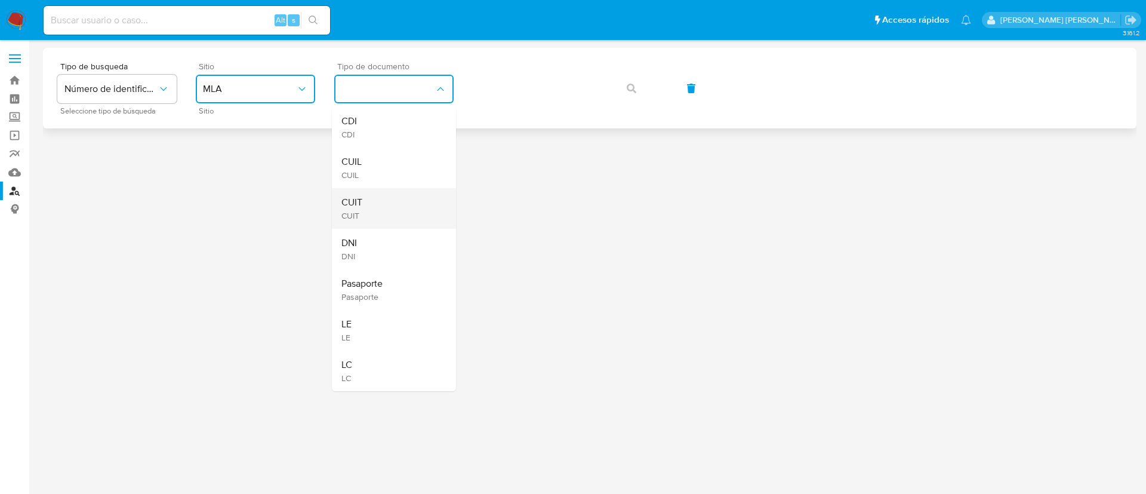
click at [396, 207] on div "CUIT CUIT" at bounding box center [390, 208] width 98 height 41
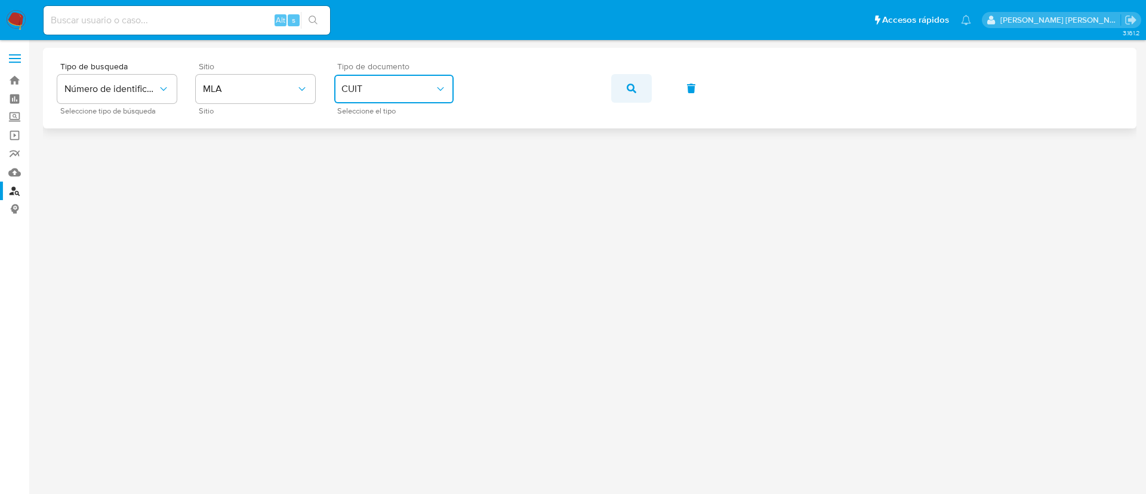
click at [638, 87] on button "button" at bounding box center [631, 88] width 41 height 29
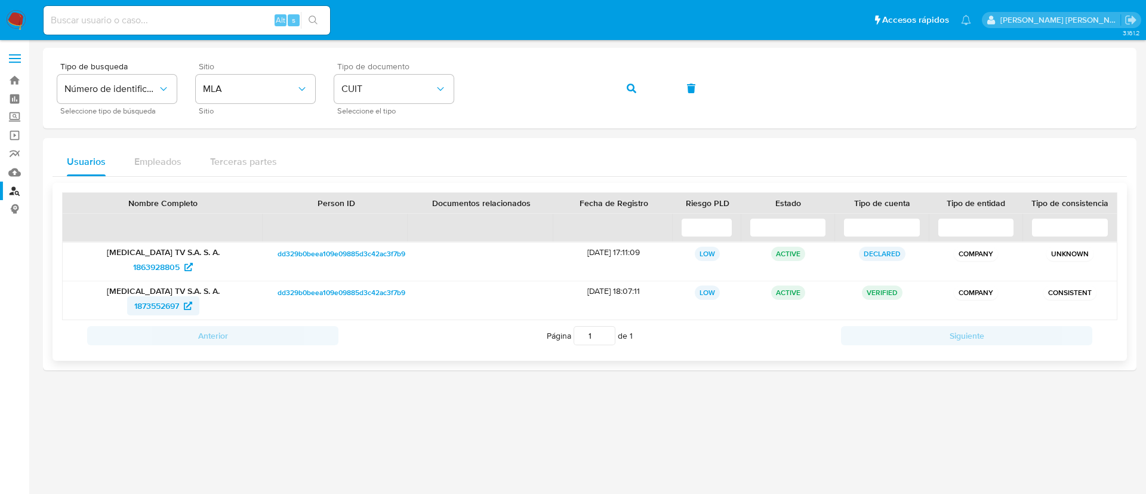
click at [154, 307] on span "1873552697" at bounding box center [156, 305] width 45 height 19
click at [632, 86] on icon "button" at bounding box center [632, 89] width 10 height 10
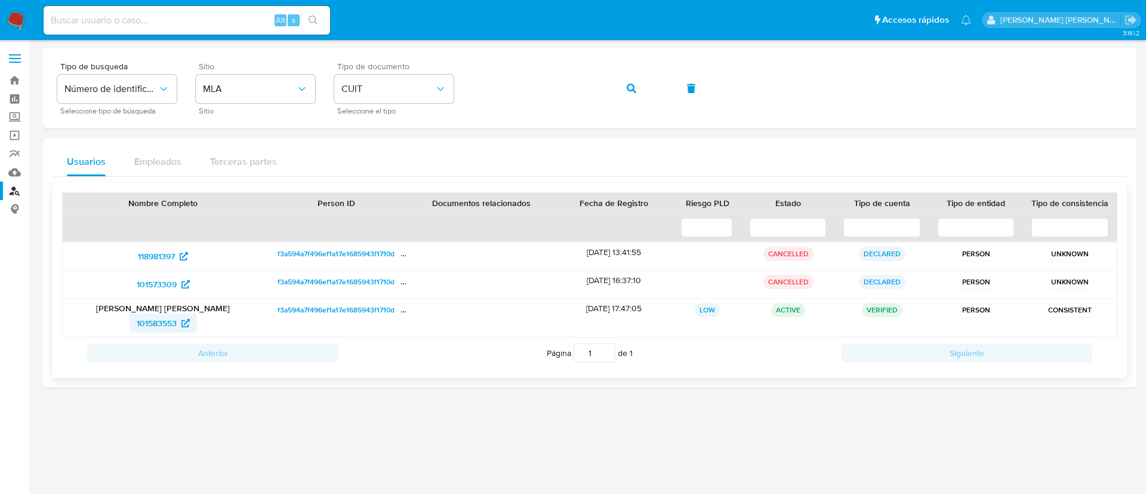
click at [148, 331] on span "101583553" at bounding box center [157, 322] width 40 height 19
click at [626, 89] on button "button" at bounding box center [631, 88] width 41 height 29
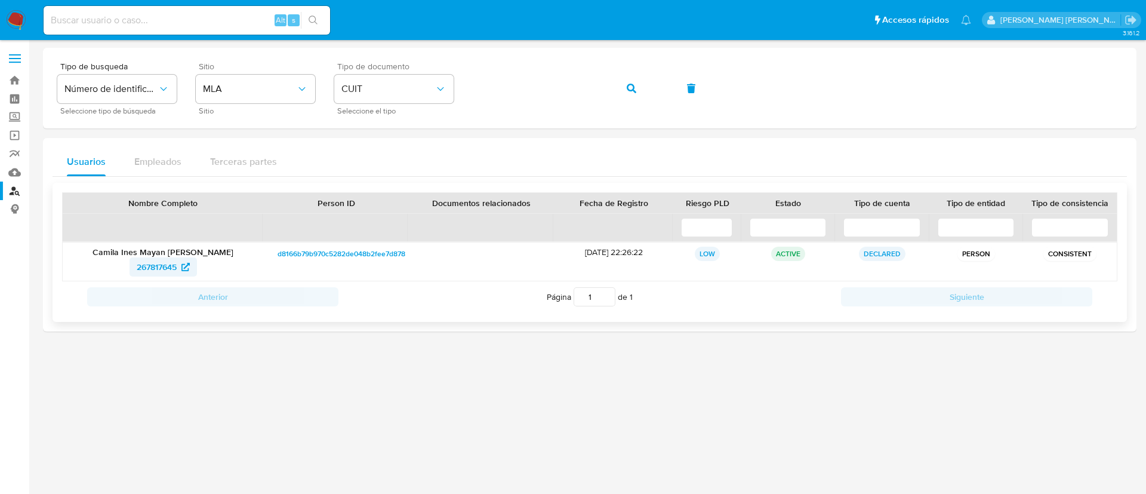
click at [170, 260] on span "267817645" at bounding box center [157, 266] width 40 height 19
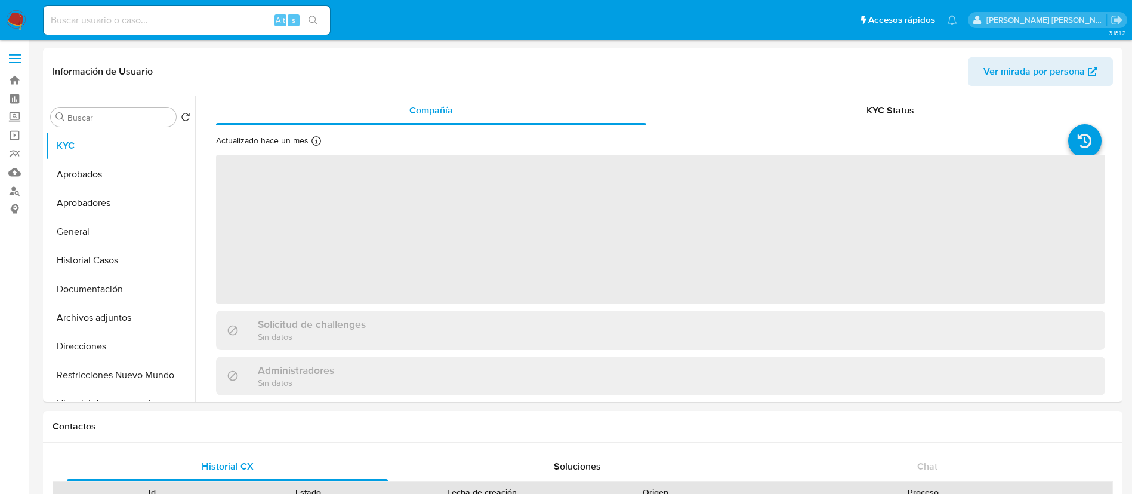
select select "10"
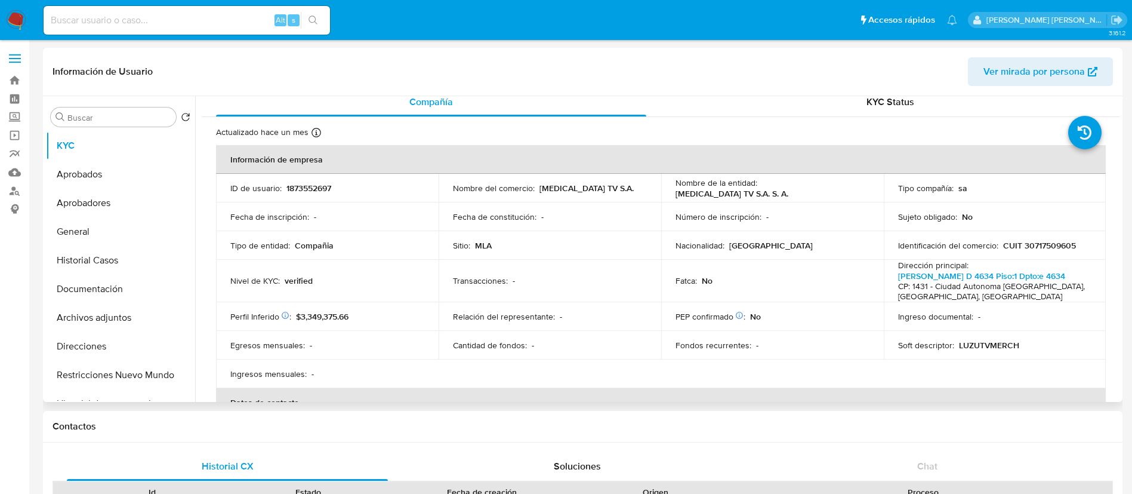
scroll to position [11, 0]
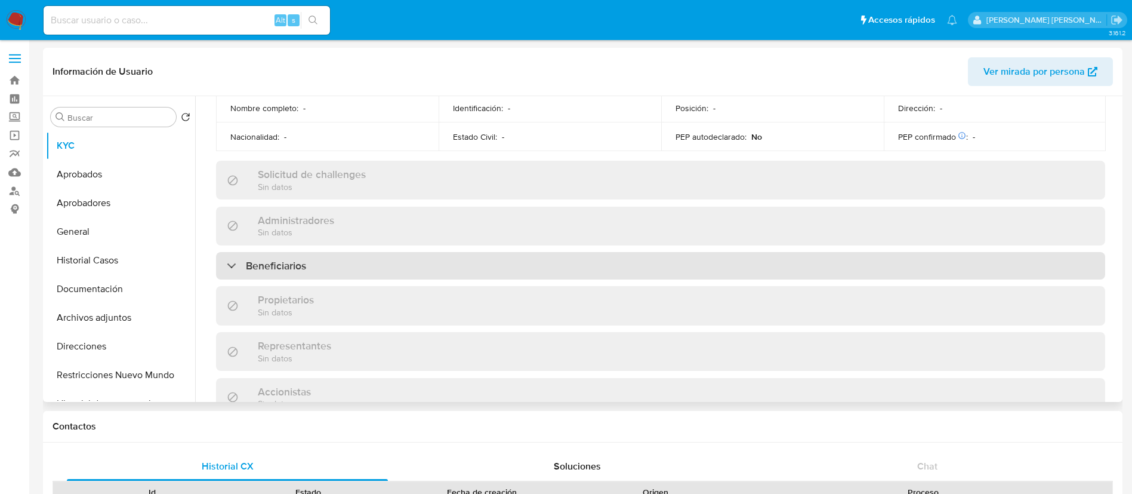
click at [306, 268] on div "Beneficiarios" at bounding box center [661, 265] width 890 height 27
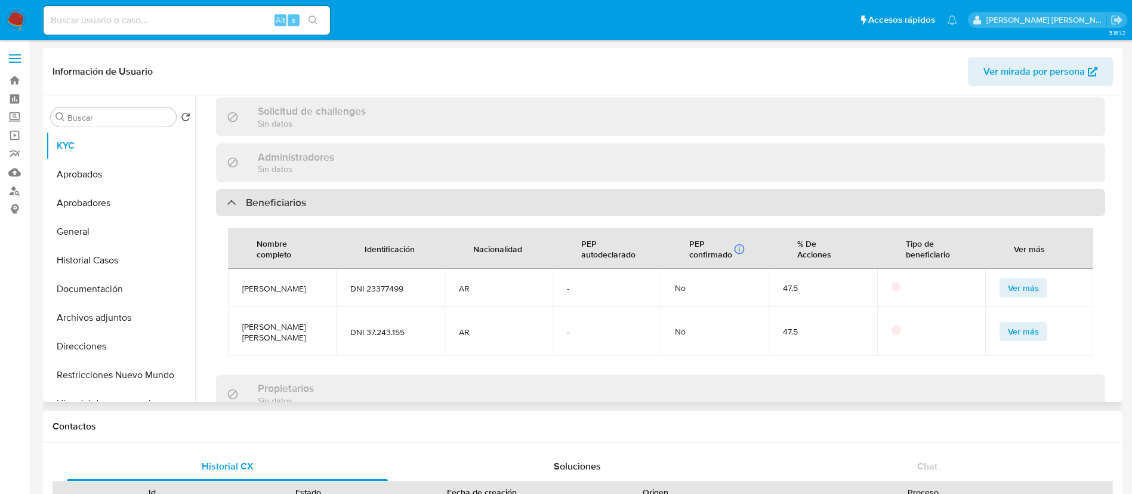
scroll to position [617, 0]
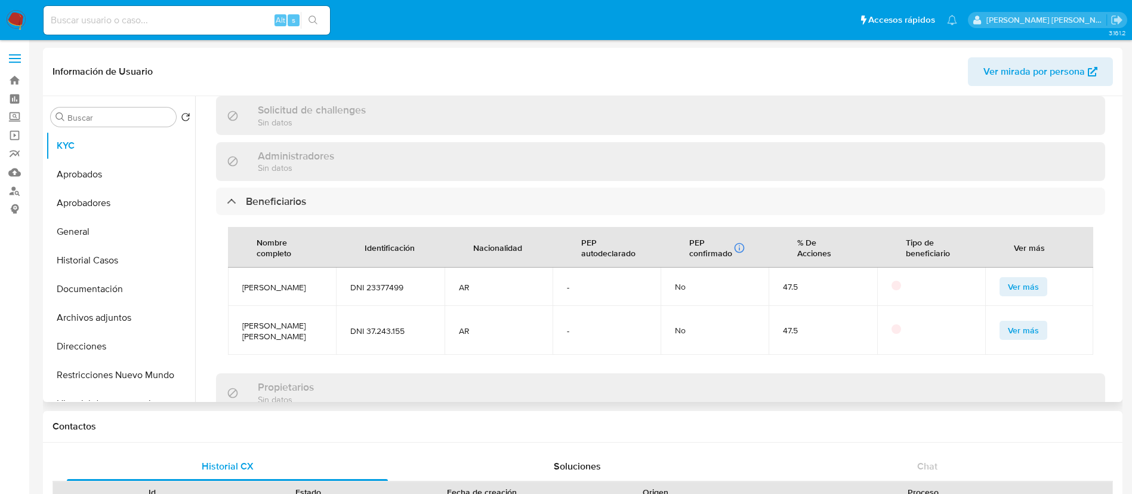
click at [1008, 327] on span "Ver más" at bounding box center [1023, 330] width 31 height 17
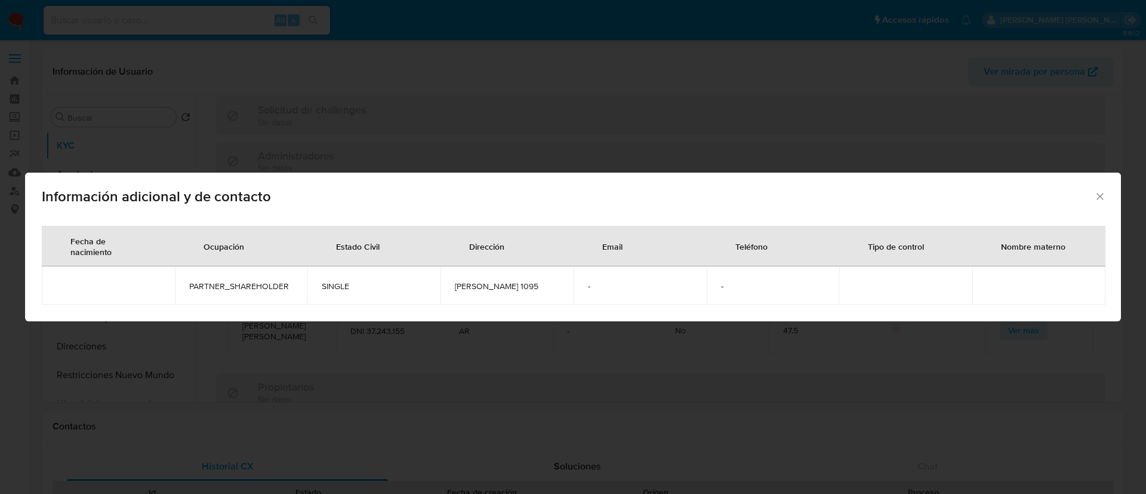
click at [533, 126] on div "Información adicional y de contacto Fecha de nacimiento Ocupación Estado Civil …" at bounding box center [573, 247] width 1146 height 494
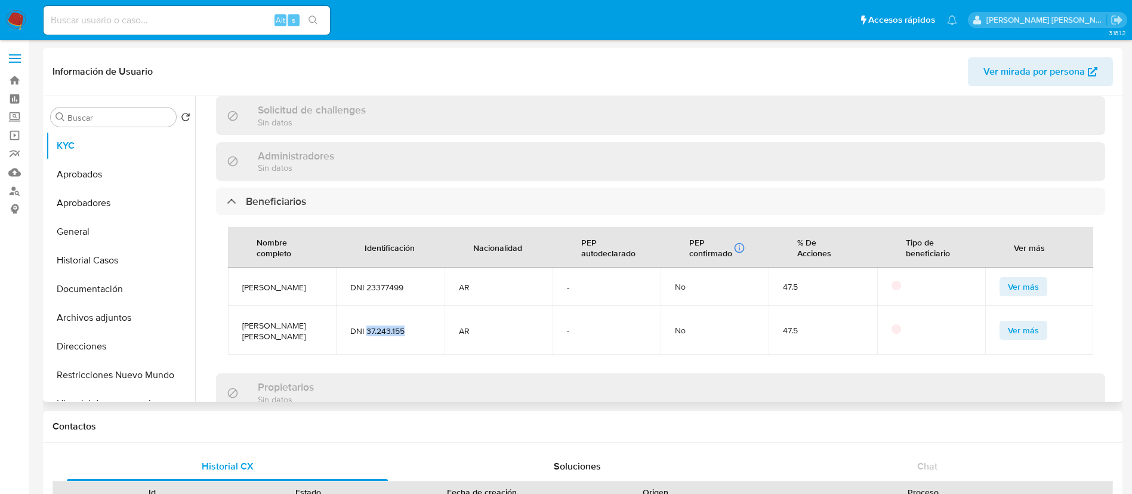
drag, startPoint x: 366, startPoint y: 323, endPoint x: 405, endPoint y: 322, distance: 38.8
click at [405, 325] on span "DNI 37.243.155" at bounding box center [389, 330] width 79 height 11
copy span "37.243.155"
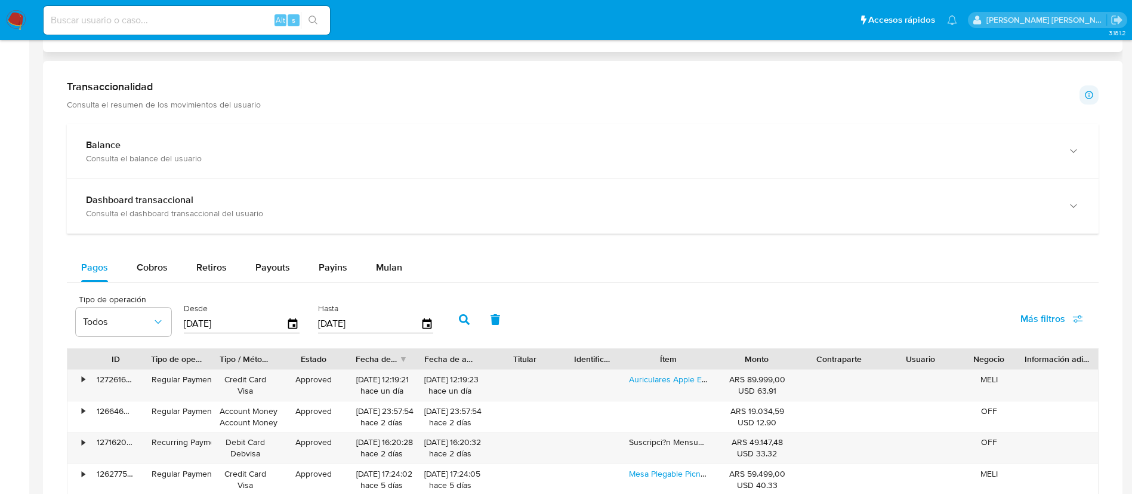
scroll to position [512, 0]
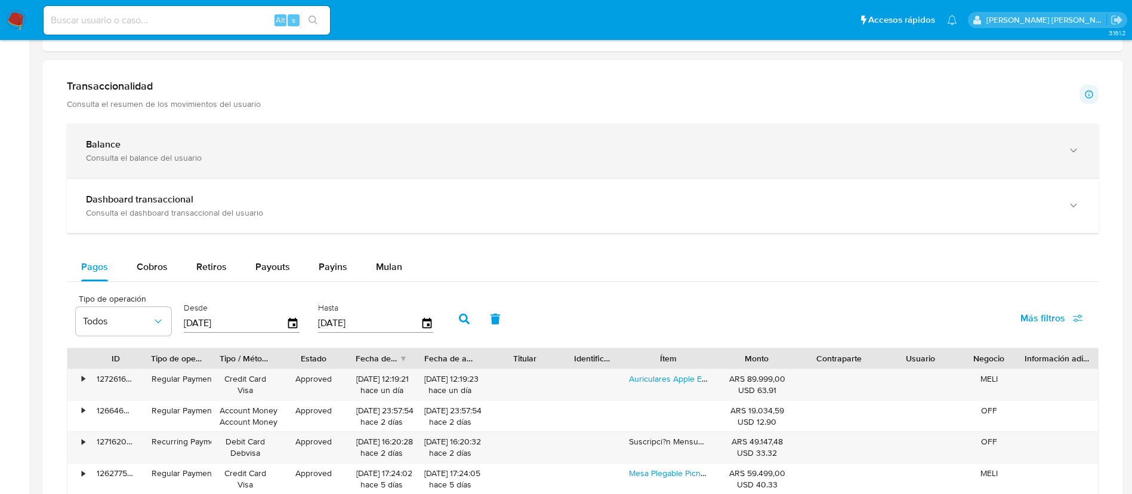
click at [145, 144] on div "Balance" at bounding box center [571, 145] width 970 height 12
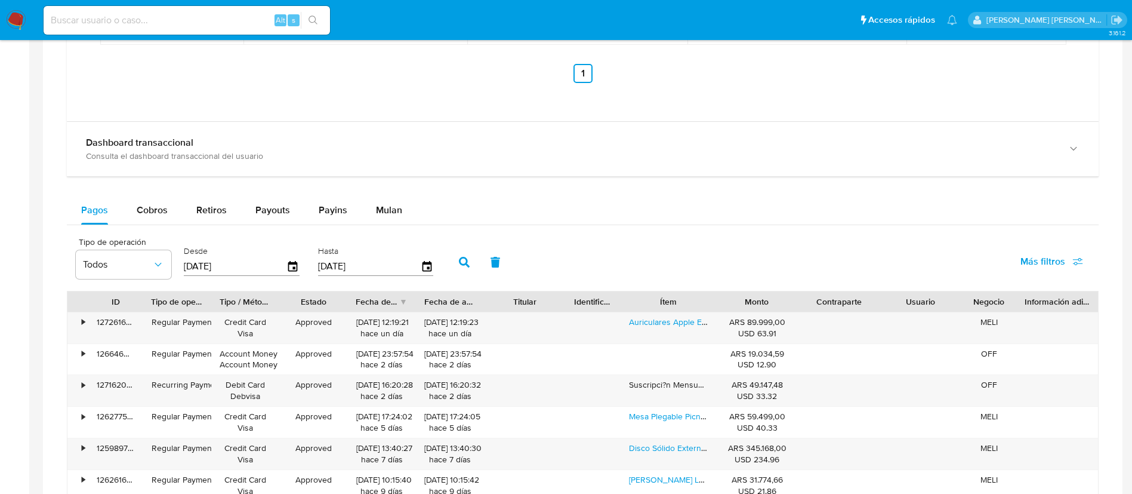
scroll to position [979, 0]
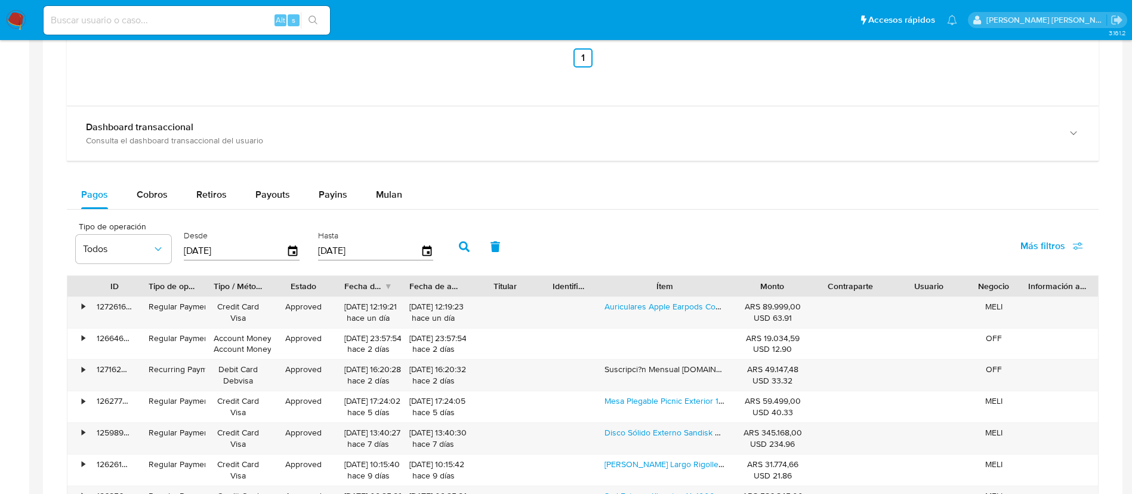
drag, startPoint x: 722, startPoint y: 288, endPoint x: 764, endPoint y: 290, distance: 41.8
click at [764, 290] on div "ID Tipo de operación Tipo / Método Estado Fecha de creación Fecha de aprobación…" at bounding box center [582, 286] width 1031 height 20
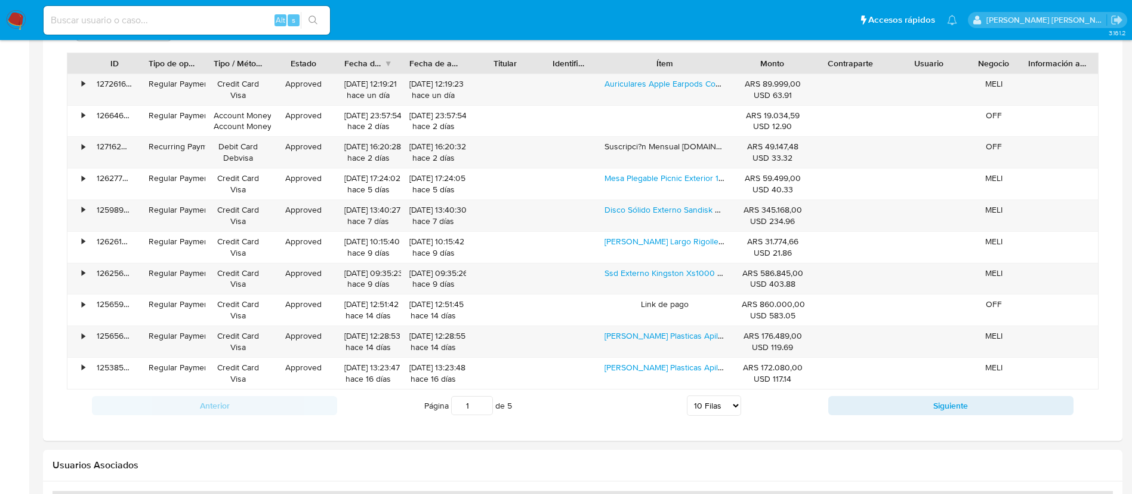
scroll to position [1203, 0]
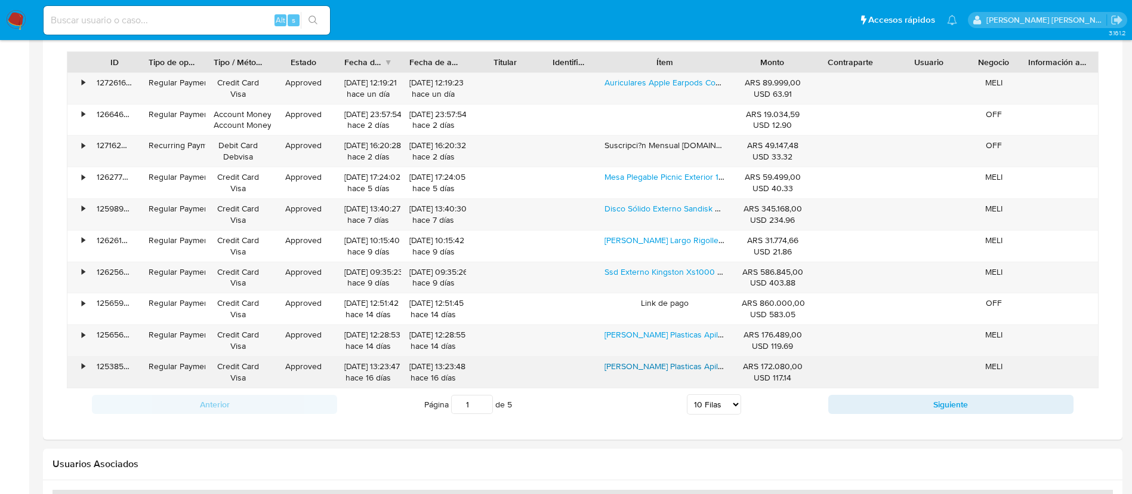
click at [671, 367] on link "Sillas Plasticas Apilables Reforzadas Galana Malba Pack 6 Color Negro" at bounding box center [756, 366] width 303 height 12
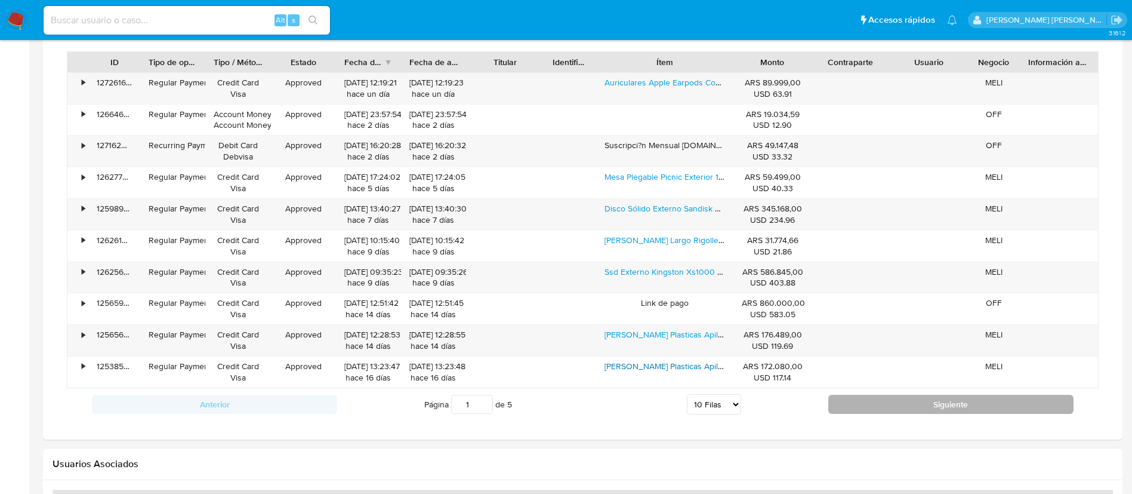
click at [866, 401] on button "Siguiente" at bounding box center [951, 404] width 245 height 19
type input "2"
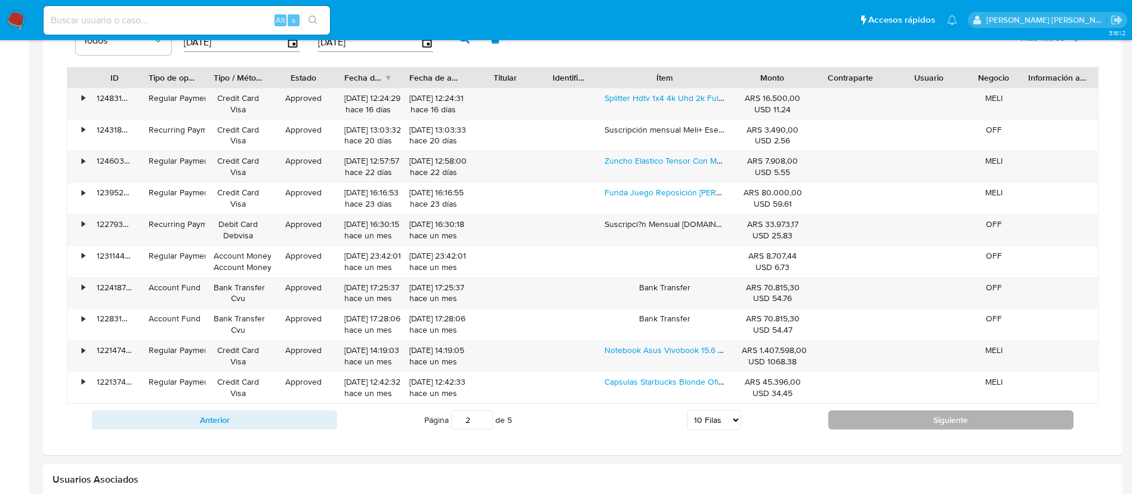
scroll to position [1187, 0]
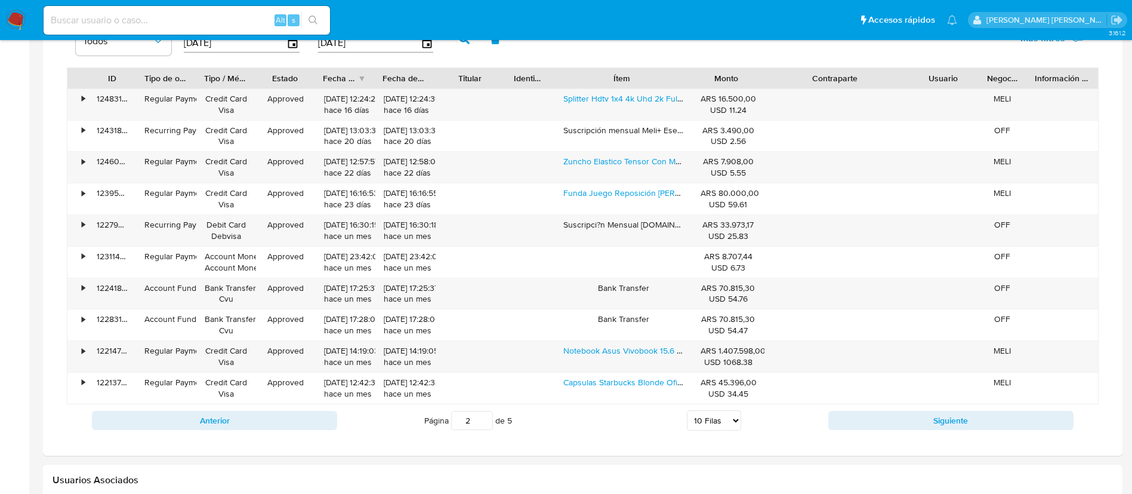
drag, startPoint x: 892, startPoint y: 73, endPoint x: 959, endPoint y: 85, distance: 68.4
click at [959, 85] on div "ID Tipo de operación Tipo / Método Estado Fecha de creación Fecha de aprobación…" at bounding box center [582, 78] width 1031 height 20
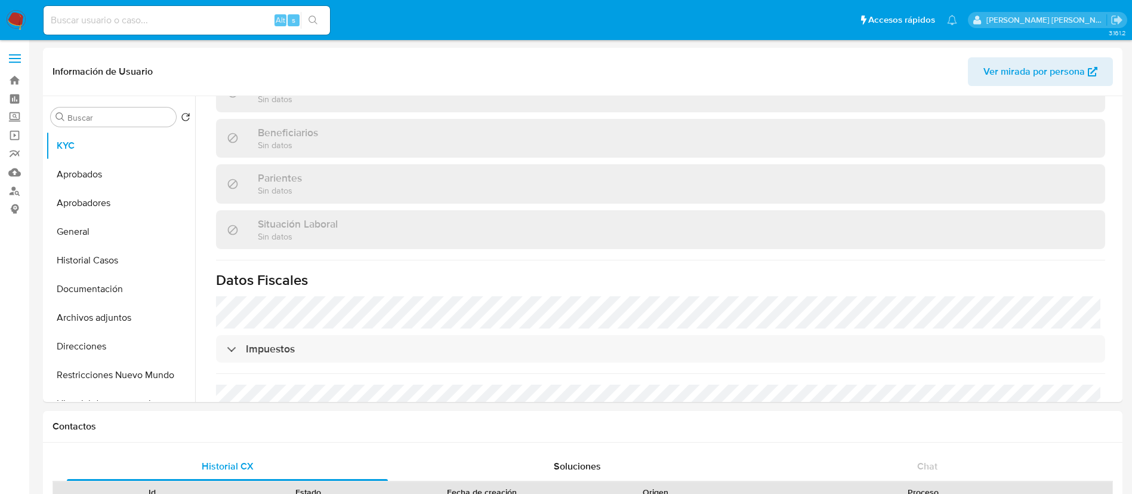
scroll to position [269, 0]
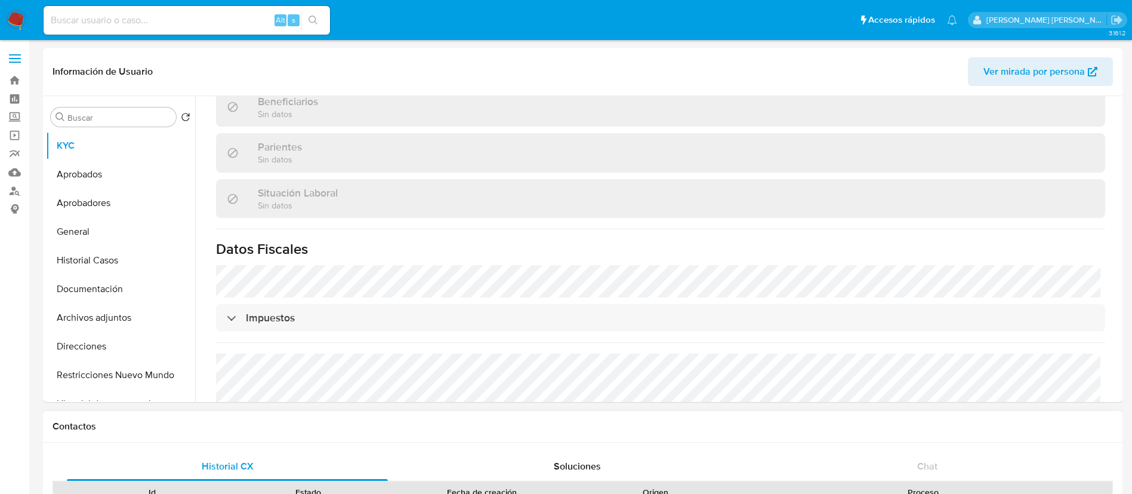
select select "10"
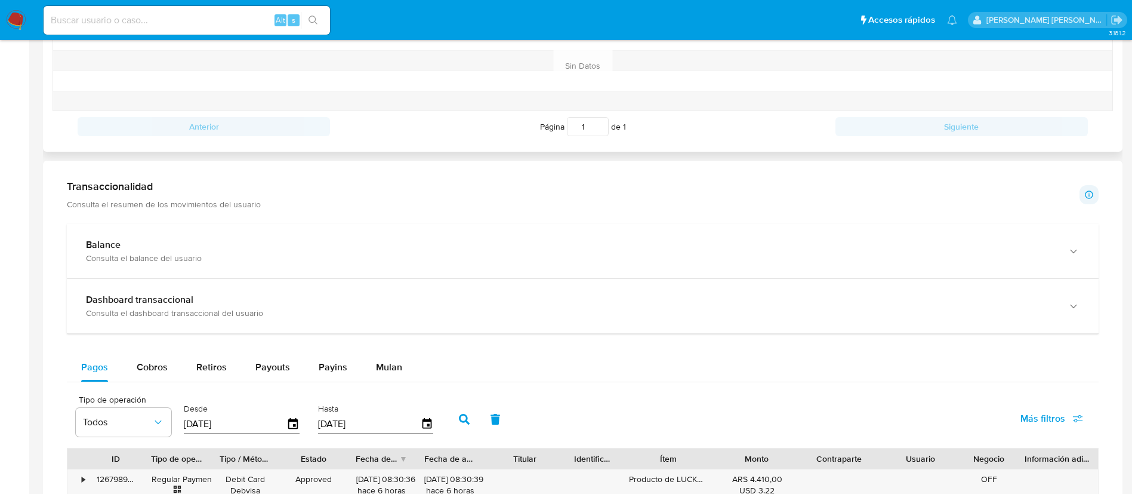
scroll to position [494, 0]
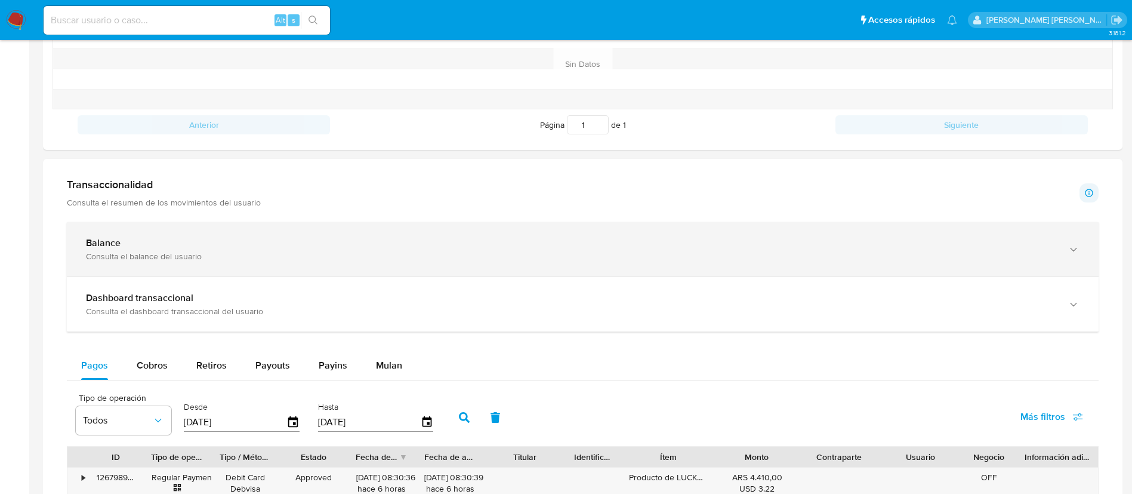
click at [602, 254] on div "Consulta el balance del usuario" at bounding box center [571, 256] width 970 height 11
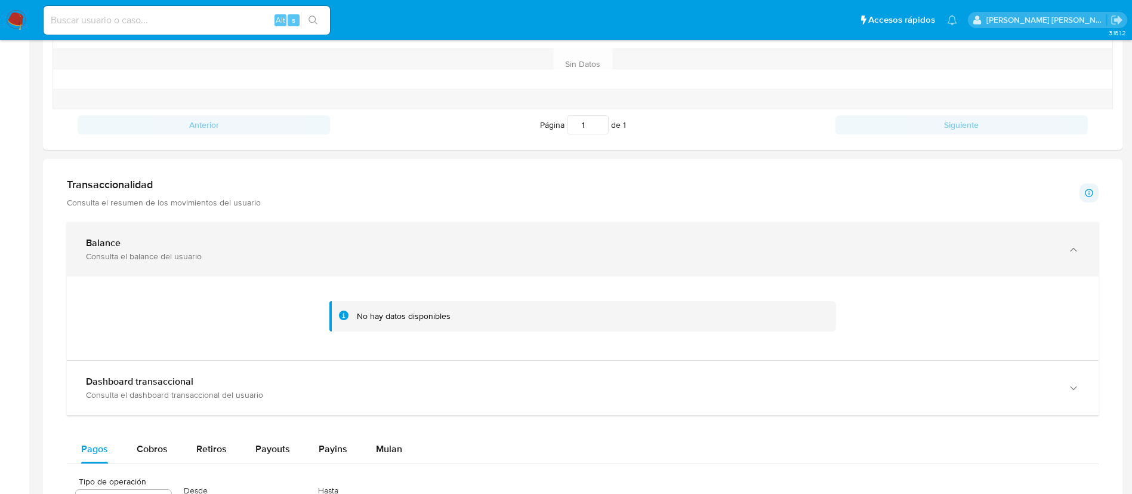
click at [593, 255] on div "Consulta el balance del usuario" at bounding box center [571, 256] width 970 height 11
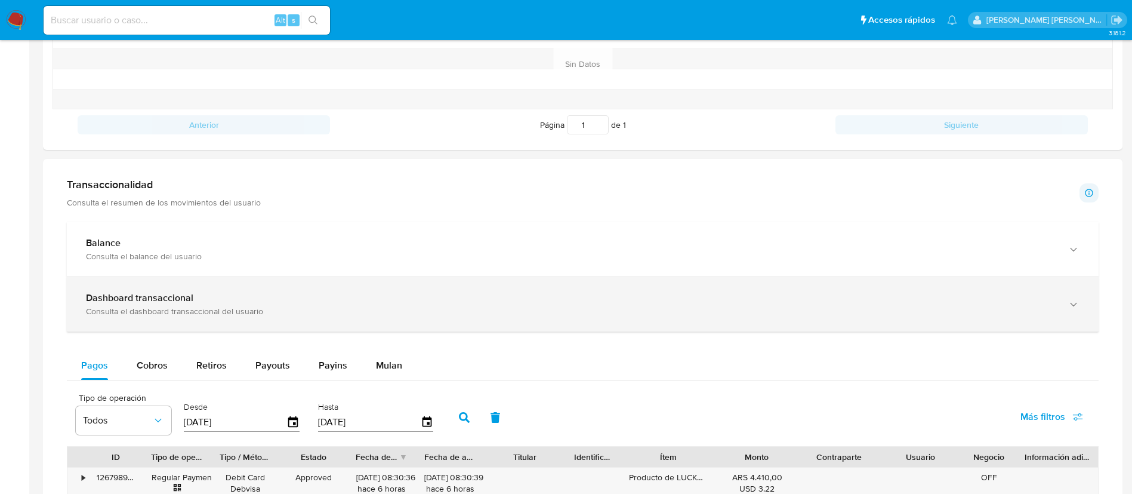
click at [581, 297] on div "Dashboard transaccional" at bounding box center [571, 298] width 970 height 12
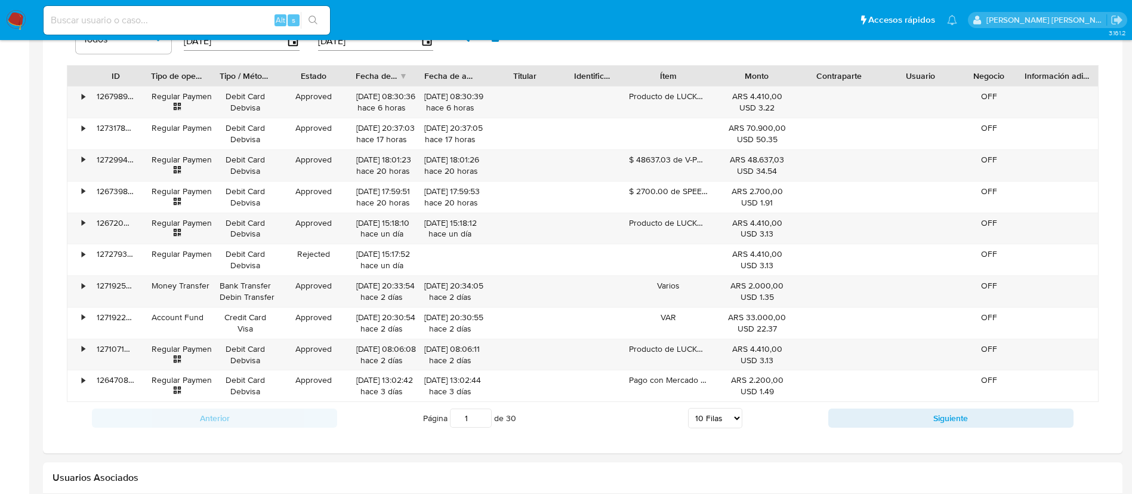
scroll to position [1436, 0]
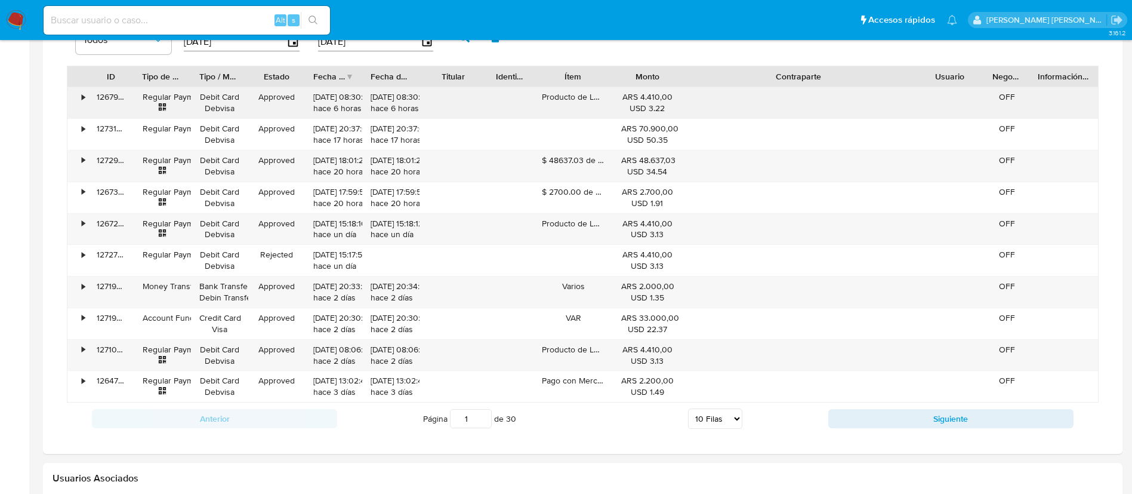
drag, startPoint x: 870, startPoint y: 77, endPoint x: 1022, endPoint y: 89, distance: 152.7
click at [1022, 89] on div "ID Tipo de operación Tipo / Método Estado Fecha de creación Fecha de aprobación…" at bounding box center [583, 234] width 1032 height 337
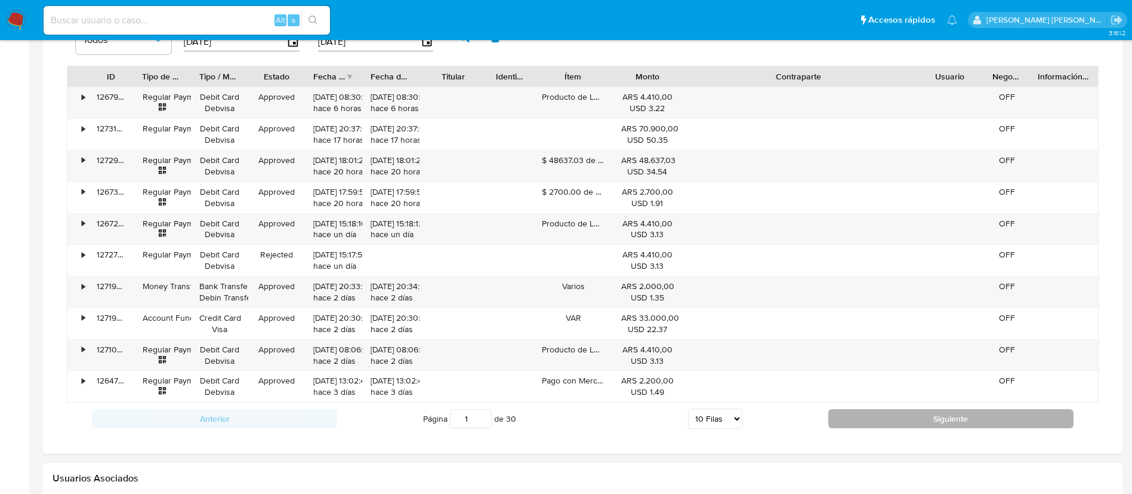
click at [833, 420] on button "Siguiente" at bounding box center [951, 418] width 245 height 19
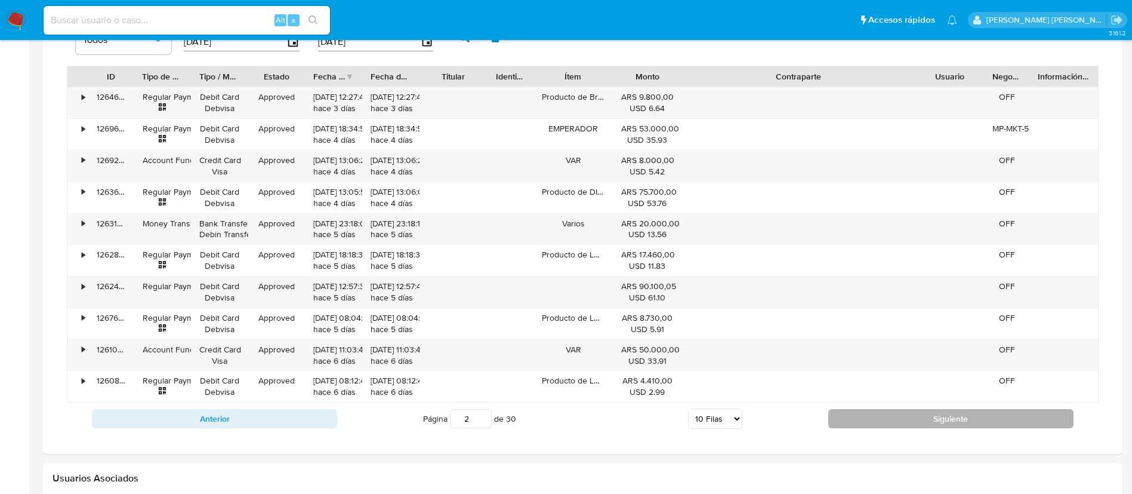
click at [857, 418] on button "Siguiente" at bounding box center [951, 418] width 245 height 19
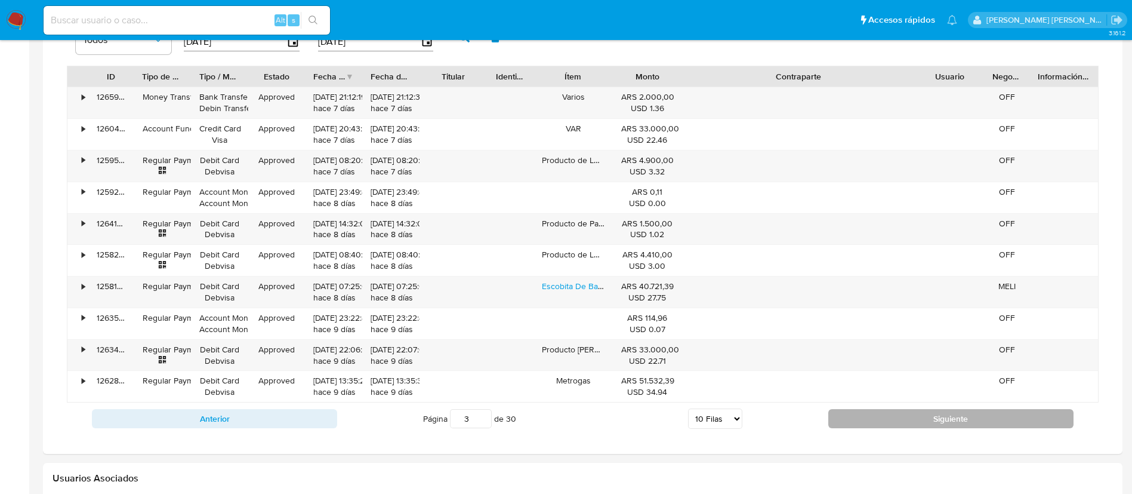
click at [842, 415] on button "Siguiente" at bounding box center [951, 418] width 245 height 19
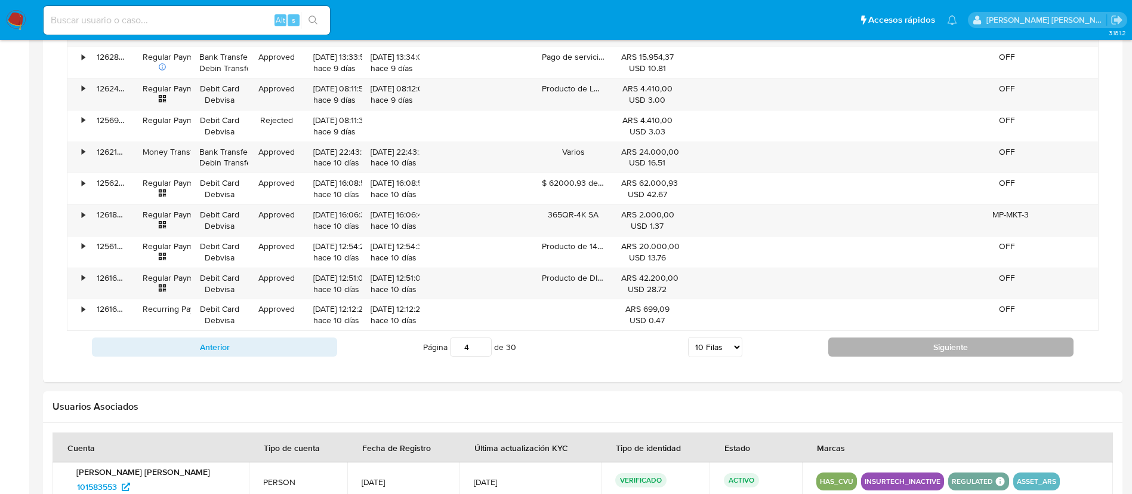
scroll to position [1506, 0]
click at [861, 349] on button "Siguiente" at bounding box center [951, 347] width 245 height 19
type input "5"
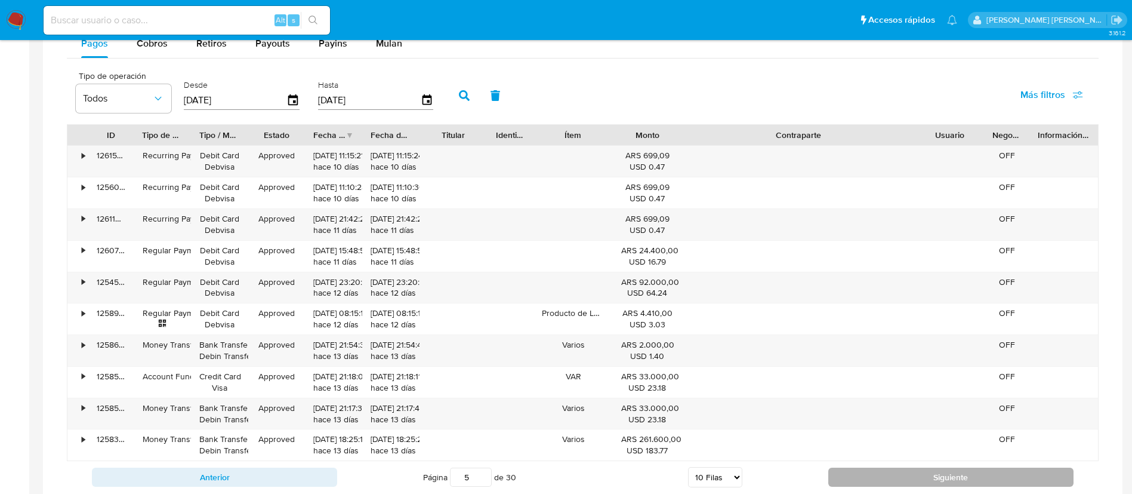
scroll to position [1378, 0]
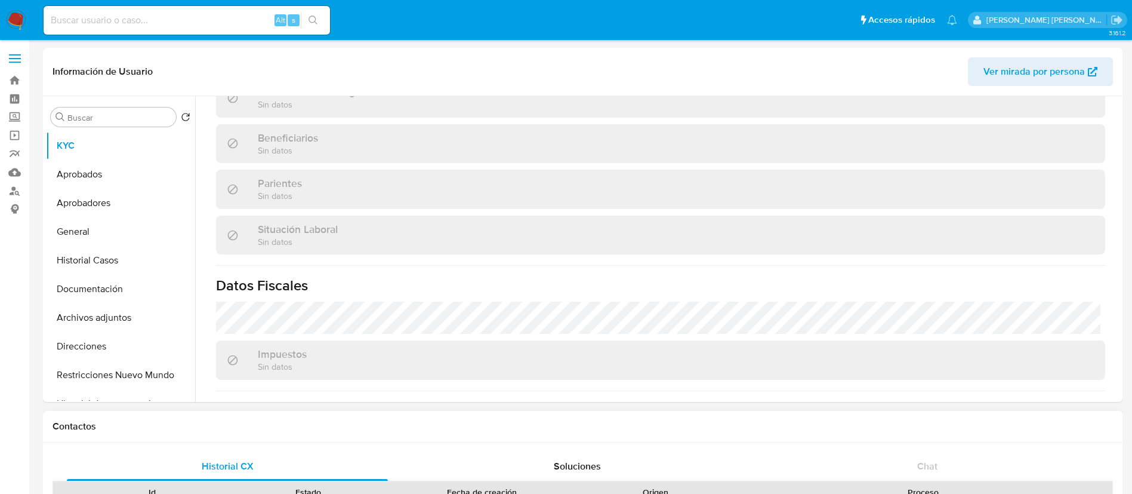
scroll to position [29, 0]
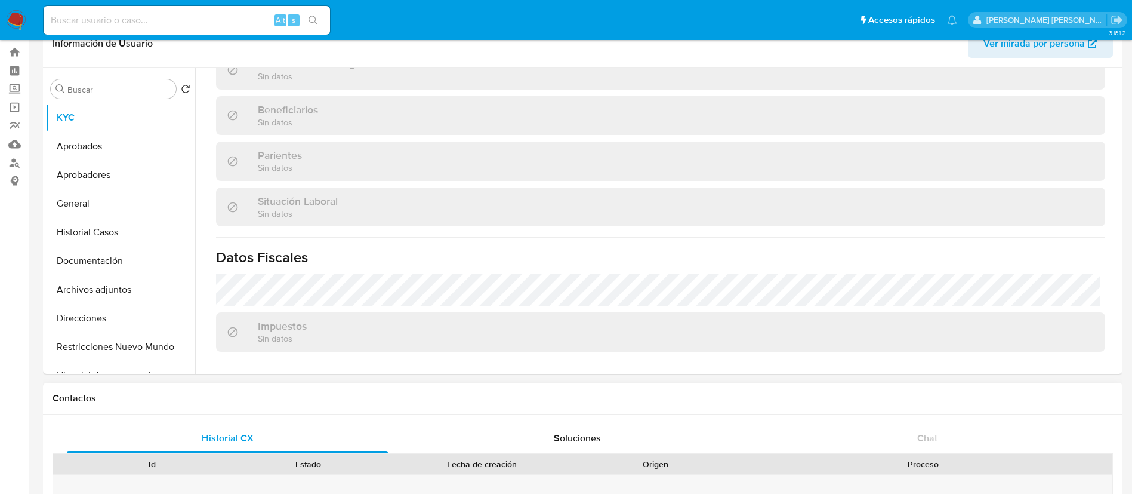
select select "10"
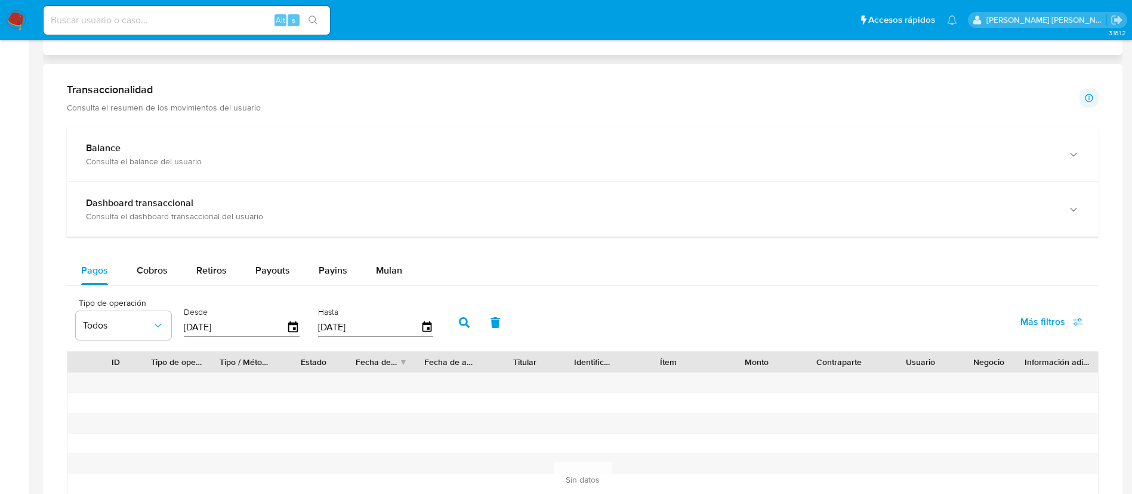
scroll to position [590, 0]
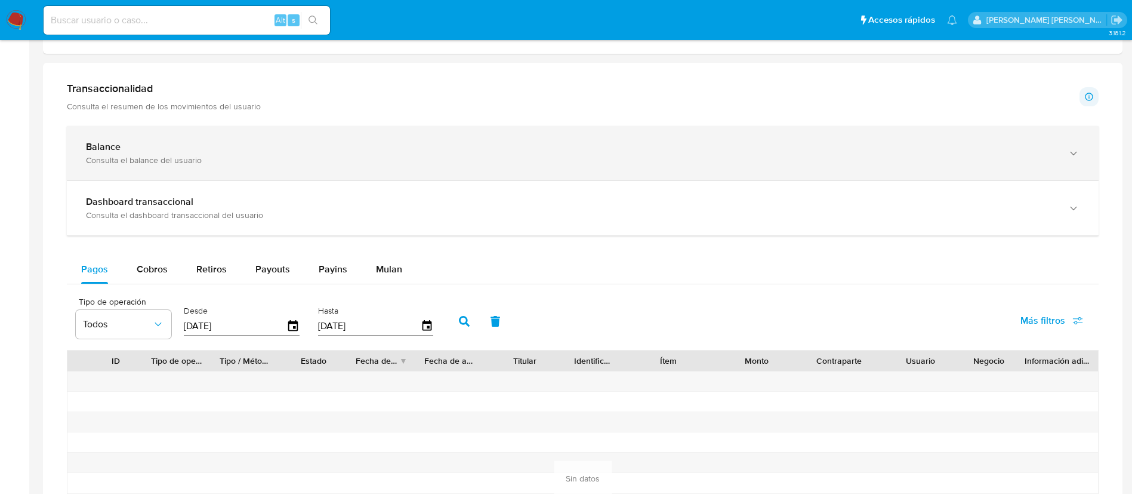
click at [478, 165] on div "Balance Consulta el balance del usuario" at bounding box center [583, 153] width 1032 height 54
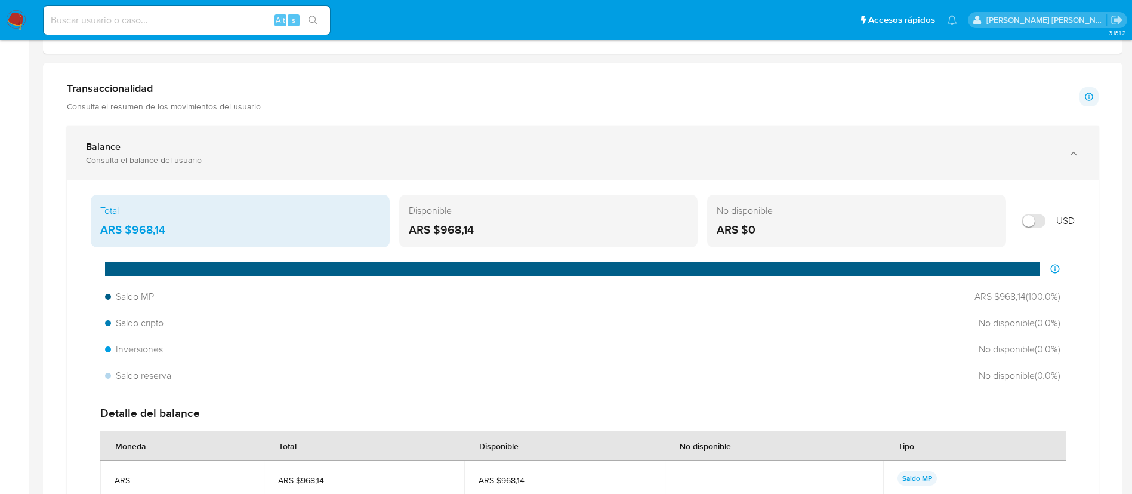
click at [478, 165] on div "Balance Consulta el balance del usuario" at bounding box center [583, 153] width 1032 height 54
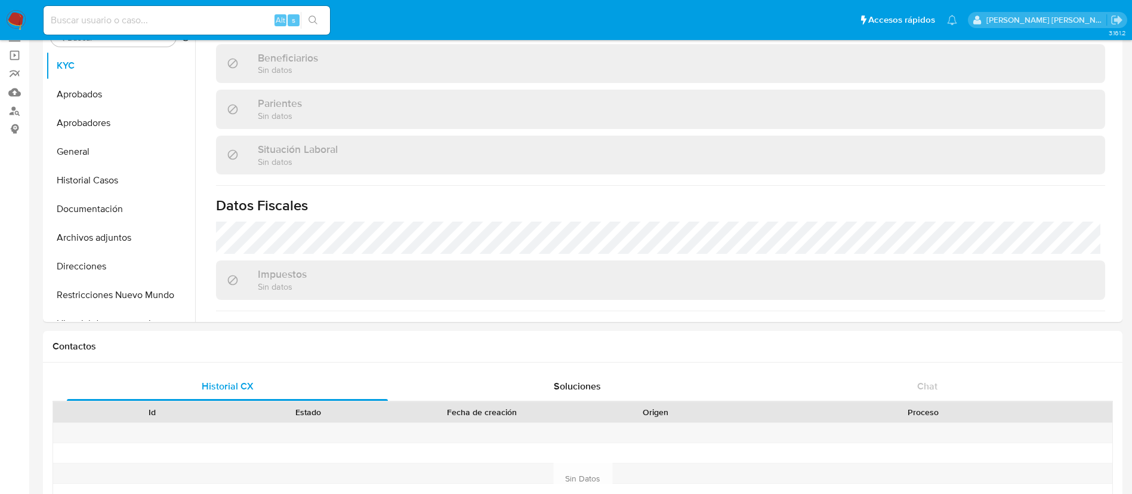
scroll to position [0, 0]
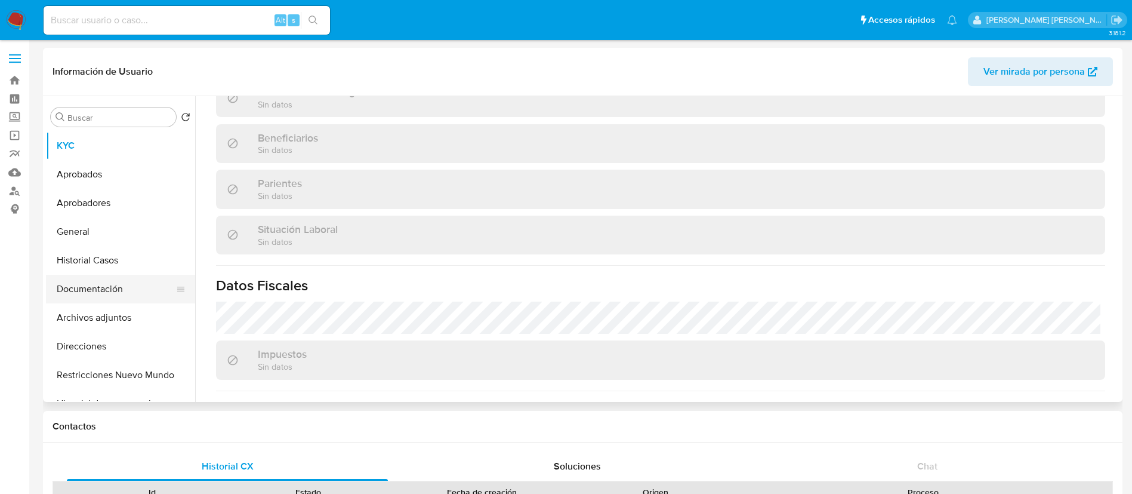
click at [108, 288] on button "Documentación" at bounding box center [116, 289] width 140 height 29
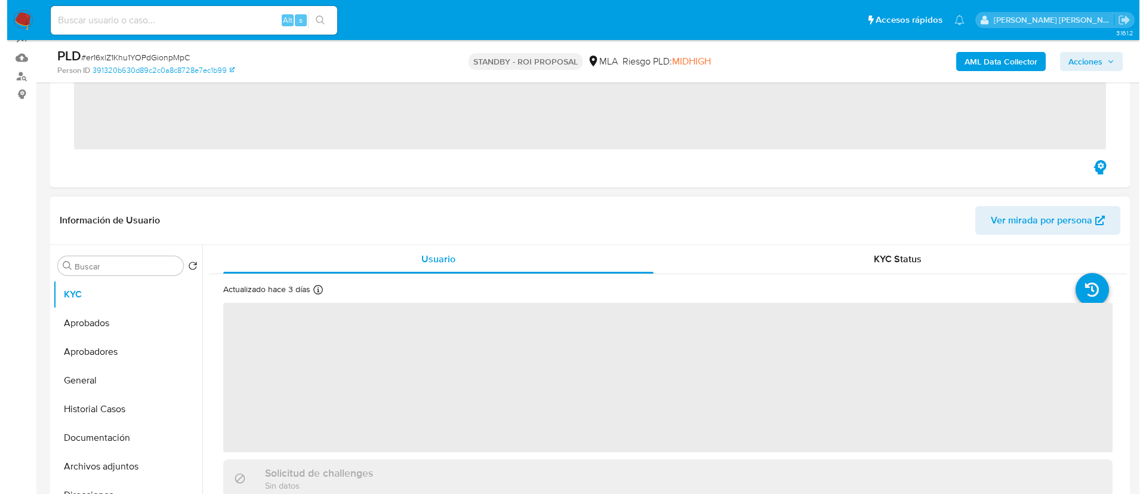
scroll to position [116, 0]
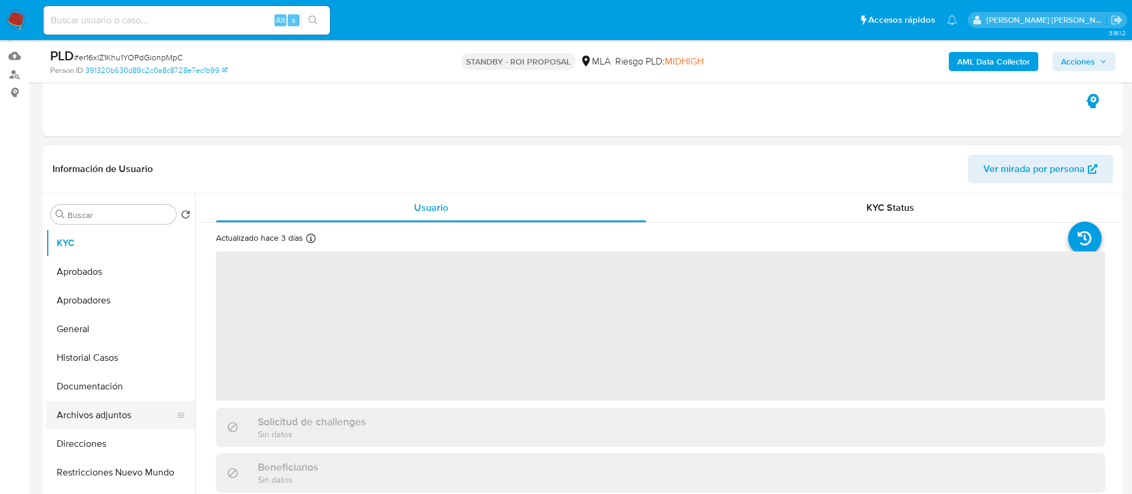
select select "10"
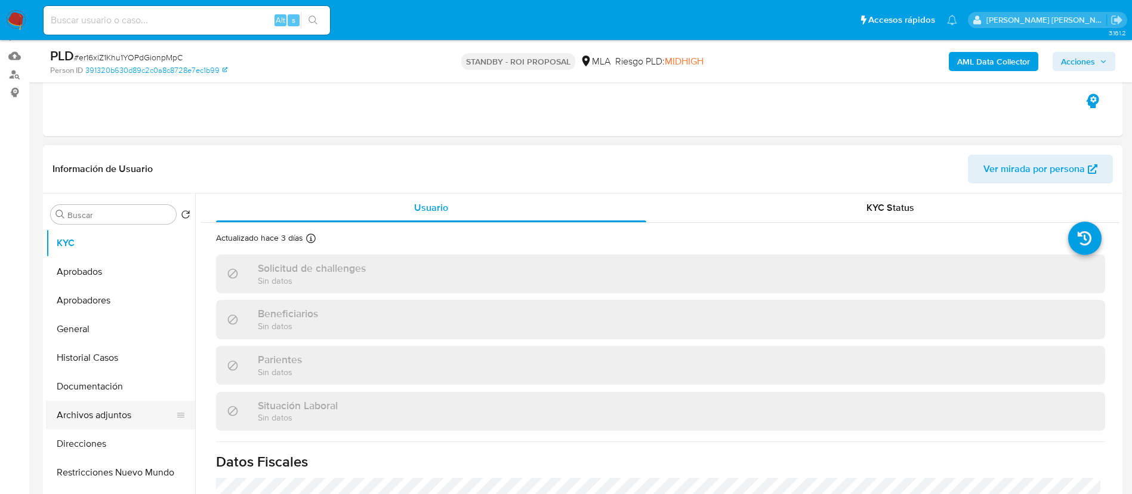
click at [97, 410] on button "Archivos adjuntos" at bounding box center [116, 415] width 140 height 29
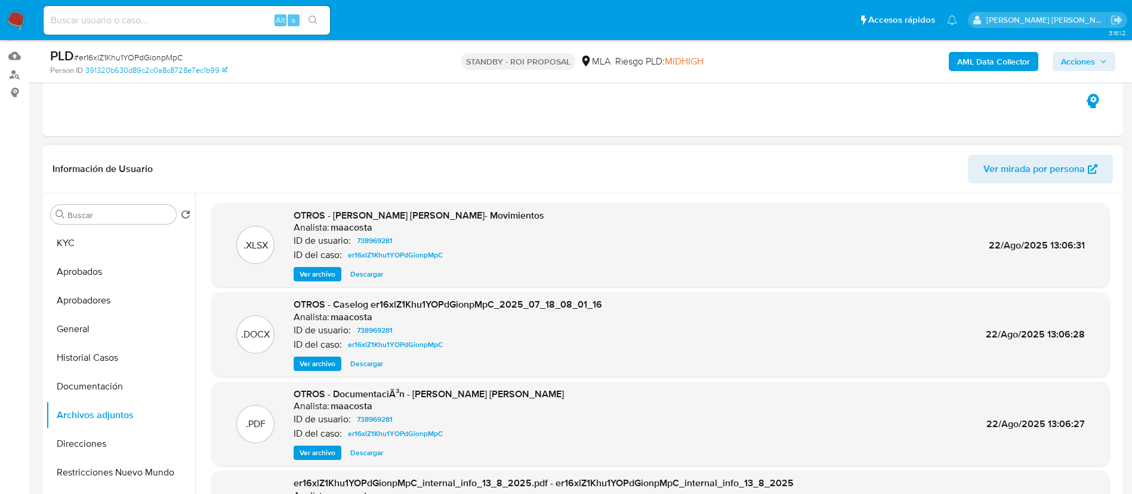
click at [324, 368] on span "Ver archivo" at bounding box center [318, 364] width 36 height 12
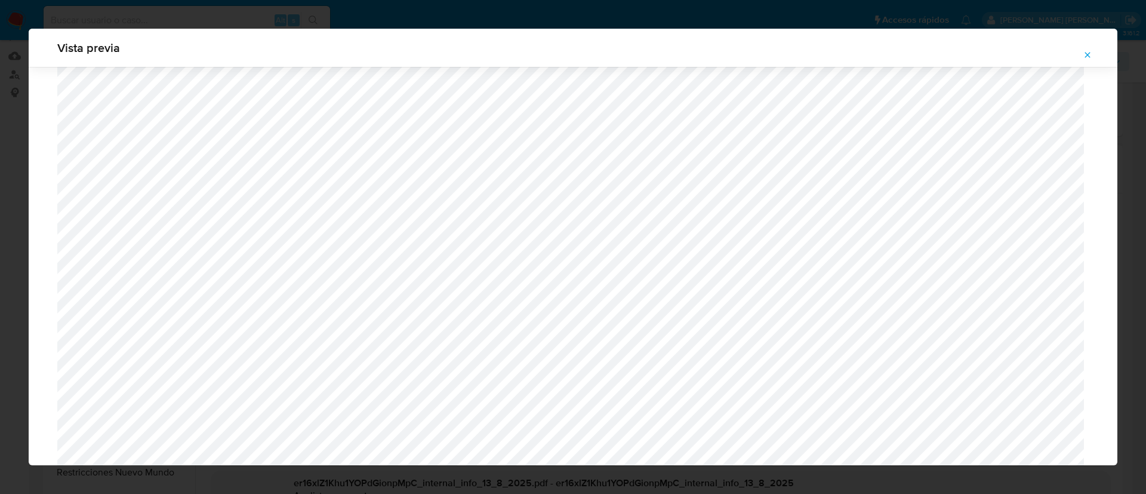
scroll to position [466, 0]
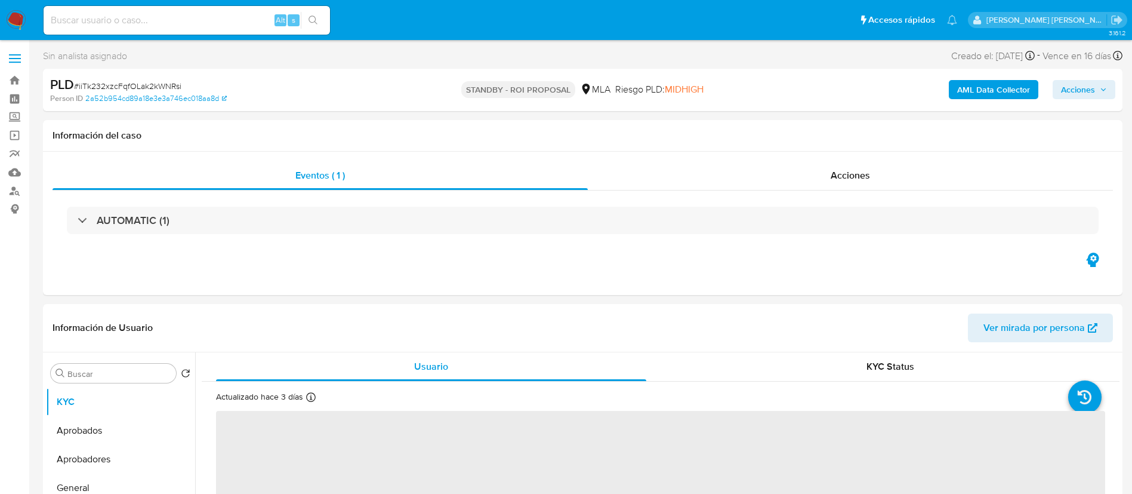
select select "10"
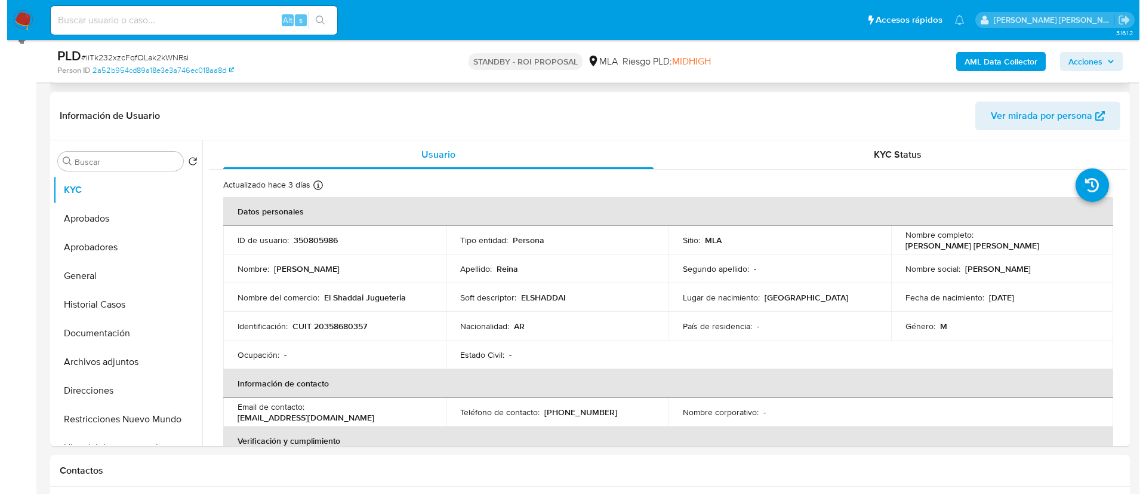
scroll to position [182, 0]
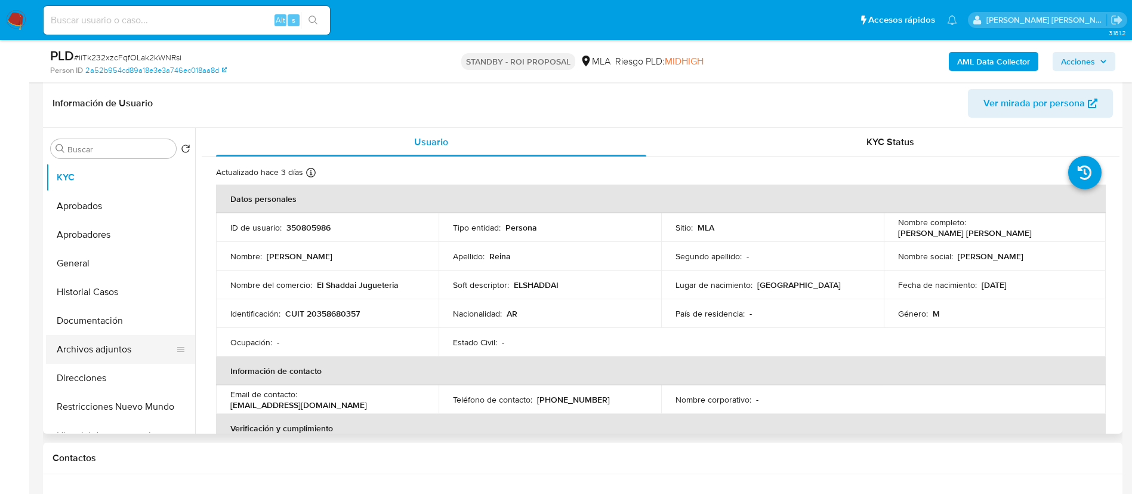
click at [128, 342] on button "Archivos adjuntos" at bounding box center [116, 349] width 140 height 29
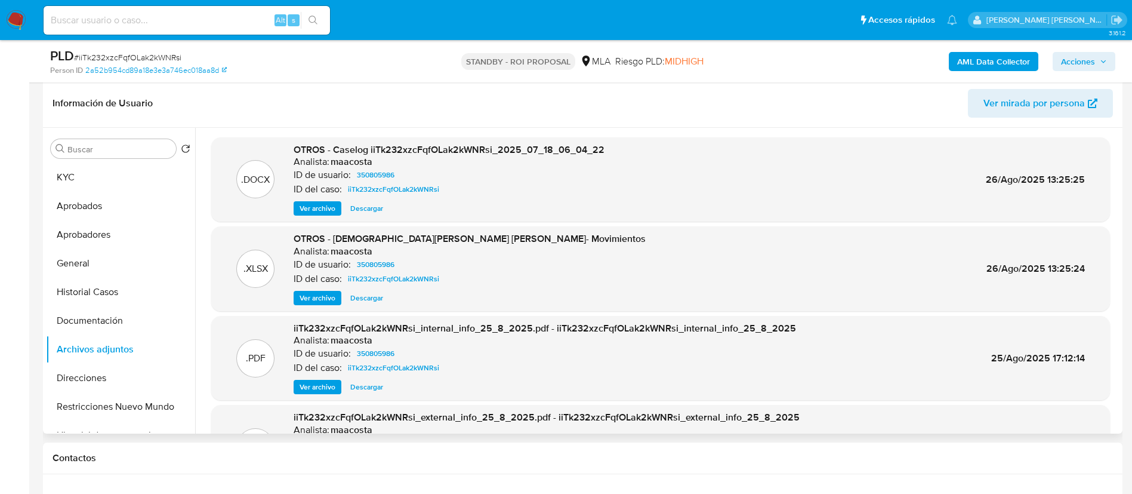
click at [312, 205] on span "Ver archivo" at bounding box center [318, 208] width 36 height 12
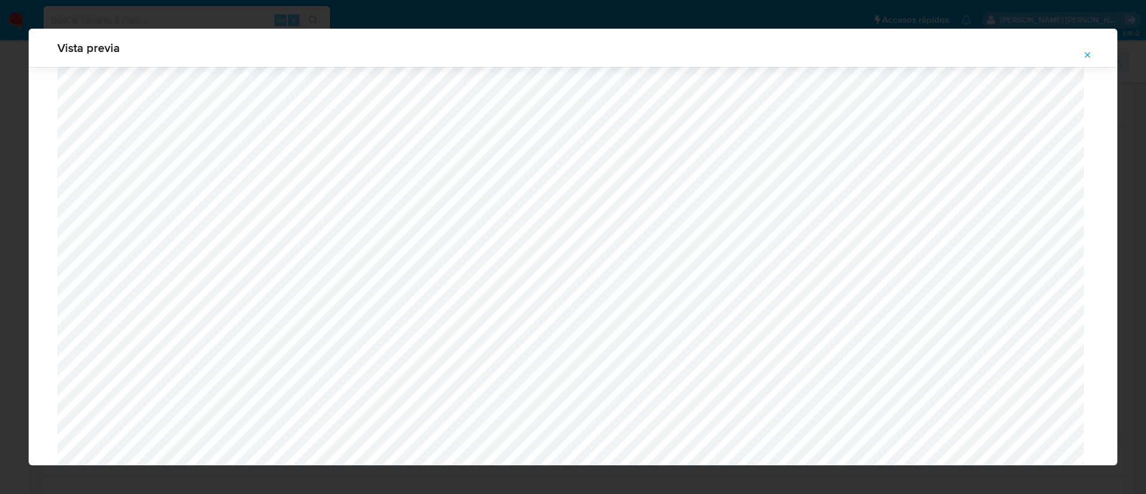
scroll to position [825, 0]
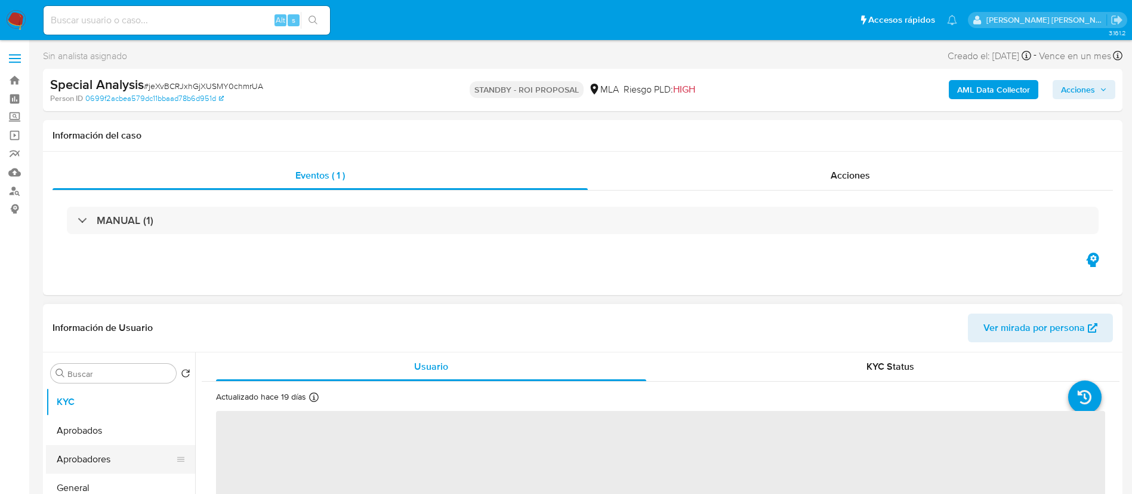
select select "10"
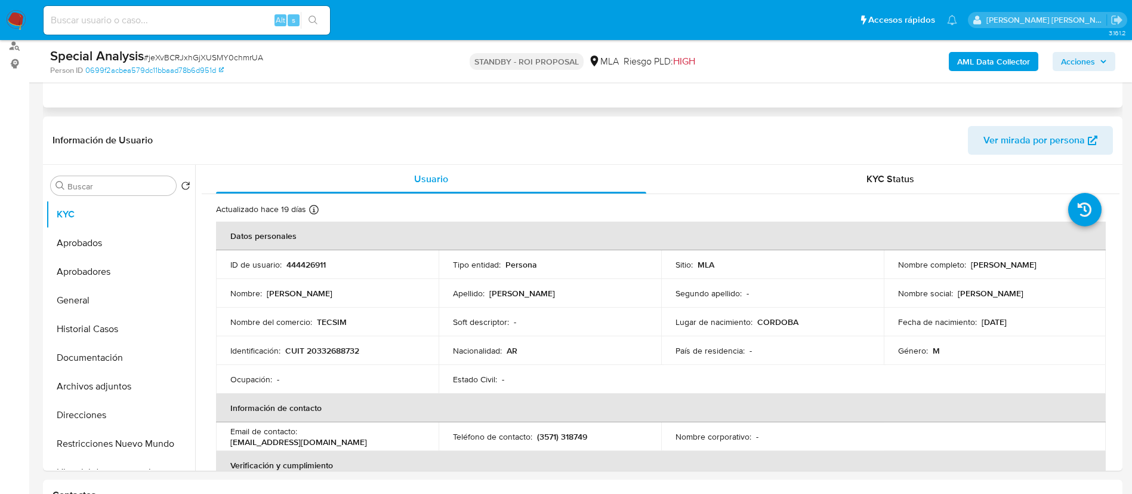
scroll to position [150, 0]
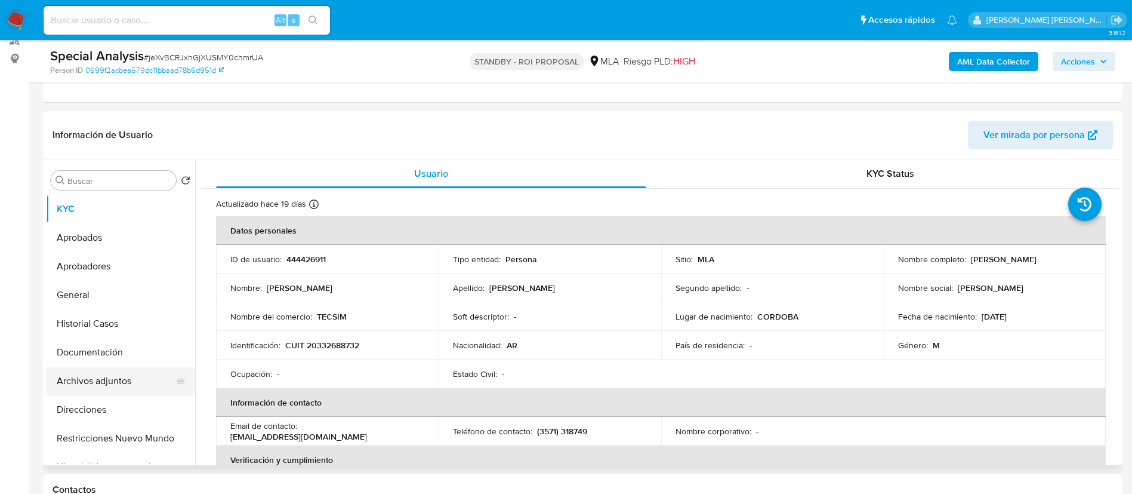
click at [101, 372] on button "Archivos adjuntos" at bounding box center [116, 381] width 140 height 29
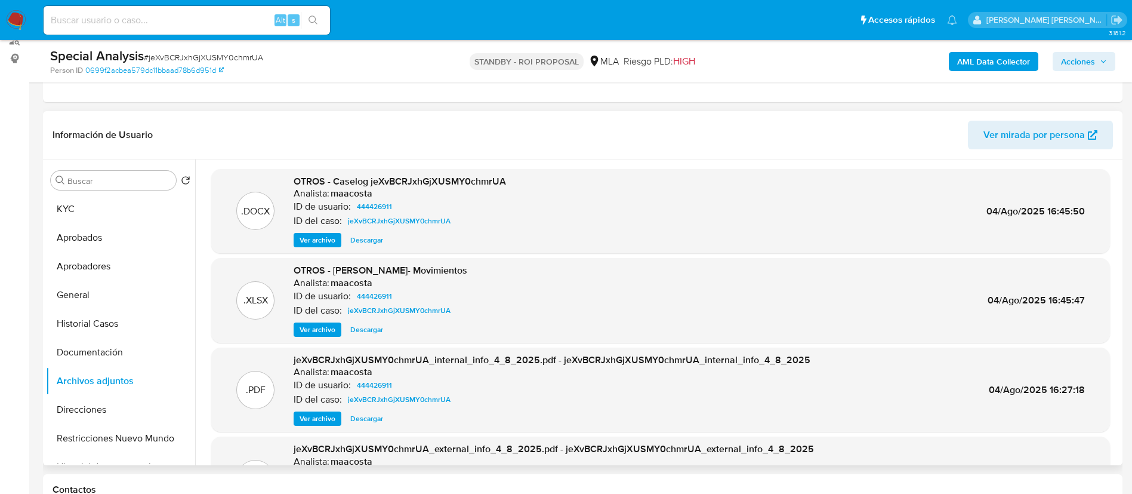
click at [324, 235] on span "Ver archivo" at bounding box center [318, 240] width 36 height 12
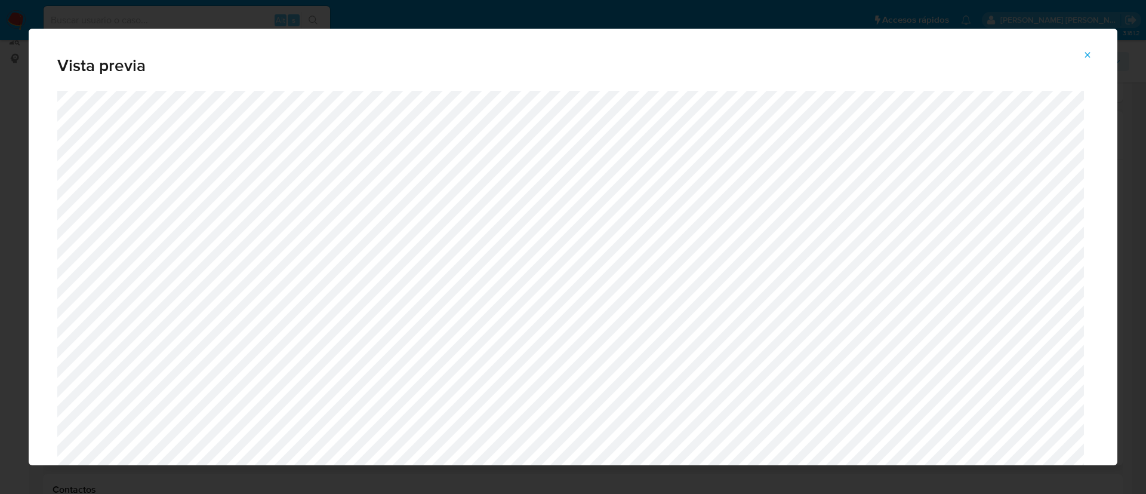
click at [282, 17] on div "Vista previa" at bounding box center [573, 247] width 1146 height 494
click at [1088, 53] on icon "Attachment preview" at bounding box center [1088, 55] width 10 height 10
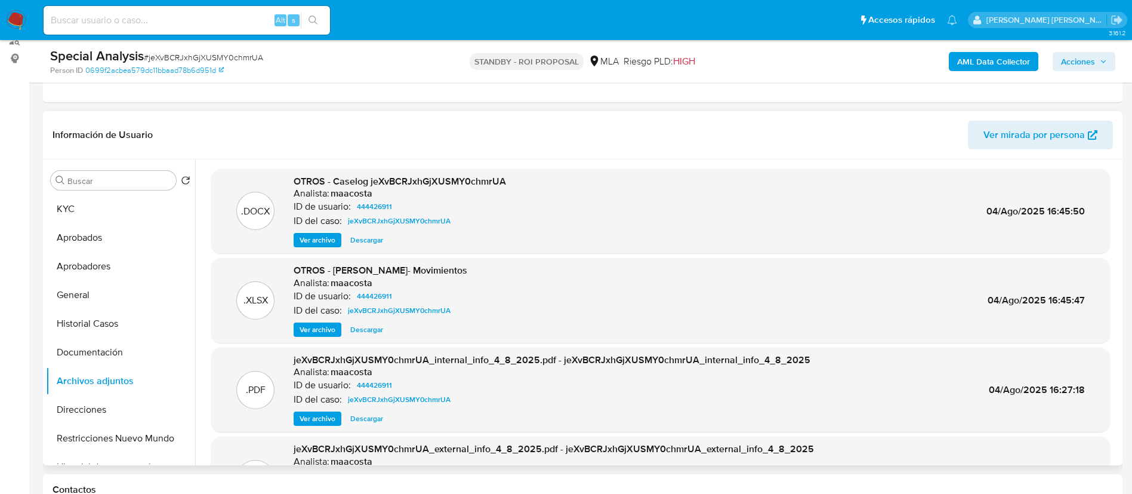
click at [15, 20] on img at bounding box center [16, 20] width 20 height 20
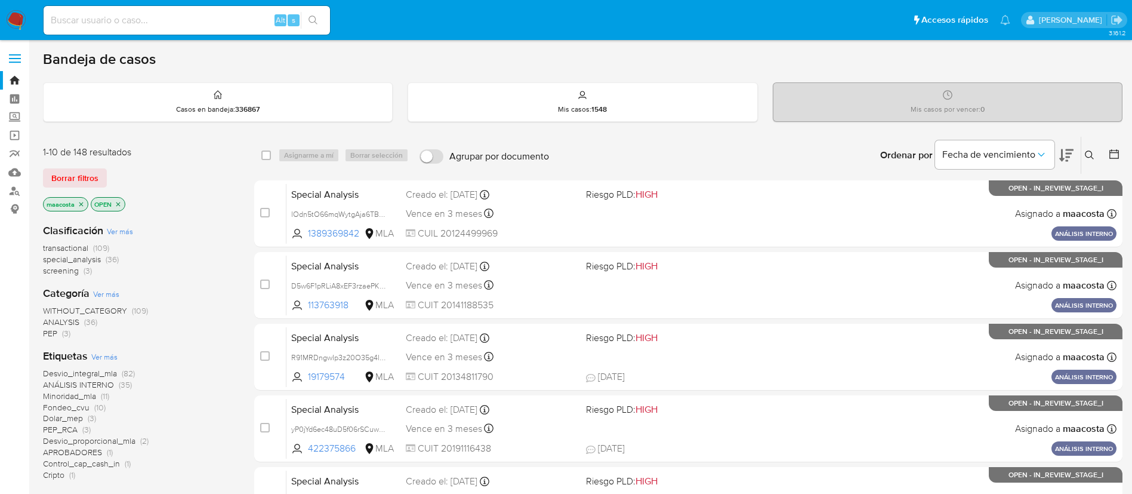
click at [219, 29] on div "Alt s" at bounding box center [187, 20] width 287 height 29
paste input "dDtr6jx0DcT7CIkQPHNOfXBY"
click at [205, 19] on input "dDtr6jx0DcT7CIkQPHNOfXBY" at bounding box center [187, 21] width 287 height 16
type input "dDtr6jx0DcT7CIkQPHNOfXBY"
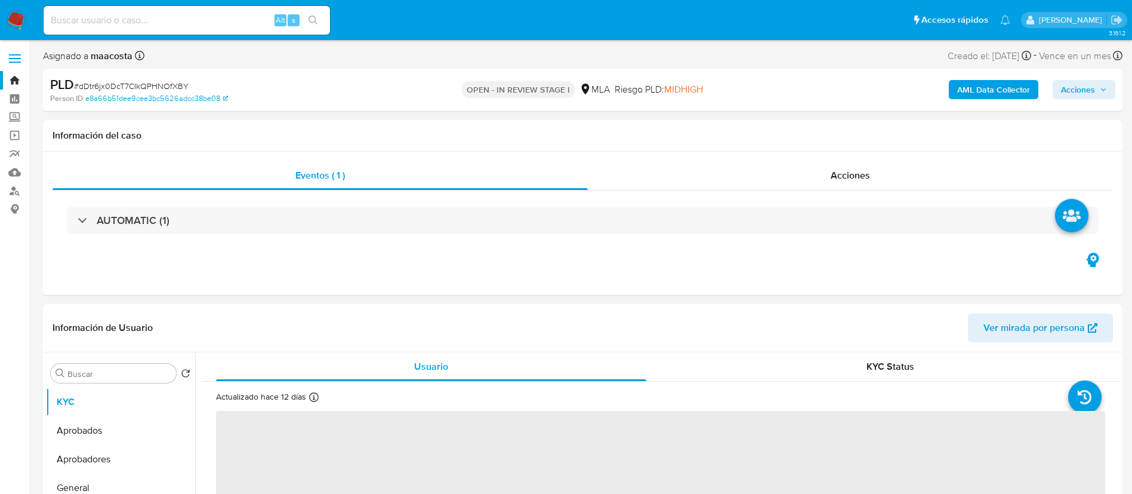
select select "10"
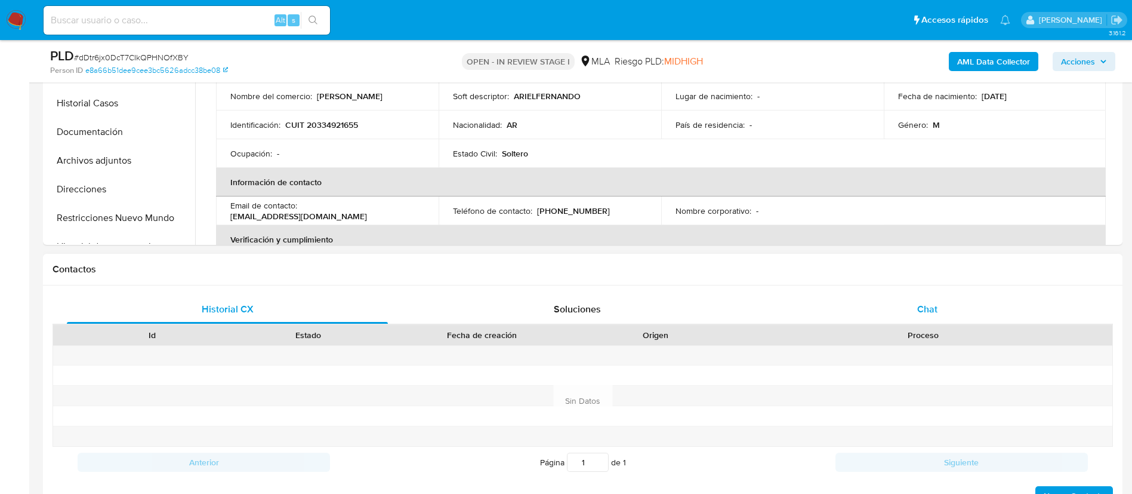
click at [922, 312] on span "Chat" at bounding box center [928, 309] width 20 height 14
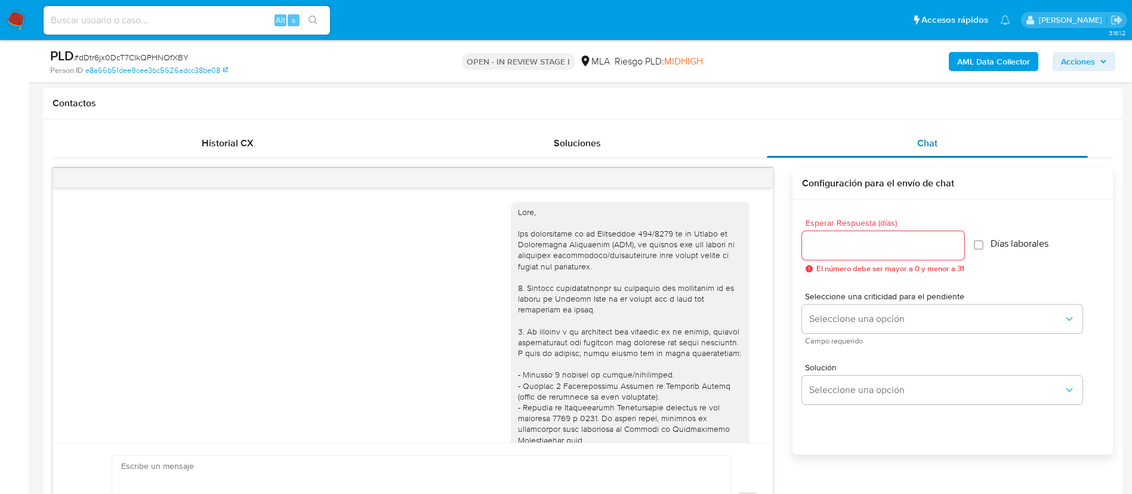
scroll to position [1521, 0]
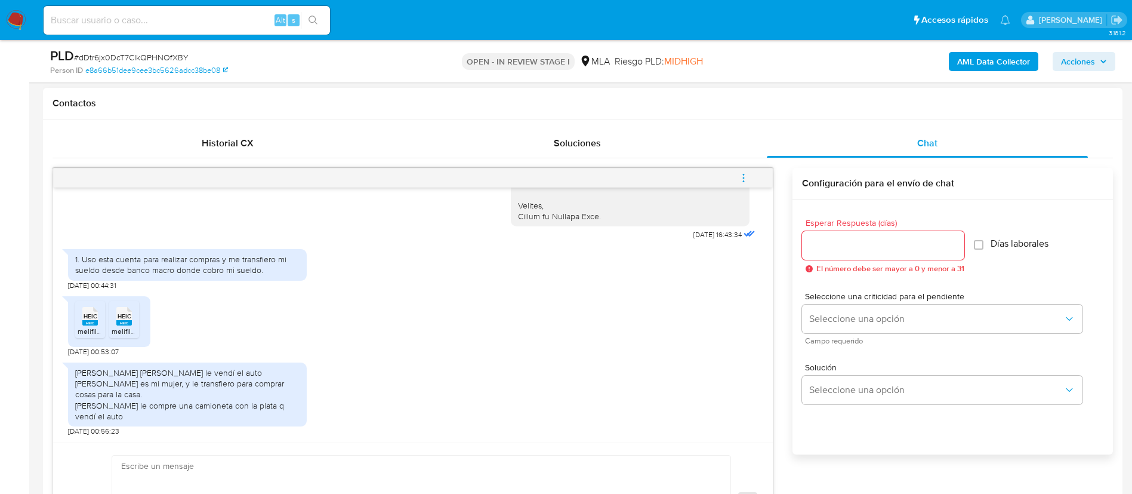
click at [79, 314] on div "HEIC HEIC" at bounding box center [90, 314] width 25 height 23
click at [136, 322] on div "HEIC HEIC" at bounding box center [124, 314] width 25 height 23
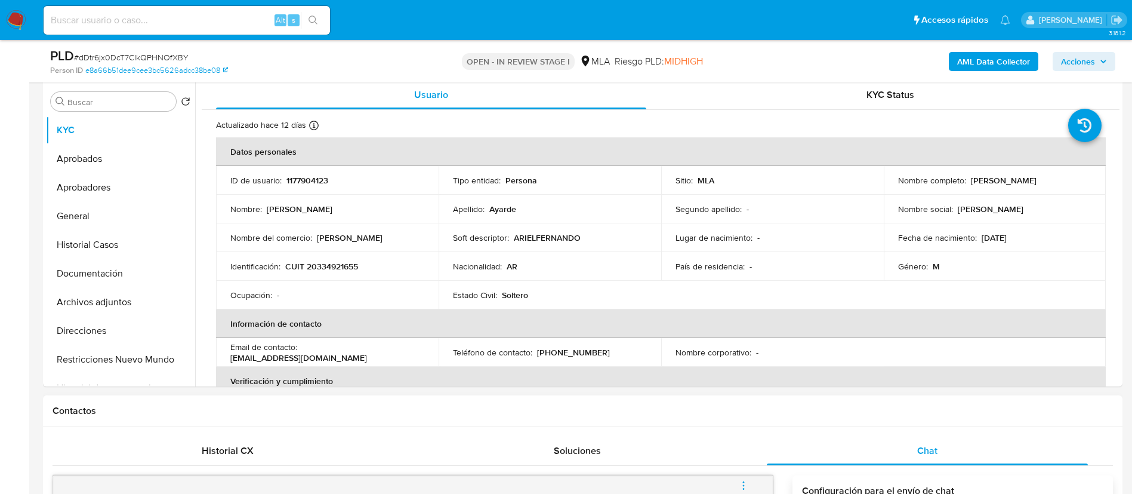
scroll to position [229, 0]
drag, startPoint x: 971, startPoint y: 181, endPoint x: 1067, endPoint y: 190, distance: 96.5
click at [1067, 190] on td "Nombre completo : Ariel Fernando Ayarde" at bounding box center [995, 181] width 223 height 29
drag, startPoint x: 968, startPoint y: 183, endPoint x: 1055, endPoint y: 189, distance: 87.4
click at [1055, 189] on td "Nombre completo : Ariel Fernando Ayarde" at bounding box center [995, 181] width 223 height 29
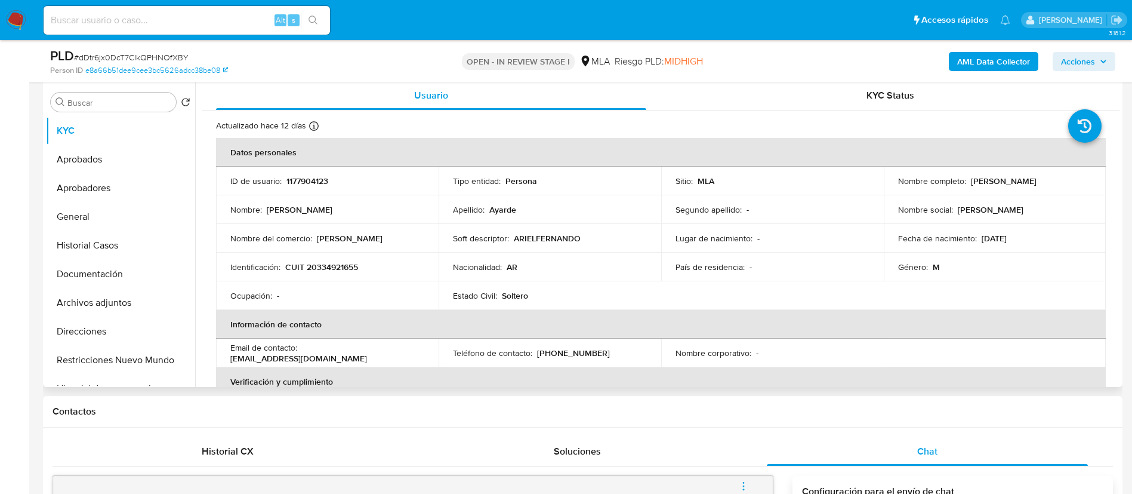
copy p "Ariel Fernando Ayarde"
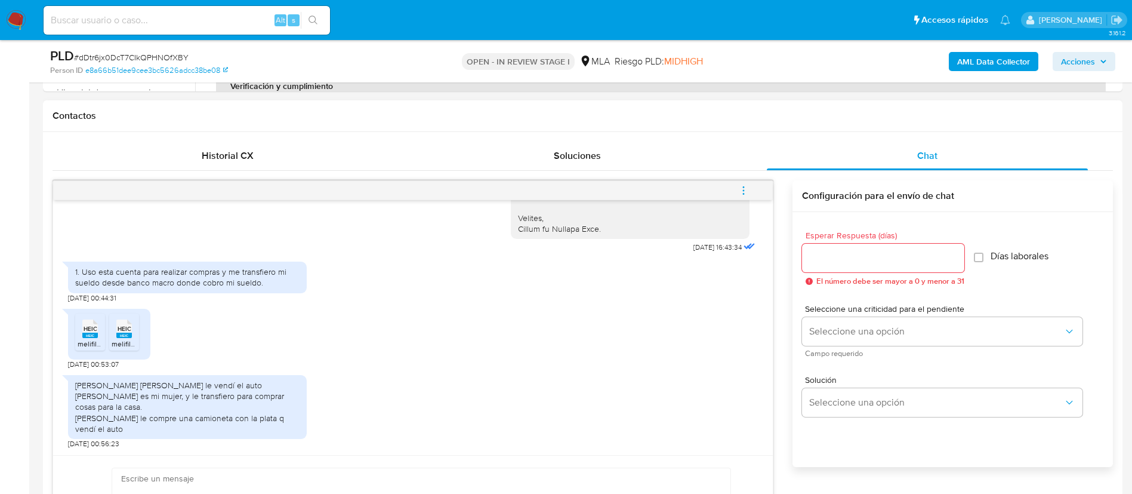
scroll to position [1521, 0]
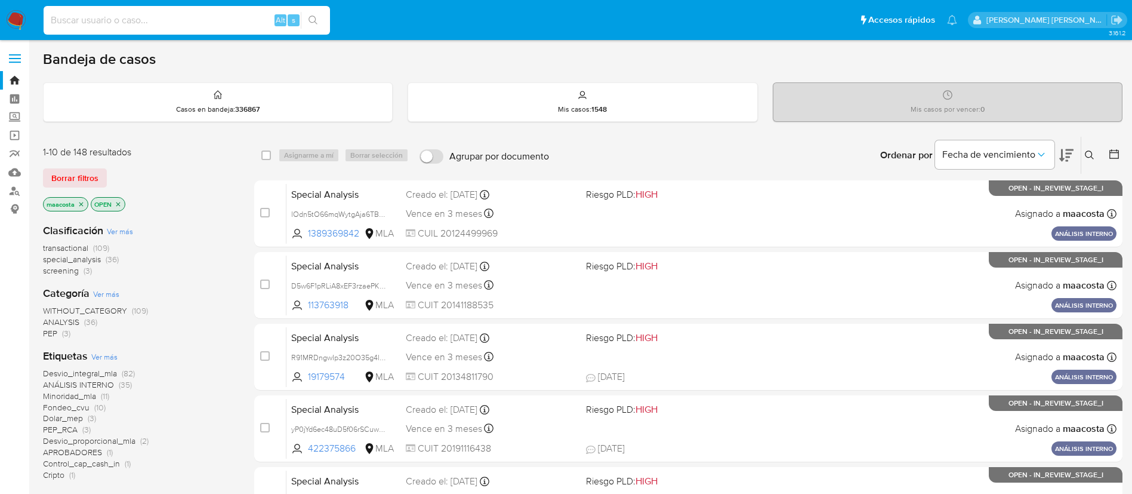
click at [205, 19] on input at bounding box center [187, 21] width 287 height 16
paste input "I2pxGNRjO2qbkITDt7xEUOop"
type input "I2pxGNRjO2qbkITDt7xEUOop"
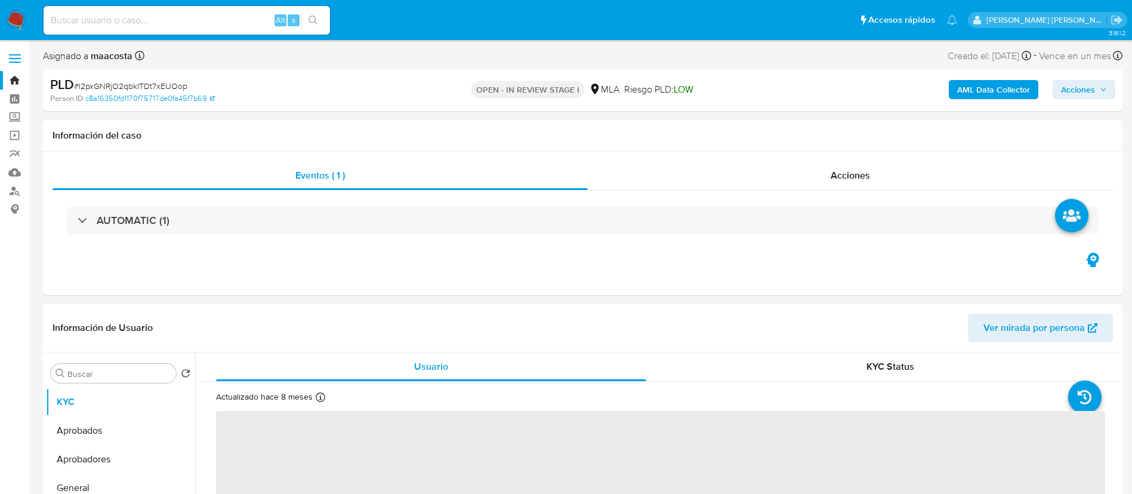
select select "10"
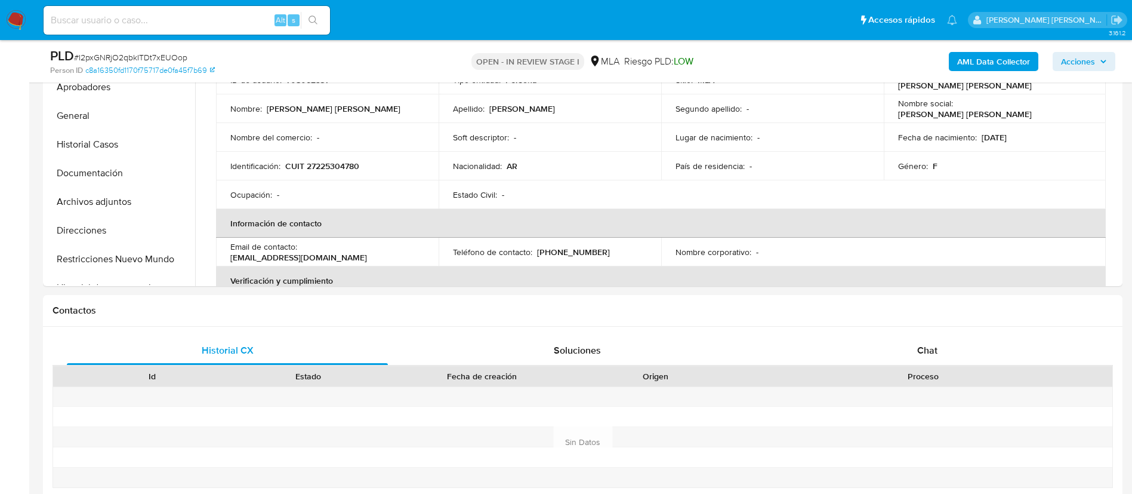
scroll to position [379, 0]
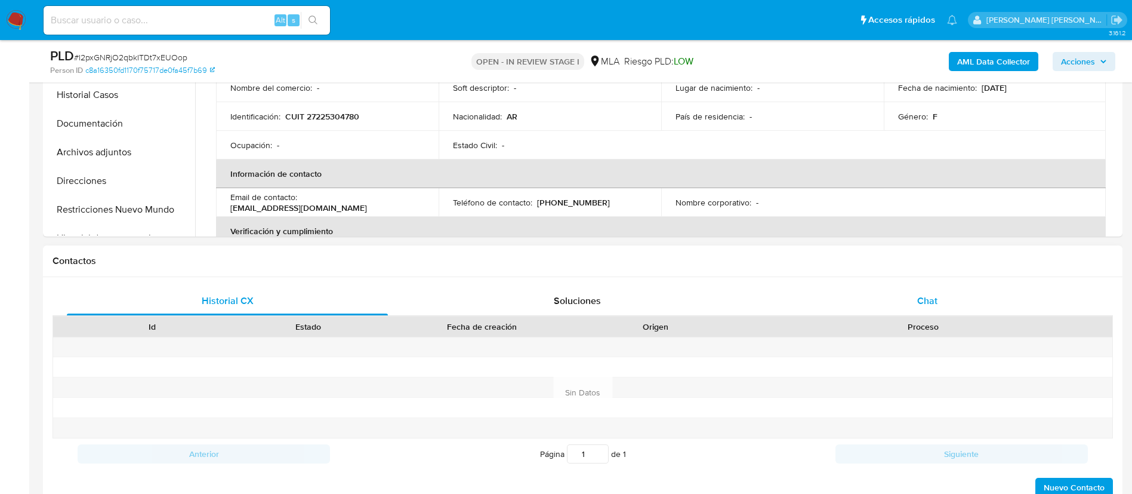
click at [929, 301] on span "Chat" at bounding box center [928, 301] width 20 height 14
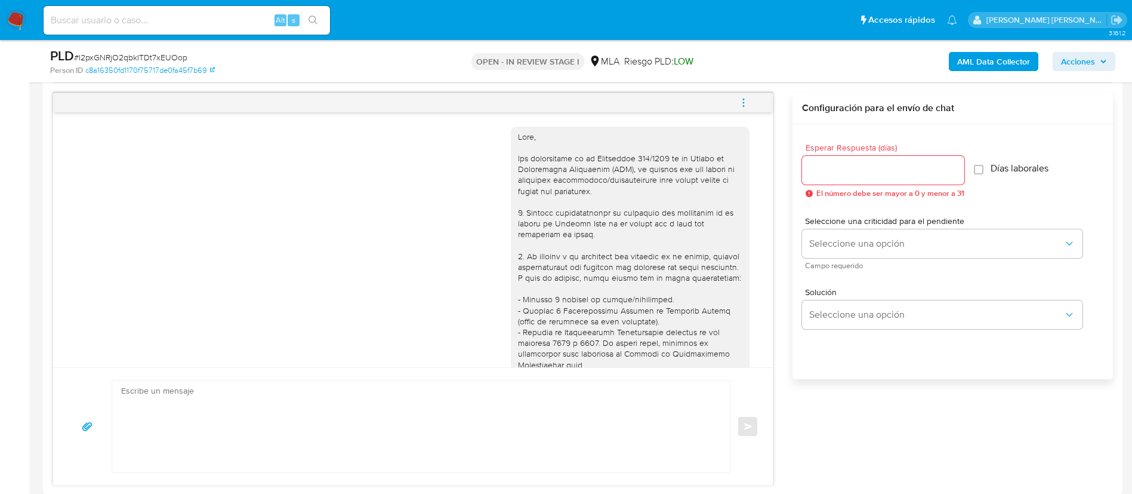
scroll to position [801, 0]
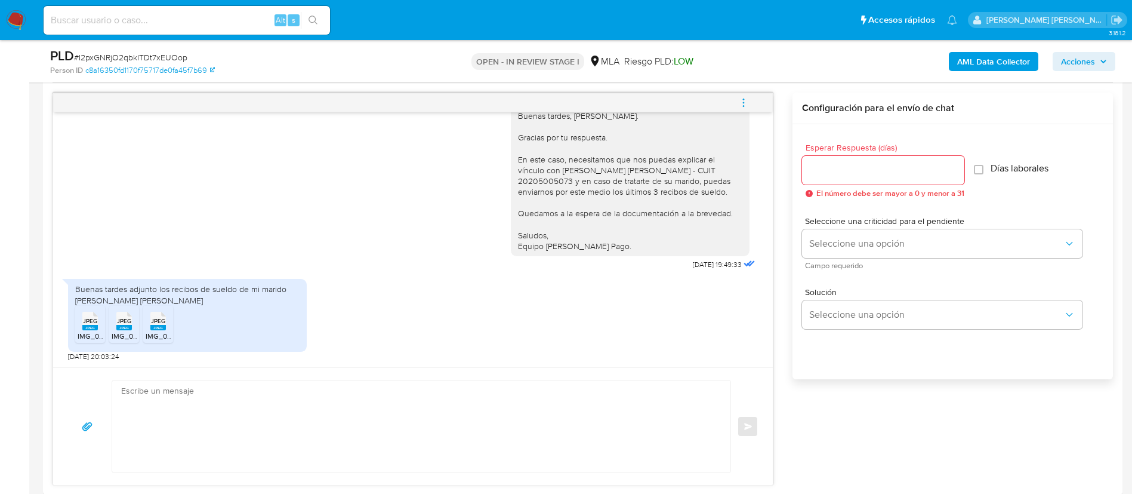
click at [80, 327] on div "JPEG JPEG" at bounding box center [90, 319] width 25 height 23
click at [117, 327] on rect at bounding box center [124, 327] width 16 height 5
click at [158, 328] on rect at bounding box center [158, 327] width 16 height 5
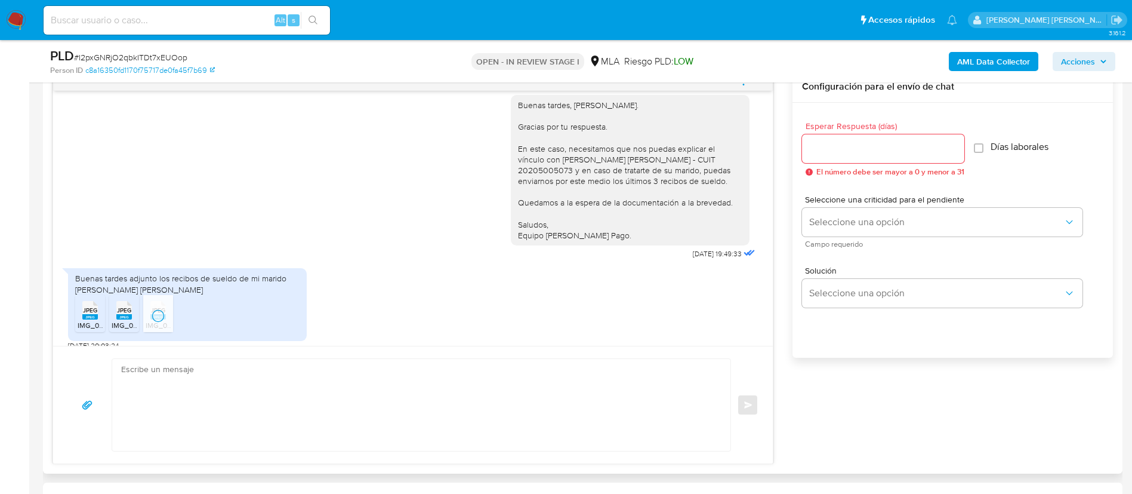
scroll to position [767, 0]
drag, startPoint x: 518, startPoint y: 186, endPoint x: 592, endPoint y: 187, distance: 74.0
click at [592, 187] on div "Buenas tardes, [PERSON_NAME]. Gracias por tu respuesta. En este caso, necesitam…" at bounding box center [630, 171] width 224 height 141
copy div "[PERSON_NAME] [PERSON_NAME]"
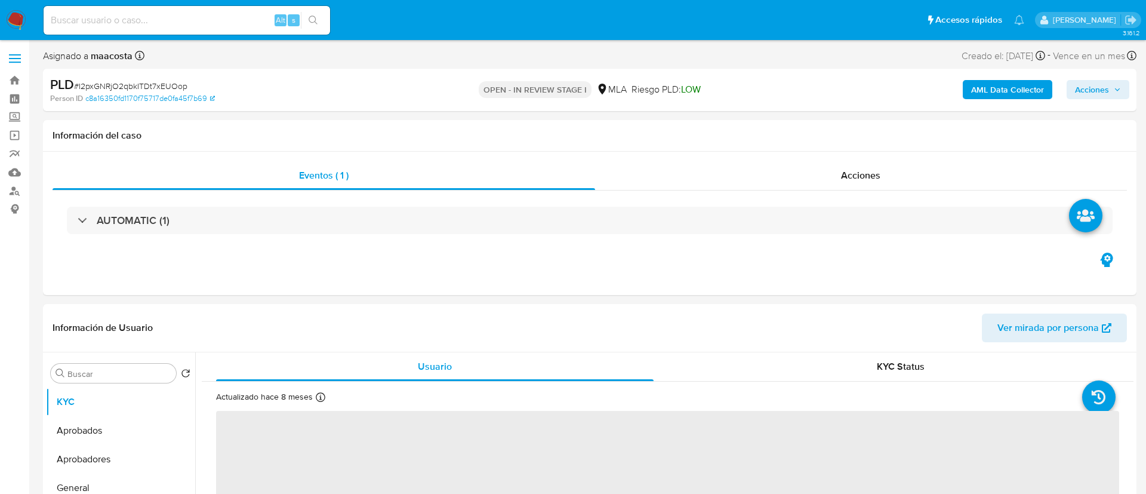
select select "10"
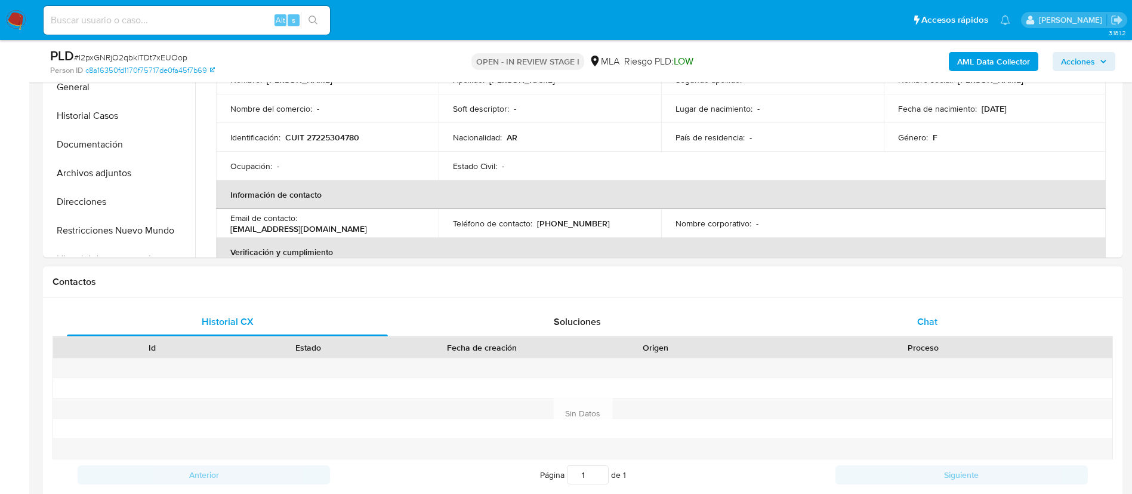
click at [883, 316] on div "Chat" at bounding box center [927, 321] width 321 height 29
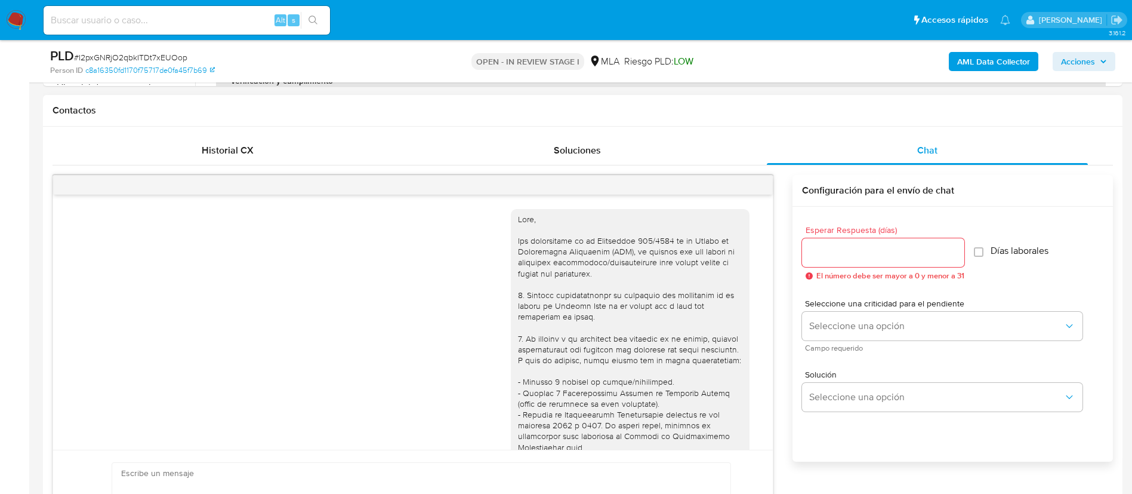
scroll to position [801, 0]
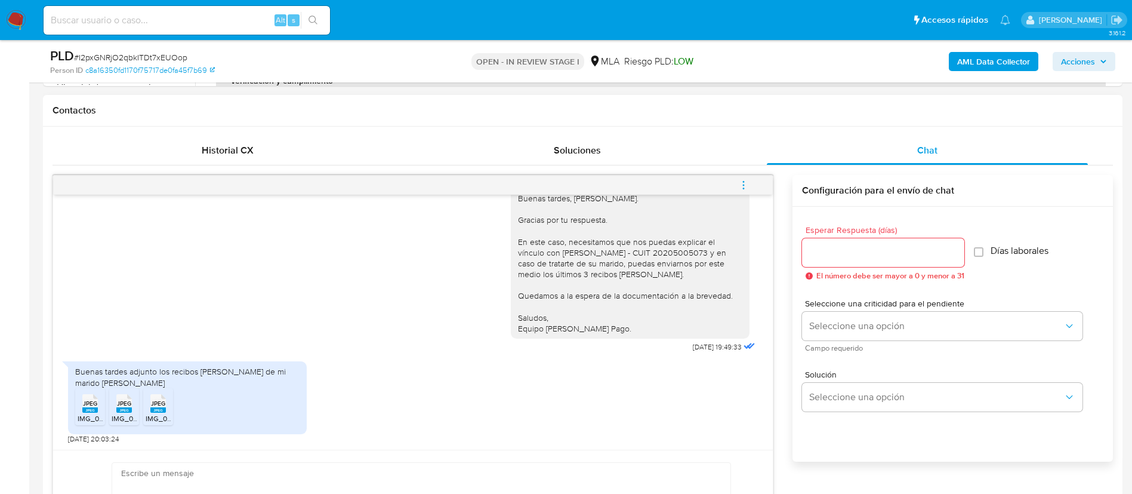
click at [144, 370] on div "Buenas tardes adjunto los recibos de sueldo de mi marido Silva Roberto Oscar" at bounding box center [187, 376] width 224 height 21
copy div "Buenas tardes adjunto los recibos de sueldo de mi marido Silva Roberto Oscar JP…"
drag, startPoint x: 519, startPoint y: 256, endPoint x: 592, endPoint y: 253, distance: 72.3
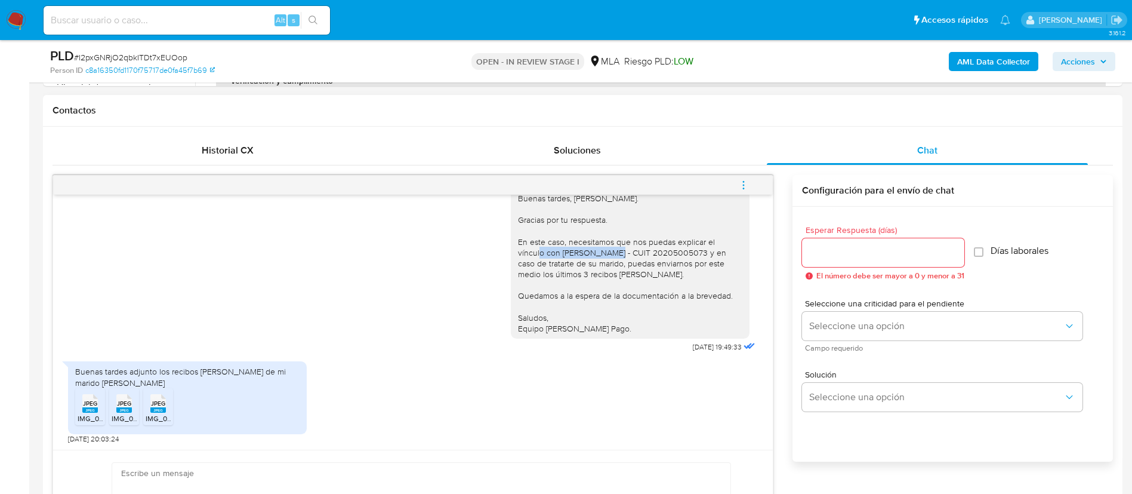
click at [592, 253] on div "Buenas tardes, Silvana. Gracias por tu respuesta. En este caso, necesitamos que…" at bounding box center [630, 263] width 224 height 141
copy div "Silva Roberto Oscar"
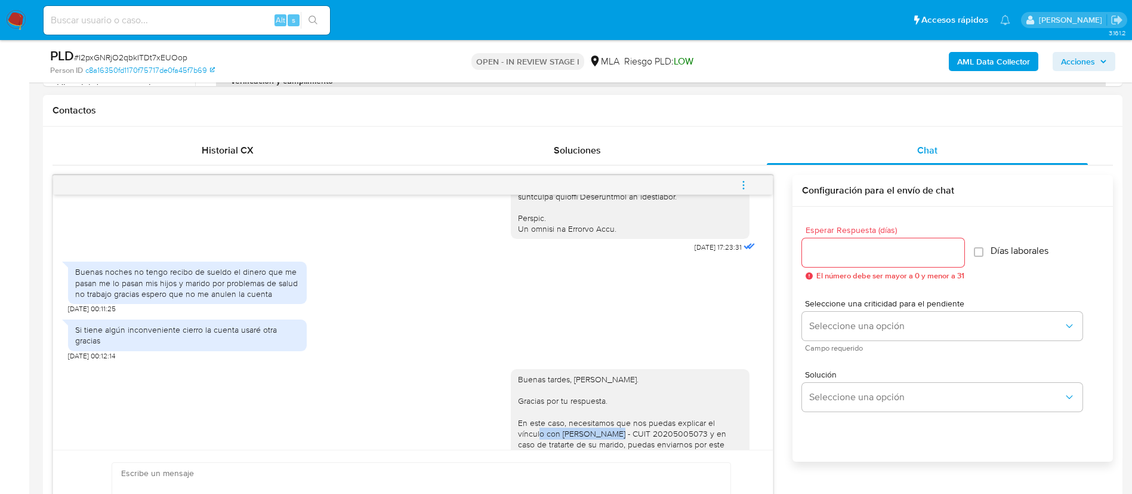
scroll to position [599, 0]
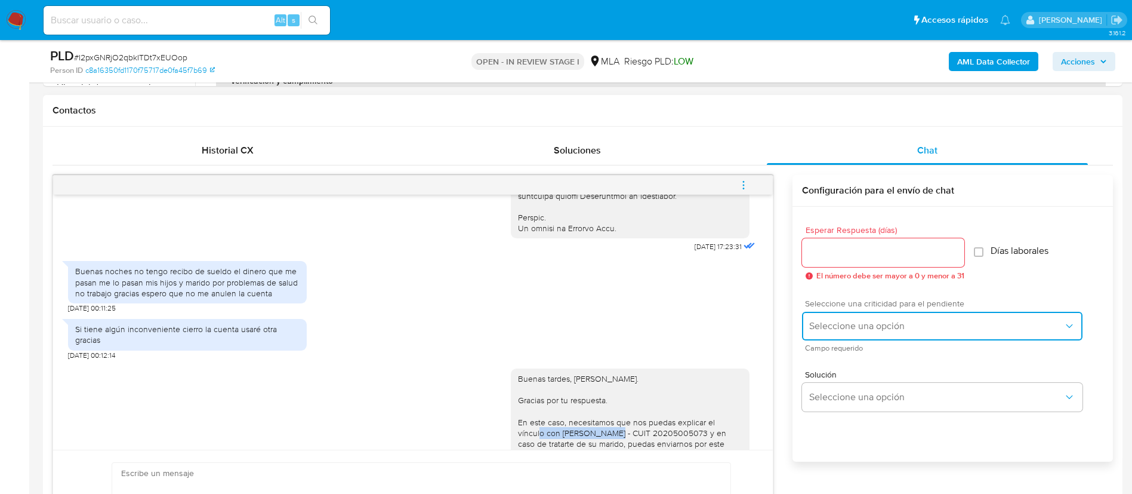
click at [891, 331] on span "Seleccione una opción" at bounding box center [937, 326] width 254 height 12
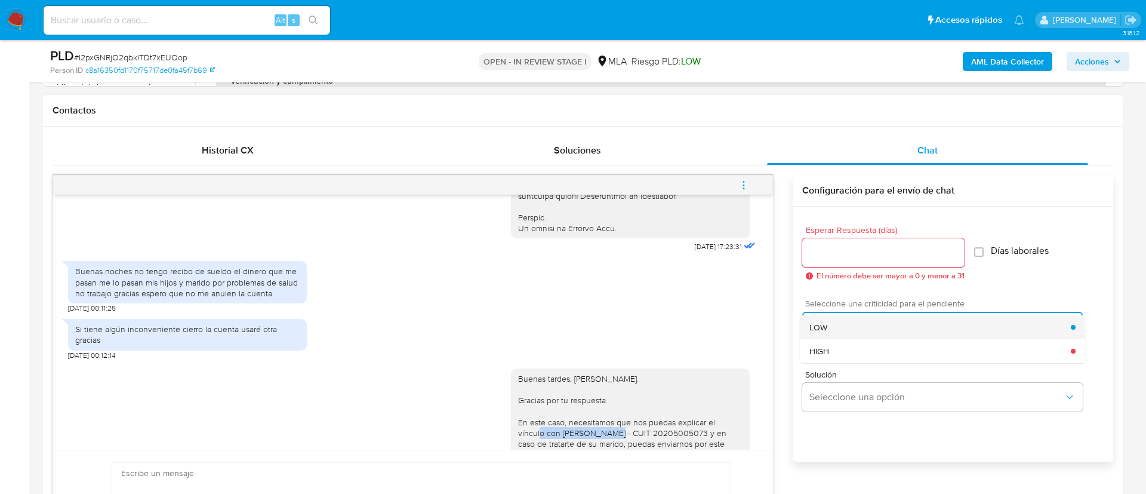
click at [852, 328] on div "LOW" at bounding box center [940, 327] width 261 height 24
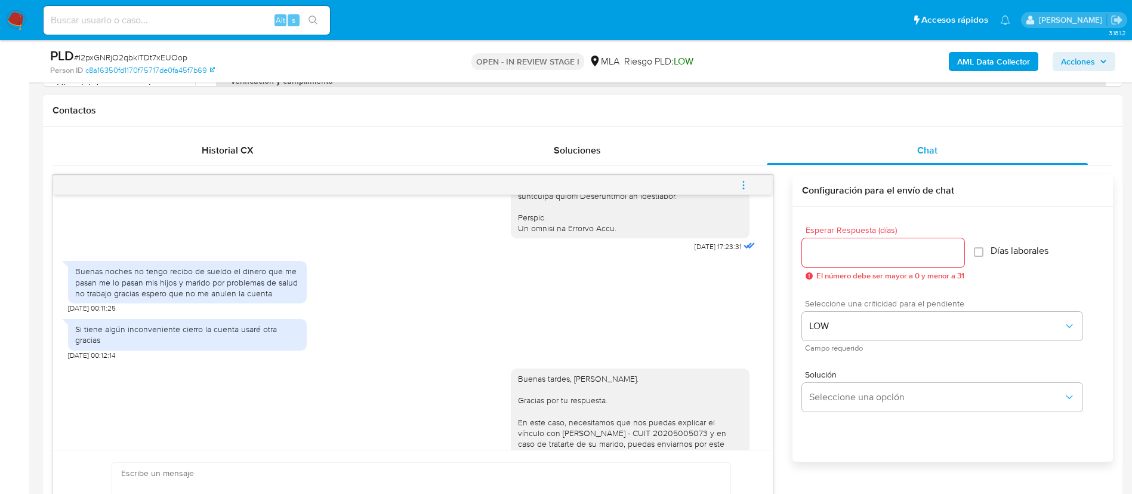
click at [829, 253] on input "Esperar Respuesta (días)" at bounding box center [883, 253] width 162 height 16
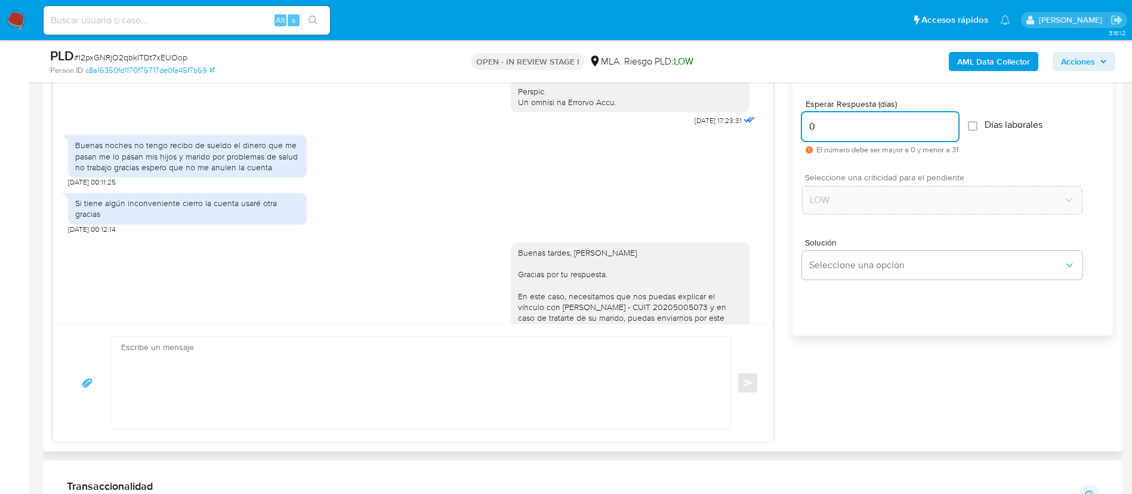
scroll to position [657, 0]
type input "0"
click at [613, 395] on textarea at bounding box center [418, 382] width 595 height 92
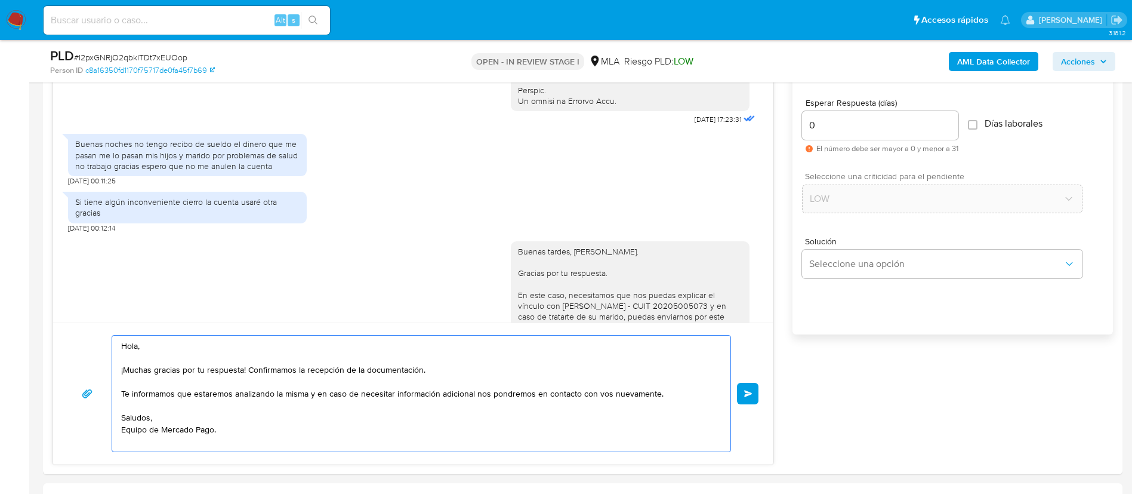
type textarea "Hola, ¡Muchas gracias por tu respuesta! Confirmamos la recepción de la document…"
click at [746, 379] on div "Hola, ¡Muchas gracias por tu respuesta! Confirmamos la recepción de la document…" at bounding box center [412, 393] width 691 height 117
click at [746, 396] on span "Enviar" at bounding box center [748, 393] width 8 height 7
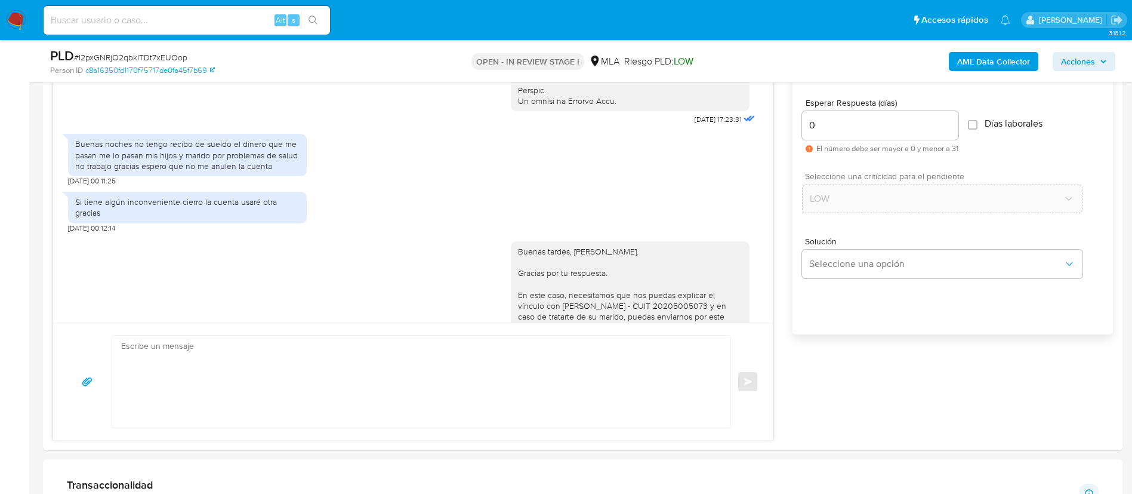
scroll to position [955, 0]
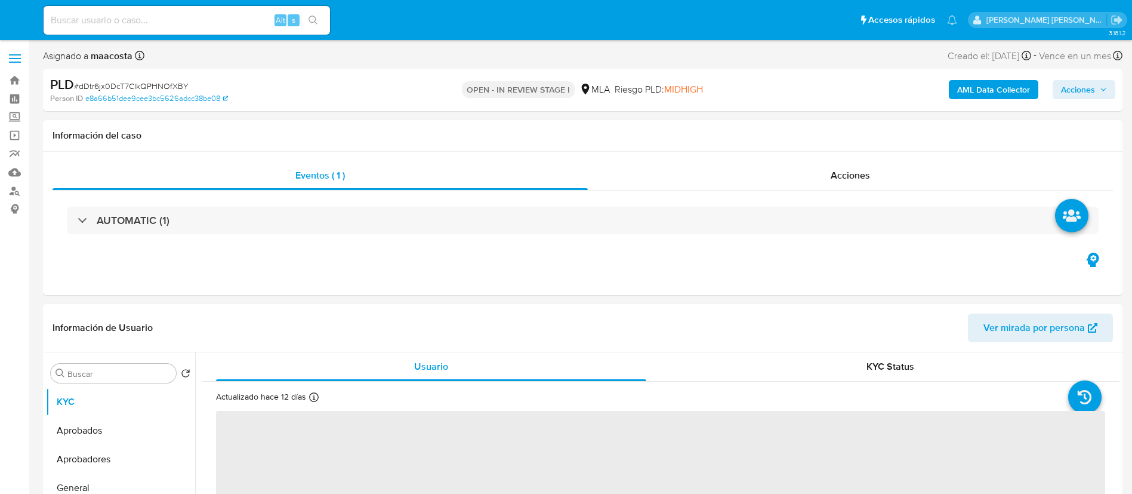
select select "10"
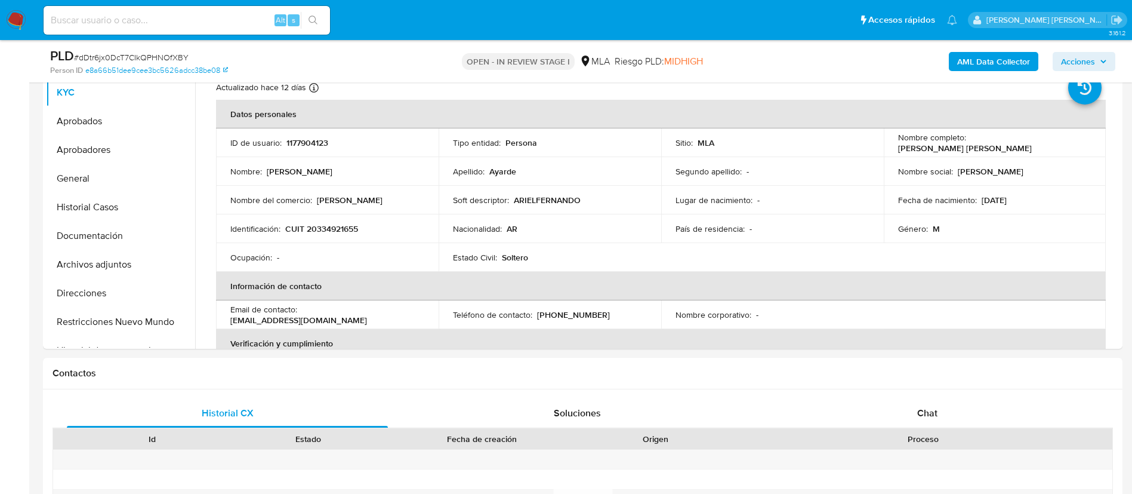
scroll to position [261, 0]
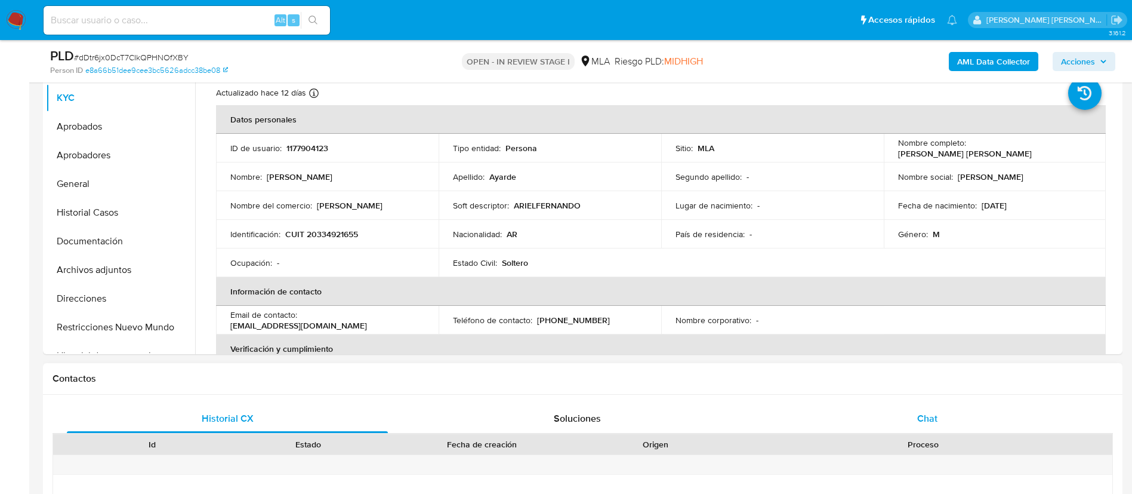
click at [894, 420] on div "Chat" at bounding box center [927, 418] width 321 height 29
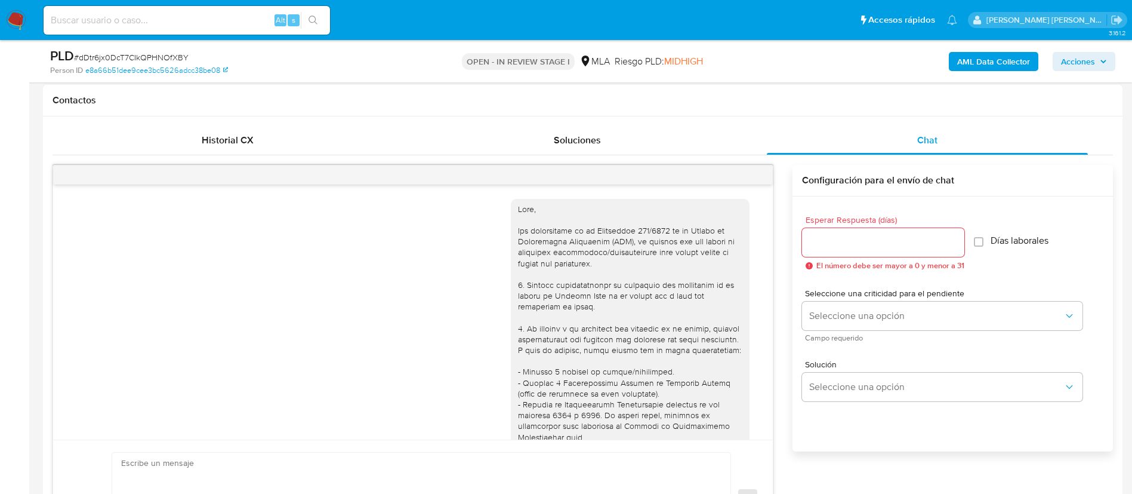
scroll to position [1521, 0]
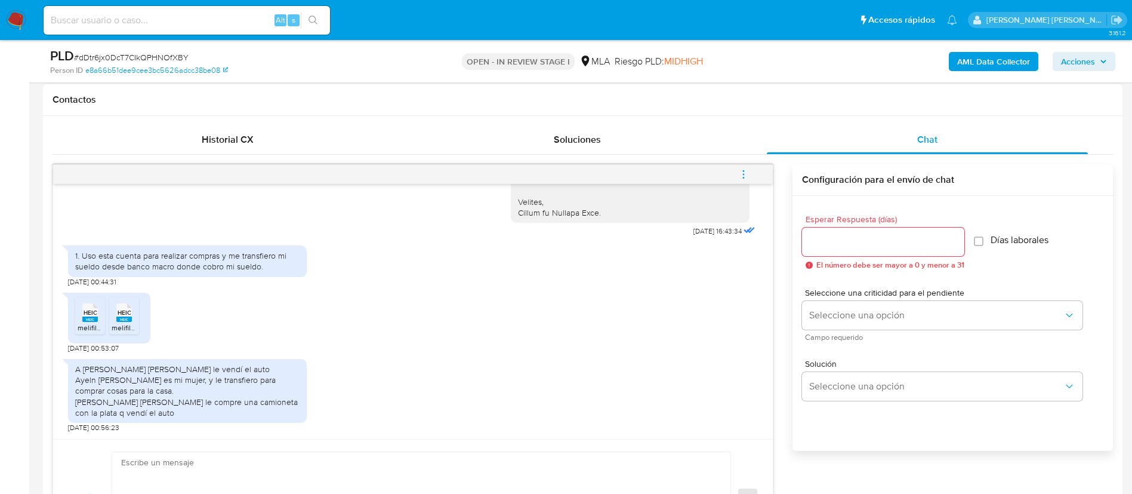
click at [129, 259] on div "1. Uso esta cuenta para realizar compras y me transfiero mi sueldo desde banco …" at bounding box center [187, 260] width 224 height 21
copy div "1. Uso esta cuenta para realizar compras y me transfiero mi sueldo desde banco …"
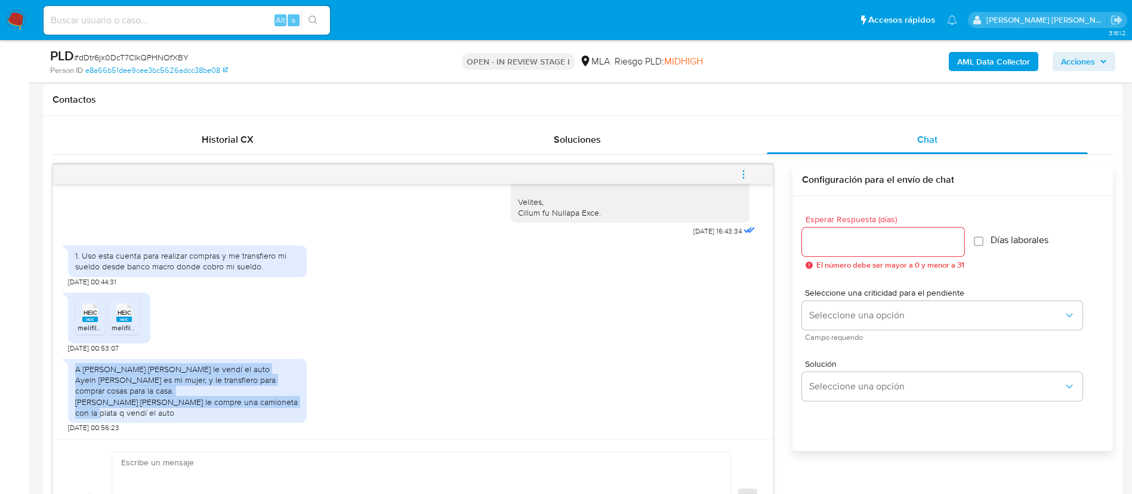
drag, startPoint x: 76, startPoint y: 366, endPoint x: 140, endPoint y: 411, distance: 78.0
click at [140, 411] on div "A [PERSON_NAME] [PERSON_NAME] le vendí el auto Ayeln [PERSON_NAME] es mi mujer,…" at bounding box center [187, 391] width 224 height 54
copy div "A [PERSON_NAME] [PERSON_NAME] le vendí el auto Ayeln [PERSON_NAME] es mi mujer,…"
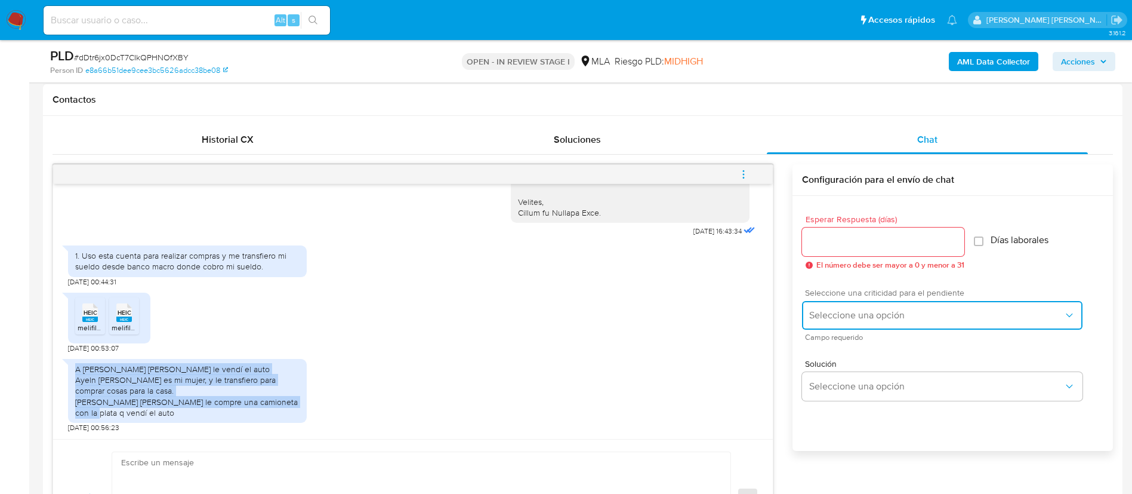
click at [1053, 318] on span "Seleccione una opción" at bounding box center [937, 315] width 254 height 12
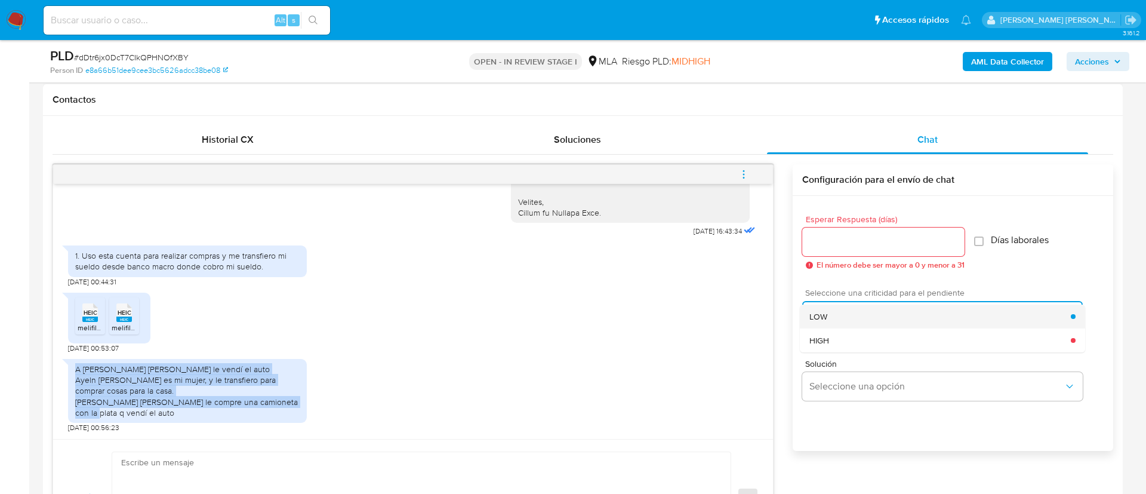
click at [819, 315] on span "LOW" at bounding box center [819, 316] width 18 height 11
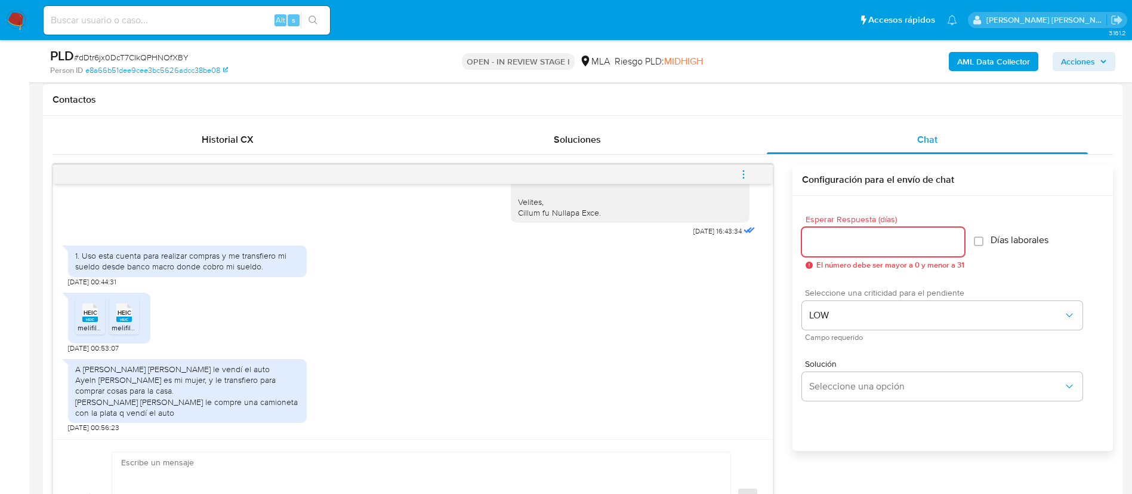
click at [824, 243] on input "Esperar Respuesta (días)" at bounding box center [883, 242] width 162 height 16
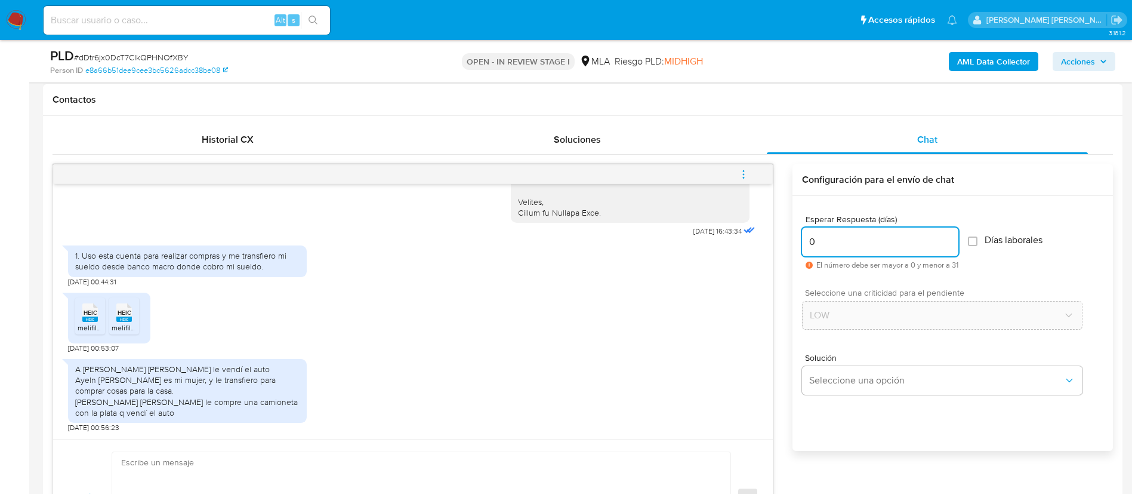
type input "0"
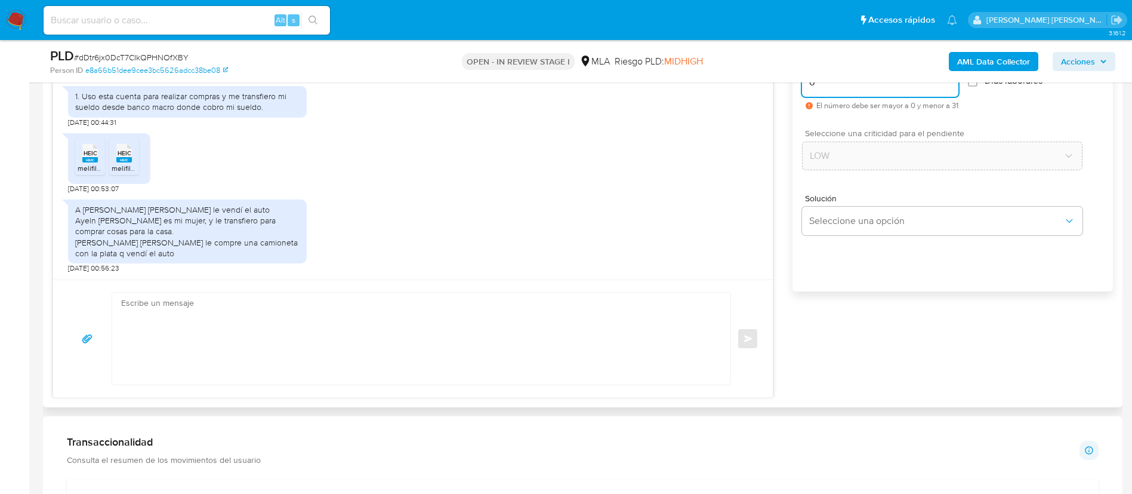
scroll to position [707, 0]
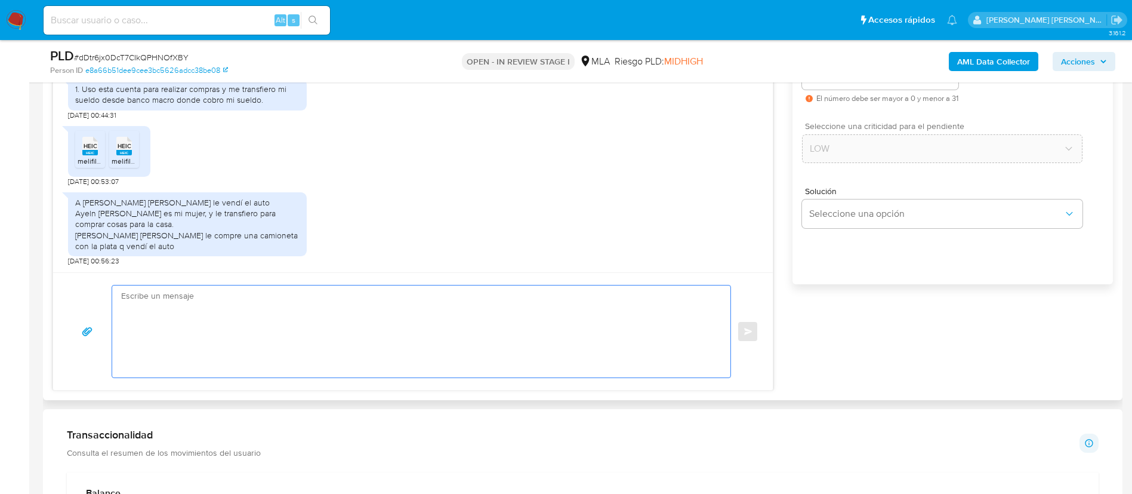
click at [591, 349] on textarea at bounding box center [418, 331] width 595 height 92
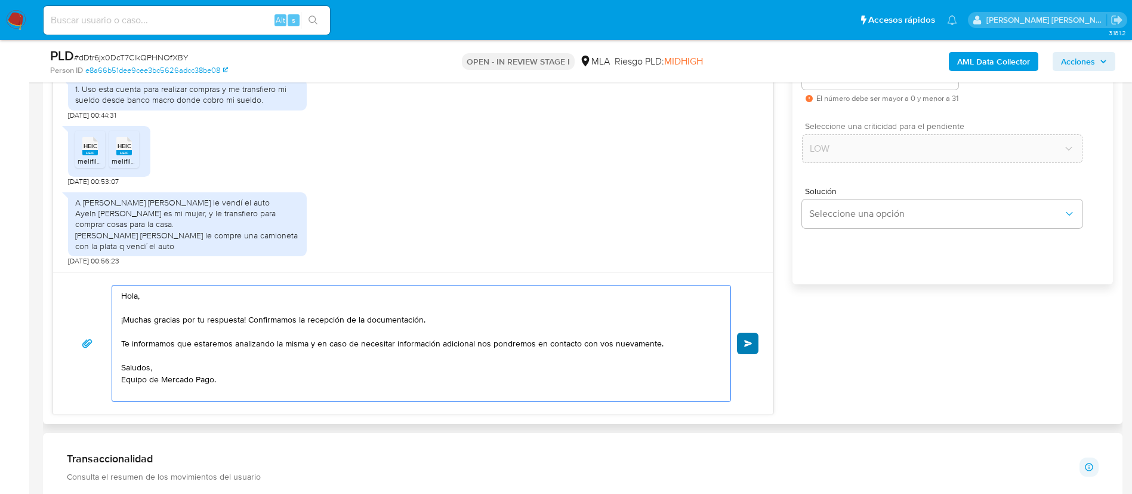
type textarea "Hola, ¡Muchas gracias por tu respuesta! Confirmamos la recepción de la document…"
click at [747, 346] on span "Enviar" at bounding box center [748, 343] width 8 height 7
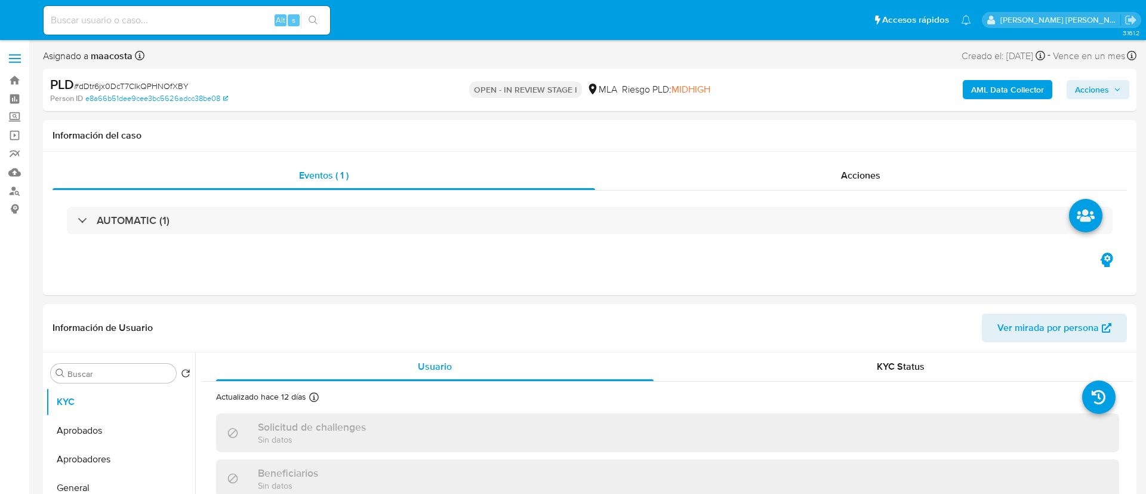
select select "10"
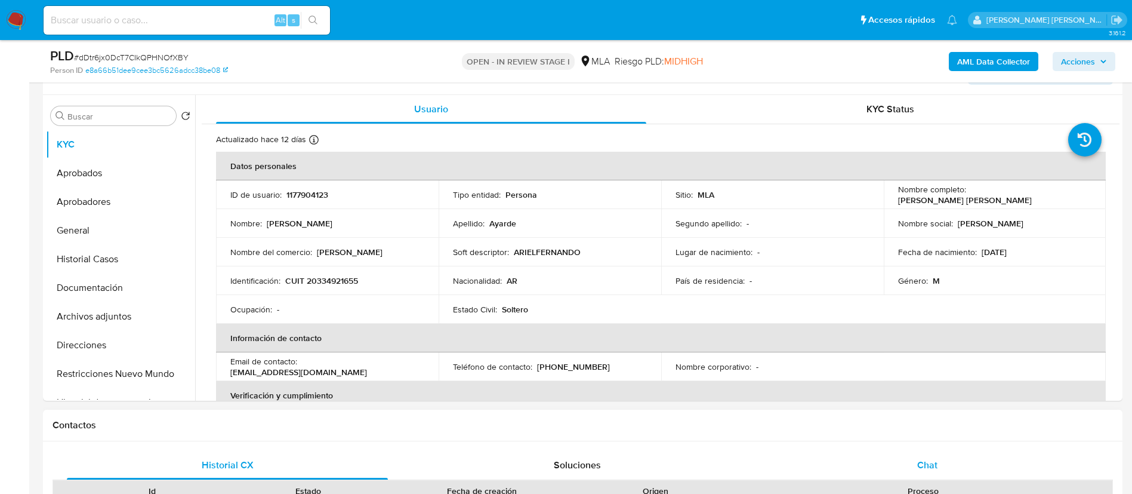
click at [936, 458] on span "Chat" at bounding box center [928, 465] width 20 height 14
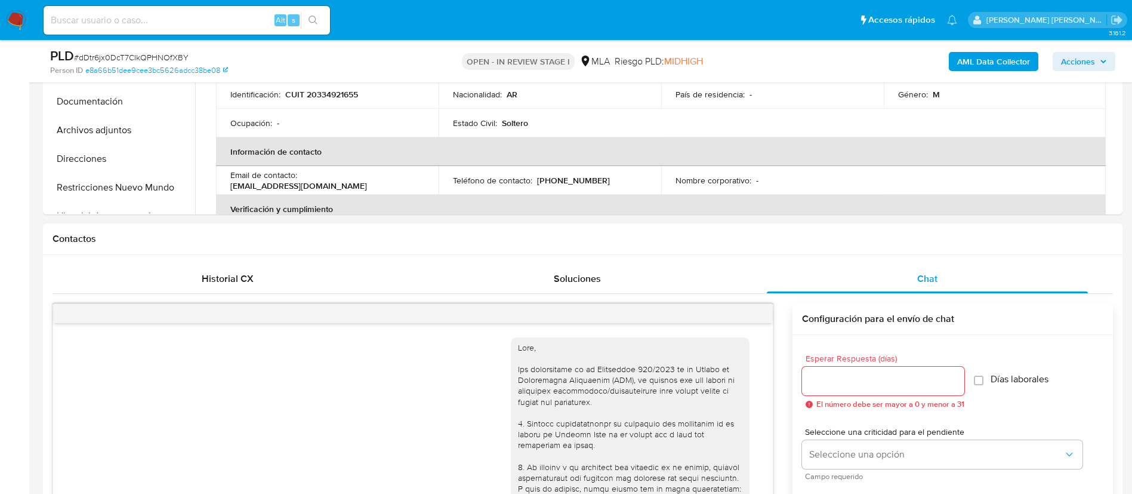
scroll to position [1675, 0]
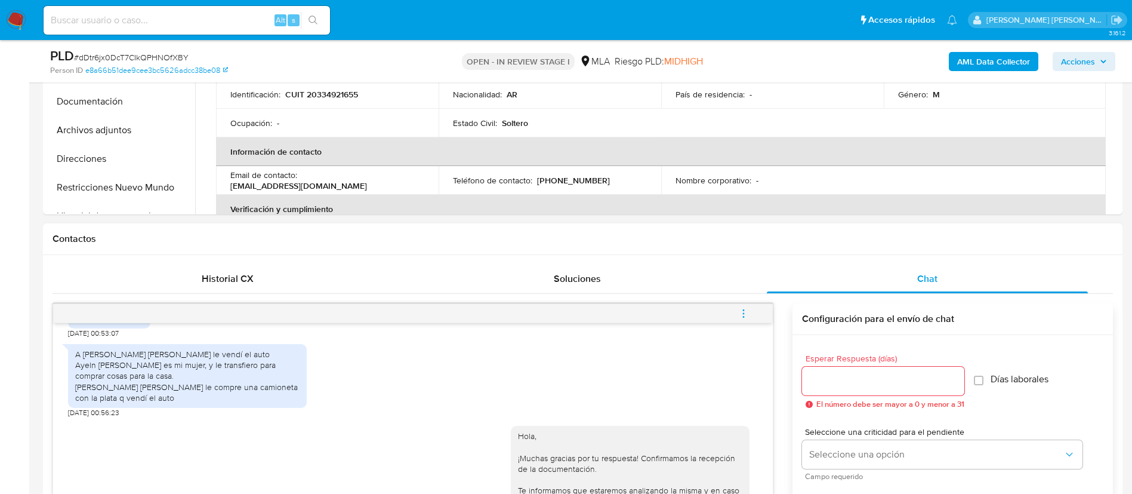
click at [747, 316] on icon "menu-action" at bounding box center [743, 313] width 11 height 11
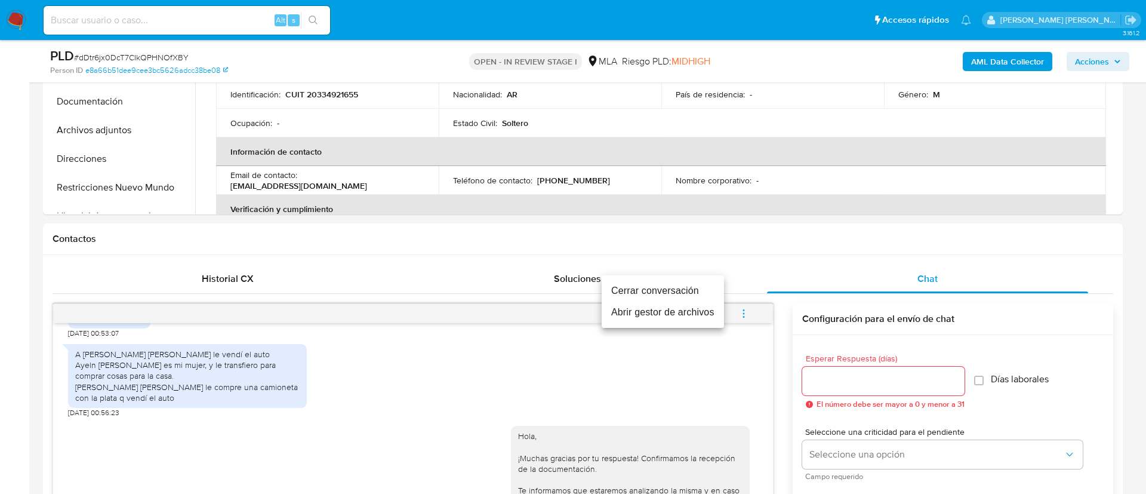
click at [690, 287] on li "Cerrar conversación" at bounding box center [663, 290] width 122 height 21
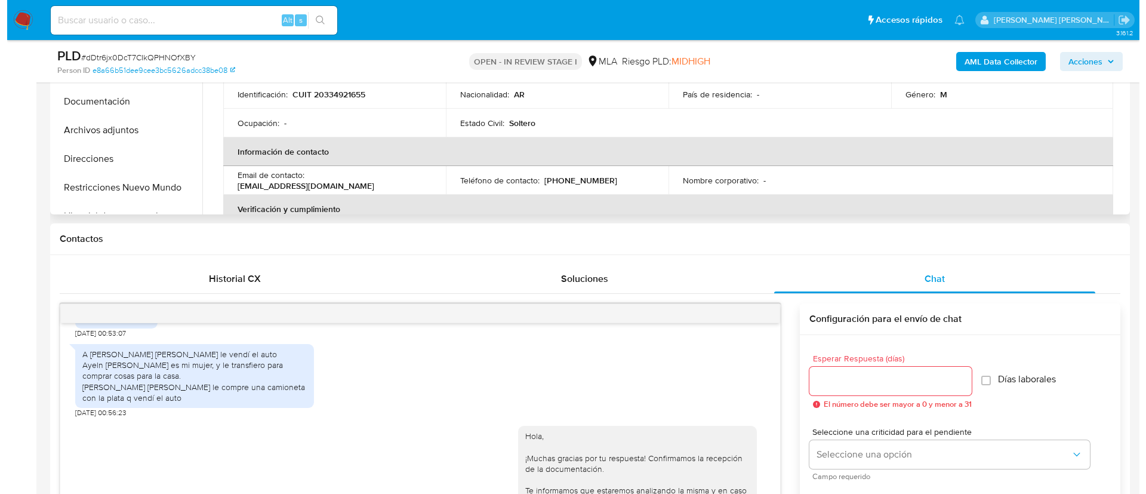
scroll to position [192, 0]
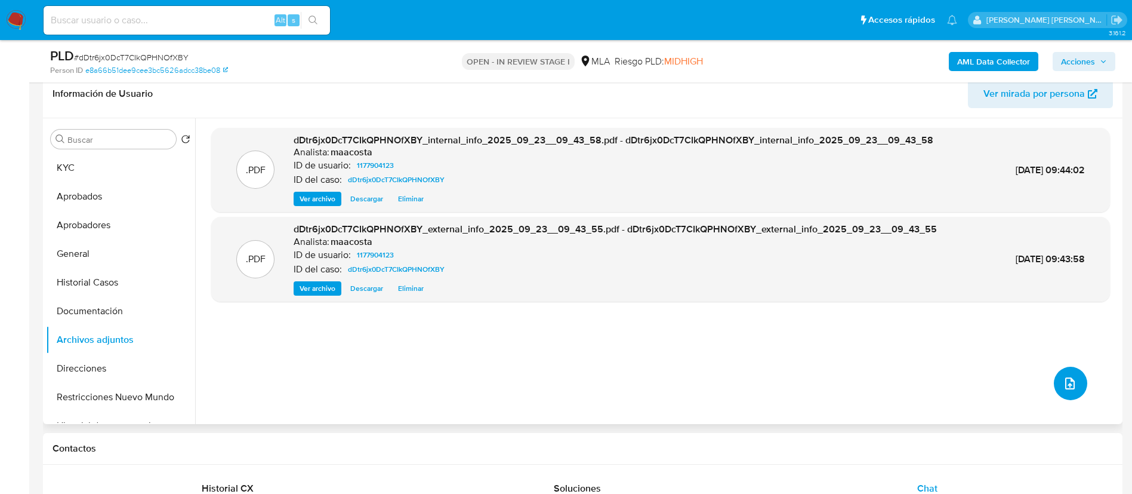
click at [1071, 378] on icon "upload-file" at bounding box center [1070, 383] width 14 height 14
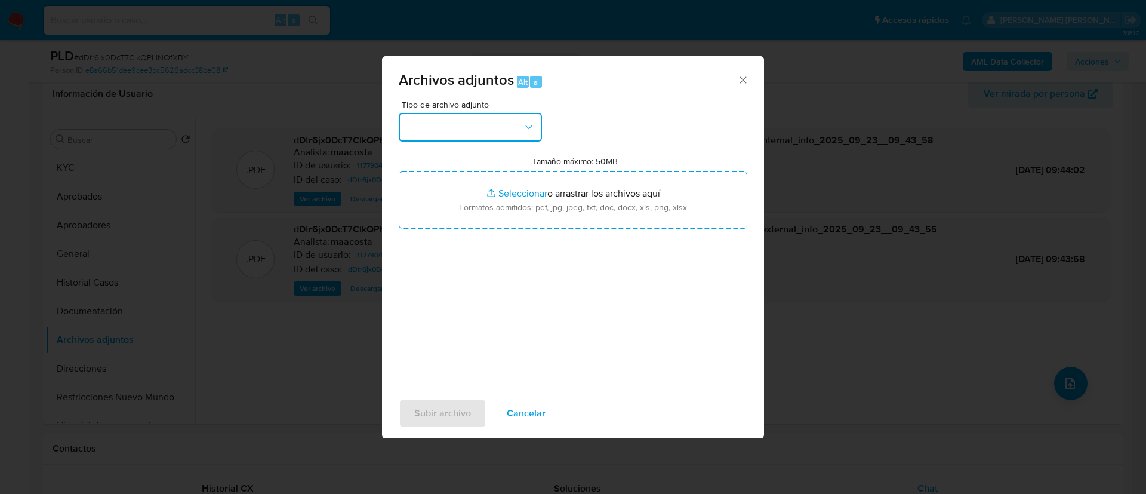
click at [501, 133] on button "button" at bounding box center [470, 127] width 143 height 29
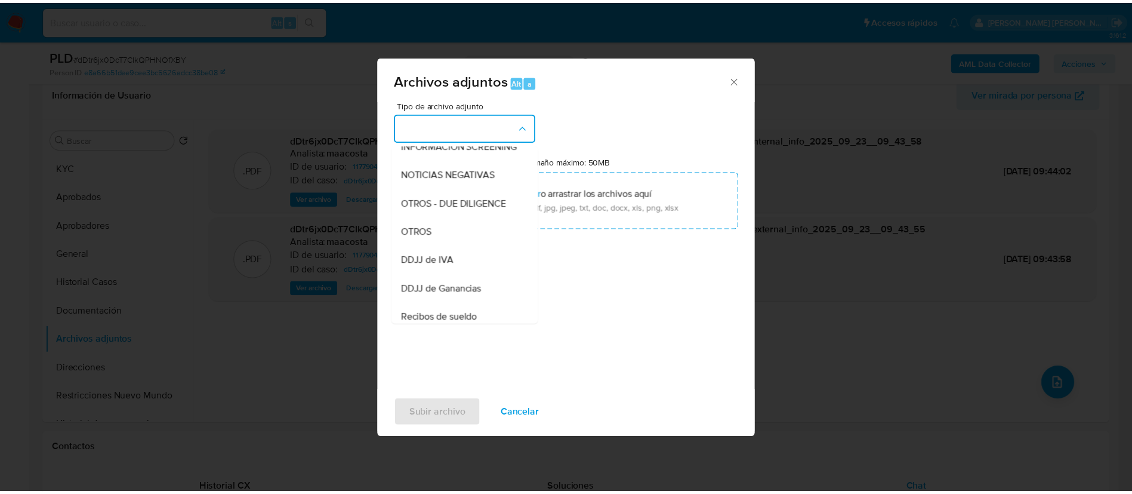
scroll to position [159, 0]
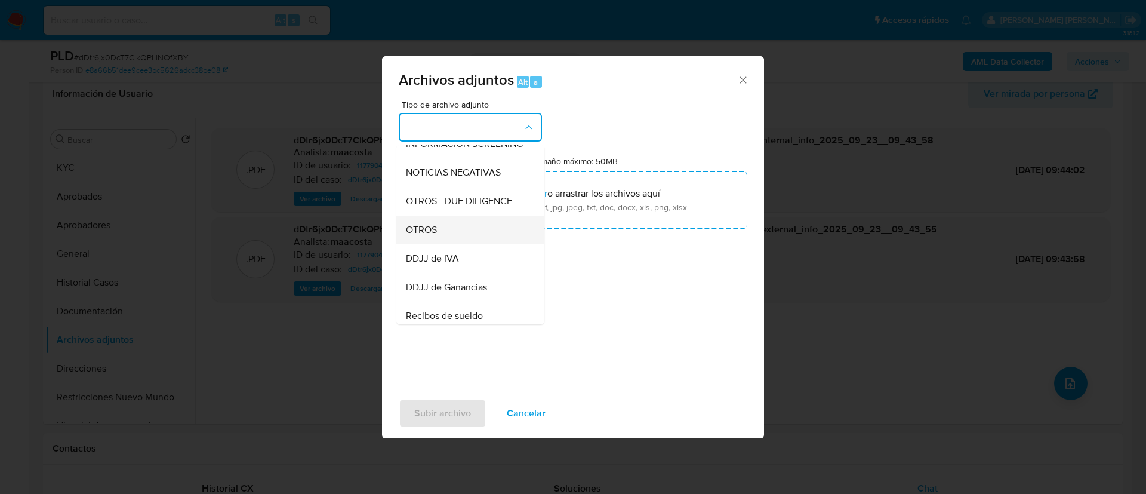
click at [427, 236] on span "OTROS" at bounding box center [421, 230] width 31 height 12
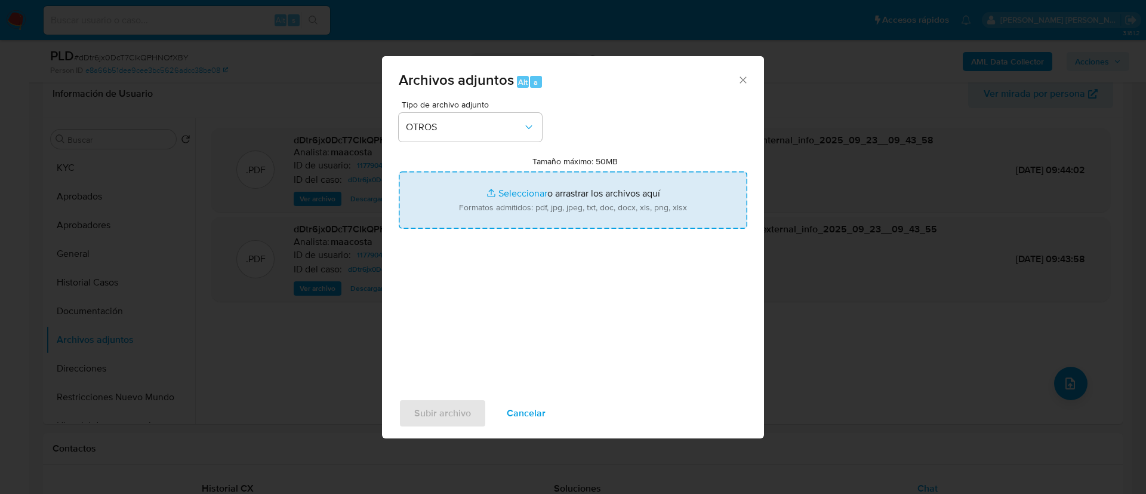
type input "C:\fakepath\[PERSON_NAME] [PERSON_NAME] - Movimientos.xlsx"
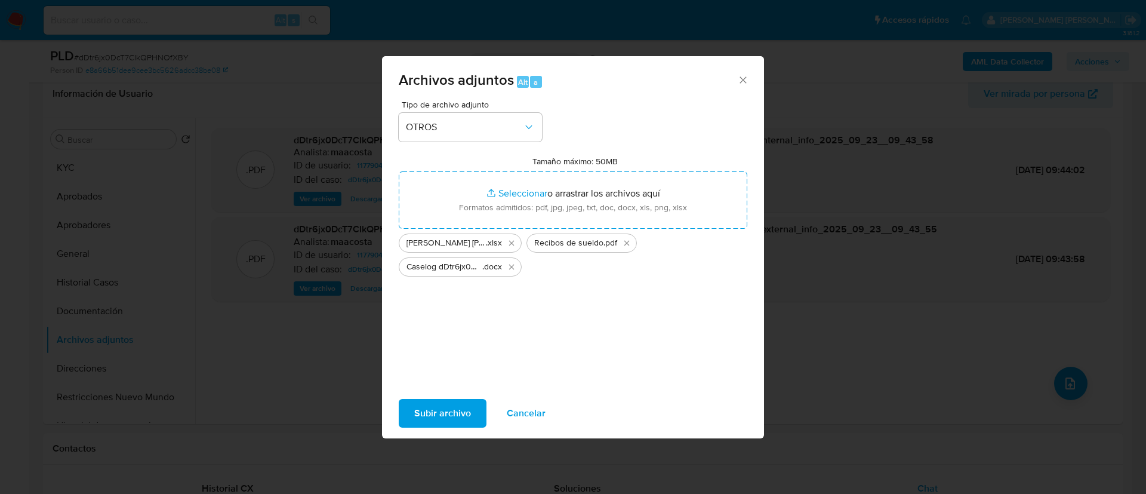
click at [448, 410] on span "Subir archivo" at bounding box center [442, 413] width 57 height 26
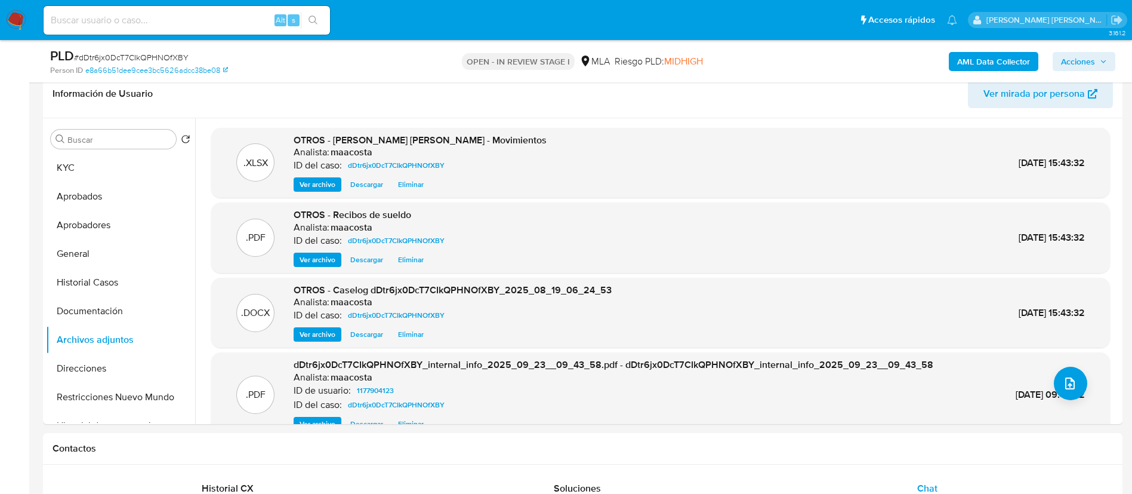
click at [1082, 59] on span "Acciones" at bounding box center [1078, 61] width 34 height 19
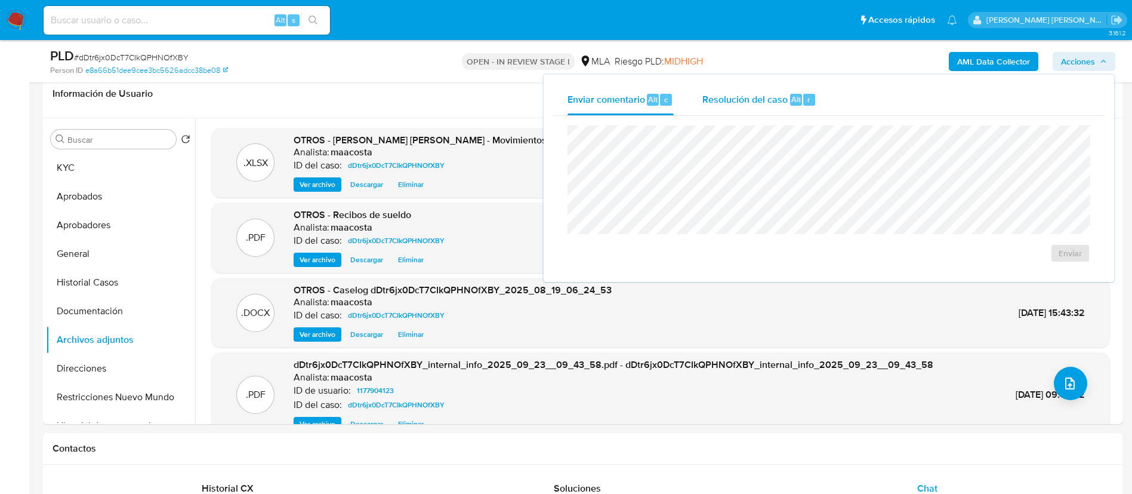
click at [777, 105] on span "Resolución del caso" at bounding box center [745, 99] width 85 height 14
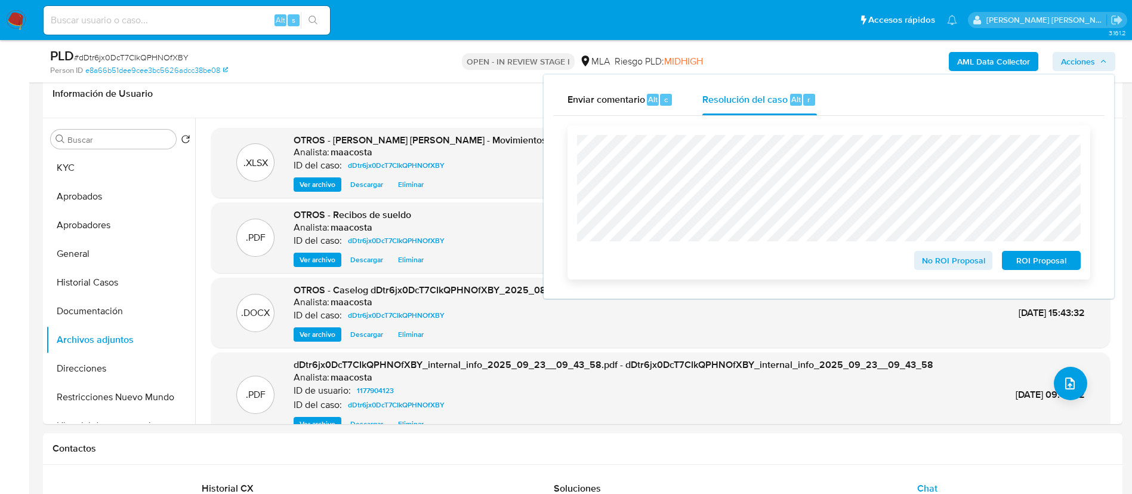
click at [941, 259] on span "No ROI Proposal" at bounding box center [954, 260] width 62 height 17
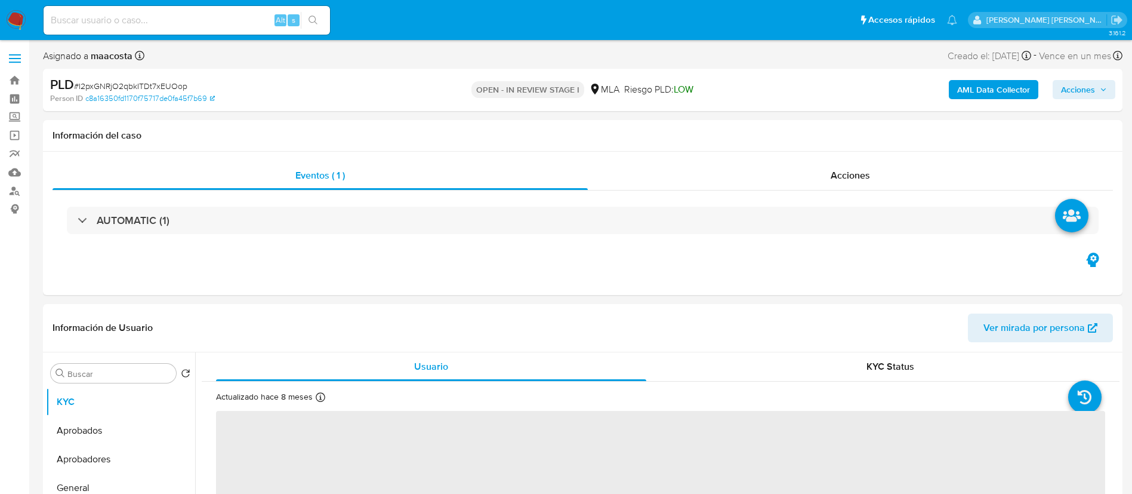
select select "10"
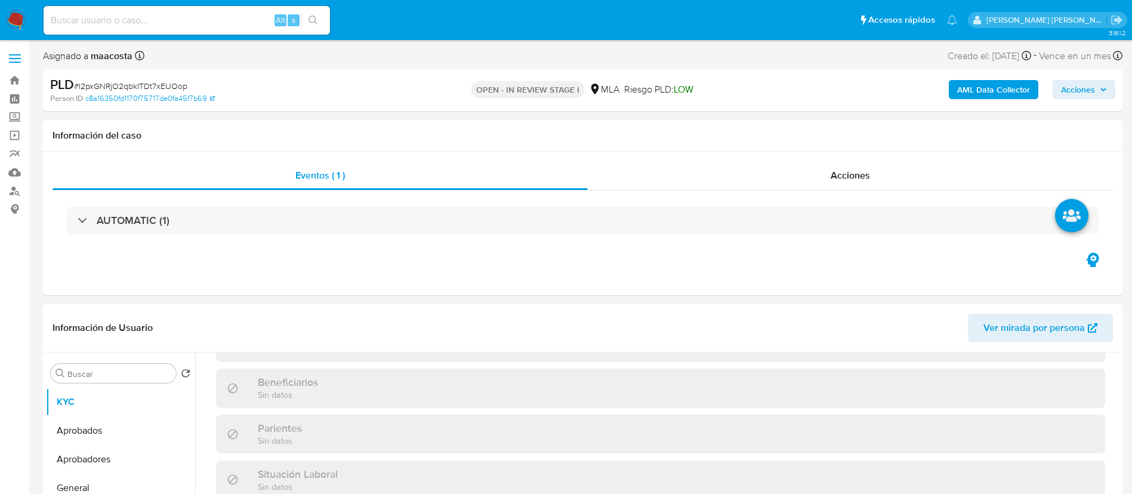
scroll to position [568, 0]
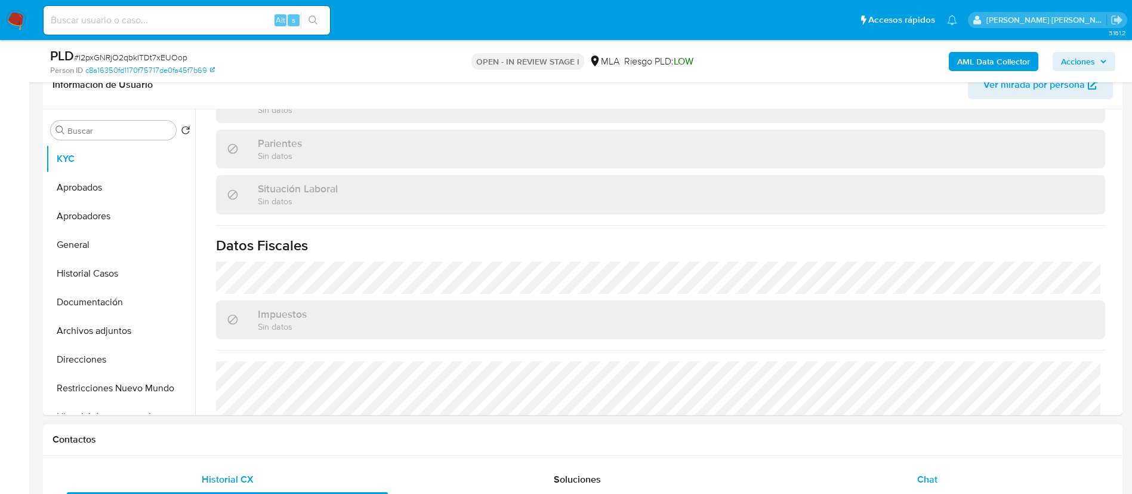
click at [923, 473] on span "Chat" at bounding box center [928, 479] width 20 height 14
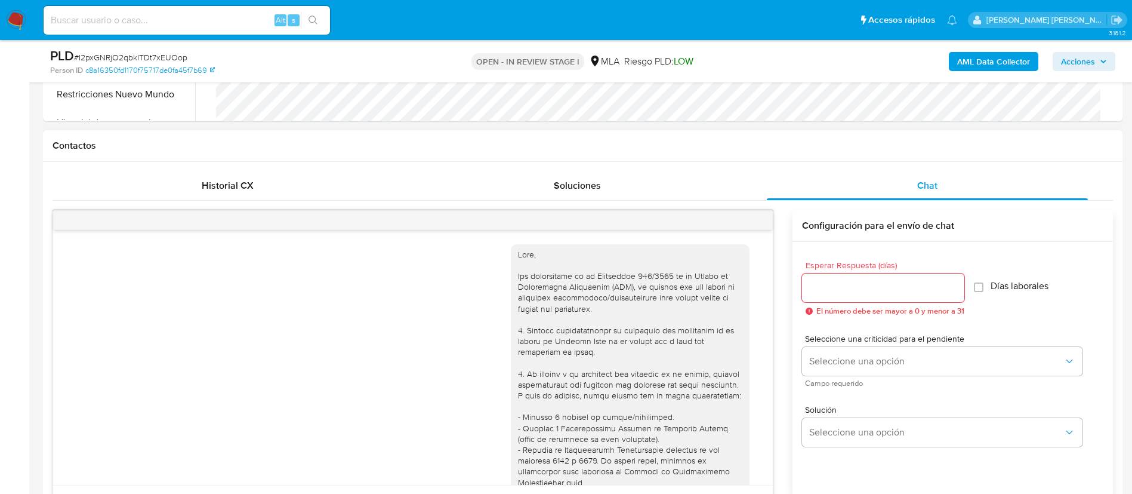
scroll to position [496, 0]
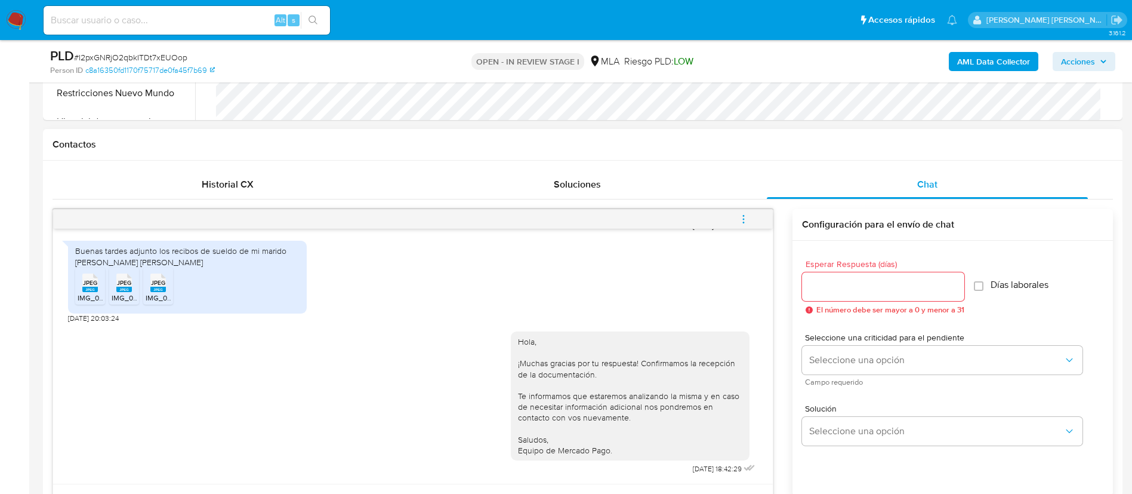
click at [747, 217] on icon "menu-action" at bounding box center [743, 219] width 11 height 11
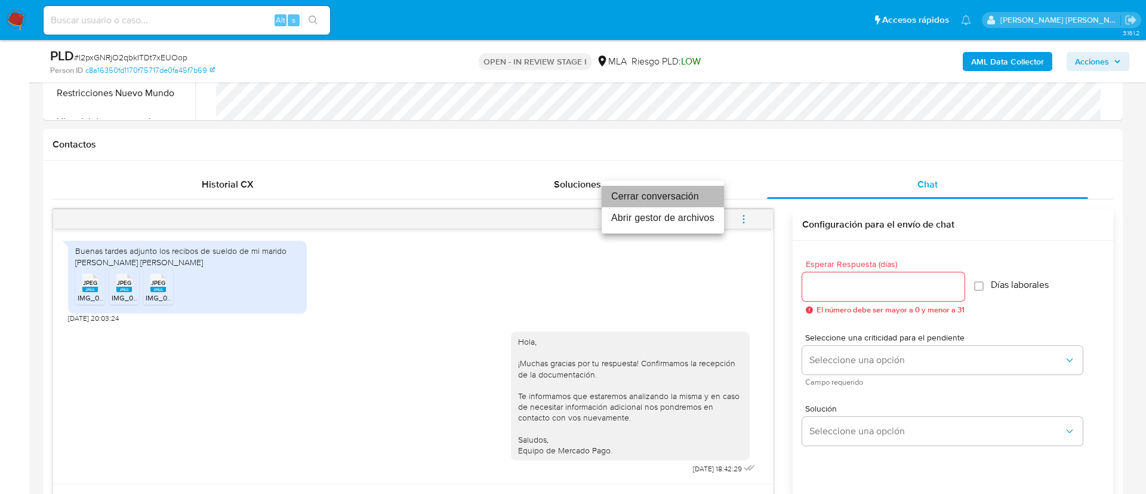
click at [681, 196] on li "Cerrar conversación" at bounding box center [663, 196] width 122 height 21
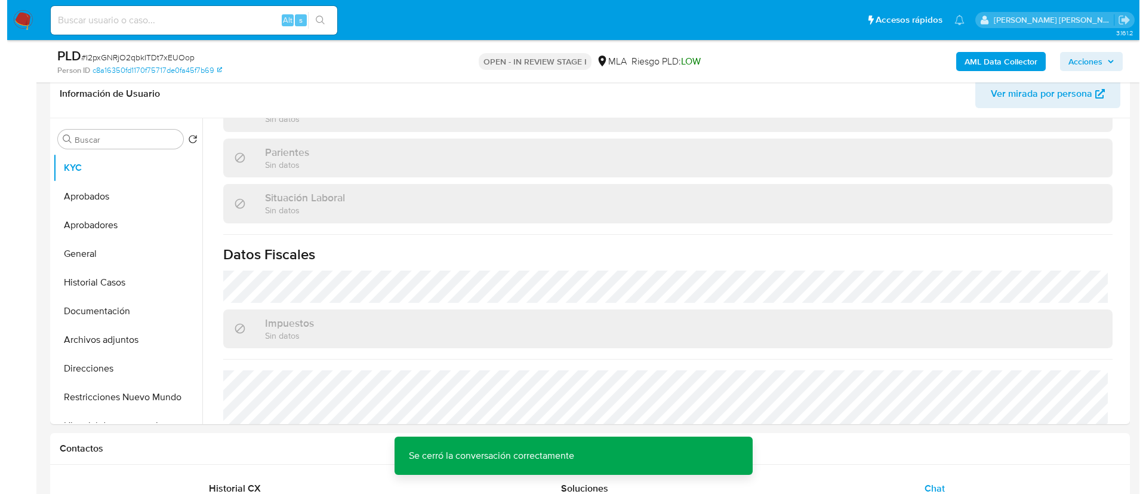
scroll to position [0, 0]
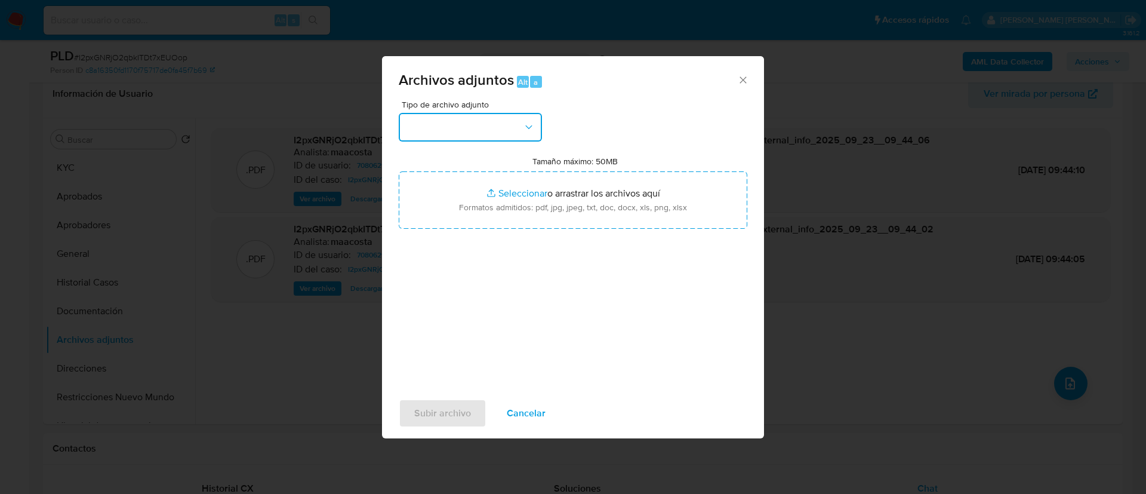
click at [501, 124] on button "button" at bounding box center [470, 127] width 143 height 29
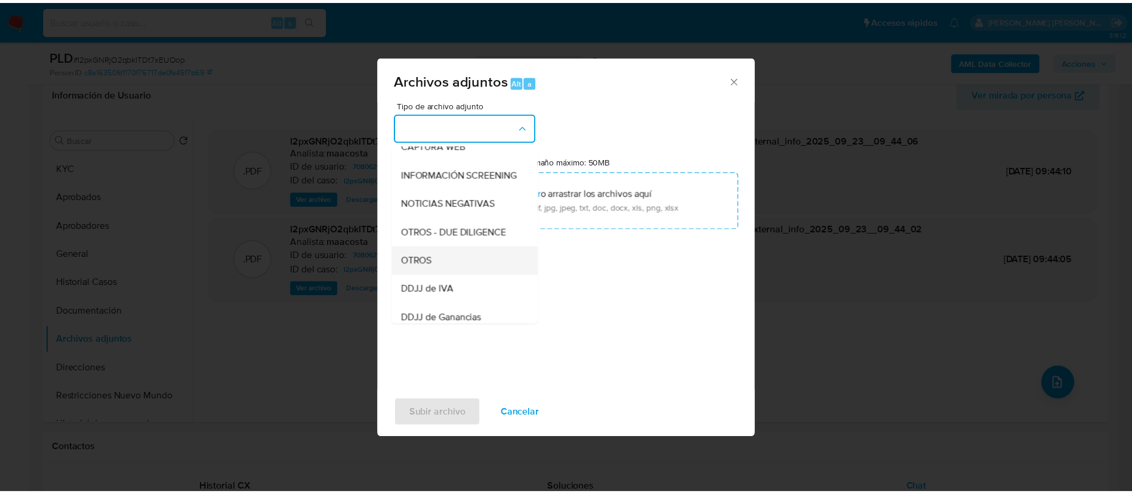
scroll to position [129, 0]
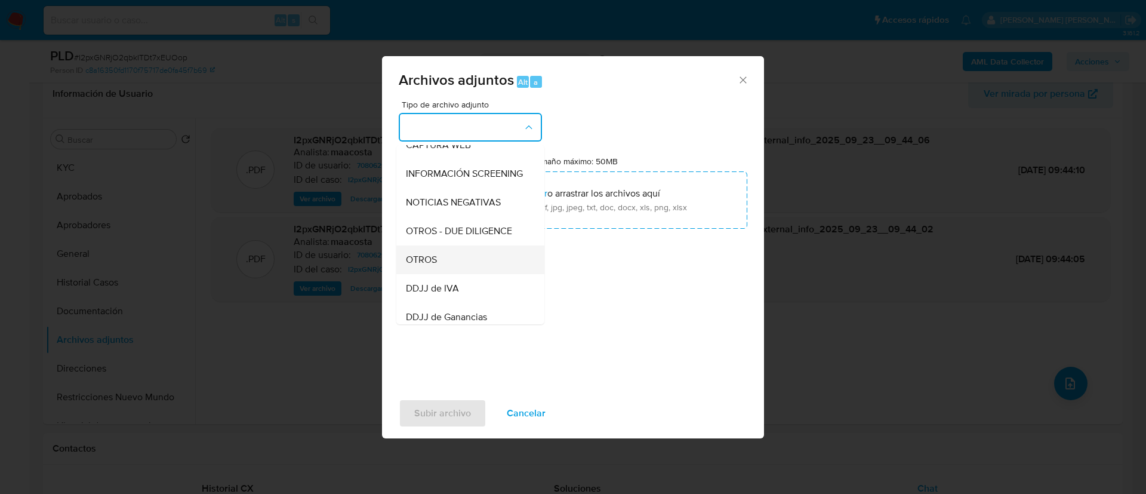
click at [450, 261] on div "OTROS" at bounding box center [467, 259] width 122 height 29
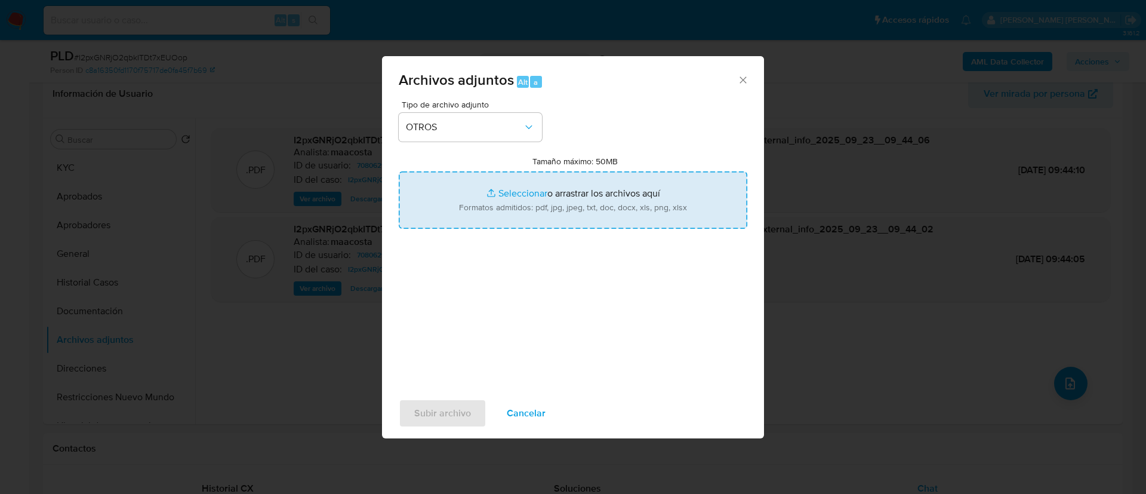
type input "C:\fakepath\Recibo de sueldo - Silva Roberto Oscar.pdf"
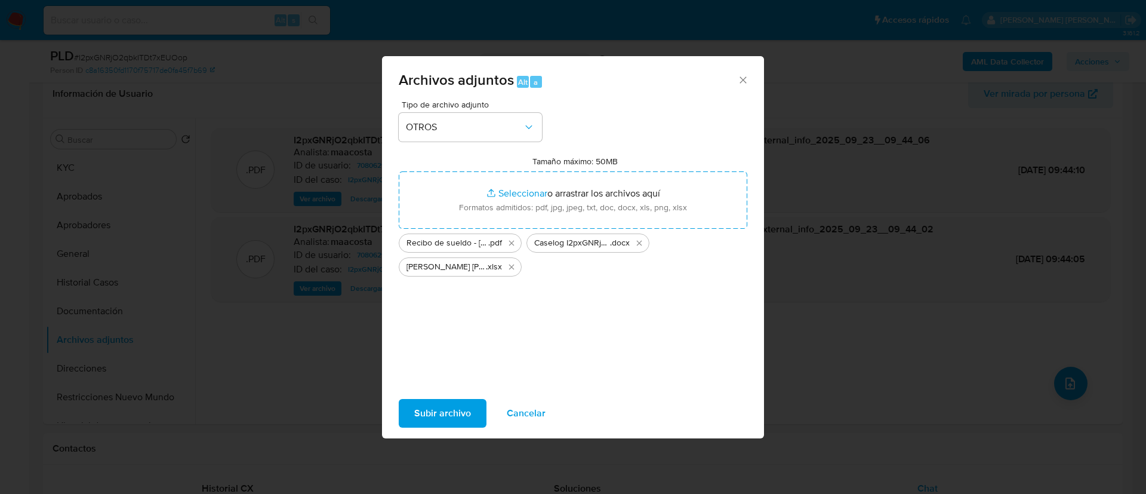
click at [446, 407] on span "Subir archivo" at bounding box center [442, 413] width 57 height 26
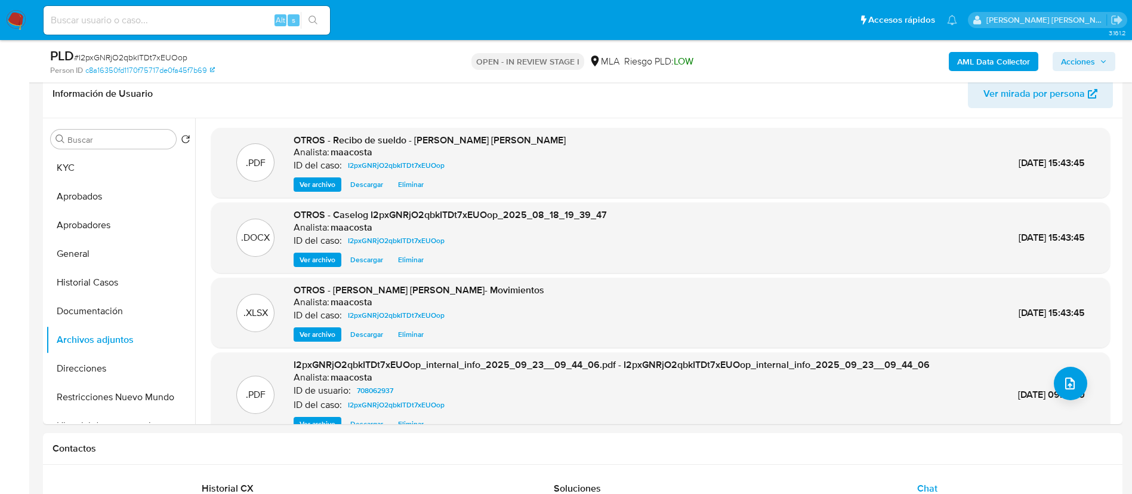
click at [1088, 59] on span "Acciones" at bounding box center [1078, 61] width 34 height 19
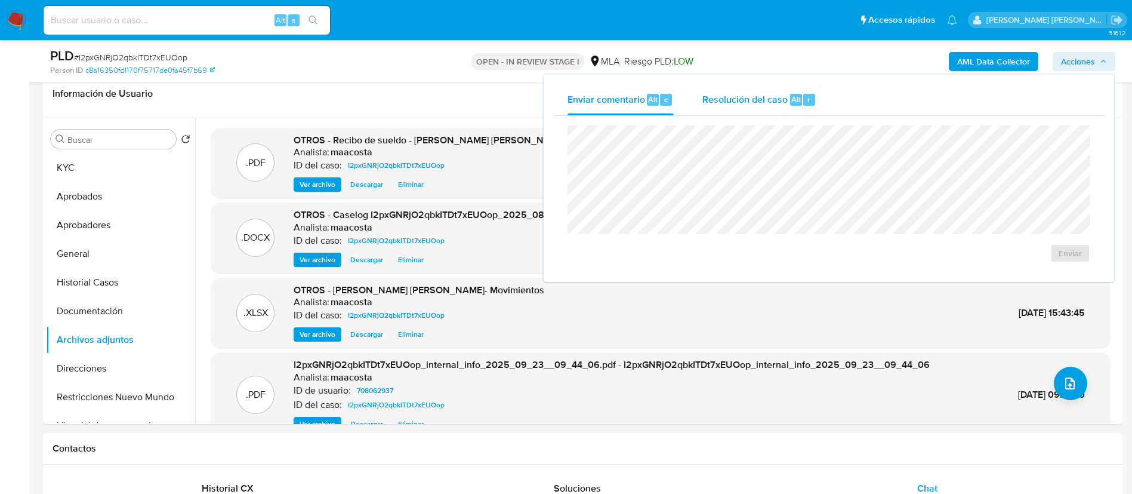
click at [774, 94] on span "Resolución del caso" at bounding box center [745, 99] width 85 height 14
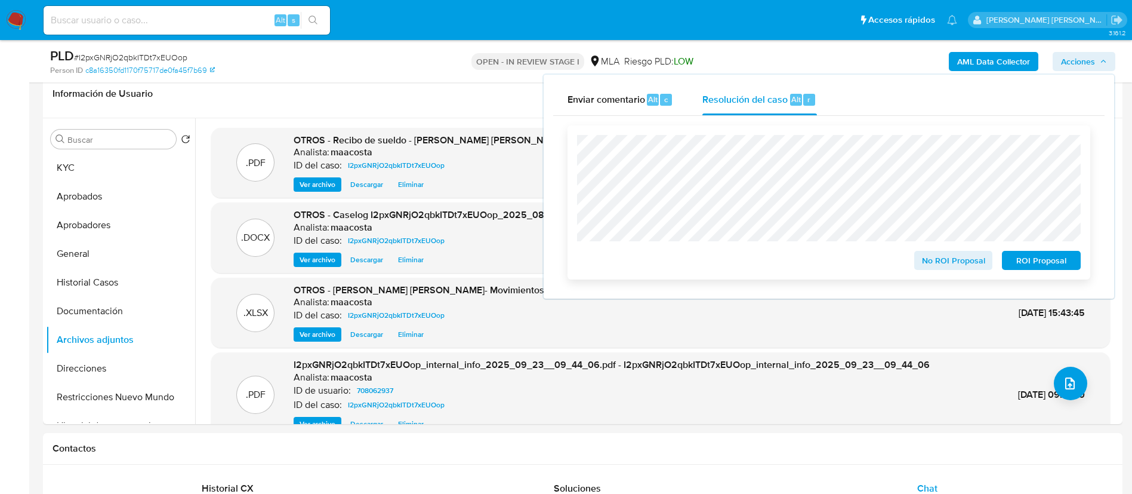
click at [930, 258] on span "No ROI Proposal" at bounding box center [954, 260] width 62 height 17
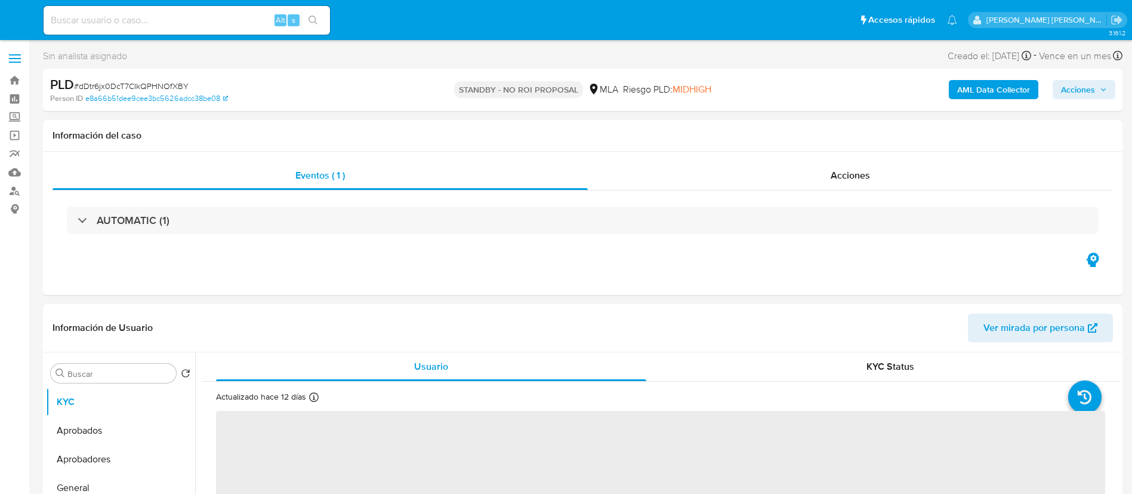
select select "10"
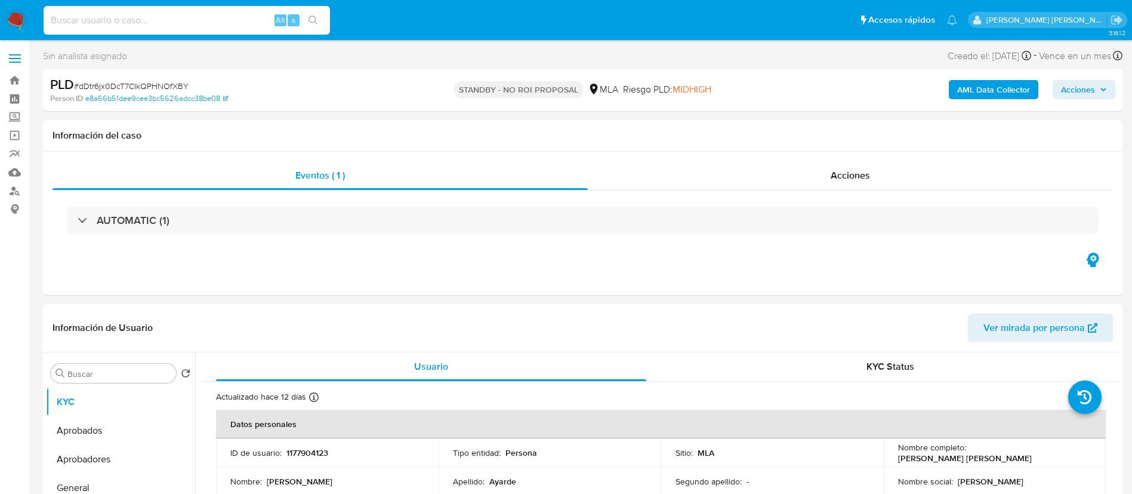
paste input "tSXzGWOney4JfeclpILnzlN0"
click at [215, 26] on input "tSXzGWOney4JfeclpILnzlN0" at bounding box center [187, 21] width 287 height 16
type input "tSXzGWOney4JfeclpILnzlN0"
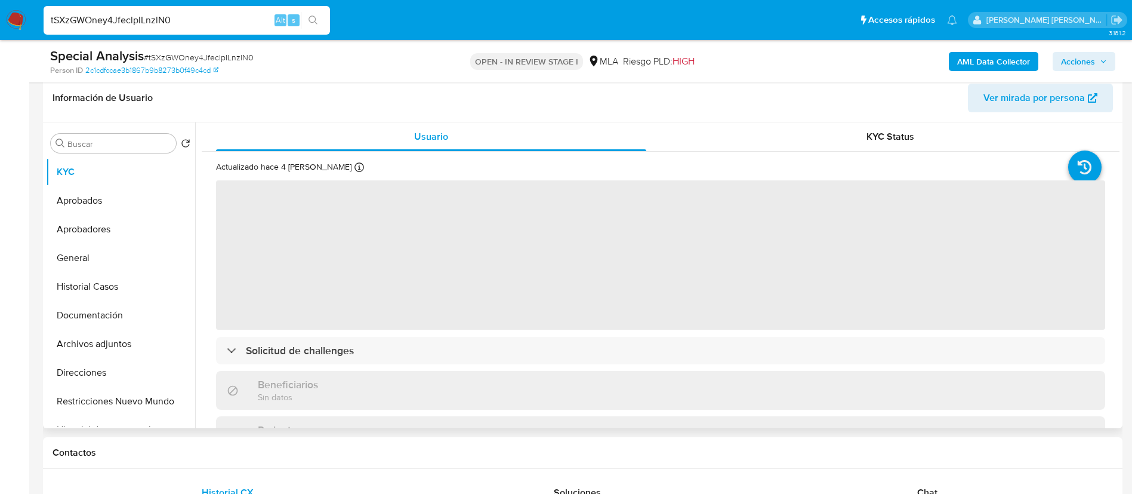
select select "10"
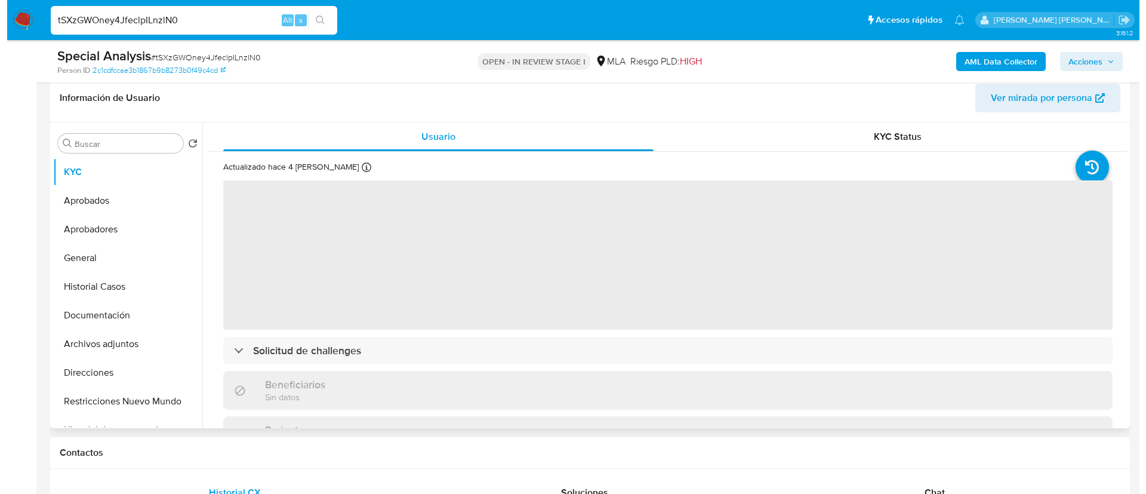
scroll to position [192, 0]
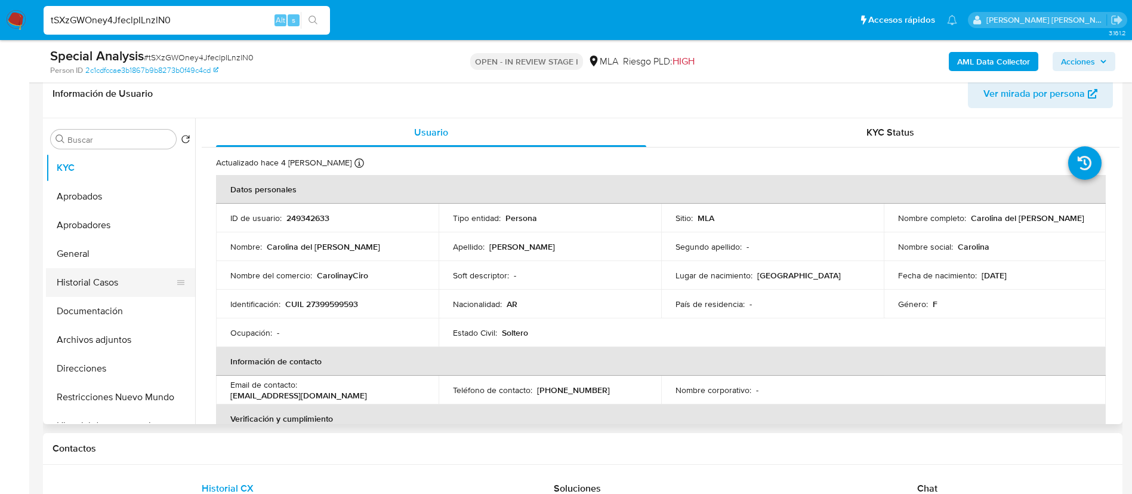
click at [101, 282] on button "Historial Casos" at bounding box center [116, 282] width 140 height 29
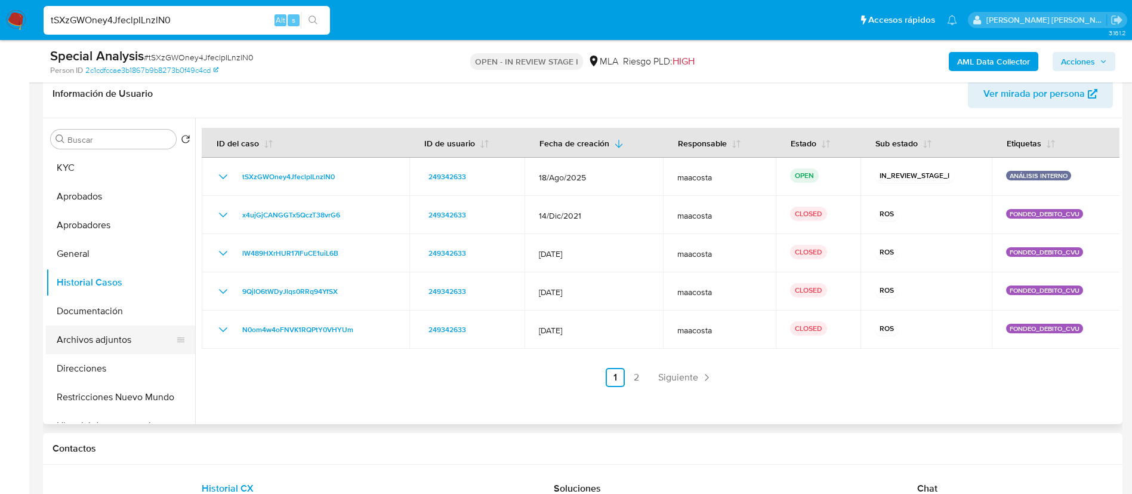
click at [110, 341] on button "Archivos adjuntos" at bounding box center [116, 339] width 140 height 29
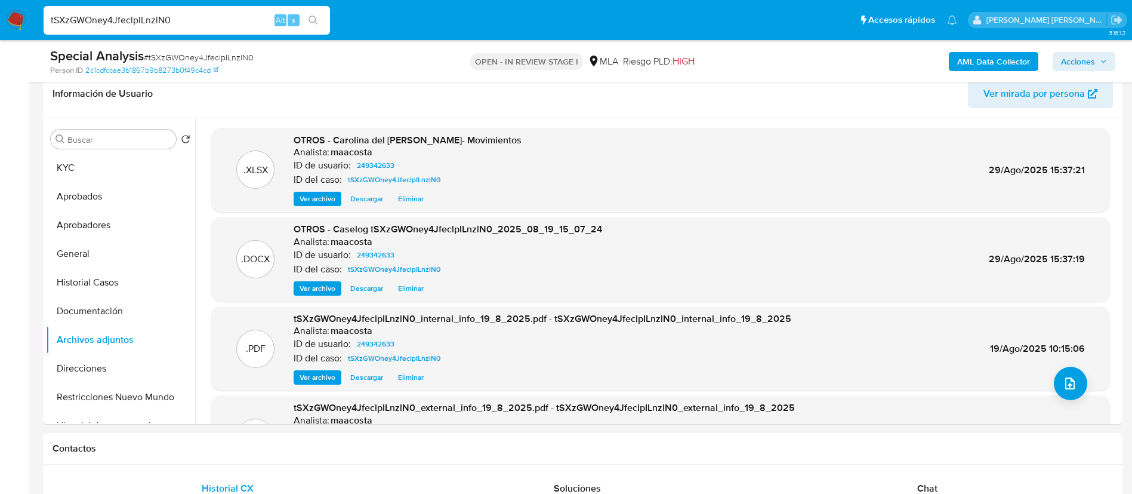
click at [320, 291] on span "Ver archivo" at bounding box center [318, 288] width 36 height 12
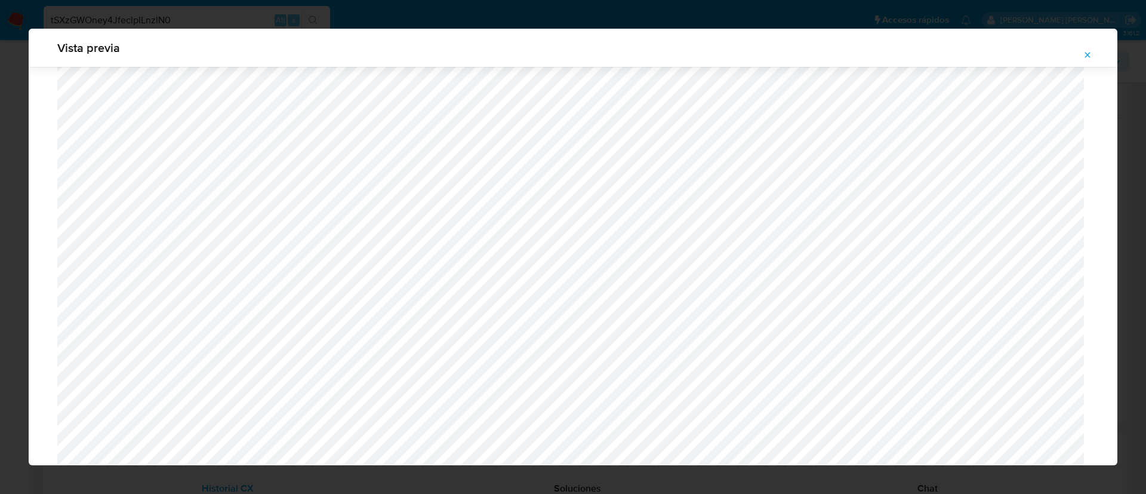
scroll to position [1197, 0]
click at [1088, 53] on icon "Attachment preview" at bounding box center [1088, 55] width 10 height 10
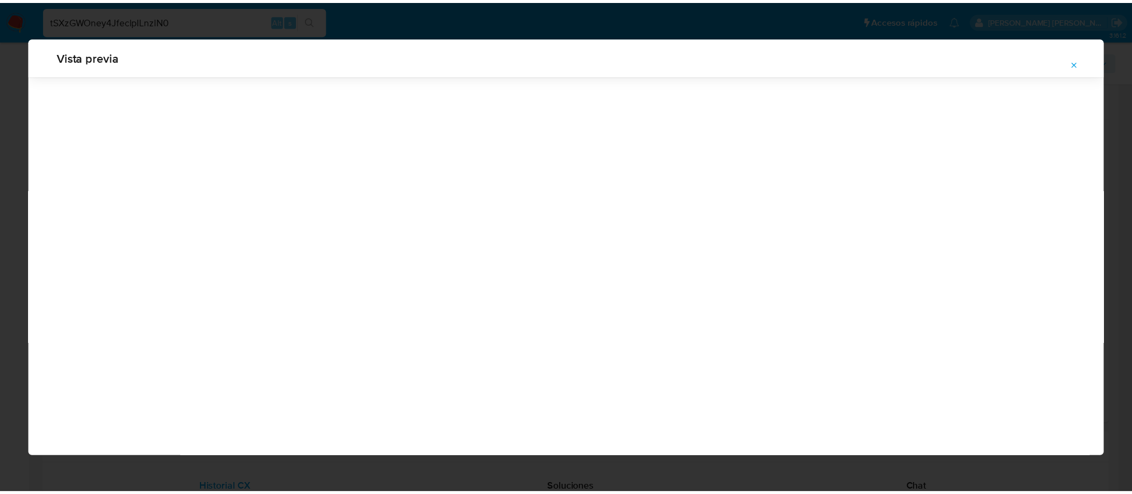
scroll to position [0, 0]
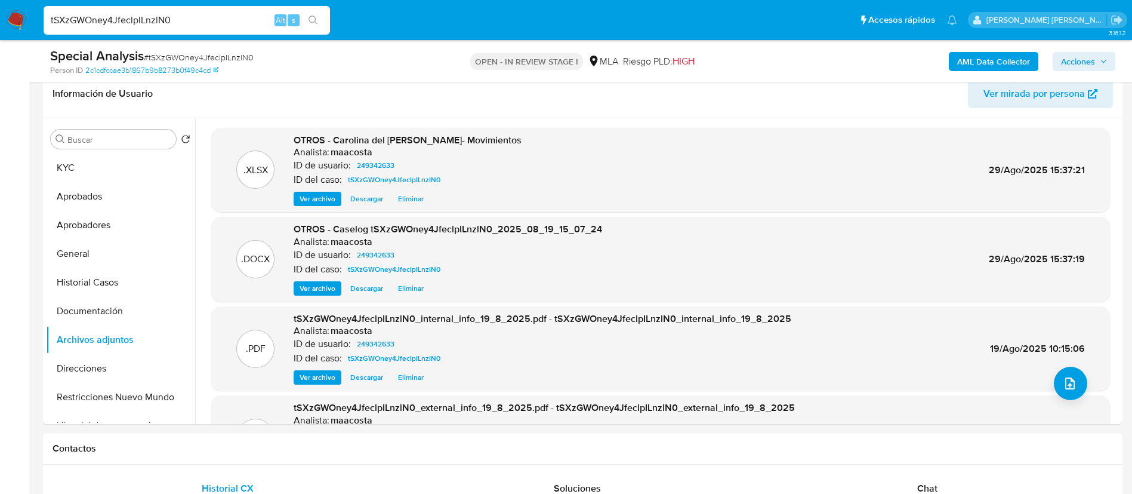
click at [1087, 58] on span "Acciones" at bounding box center [1078, 61] width 34 height 19
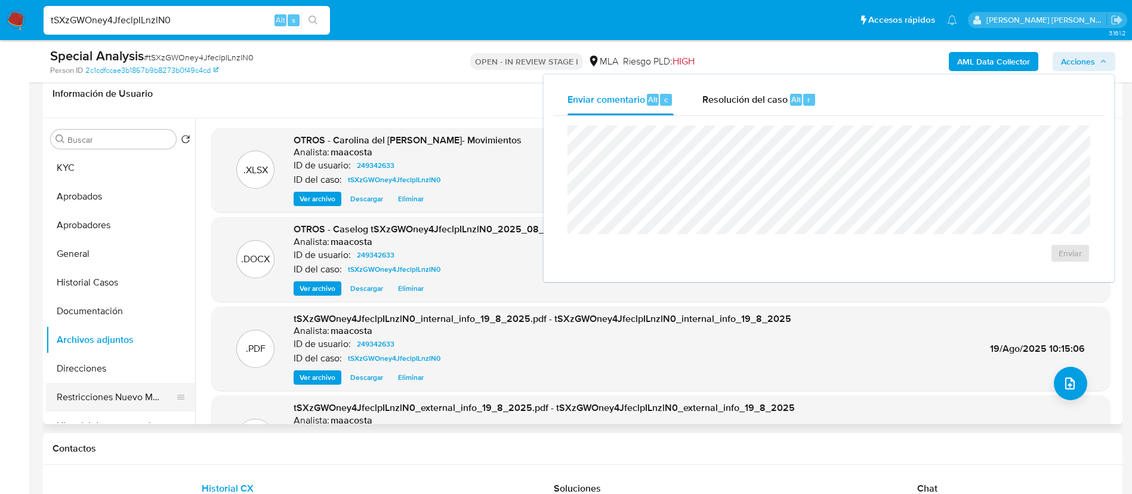
click at [124, 393] on button "Restricciones Nuevo Mundo" at bounding box center [116, 397] width 140 height 29
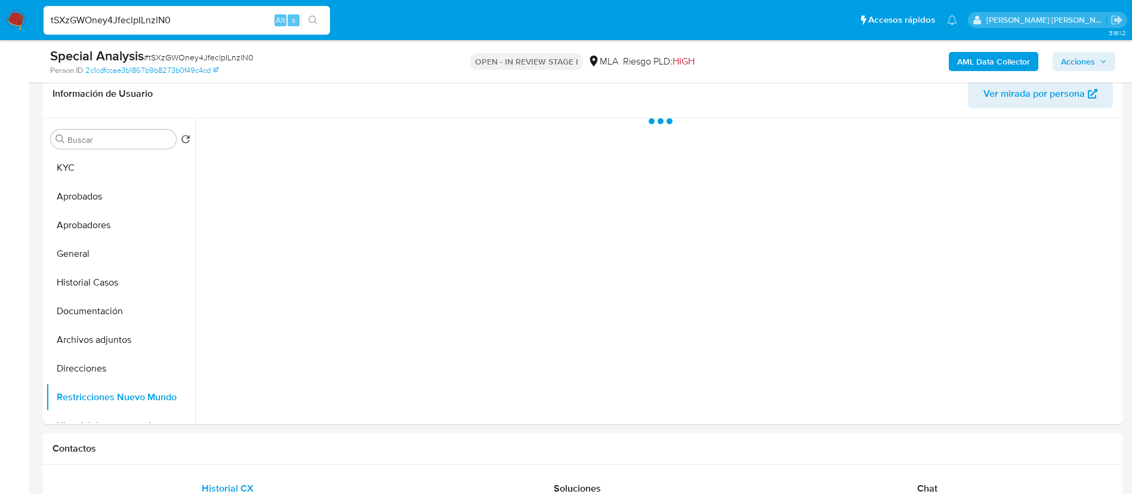
click at [1089, 61] on span "Acciones" at bounding box center [1078, 61] width 34 height 19
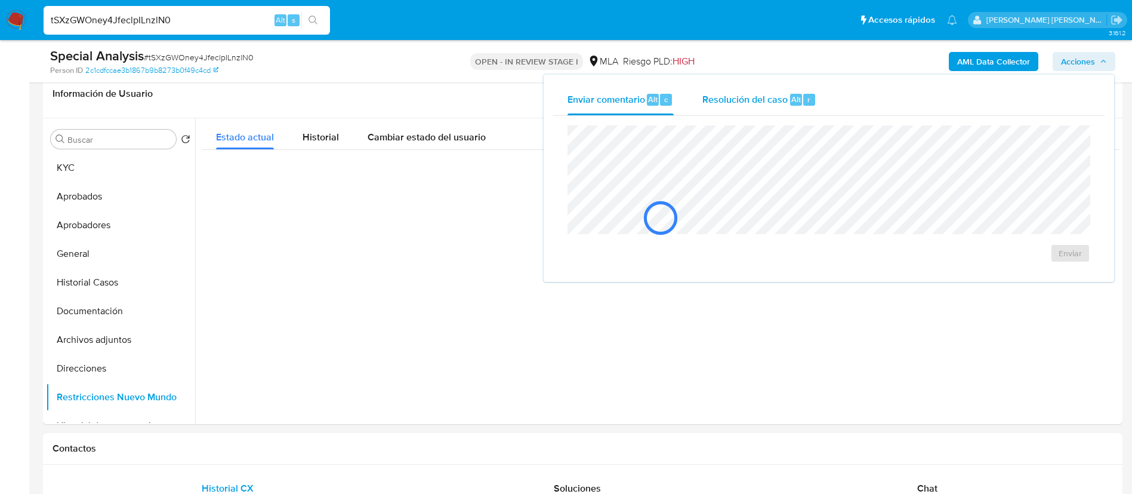
click at [739, 101] on span "Resolución del caso" at bounding box center [745, 99] width 85 height 14
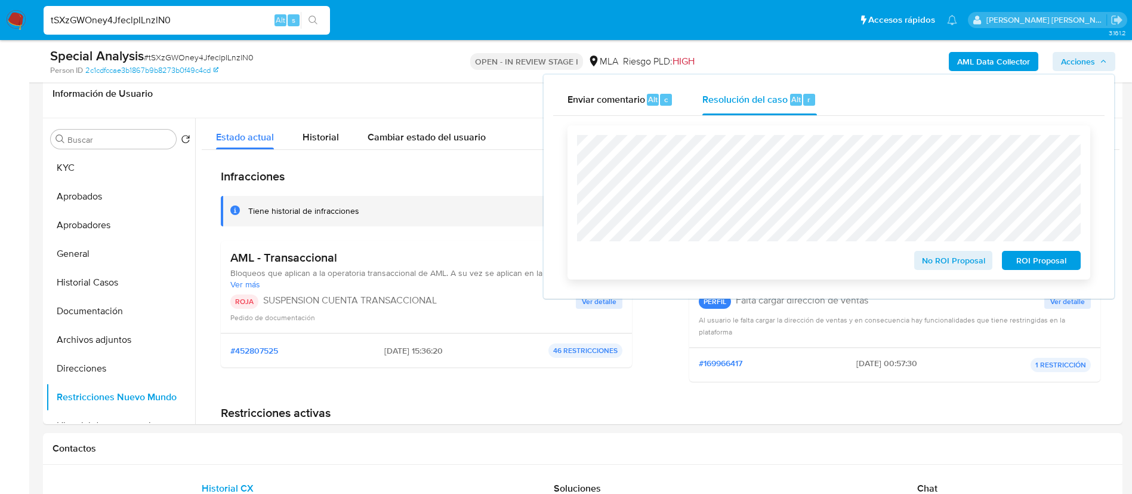
click at [1018, 253] on span "ROI Proposal" at bounding box center [1042, 260] width 62 height 17
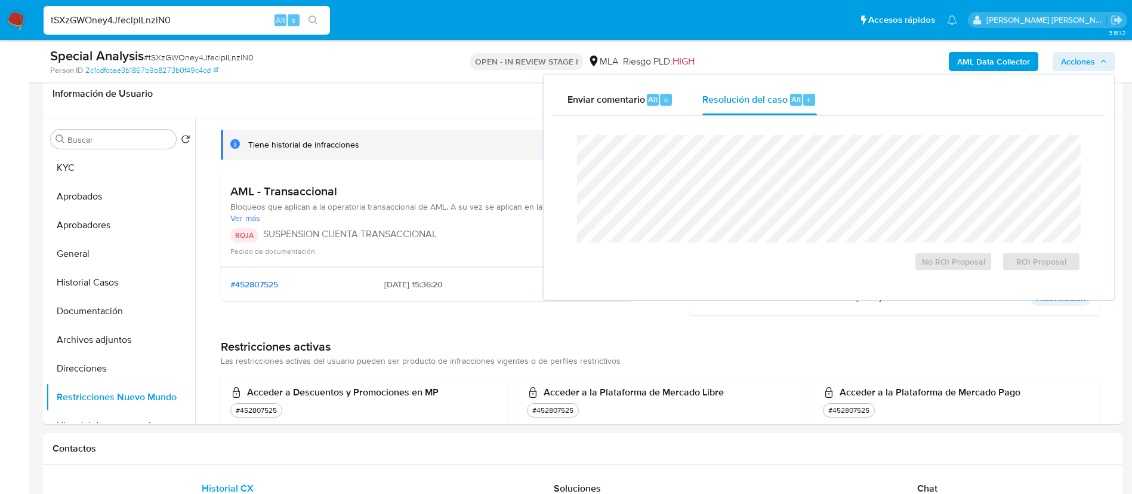
scroll to position [78, 0]
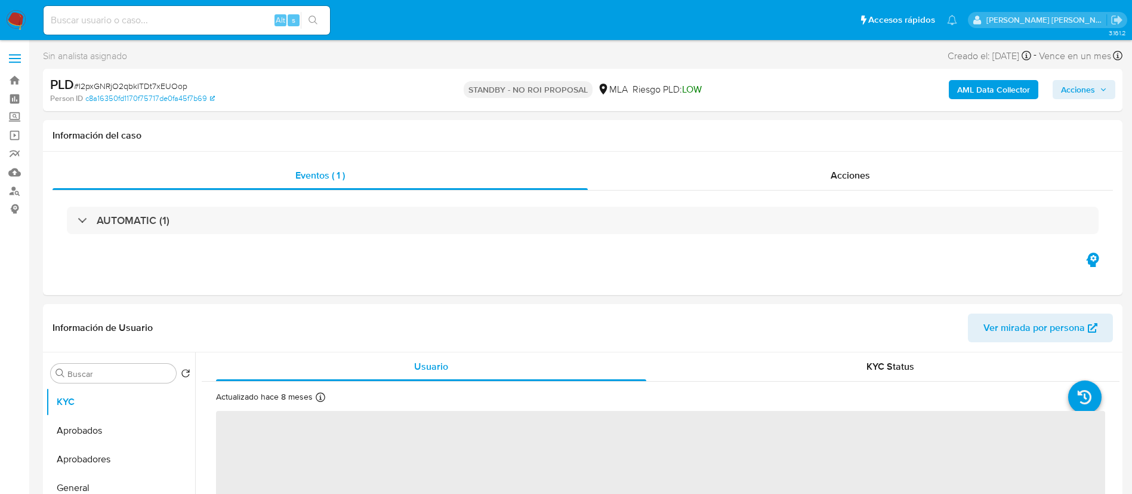
select select "10"
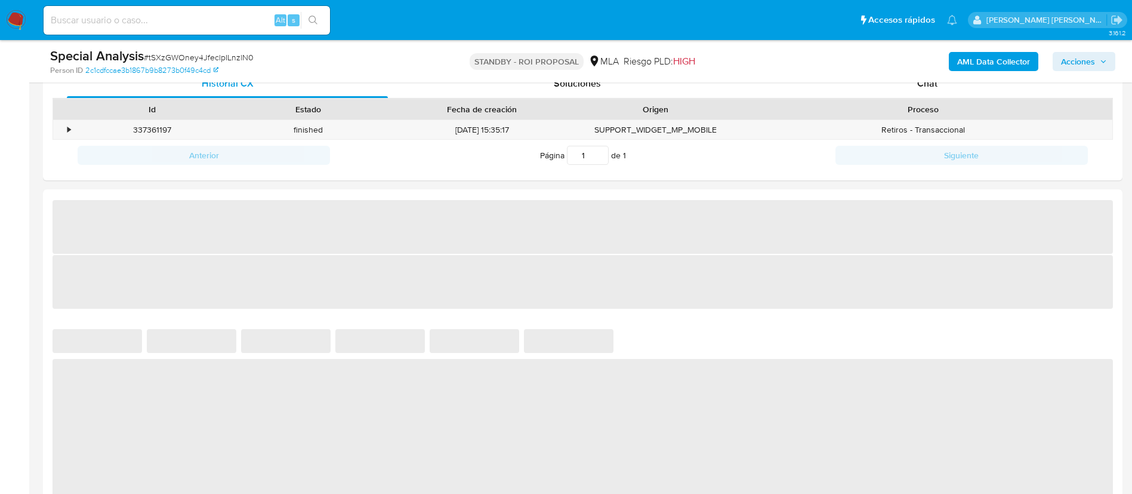
scroll to position [612, 0]
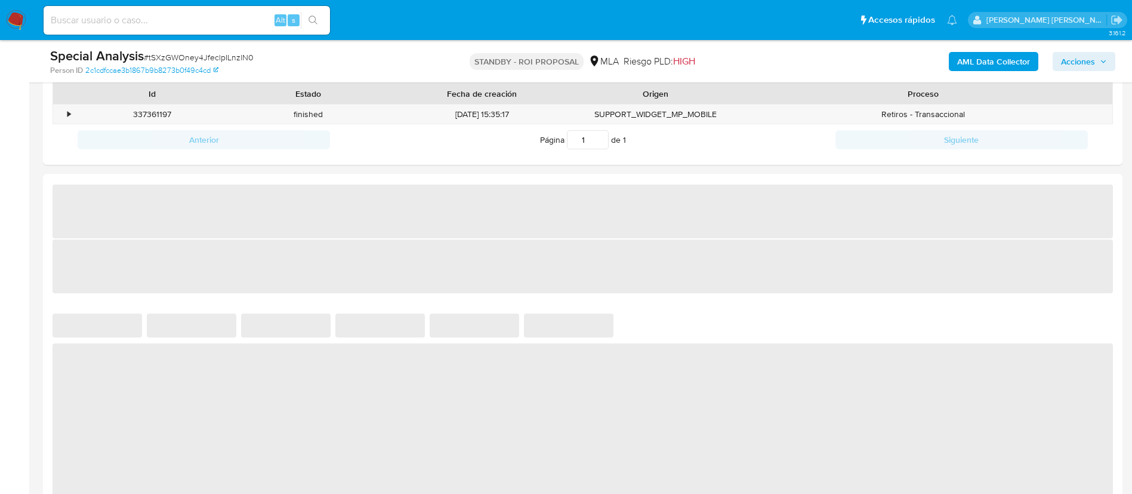
select select "10"
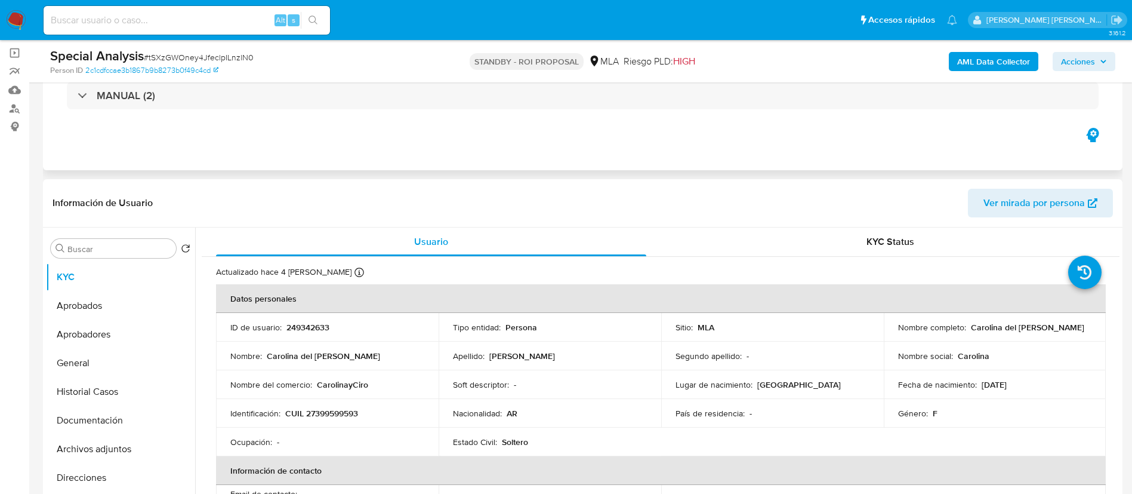
scroll to position [0, 0]
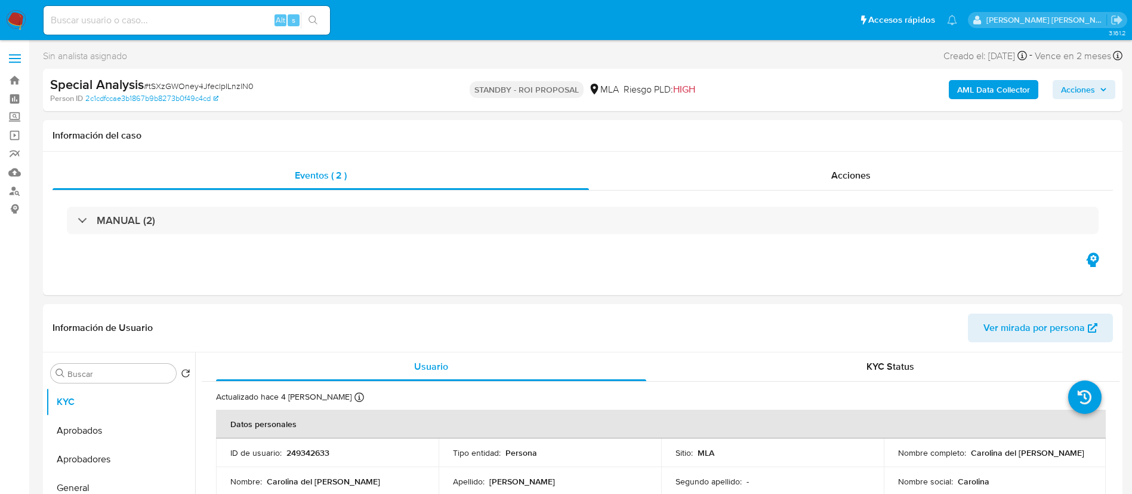
paste input "t74Q4qPf5vF9dzaV39MCWK5T"
click at [174, 19] on input "t74Q4qPf5vF9dzaV39MCWK5T" at bounding box center [187, 21] width 287 height 16
type input "t74Q4qPf5vF9dzaV39MCWK5T"
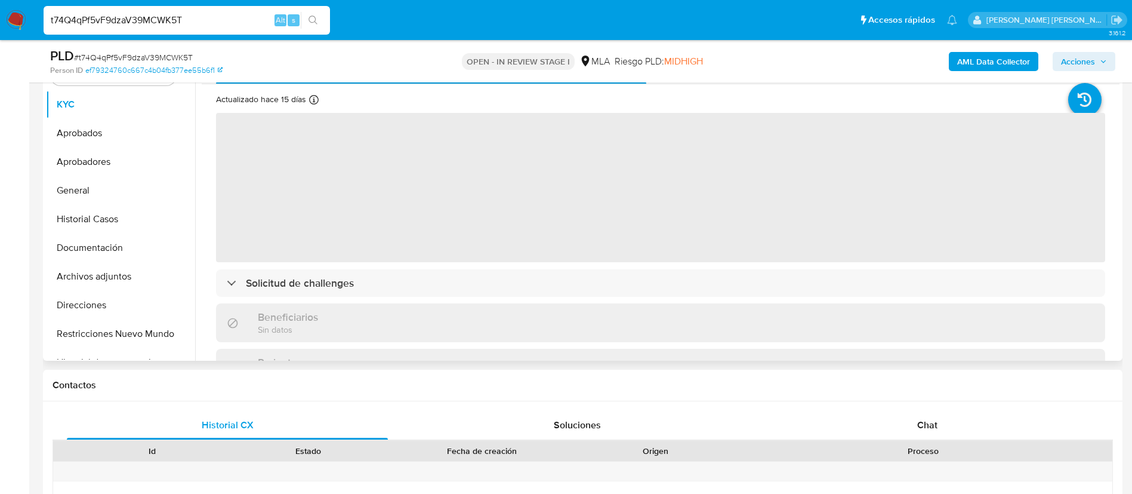
scroll to position [331, 0]
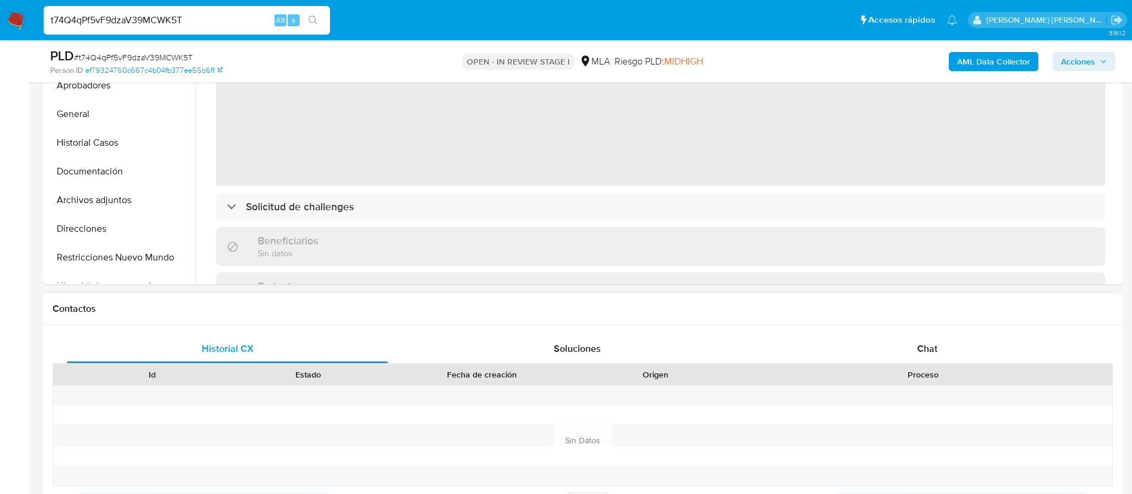
select select "10"
click at [928, 332] on div "Historial CX Soluciones Chat Id Estado Fecha de creación Origen Proceso Anterio…" at bounding box center [583, 440] width 1080 height 230
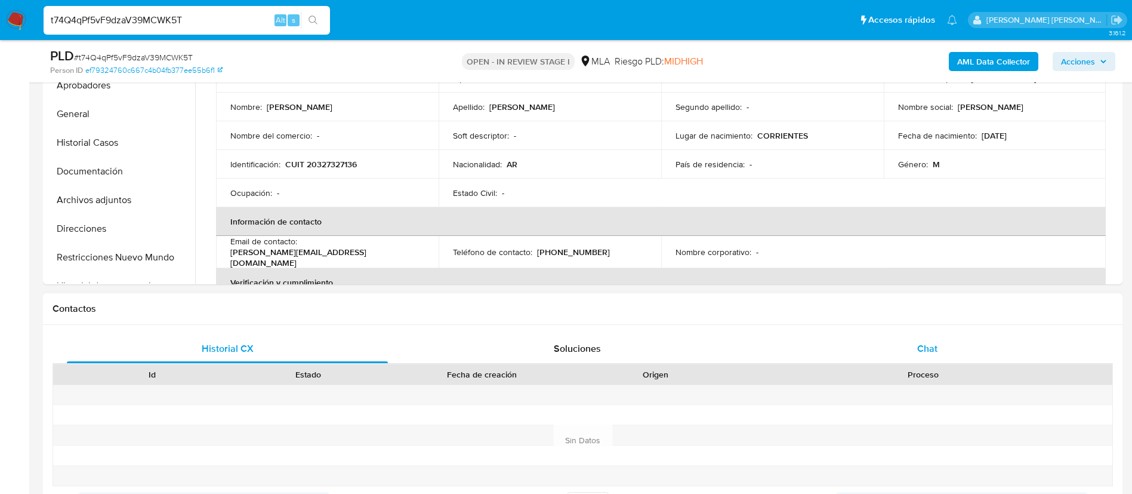
click at [927, 359] on div "Chat" at bounding box center [927, 348] width 321 height 29
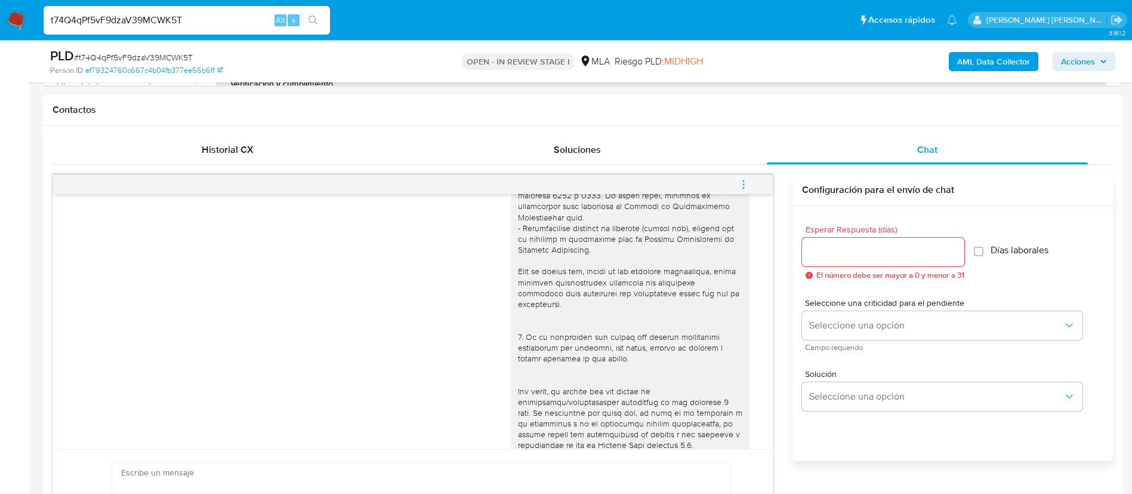
scroll to position [0, 0]
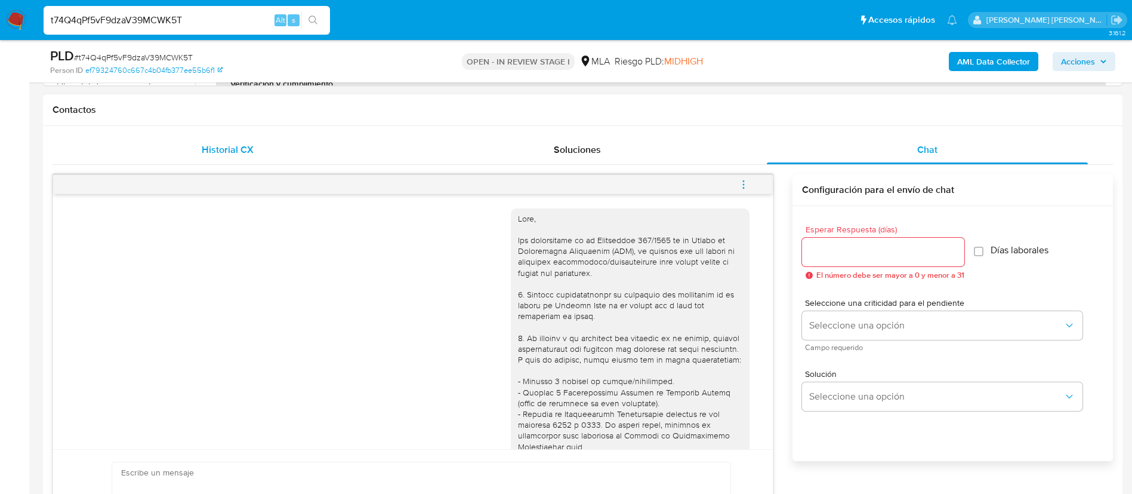
click at [221, 149] on span "Historial CX" at bounding box center [228, 150] width 52 height 14
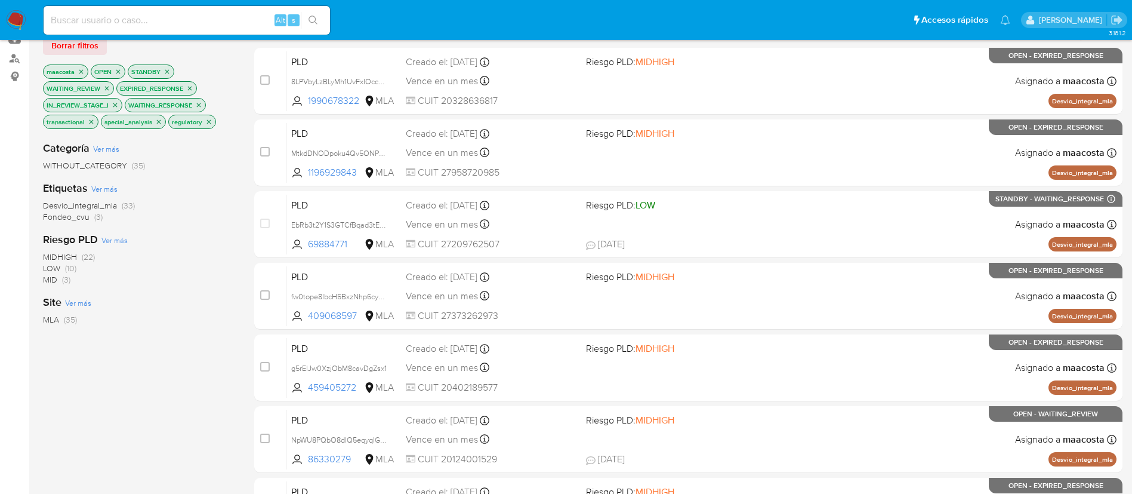
scroll to position [136, 0]
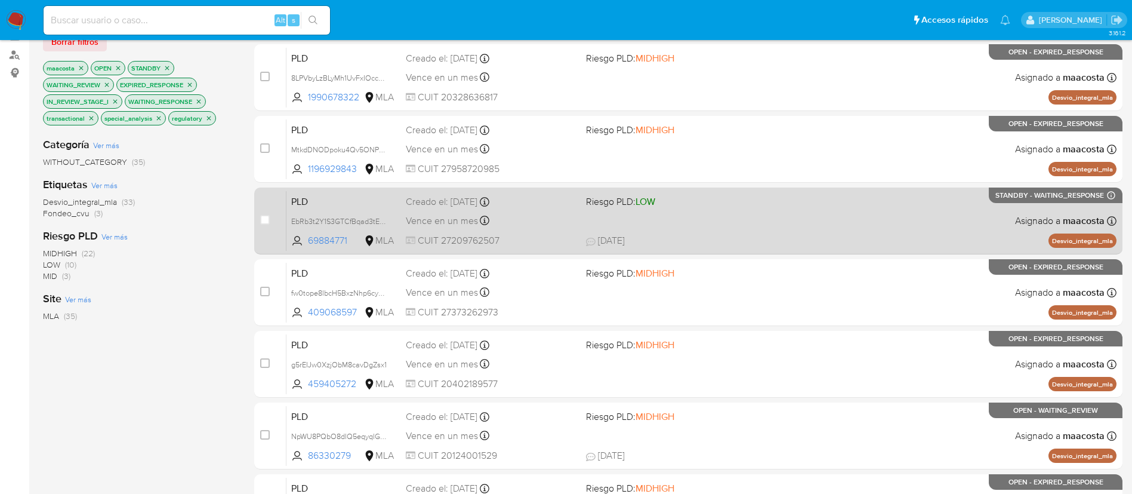
click at [310, 210] on div "PLD EbRb3t2Y1S3GTCfBqad3tESE 69884771 MLA Riesgo PLD: LOW Creado el: [DATE] Cre…" at bounding box center [702, 220] width 830 height 60
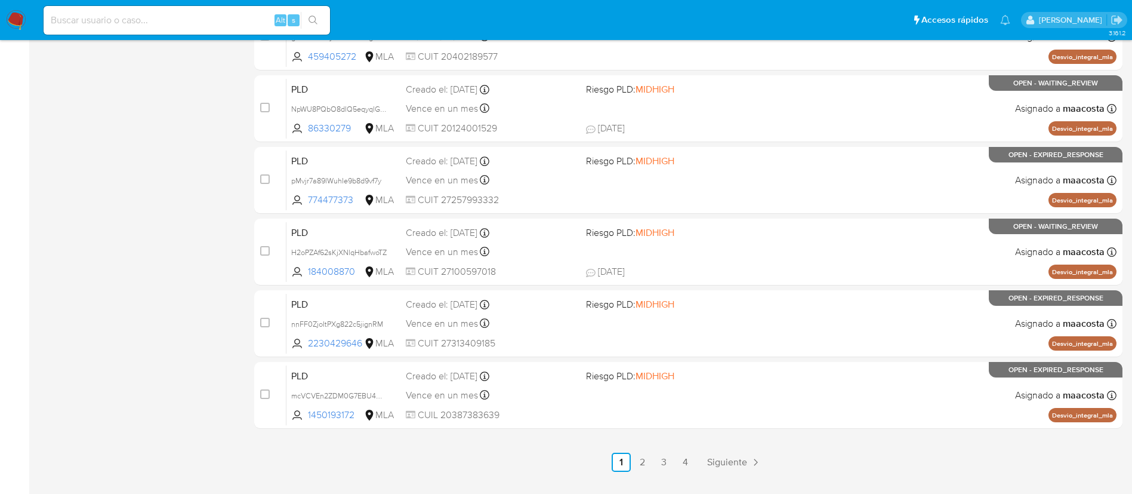
scroll to position [492, 0]
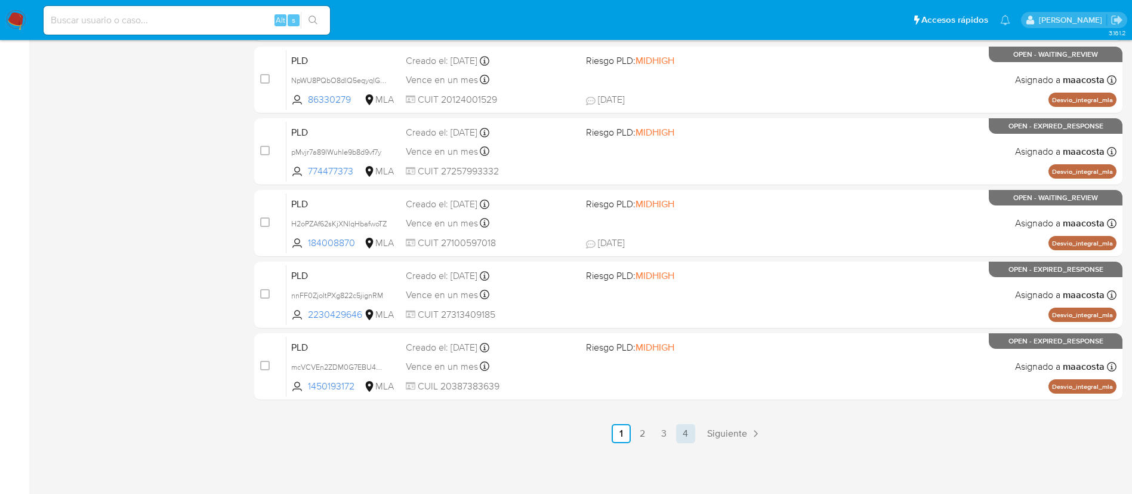
click at [688, 428] on link "4" at bounding box center [685, 433] width 19 height 19
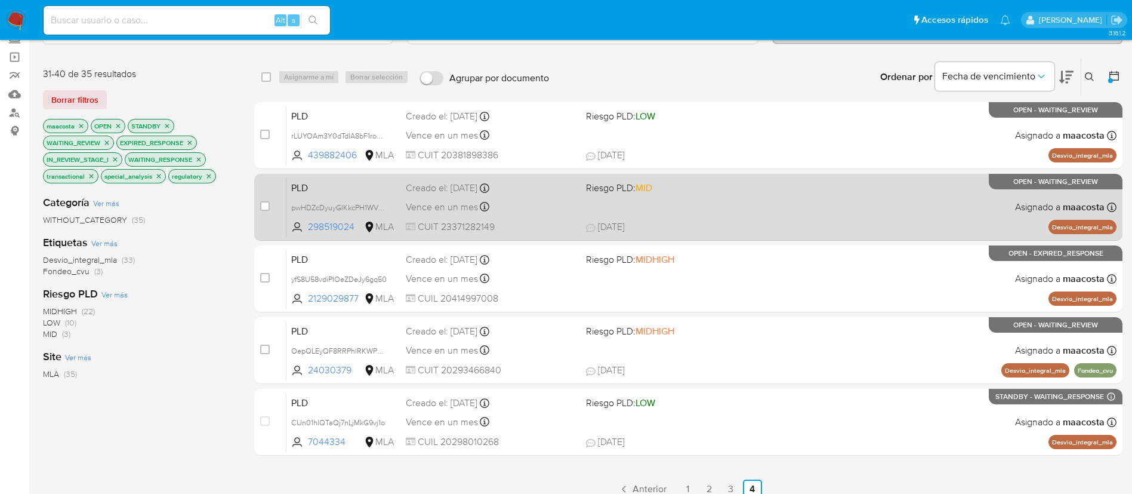
scroll to position [77, 0]
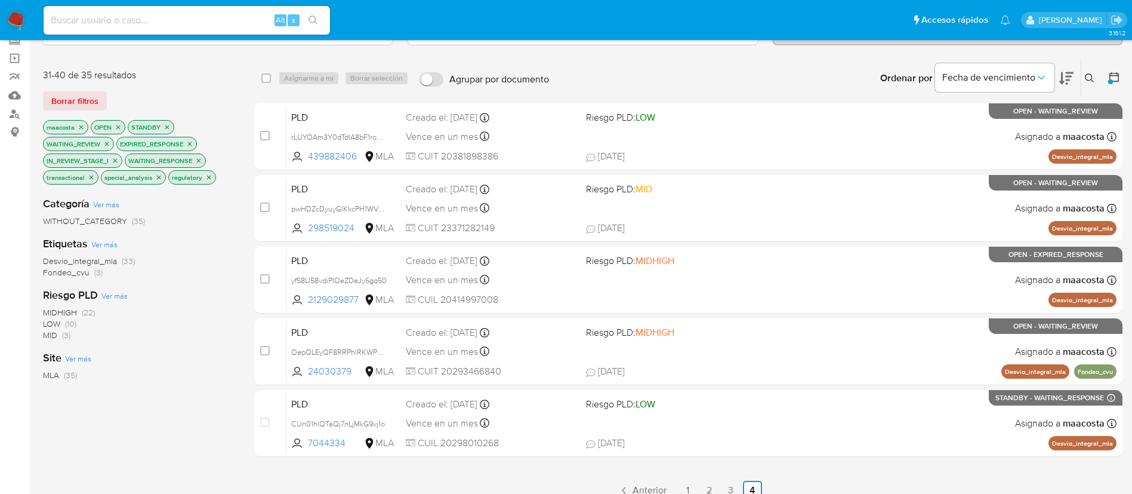
click at [80, 125] on icon "close-filter" at bounding box center [81, 127] width 4 height 4
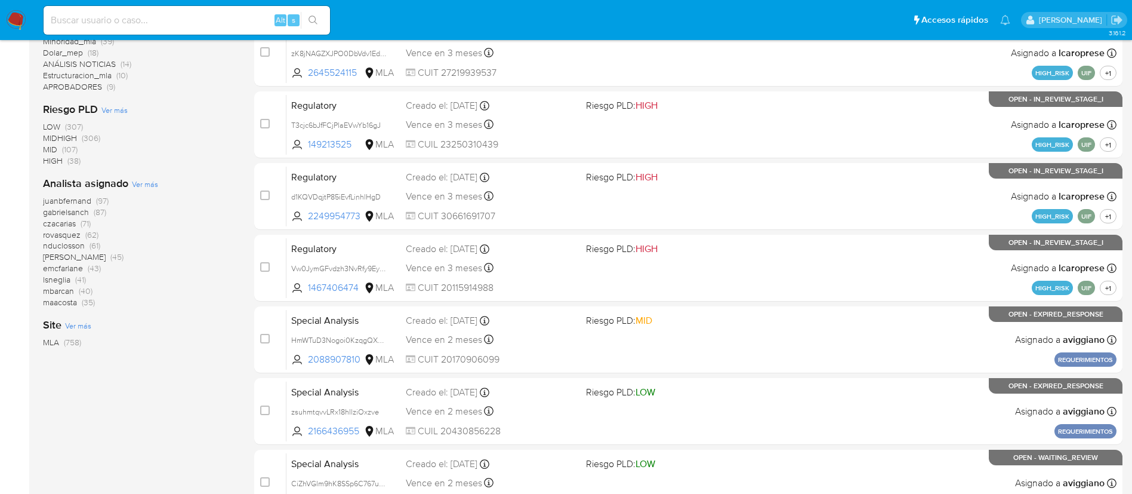
scroll to position [376, 0]
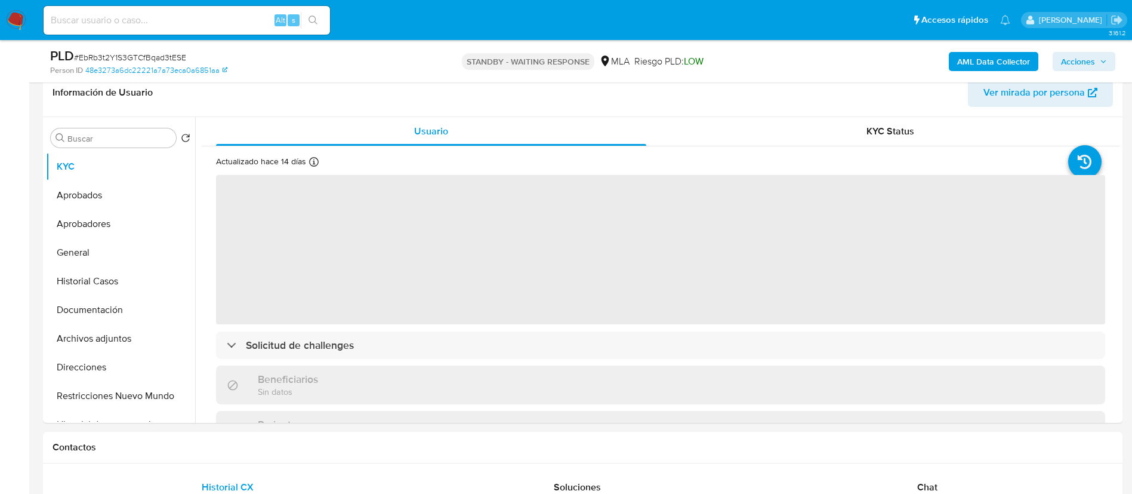
scroll to position [199, 0]
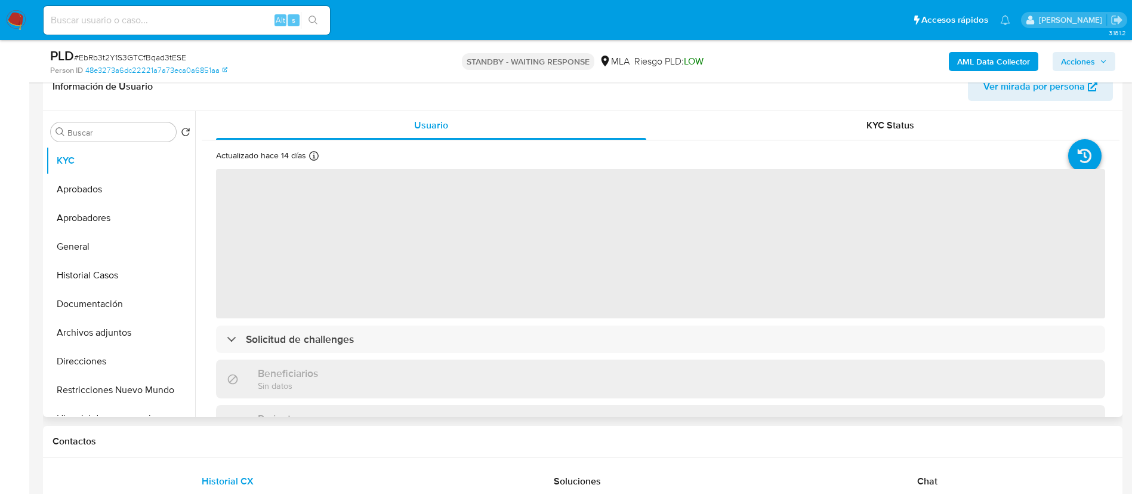
select select "10"
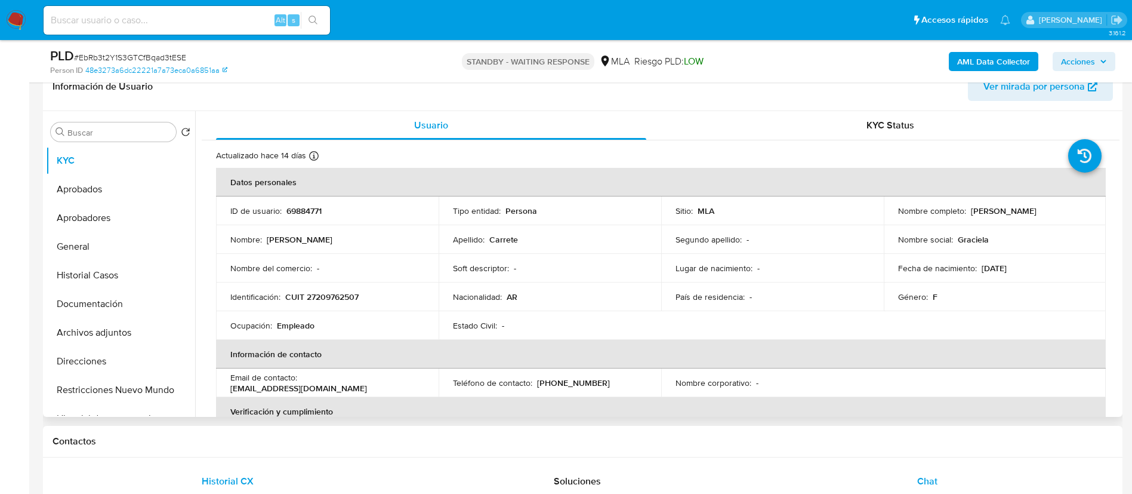
click at [950, 490] on div "Chat" at bounding box center [927, 481] width 321 height 29
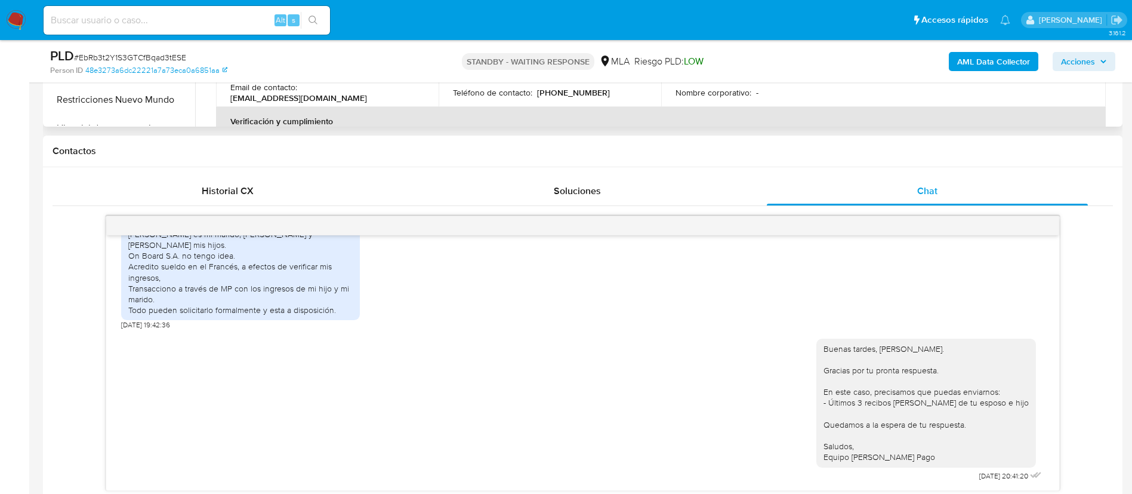
scroll to position [494, 0]
